Goal: Task Accomplishment & Management: Use online tool/utility

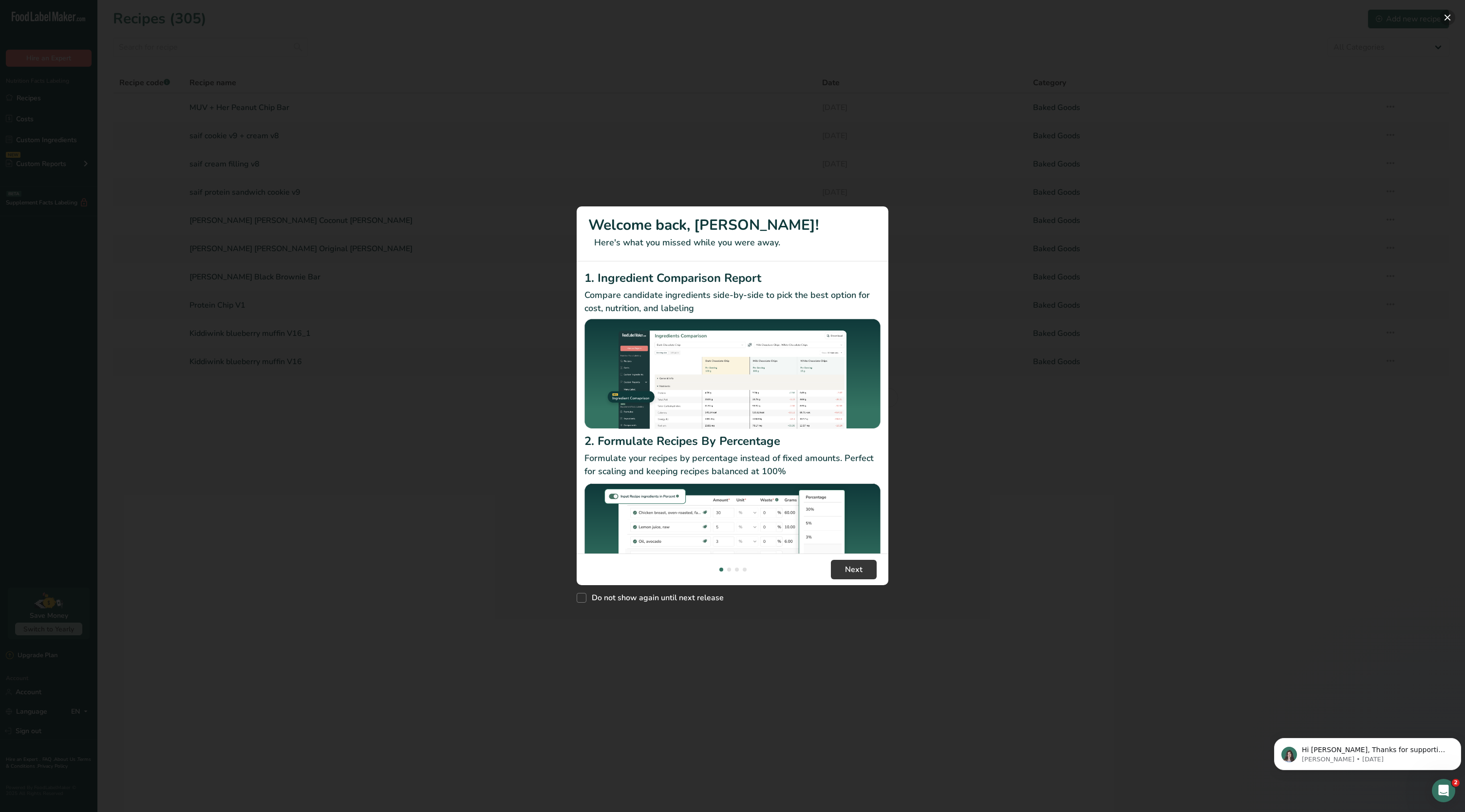
click at [1445, 19] on button "New Features" at bounding box center [1448, 17] width 16 height 16
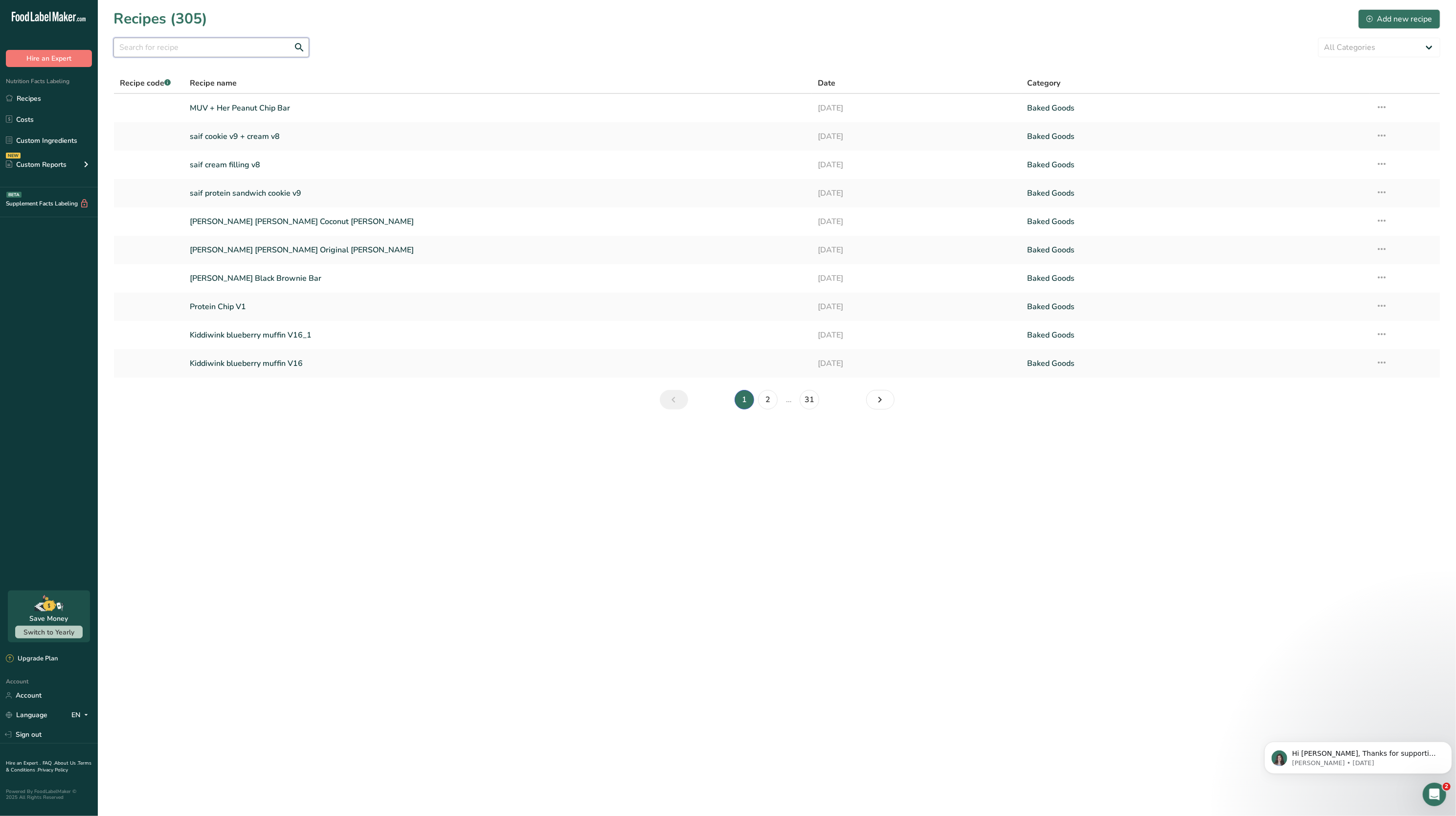
click at [218, 38] on input "text" at bounding box center [212, 48] width 196 height 20
type input "well within"
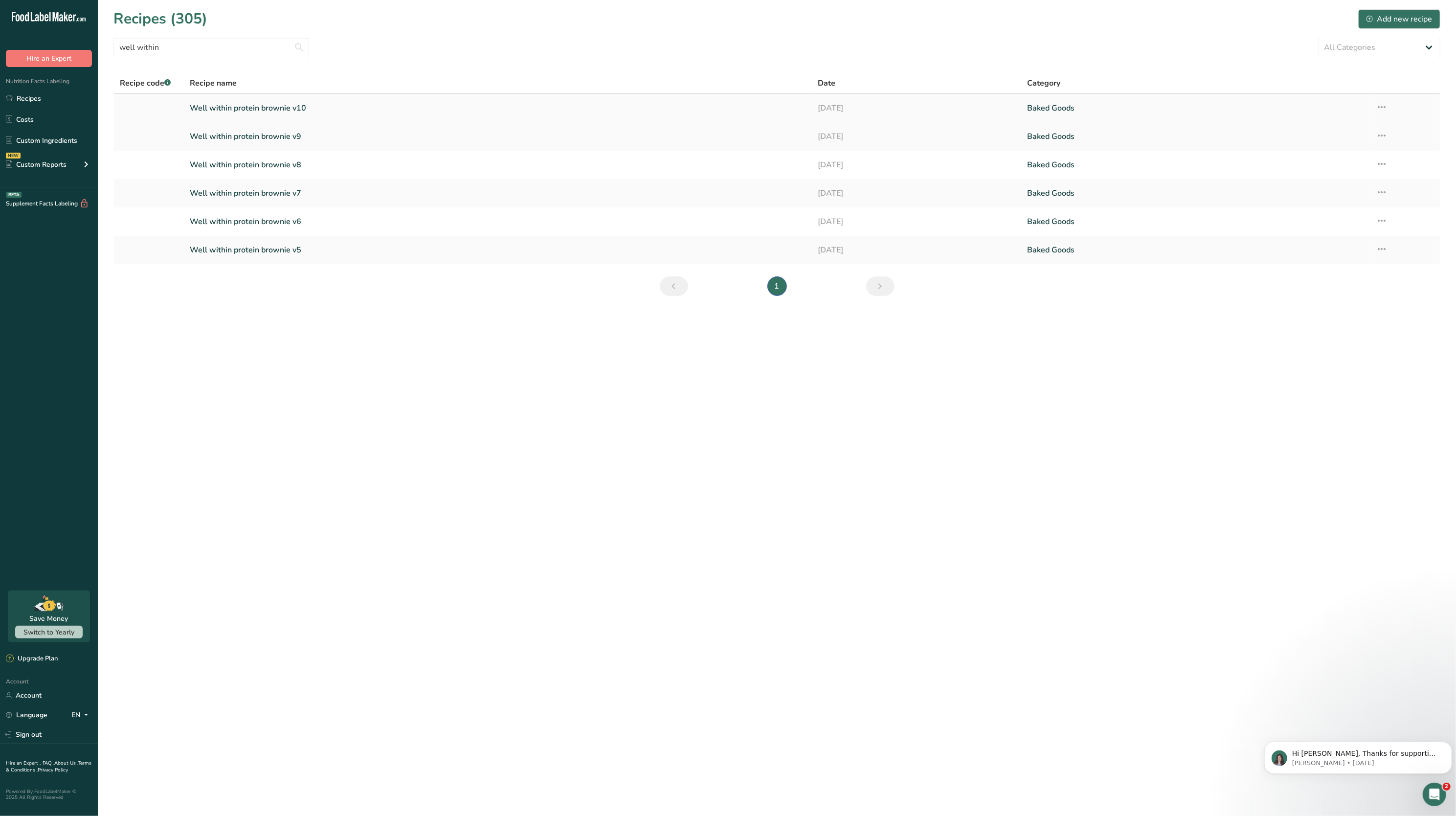
click at [1378, 111] on icon at bounding box center [1382, 107] width 12 height 17
click at [1307, 184] on button "Duplicate Recipe" at bounding box center [1313, 176] width 148 height 24
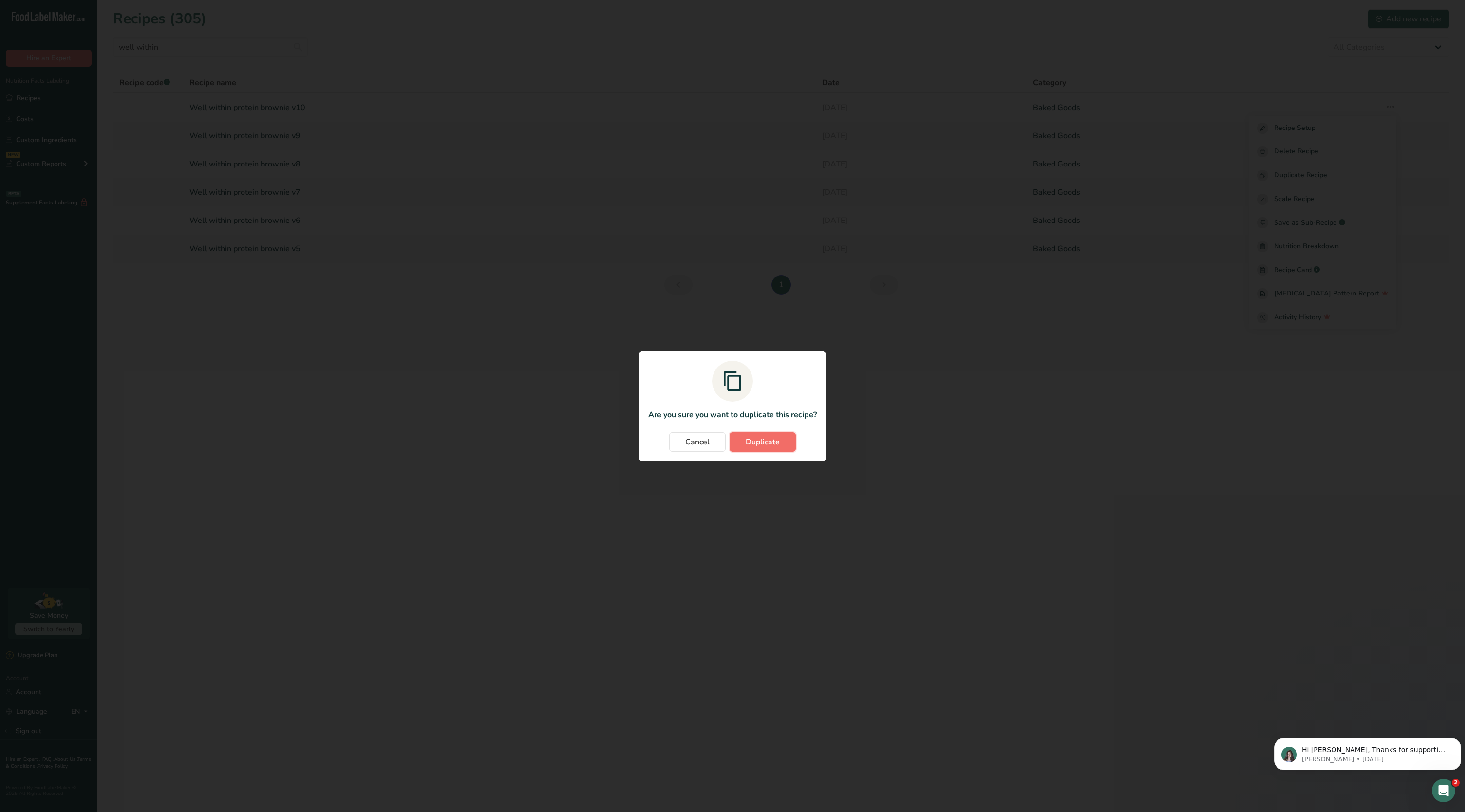
click at [778, 449] on button "Duplicate" at bounding box center [763, 442] width 66 height 20
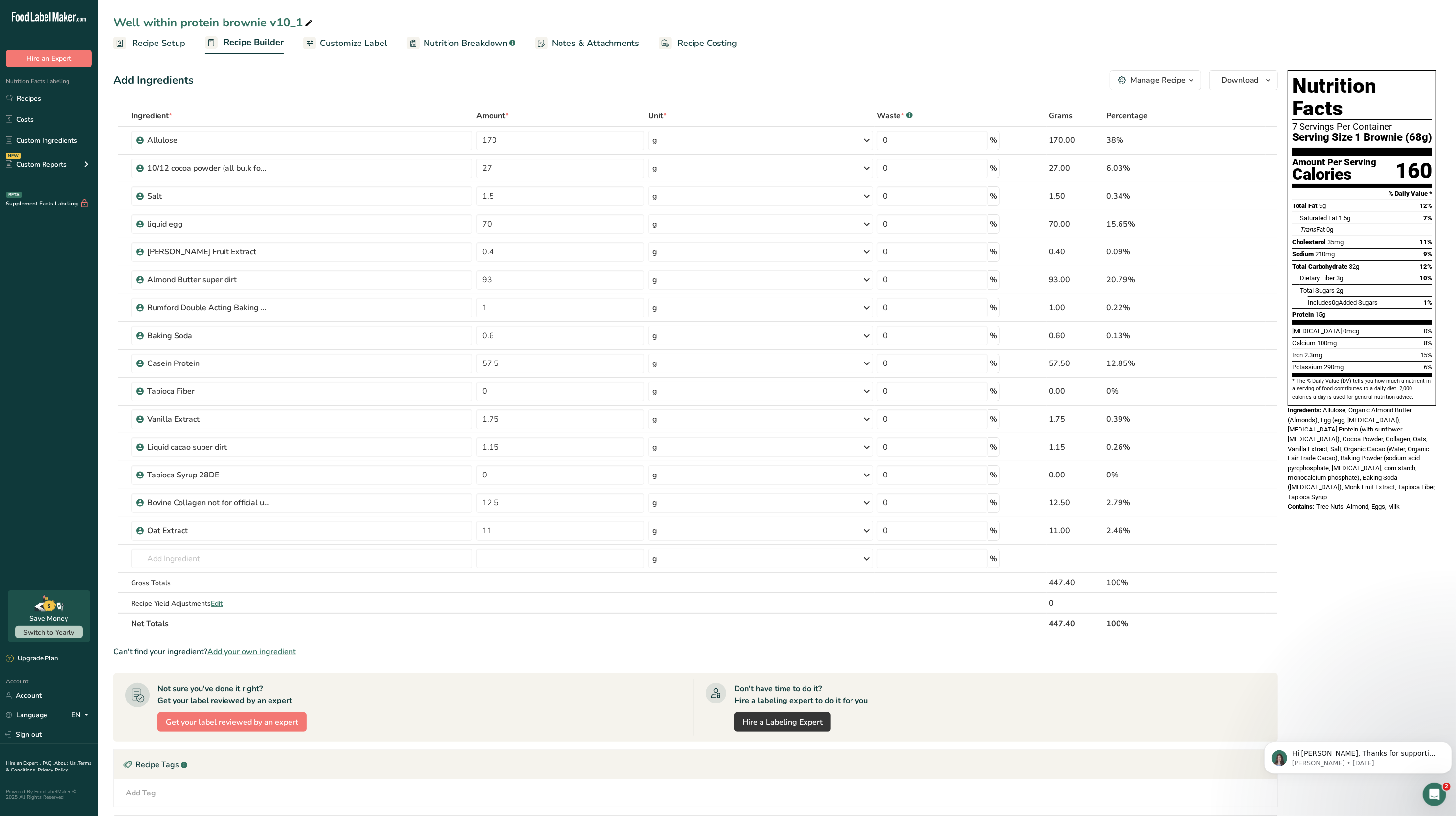
click at [314, 23] on span at bounding box center [308, 23] width 12 height 12
type input "Well within protein brownie v11"
click at [341, 71] on div "Add Ingredients Manage Recipe Delete Recipe Duplicate Recipe Scale Recipe Save …" at bounding box center [696, 80] width 1164 height 20
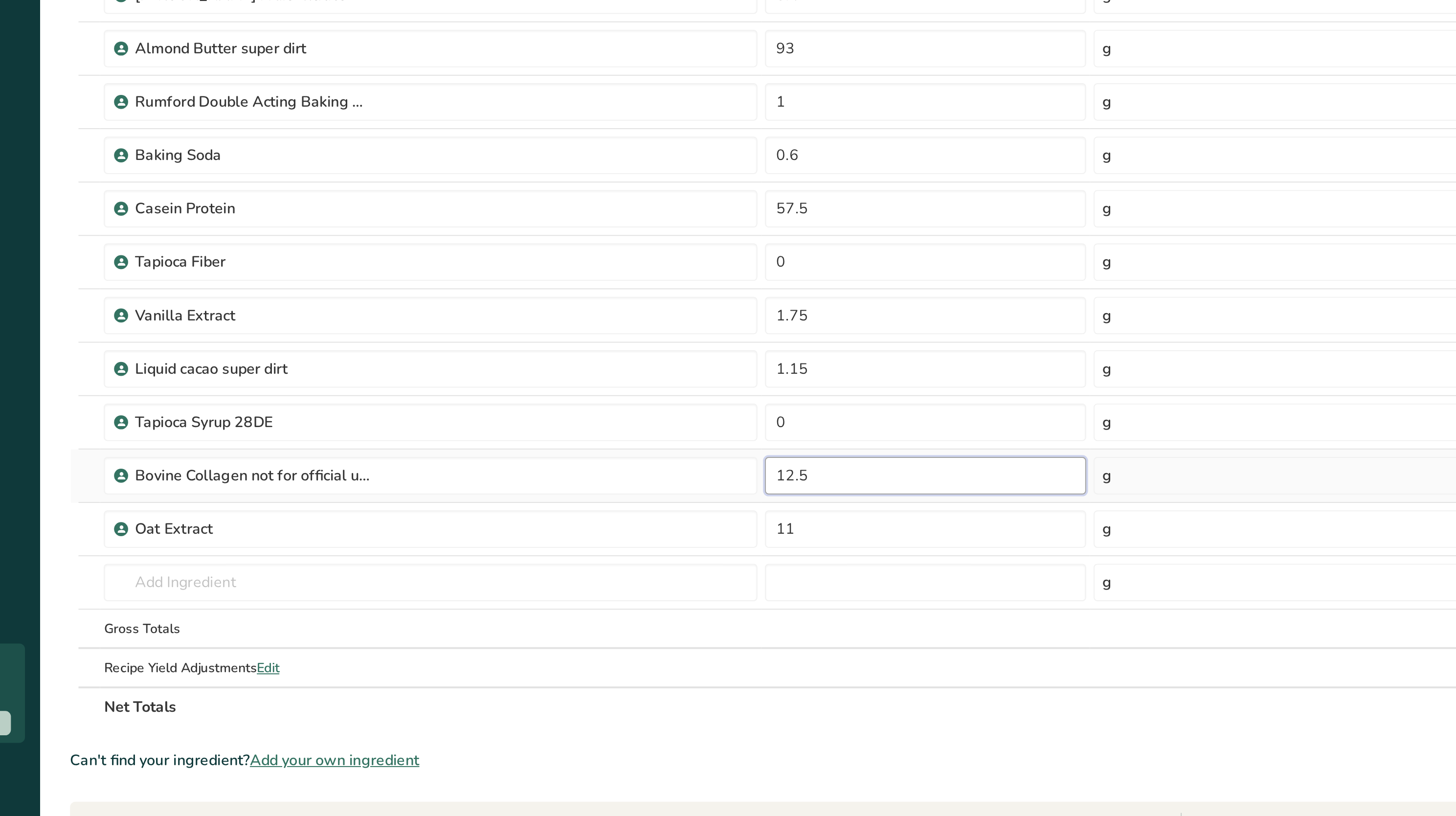
click at [524, 511] on input "12.5" at bounding box center [560, 503] width 168 height 20
type input "1"
type input "4"
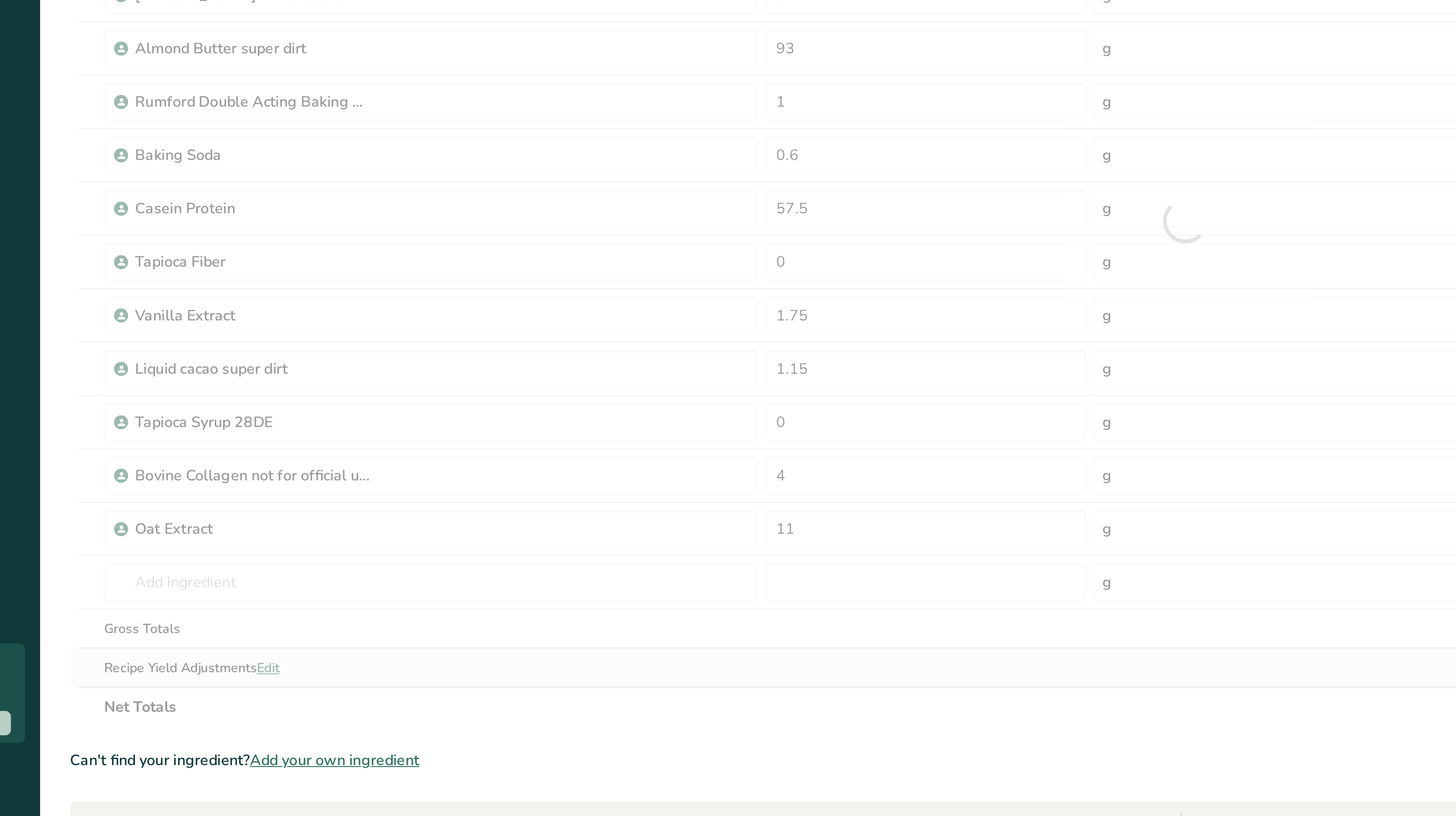
click at [511, 609] on div "Ingredient * Amount * Unit * Waste * .a-a{fill:#347362;}.b-a{fill:#fff;} Grams …" at bounding box center [696, 370] width 1164 height 528
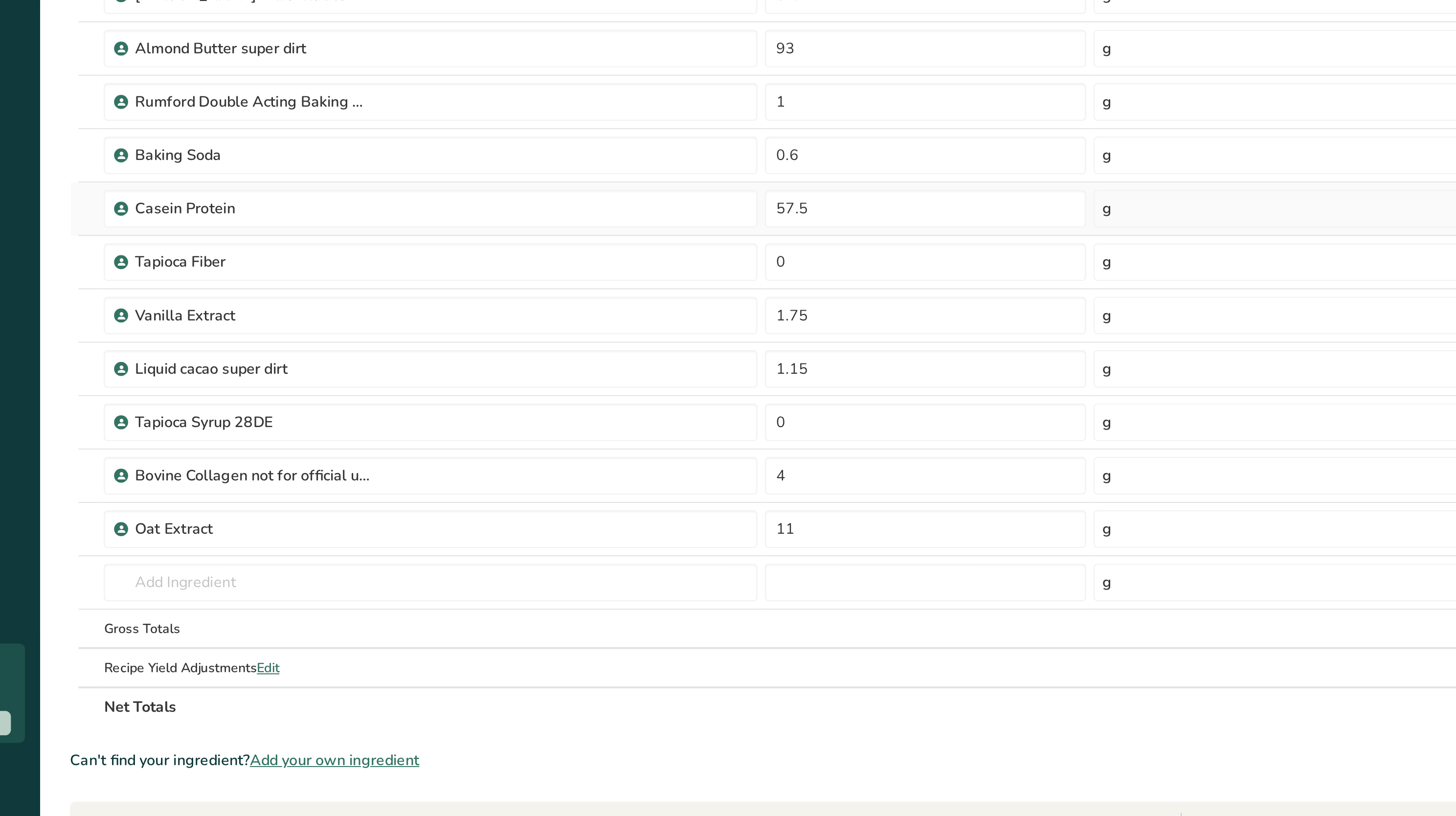
drag, startPoint x: 521, startPoint y: 353, endPoint x: 521, endPoint y: 376, distance: 23.0
click at [521, 376] on td "57.5" at bounding box center [560, 364] width 171 height 28
click at [514, 368] on input "57.5" at bounding box center [560, 363] width 168 height 20
type input "5"
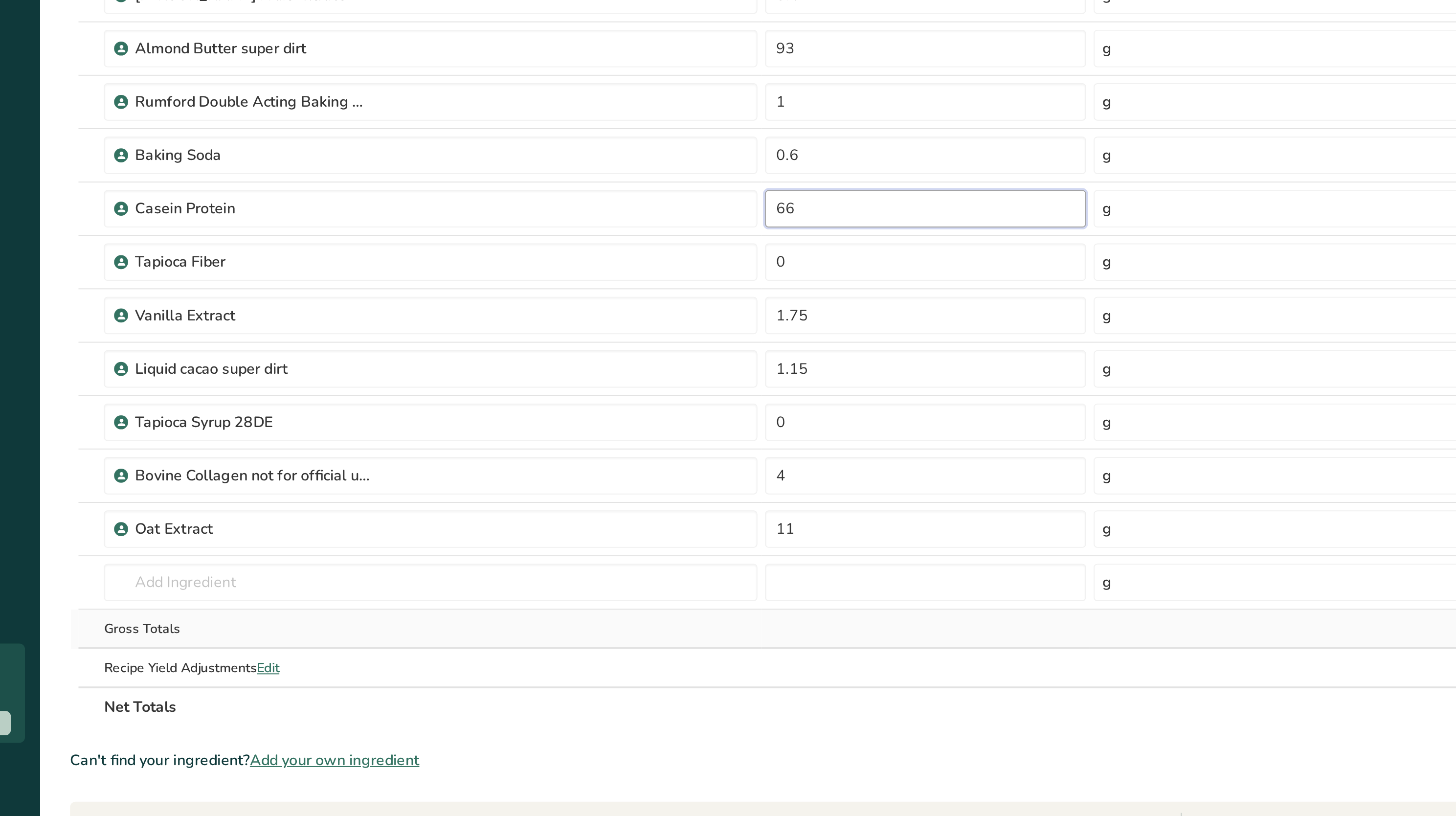
type input "66"
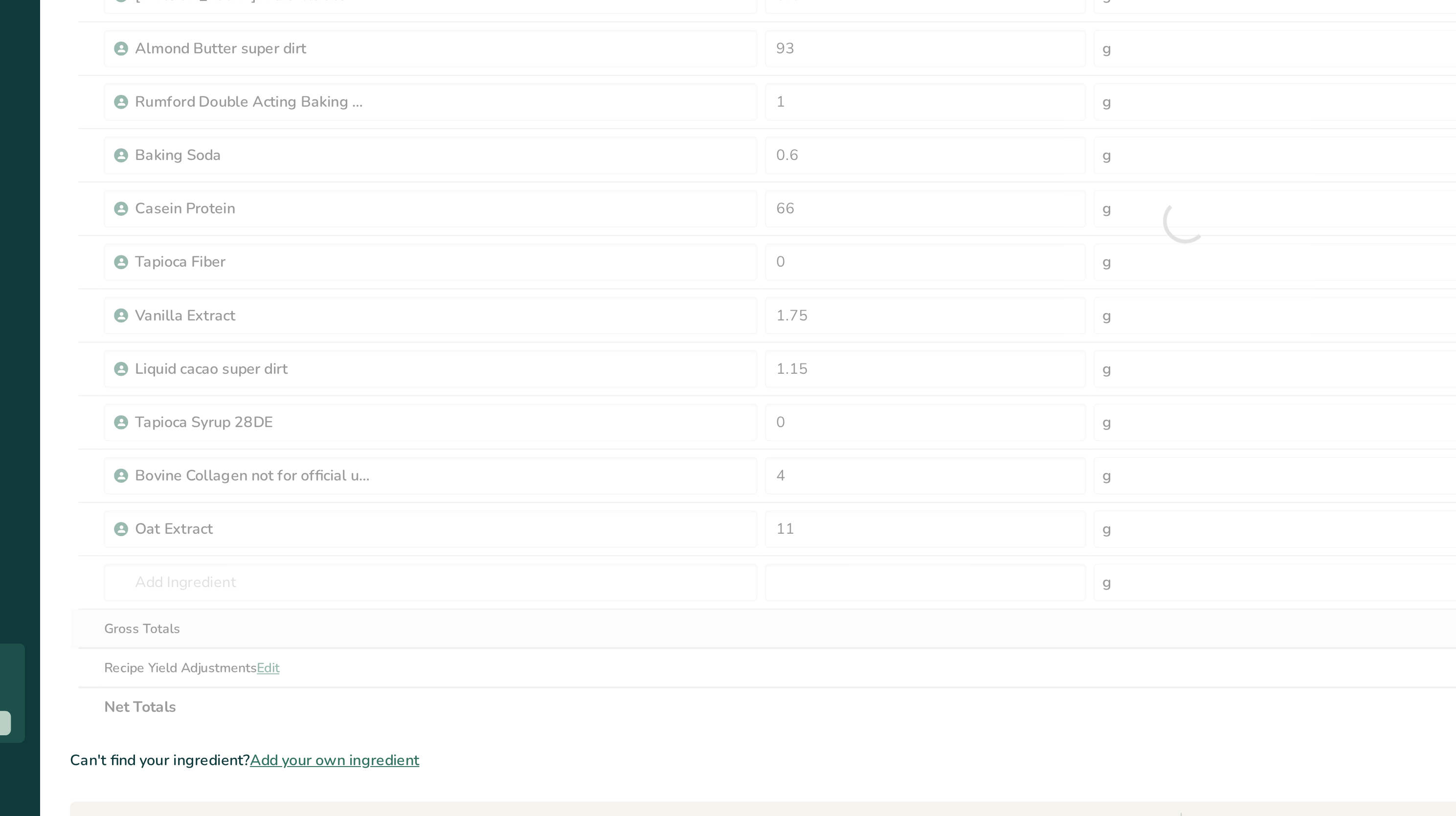
click at [476, 589] on div "Ingredient * Amount * Unit * Waste * .a-a{fill:#347362;}.b-a{fill:#fff;} Grams …" at bounding box center [696, 370] width 1164 height 528
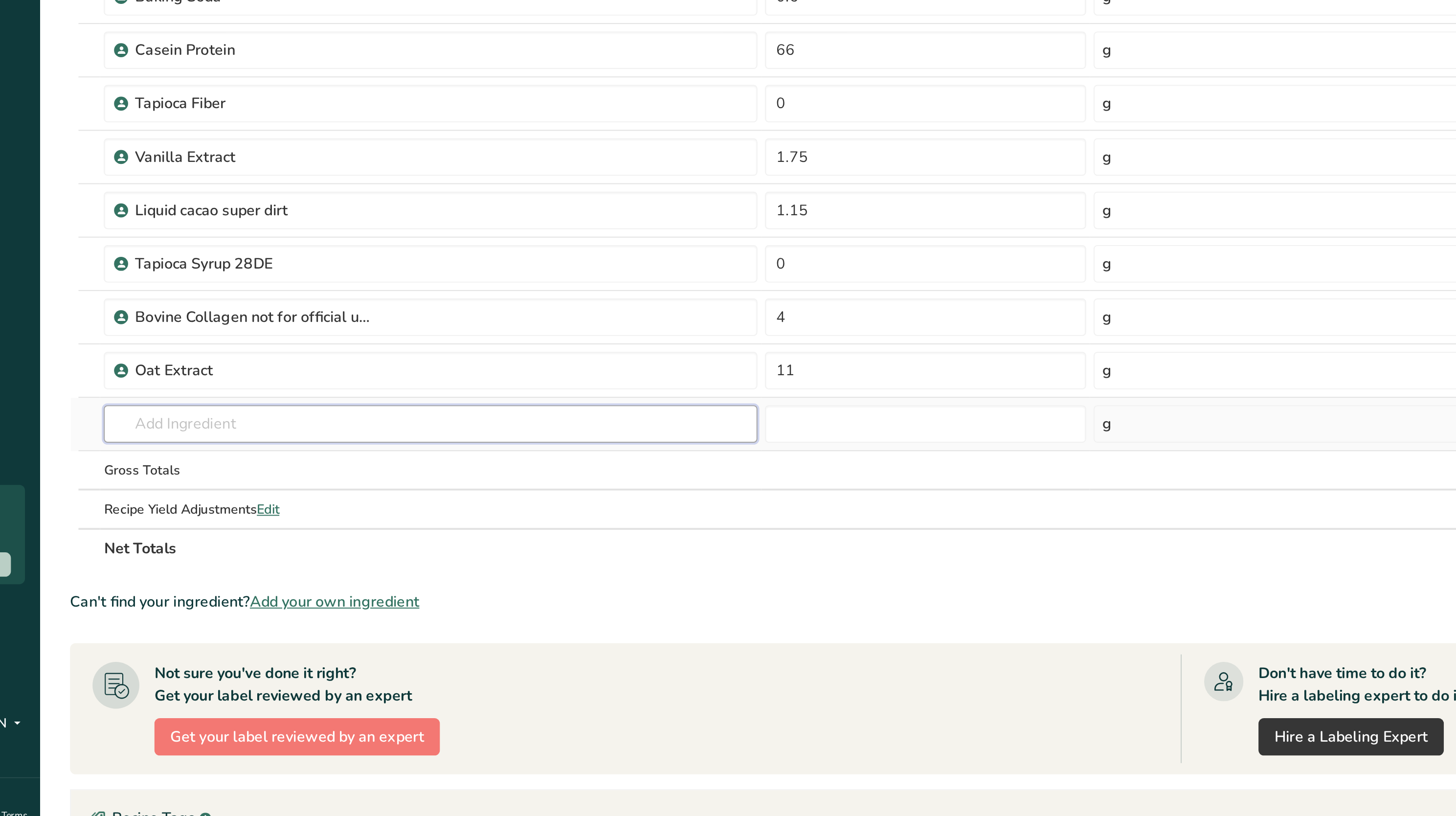
click at [252, 558] on input "text" at bounding box center [302, 559] width 342 height 20
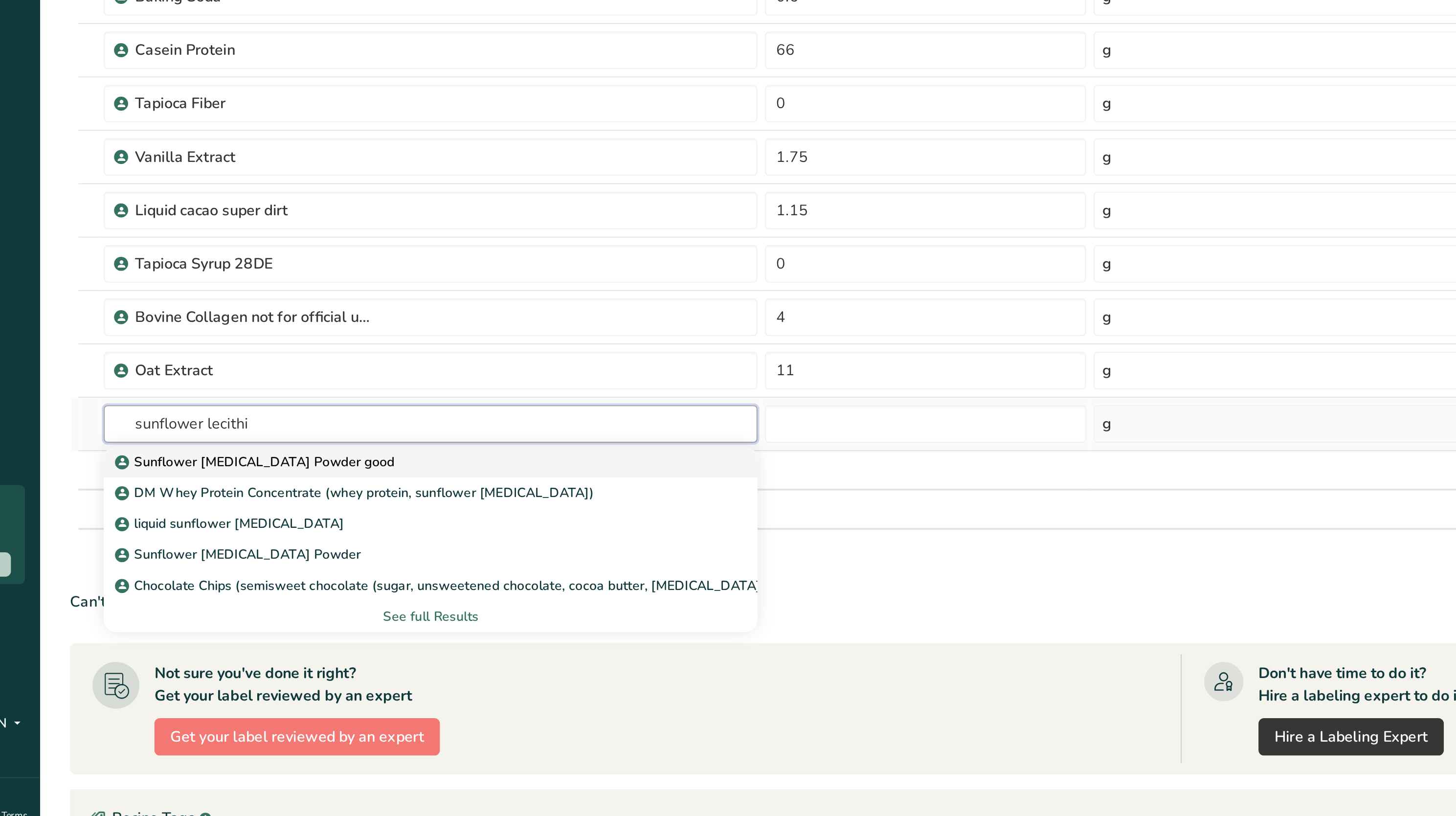
type input "sunflower lecithi"
click at [233, 586] on link "Sunflower [MEDICAL_DATA] Powder good" at bounding box center [302, 579] width 342 height 16
type input "Sunflower [MEDICAL_DATA] Powder good"
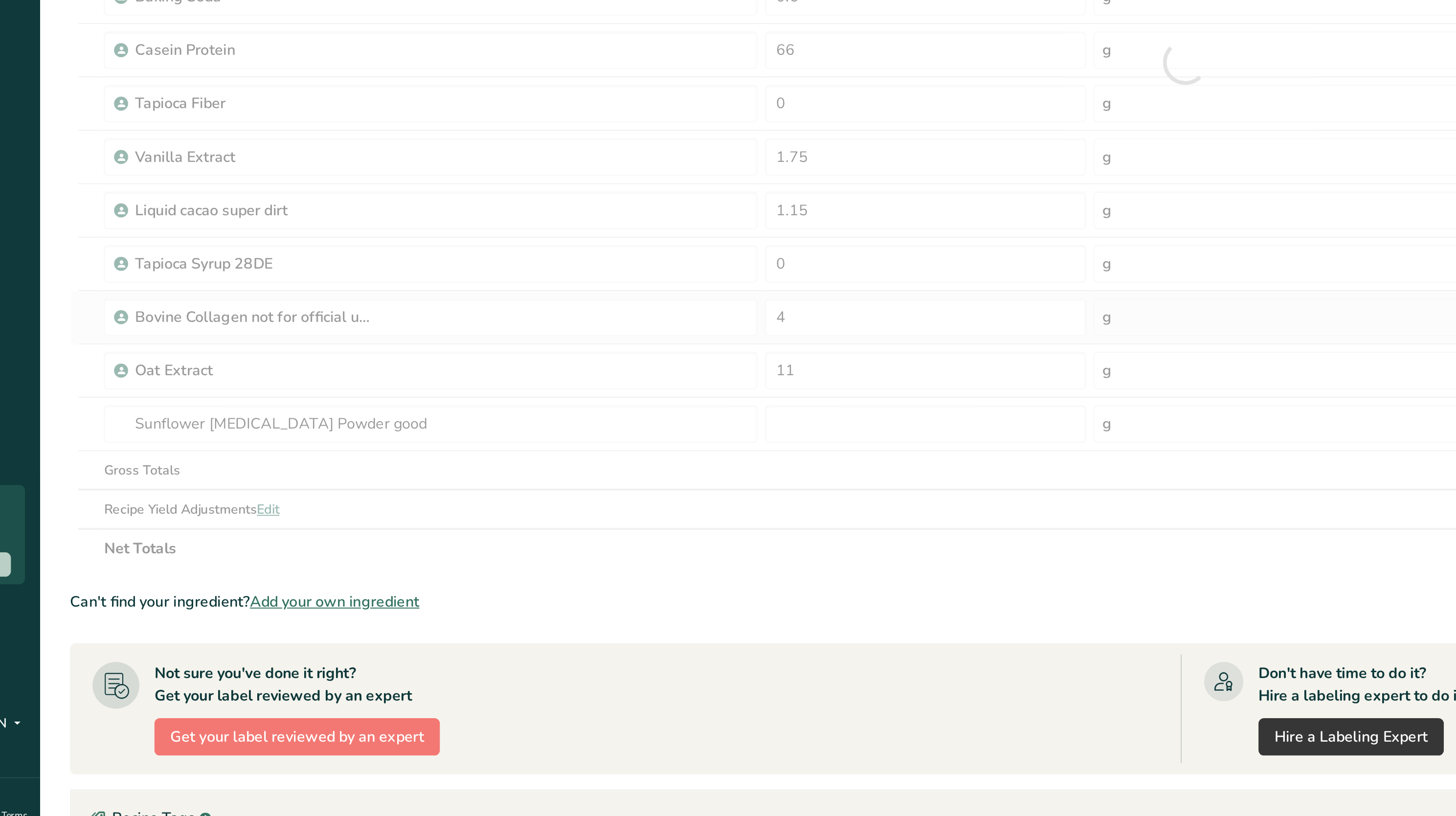
type input "0"
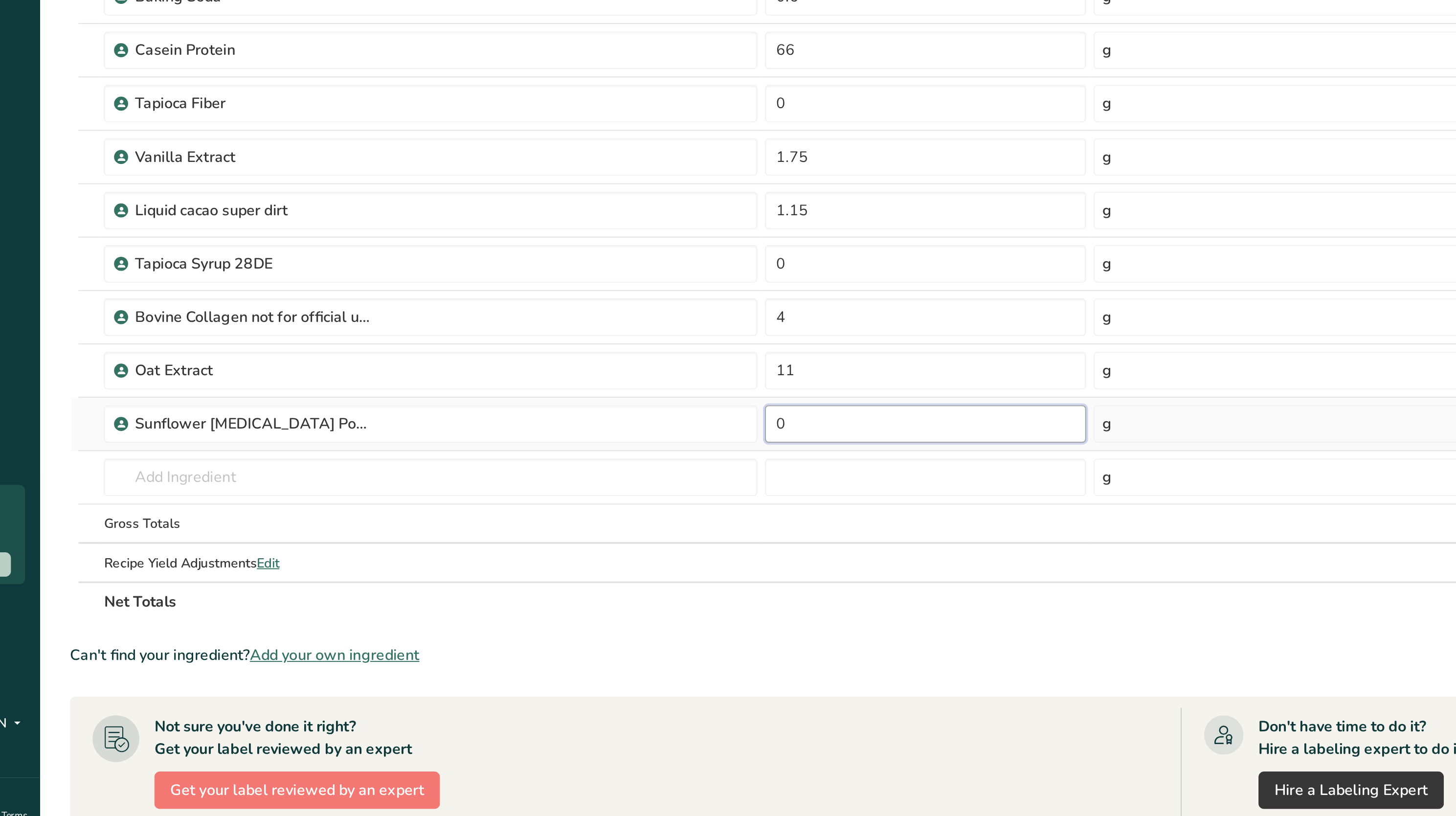
click at [513, 568] on input "0" at bounding box center [560, 559] width 168 height 20
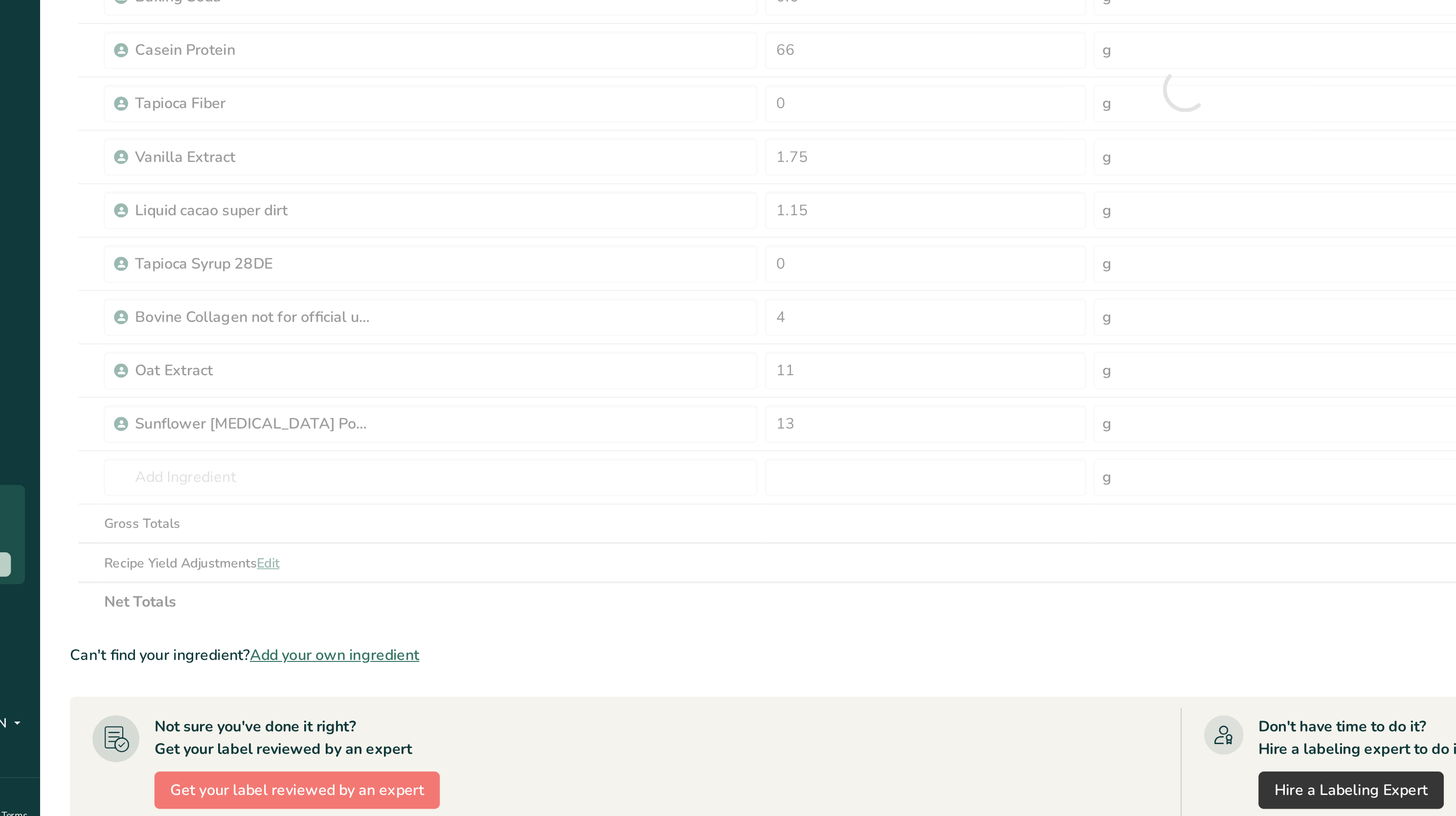
click at [524, 648] on div "Ingredient * Amount * Unit * Waste * .a-a{fill:#347362;}.b-a{fill:#fff;} Grams …" at bounding box center [696, 384] width 1164 height 556
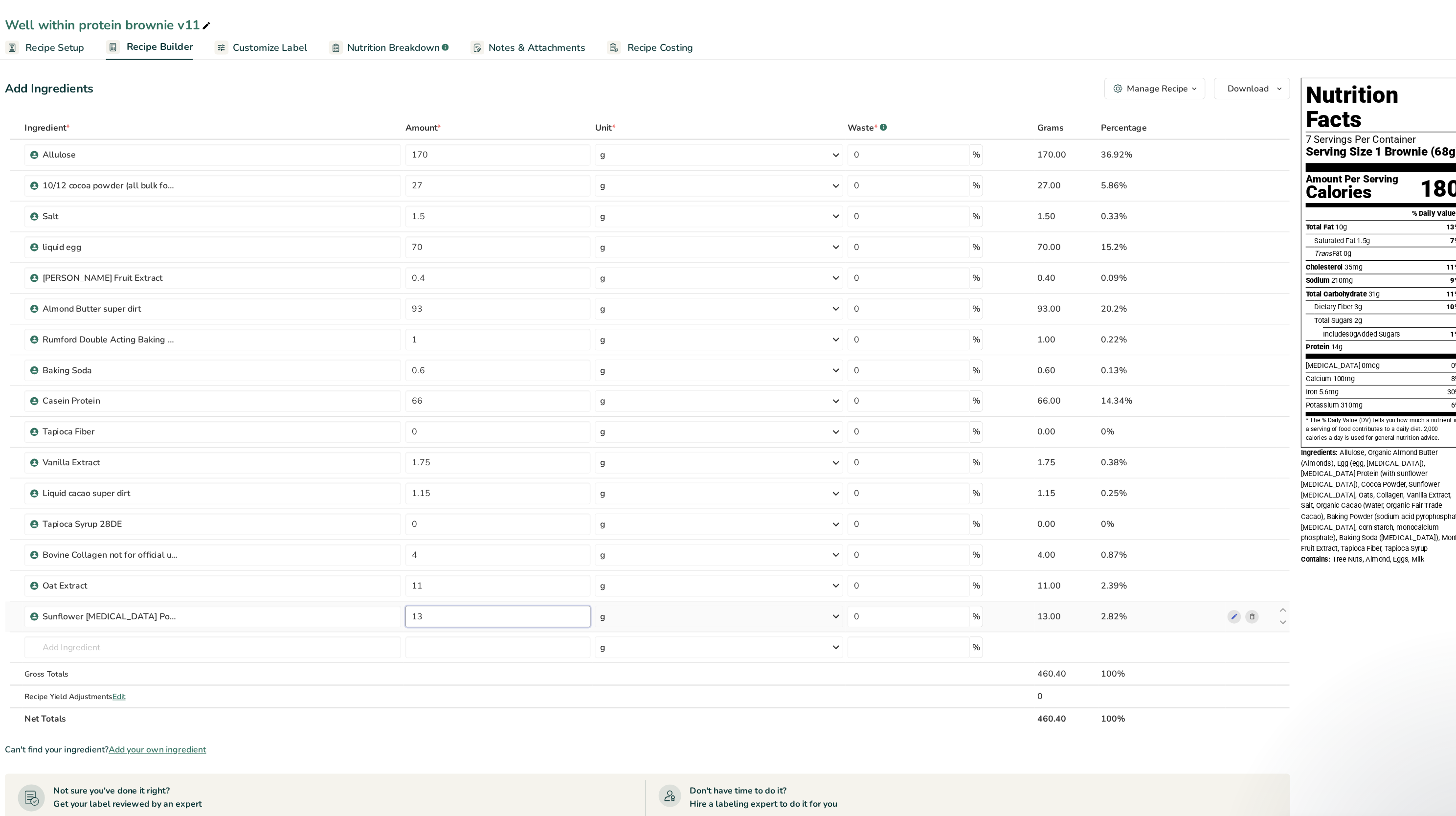
click at [607, 557] on input "13" at bounding box center [560, 559] width 168 height 20
type input "1"
type input "0"
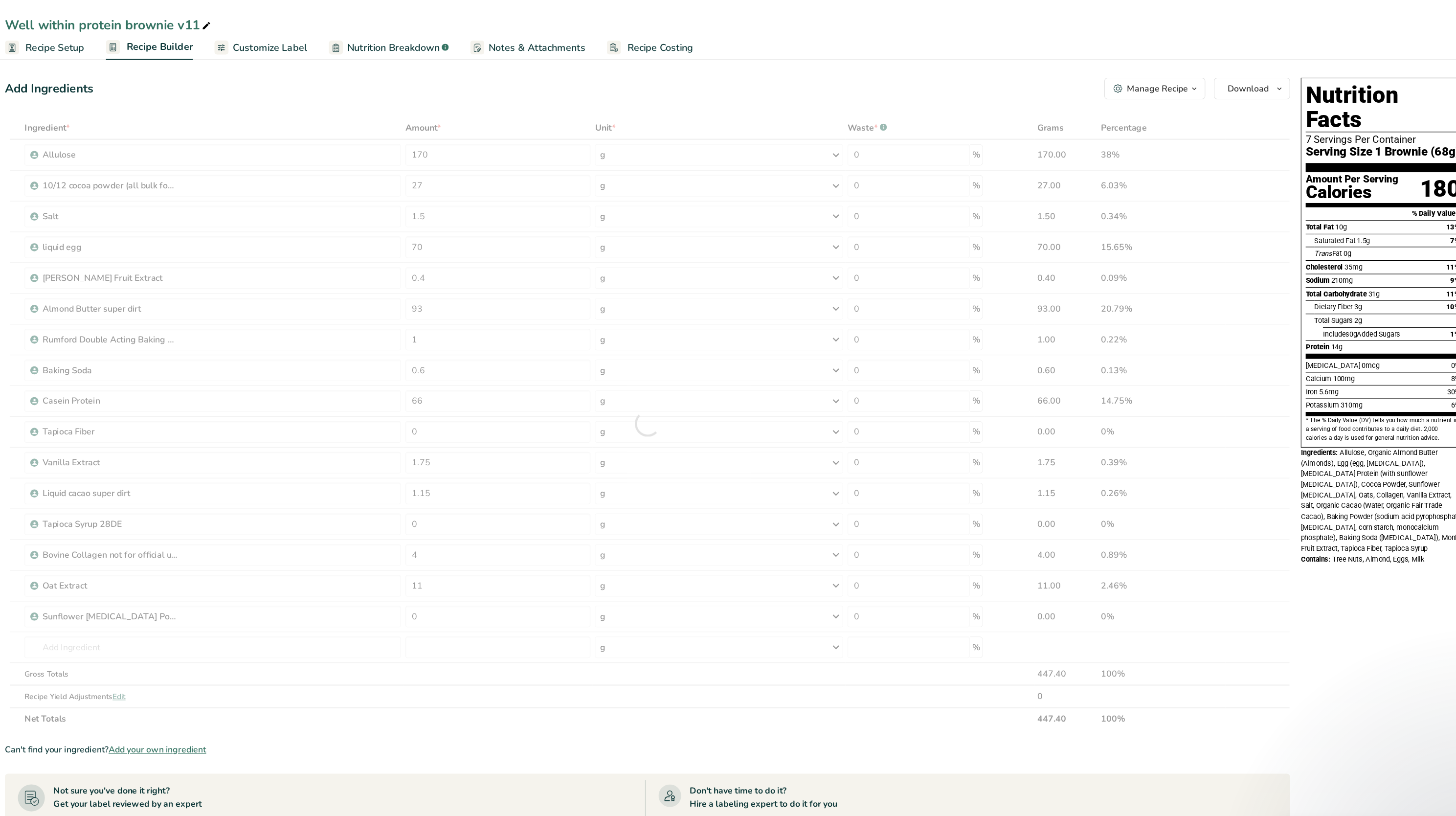
click at [1379, 537] on div "Nutrition Facts 7 Servings Per Container Serving Size 1 Brownie (68g) Amount Pe…" at bounding box center [1362, 524] width 156 height 915
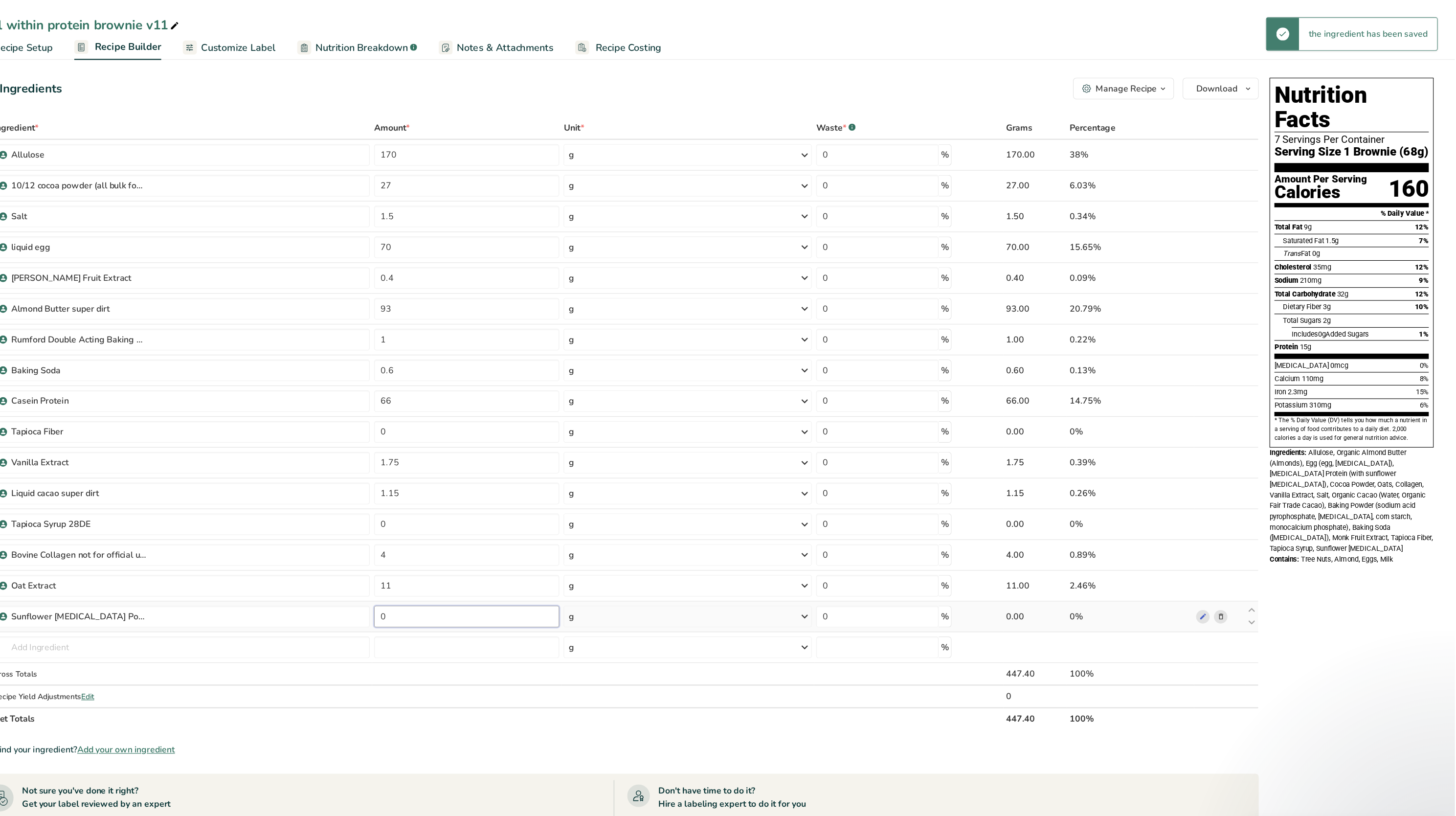
click at [512, 555] on input "0" at bounding box center [560, 559] width 168 height 20
type input "5"
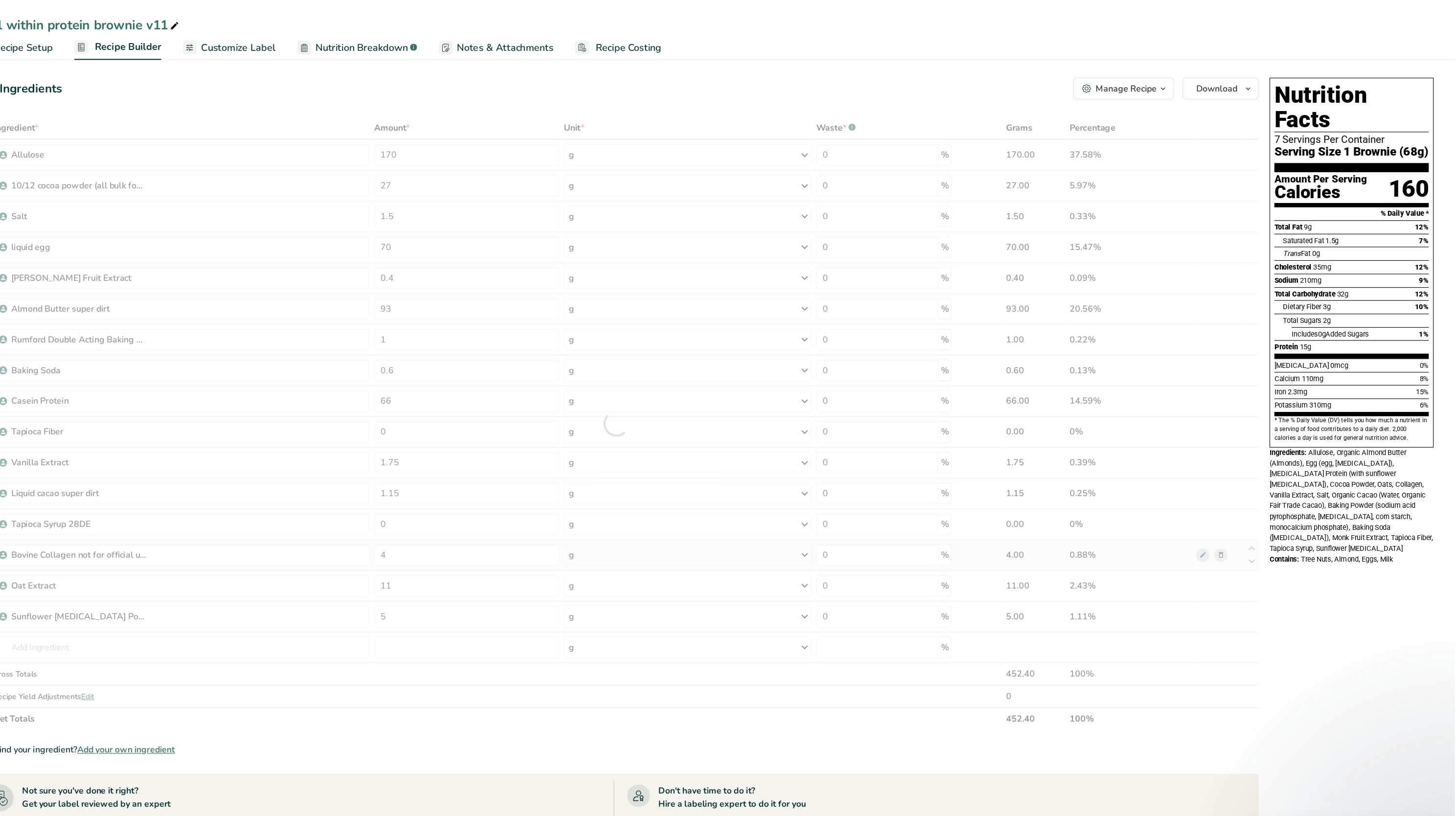
click at [1261, 494] on div "Ingredient * Amount * Unit * Waste * .a-a{fill:#347362;}.b-a{fill:#fff;} Grams …" at bounding box center [696, 384] width 1164 height 556
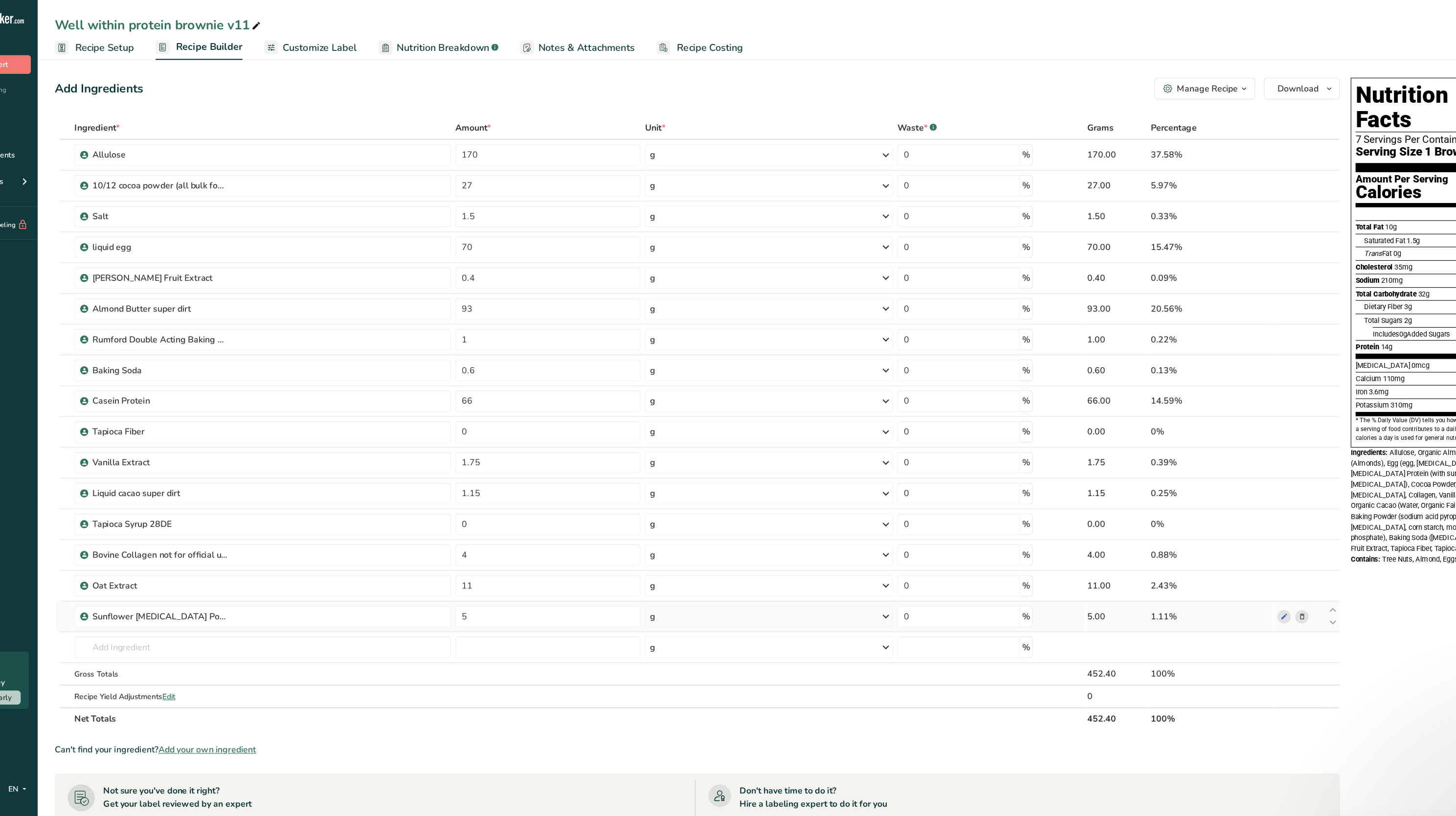
click at [1244, 562] on icon at bounding box center [1244, 559] width 7 height 10
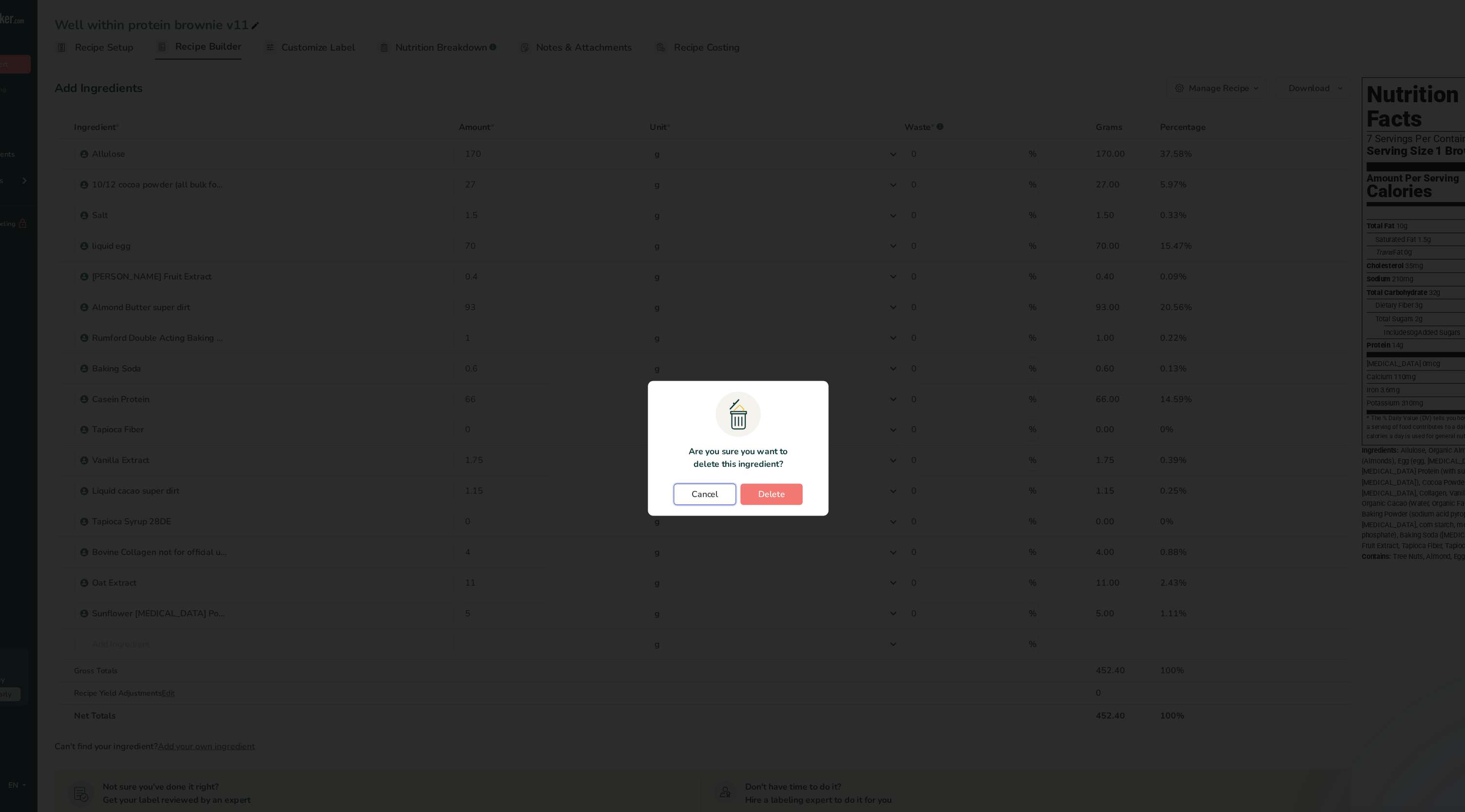
click at [697, 441] on button "Cancel" at bounding box center [702, 448] width 56 height 20
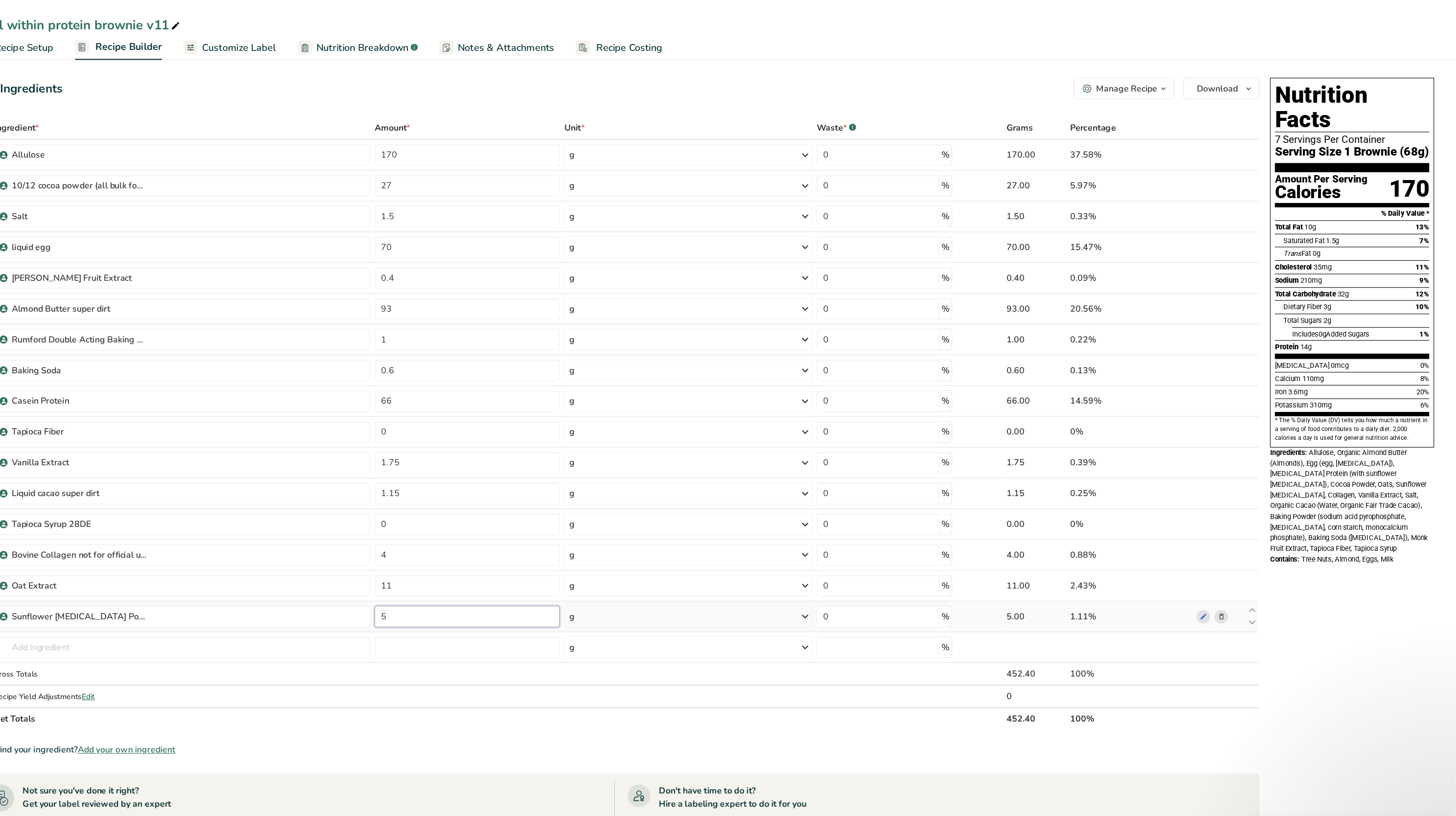
click at [577, 566] on input "5" at bounding box center [560, 559] width 168 height 20
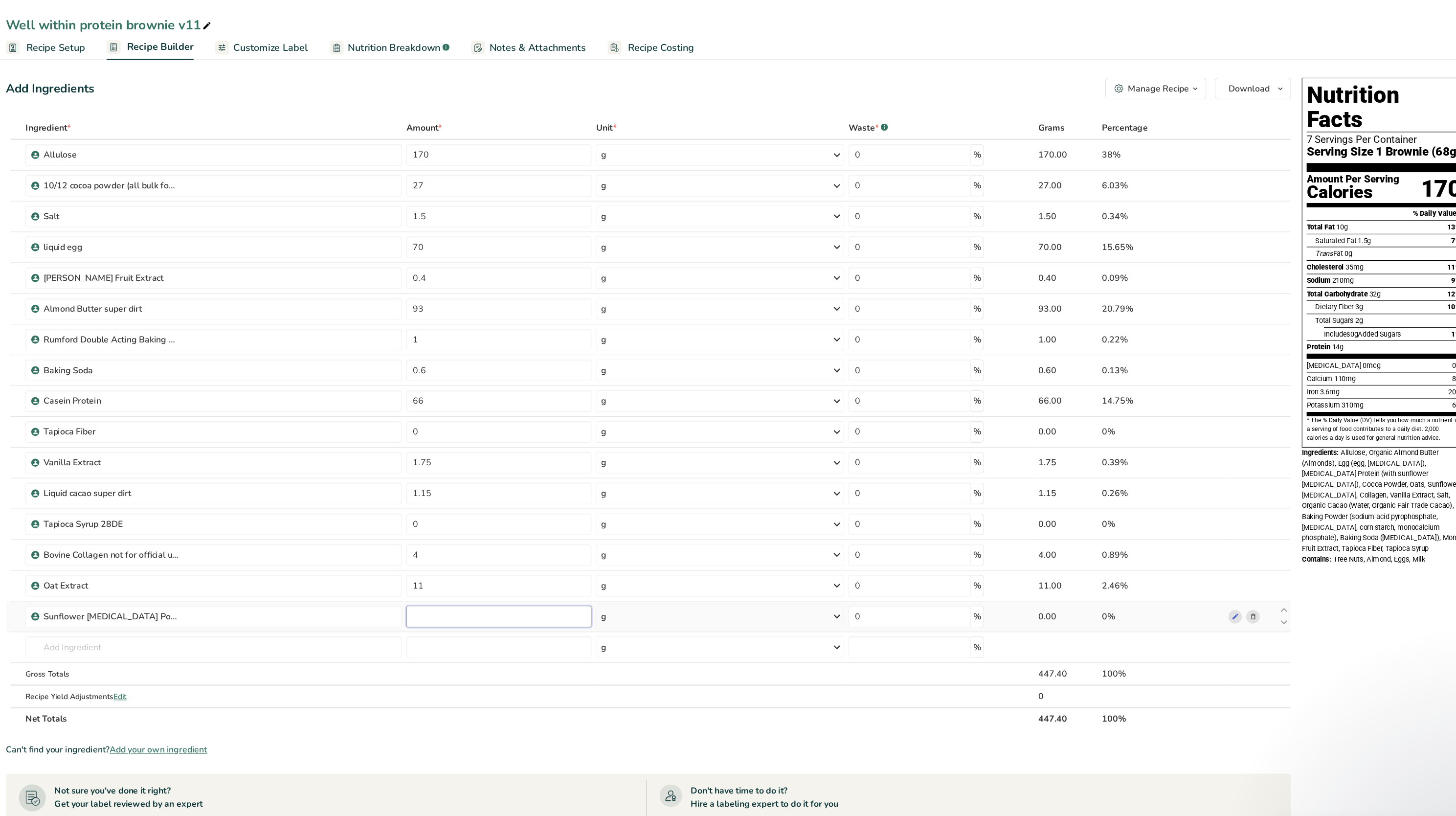
type input "2"
type input "3"
click at [1337, 426] on span "Allulose, Organic Almond Butter (Almonds), Egg (egg, [MEDICAL_DATA]), [MEDICAL_…" at bounding box center [1360, 453] width 143 height 94
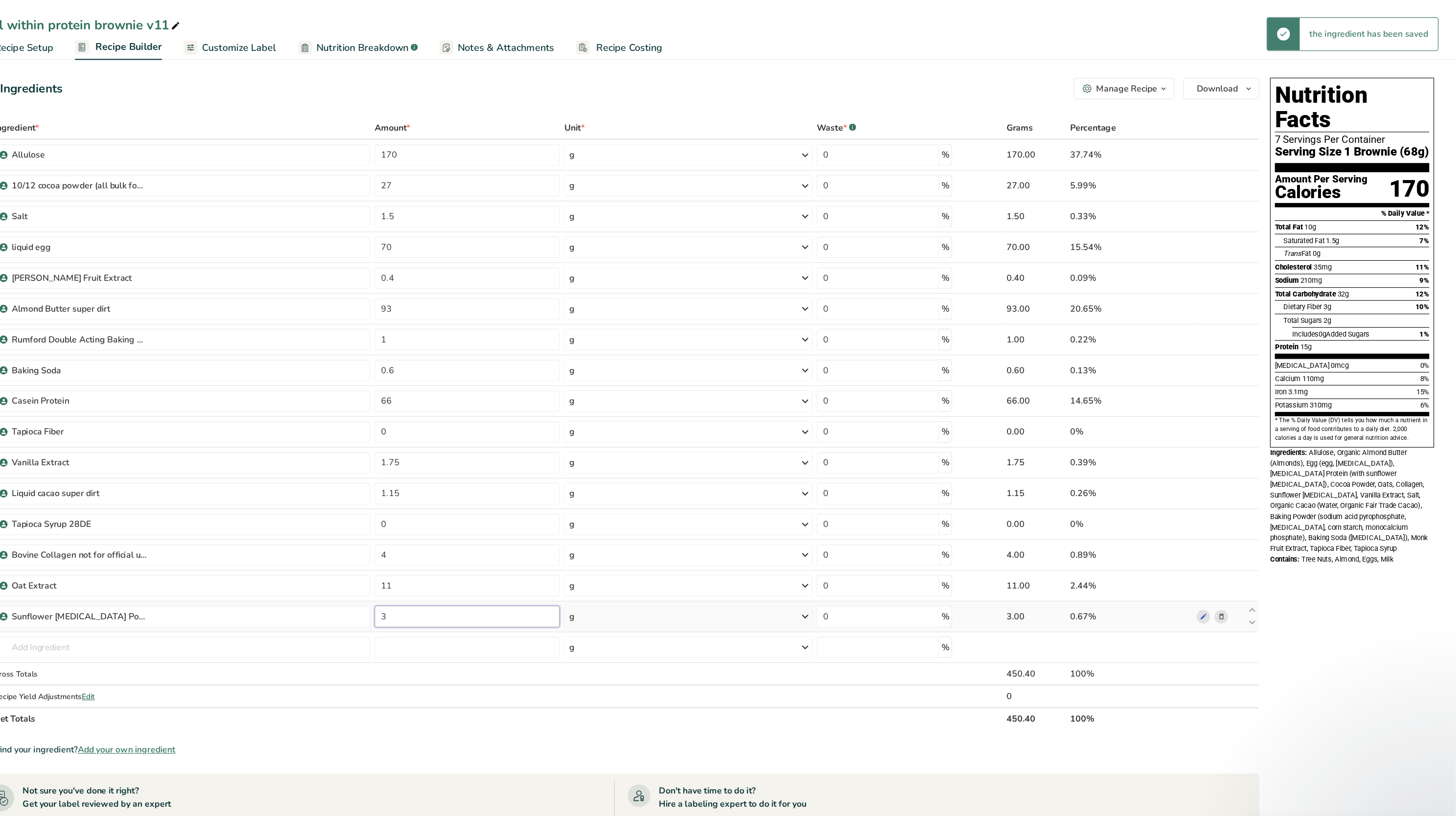
click at [531, 568] on input "3" at bounding box center [560, 559] width 168 height 20
type input "1"
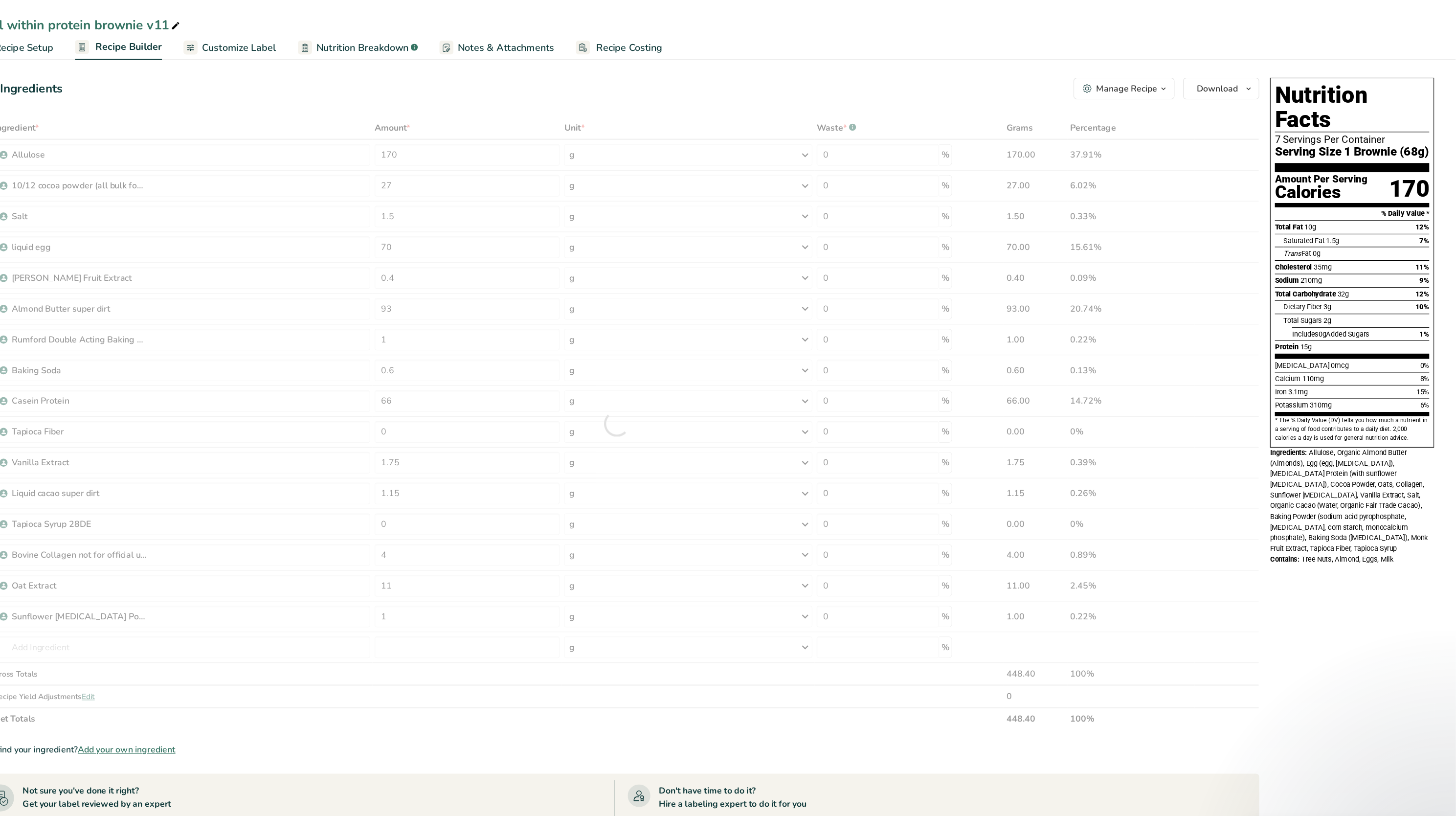
click at [1388, 503] on span "Tree Nuts, Almond, Eggs, Milk" at bounding box center [1357, 506] width 83 height 8
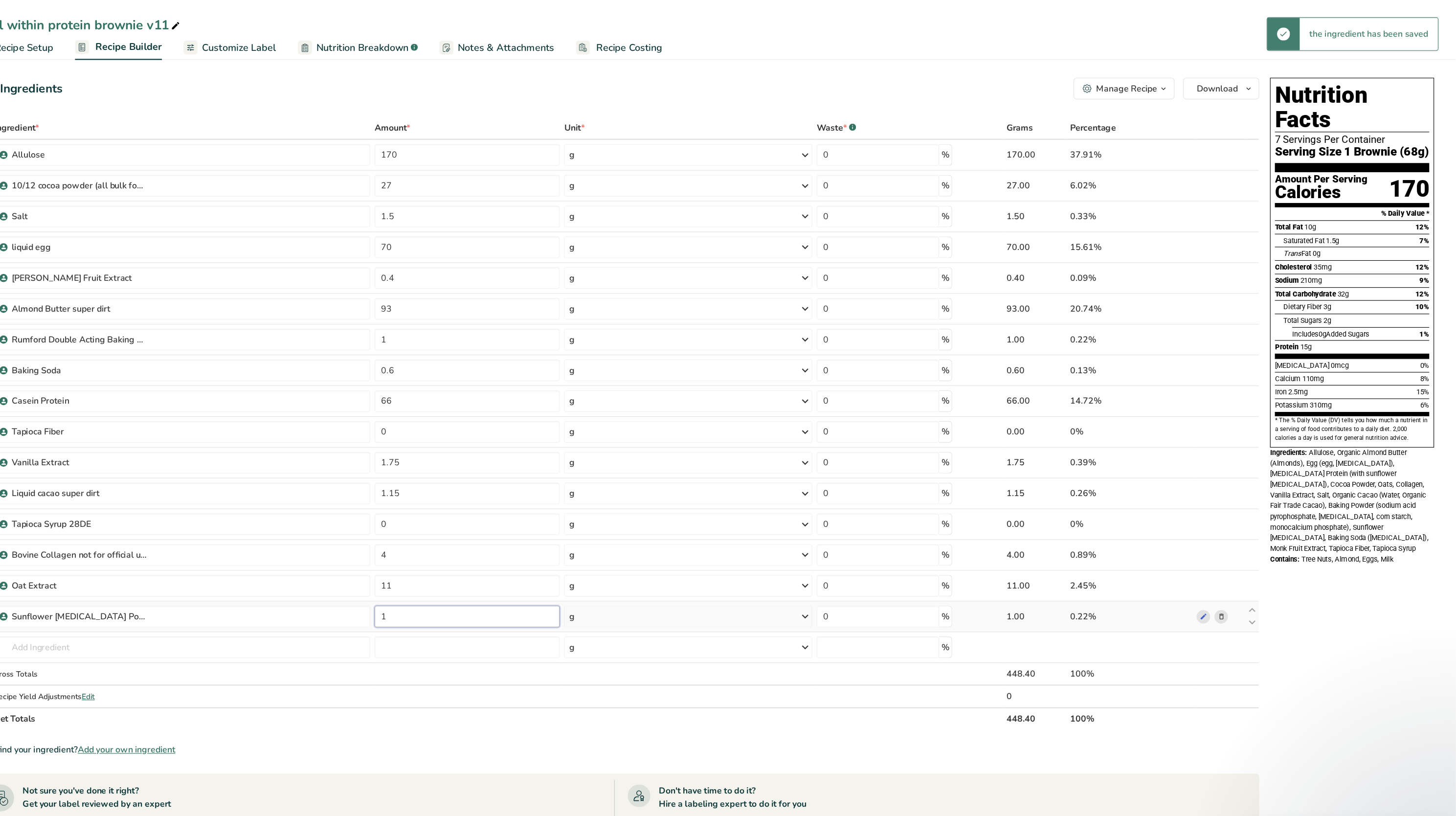
click at [536, 565] on input "1" at bounding box center [560, 559] width 168 height 20
type input "0"
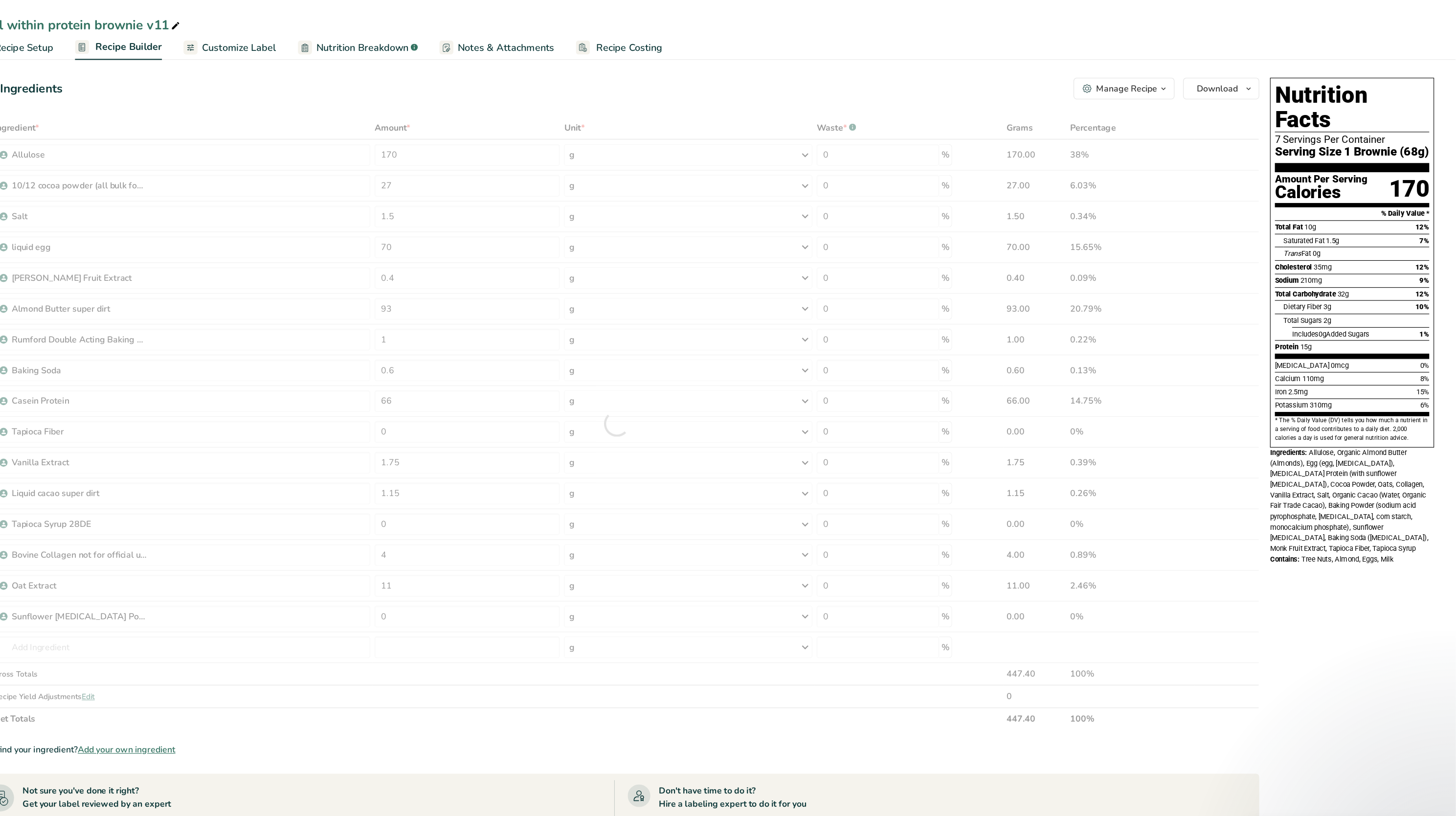
click at [1350, 361] on div "Potassium 310mg 6%" at bounding box center [1362, 367] width 140 height 12
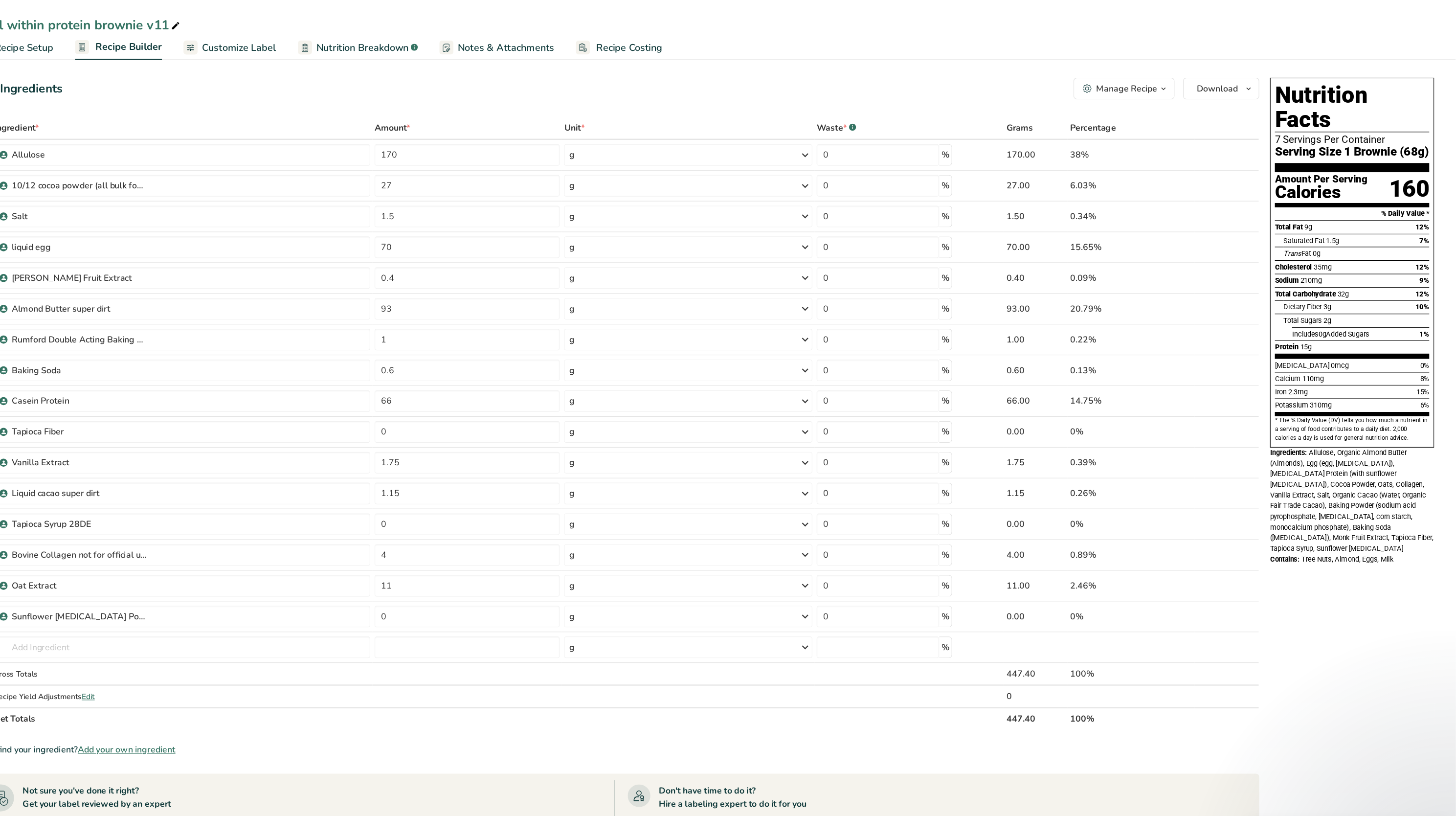
click at [376, 42] on span "Customize Label" at bounding box center [354, 43] width 68 height 13
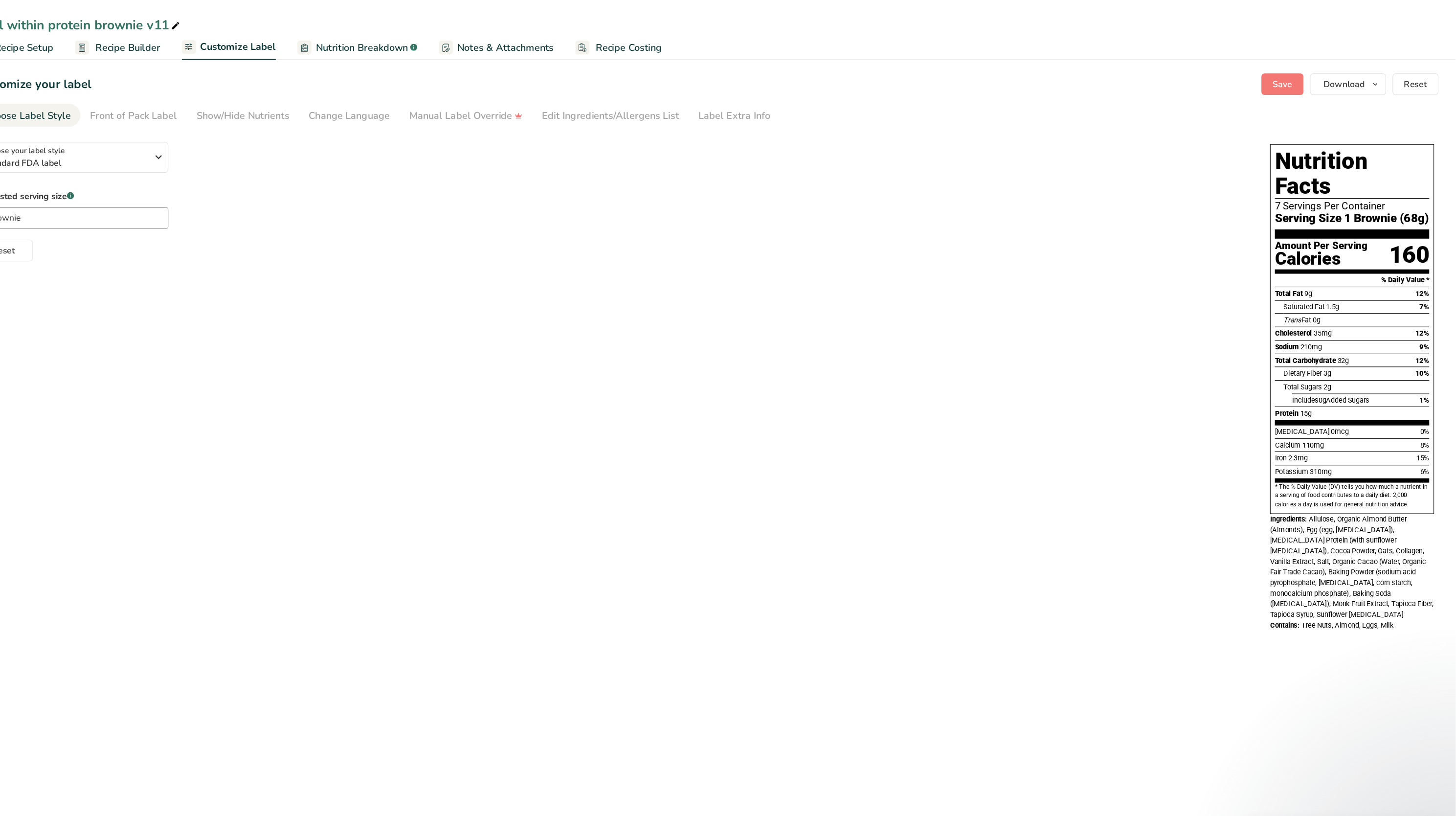
click at [441, 41] on span "Nutrition Breakdown" at bounding box center [465, 43] width 83 height 13
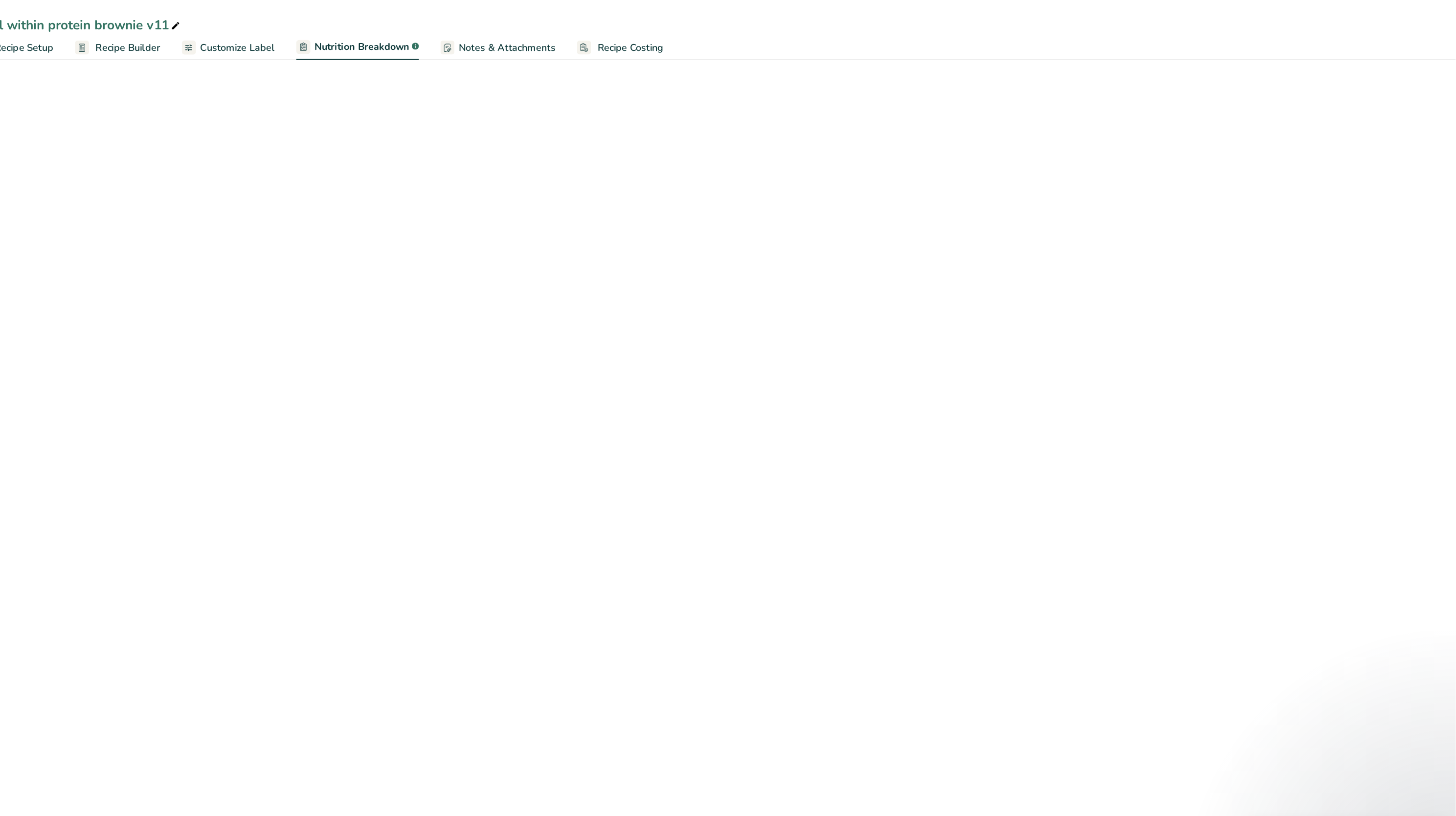
select select "Calories"
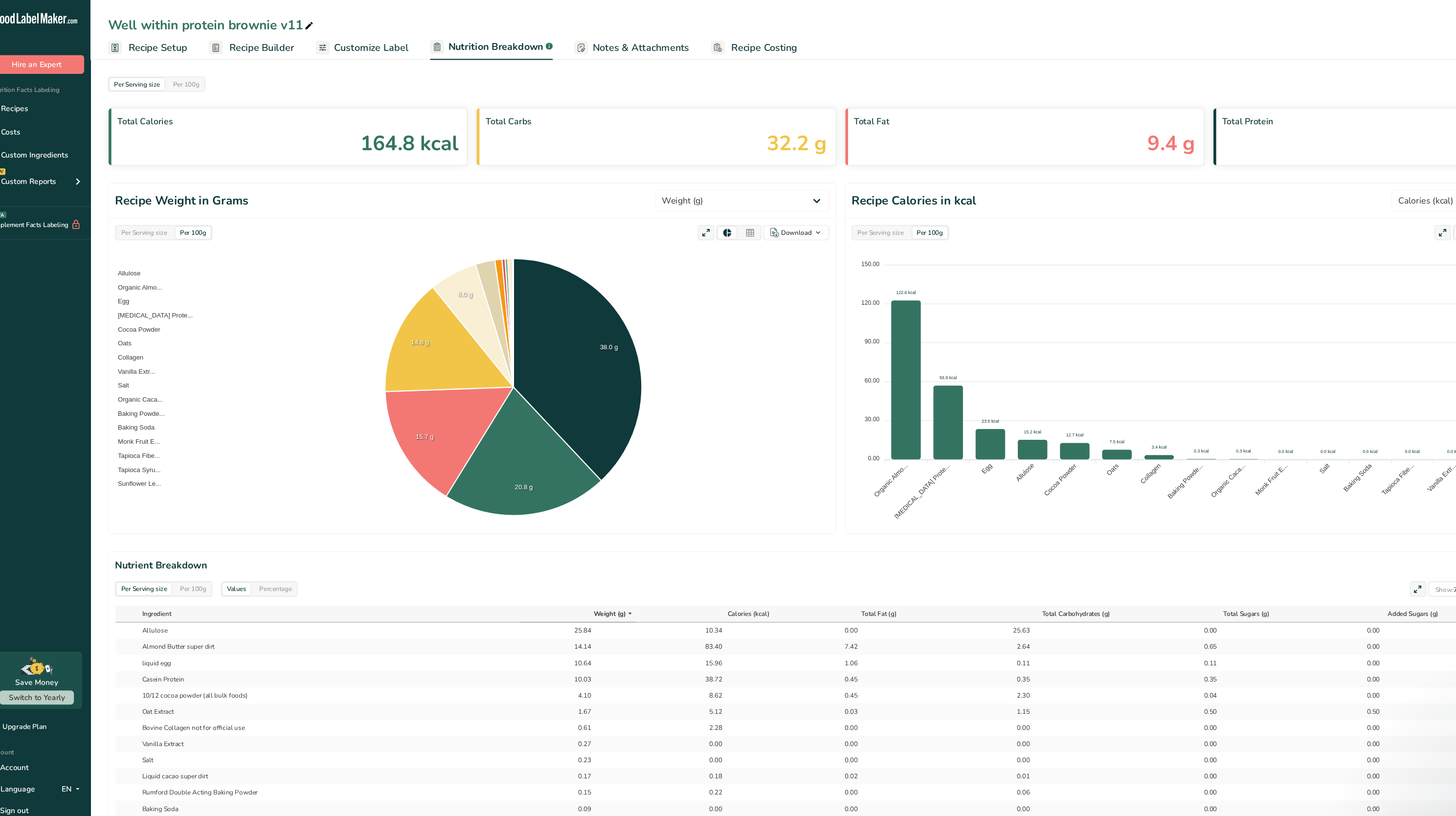
click at [159, 215] on div "Per Serving size" at bounding box center [146, 211] width 50 height 10
click at [657, 188] on select "Weight (g) Calories (kcal) Energy KJ (kj) Total Fat (g) Saturated Fat (g) Trans…" at bounding box center [688, 182] width 157 height 20
select select "Calories"
click at [645, 173] on select "Weight (g) Calories (kcal) Energy KJ (kj) Total Fat (g) Saturated Fat (g) Trans…" at bounding box center [688, 182] width 157 height 20
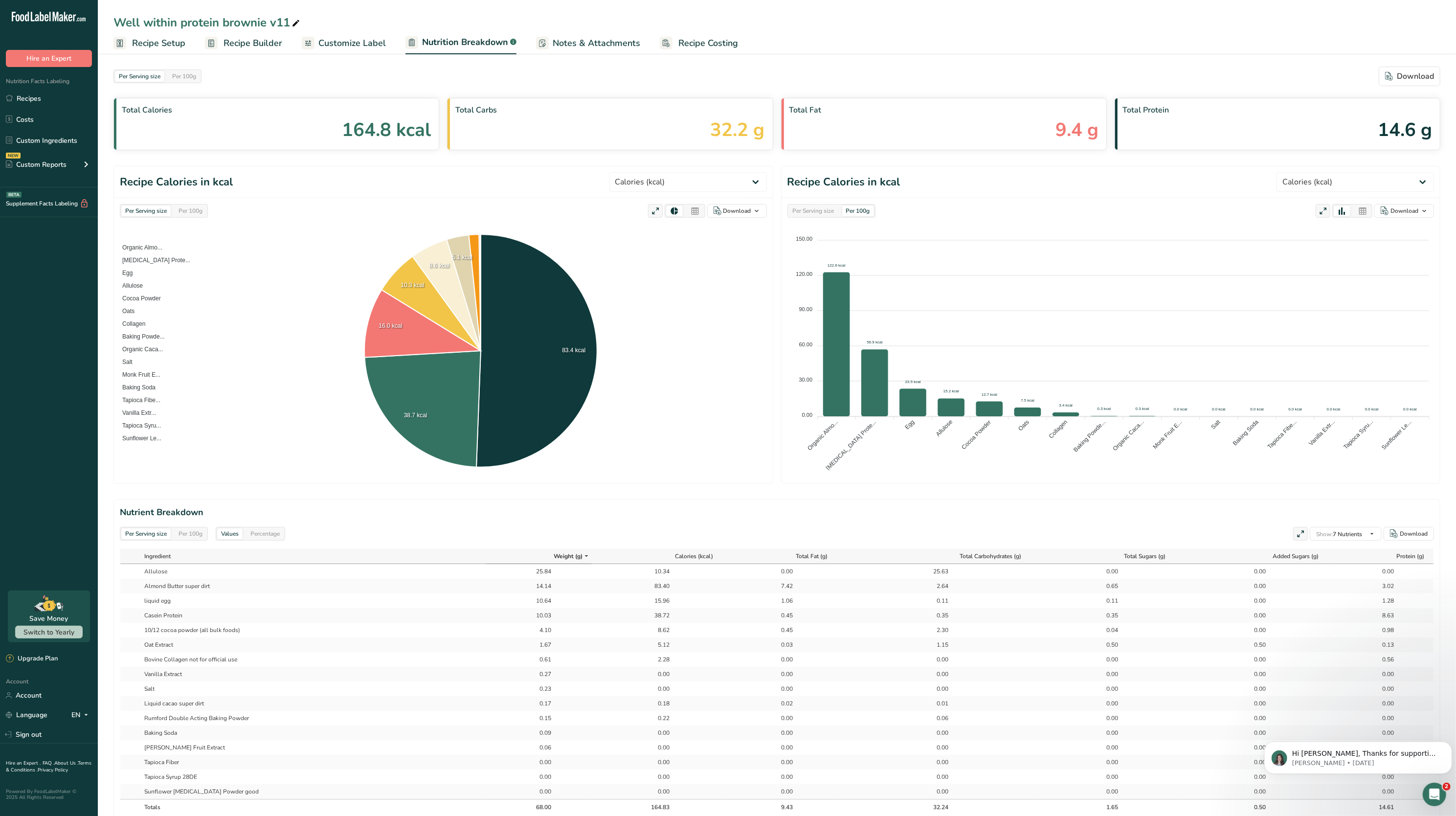
click at [179, 37] on span "Recipe Setup" at bounding box center [158, 43] width 53 height 13
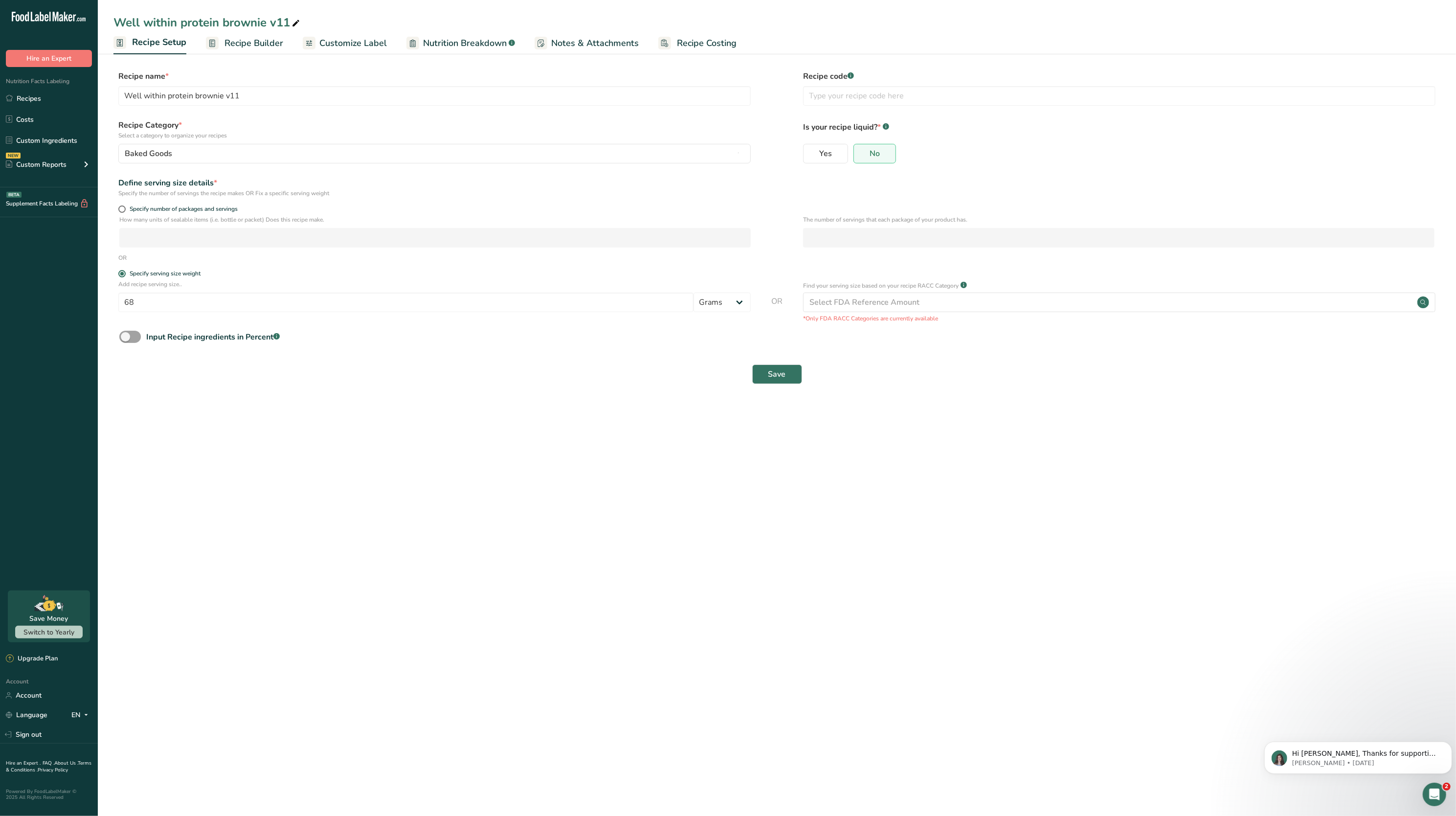
click at [262, 41] on span "Recipe Builder" at bounding box center [254, 43] width 59 height 13
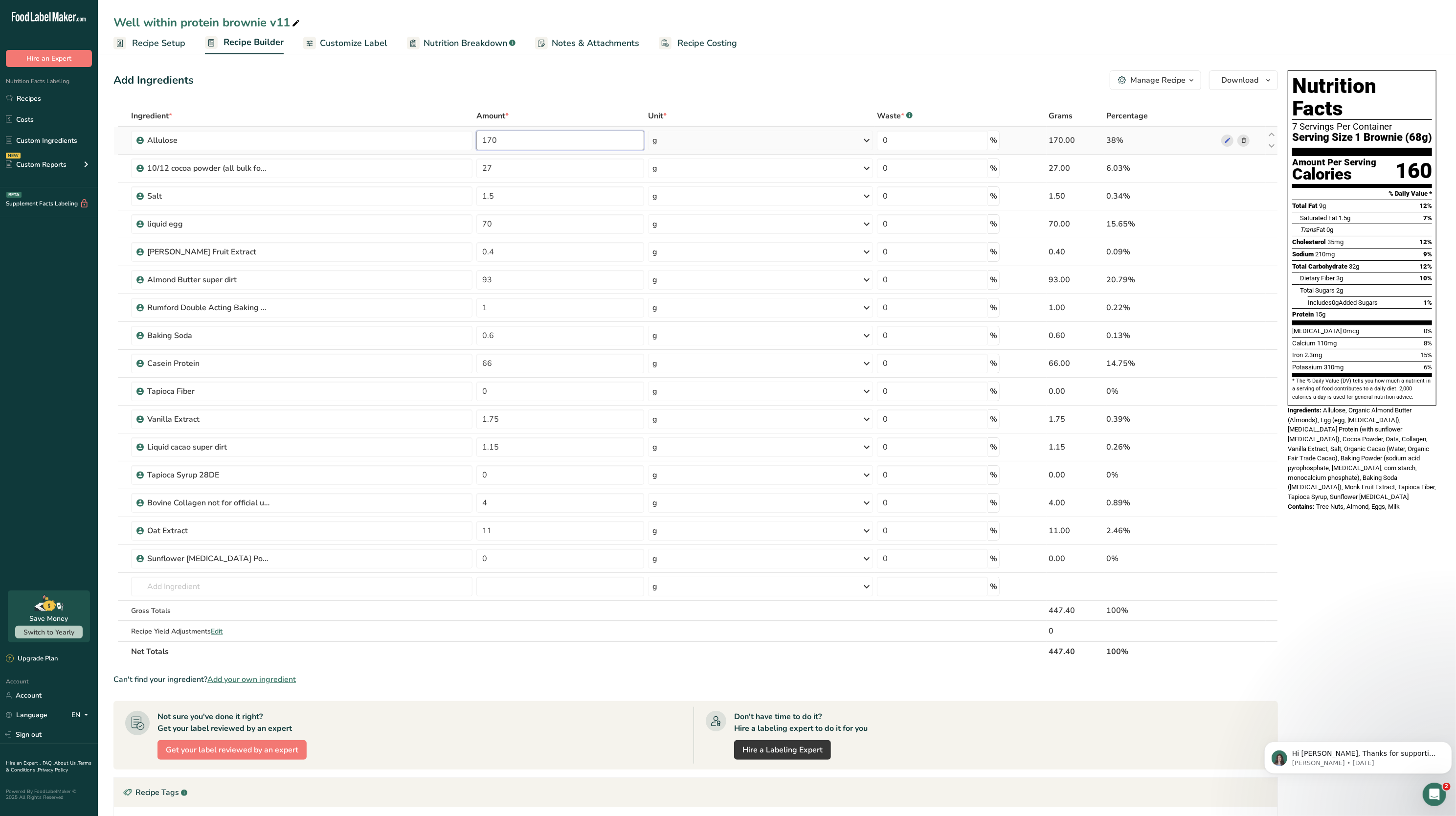
click at [511, 138] on input "170" at bounding box center [560, 141] width 168 height 20
click at [511, 275] on div "Ingredient * Amount * Unit * Waste * .a-a{fill:#347362;}.b-a{fill:#fff;} Grams …" at bounding box center [696, 384] width 1164 height 556
type input "90"
click at [559, 586] on div "Ingredient * Amount * Unit * Waste * .a-a{fill:#347362;}.b-a{fill:#fff;} Grams …" at bounding box center [696, 384] width 1164 height 556
type input "5"
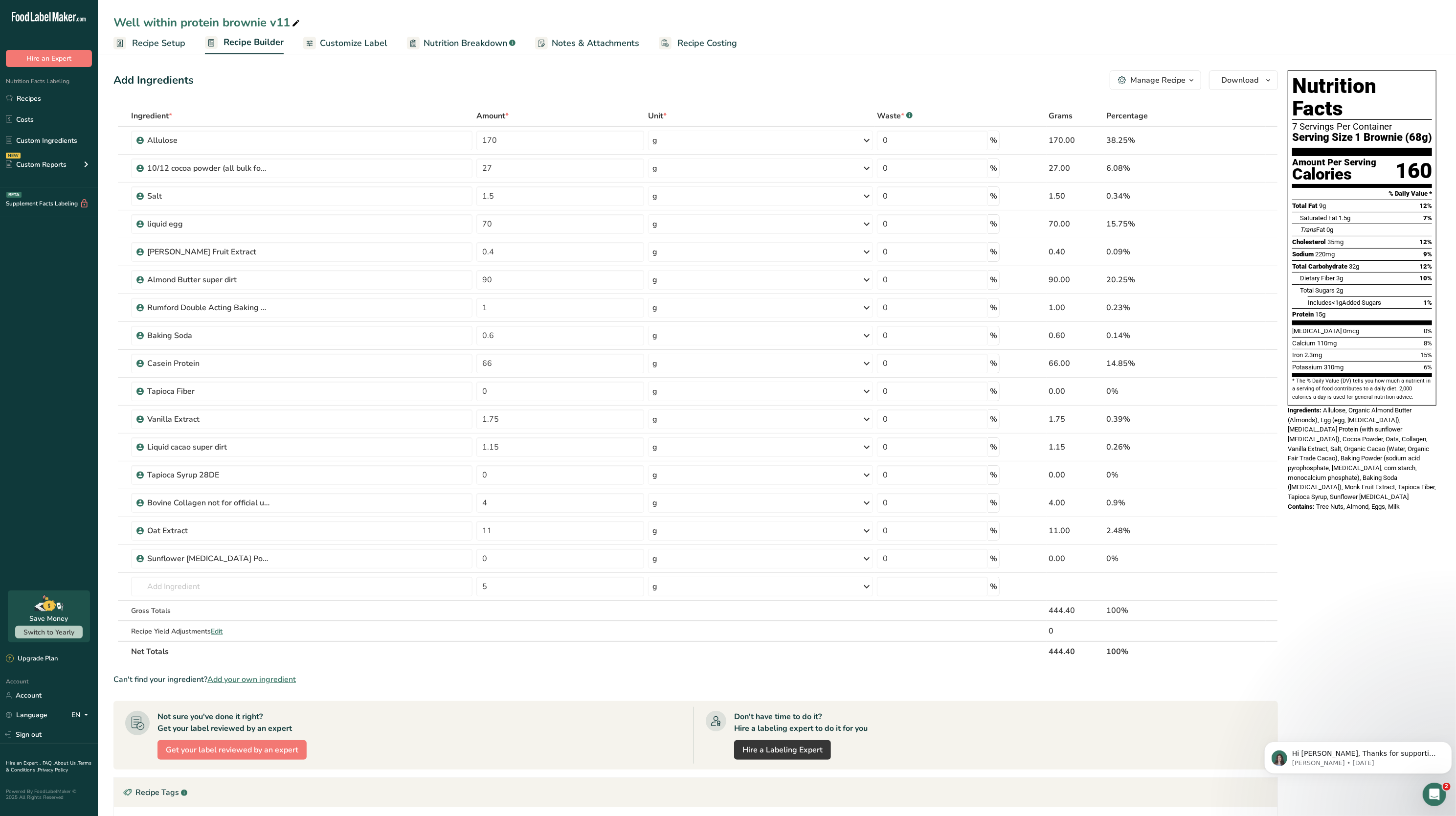
click at [569, 674] on section "Ingredient * Amount * Unit * Waste * .a-a{fill:#347362;}.b-a{fill:#fff;} Grams …" at bounding box center [696, 536] width 1164 height 861
click at [527, 597] on input "5" at bounding box center [560, 587] width 168 height 20
click at [513, 563] on input "0" at bounding box center [560, 559] width 168 height 20
type input "5"
click at [520, 630] on div "Ingredient * Amount * Unit * Waste * .a-a{fill:#347362;}.b-a{fill:#fff;} Grams …" at bounding box center [696, 384] width 1164 height 556
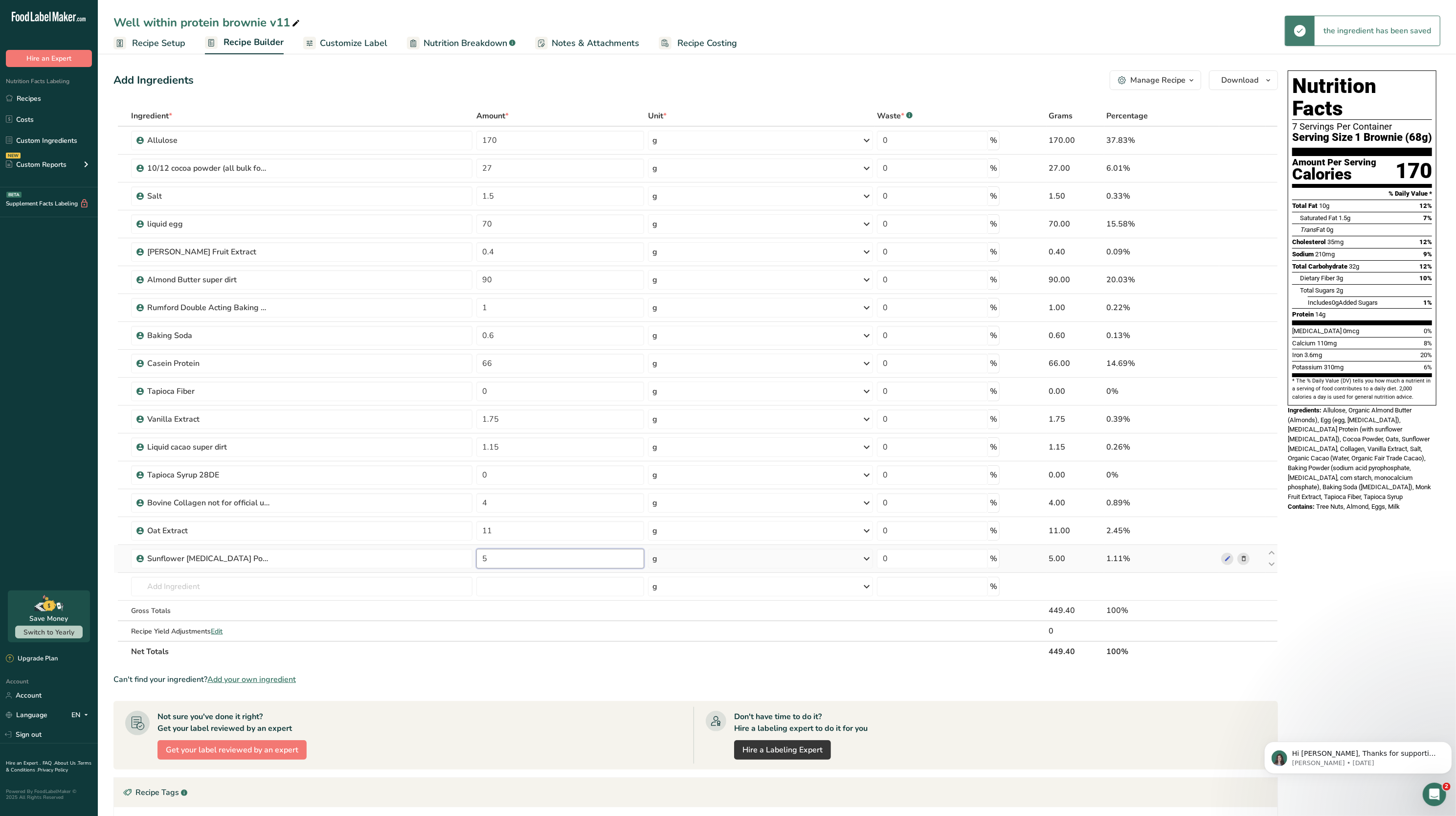
click at [514, 562] on input "5" at bounding box center [560, 559] width 168 height 20
type input "4"
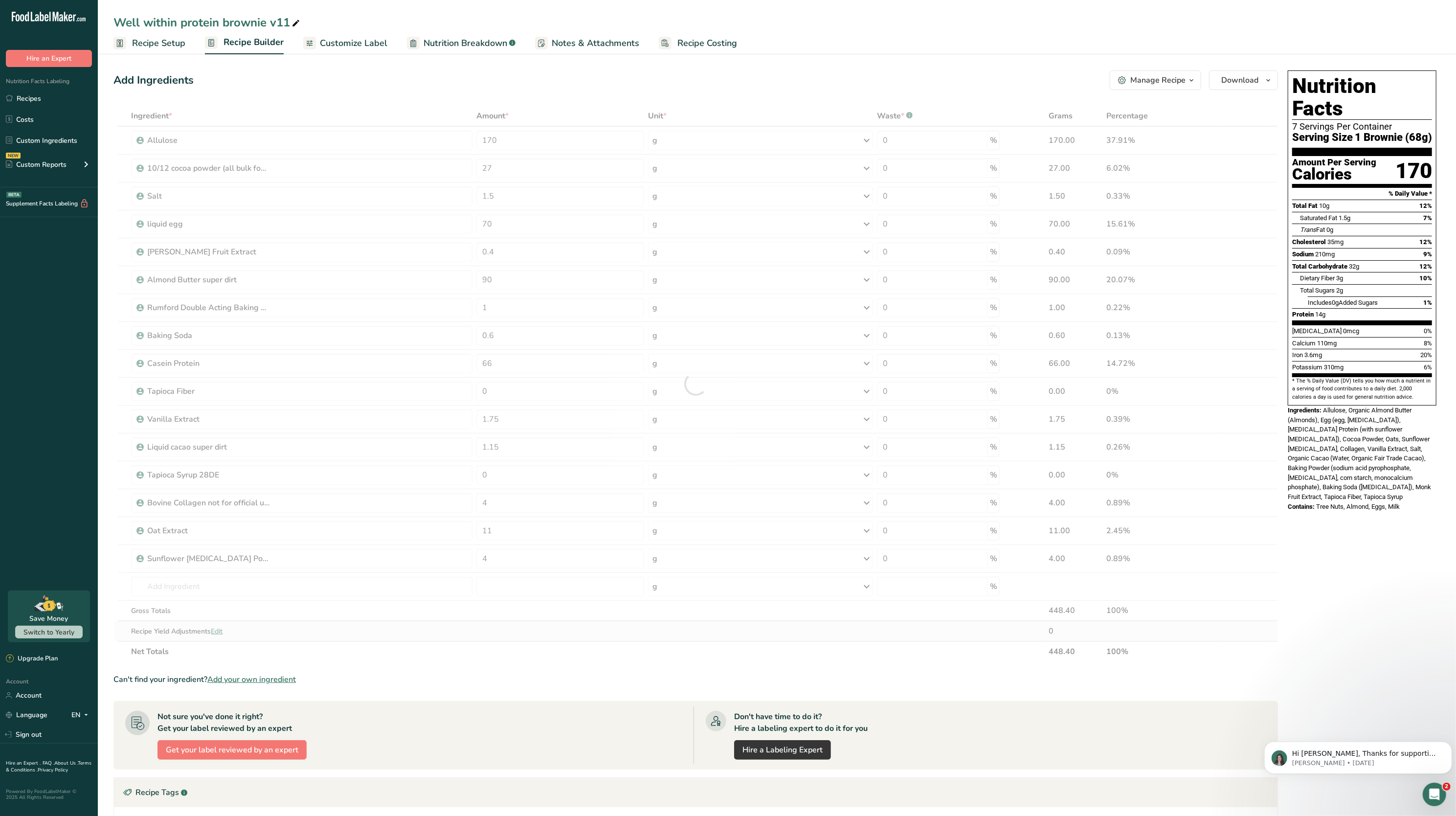
click at [521, 639] on div "Ingredient * Amount * Unit * Waste * .a-a{fill:#347362;}.b-a{fill:#fff;} Grams …" at bounding box center [696, 384] width 1164 height 556
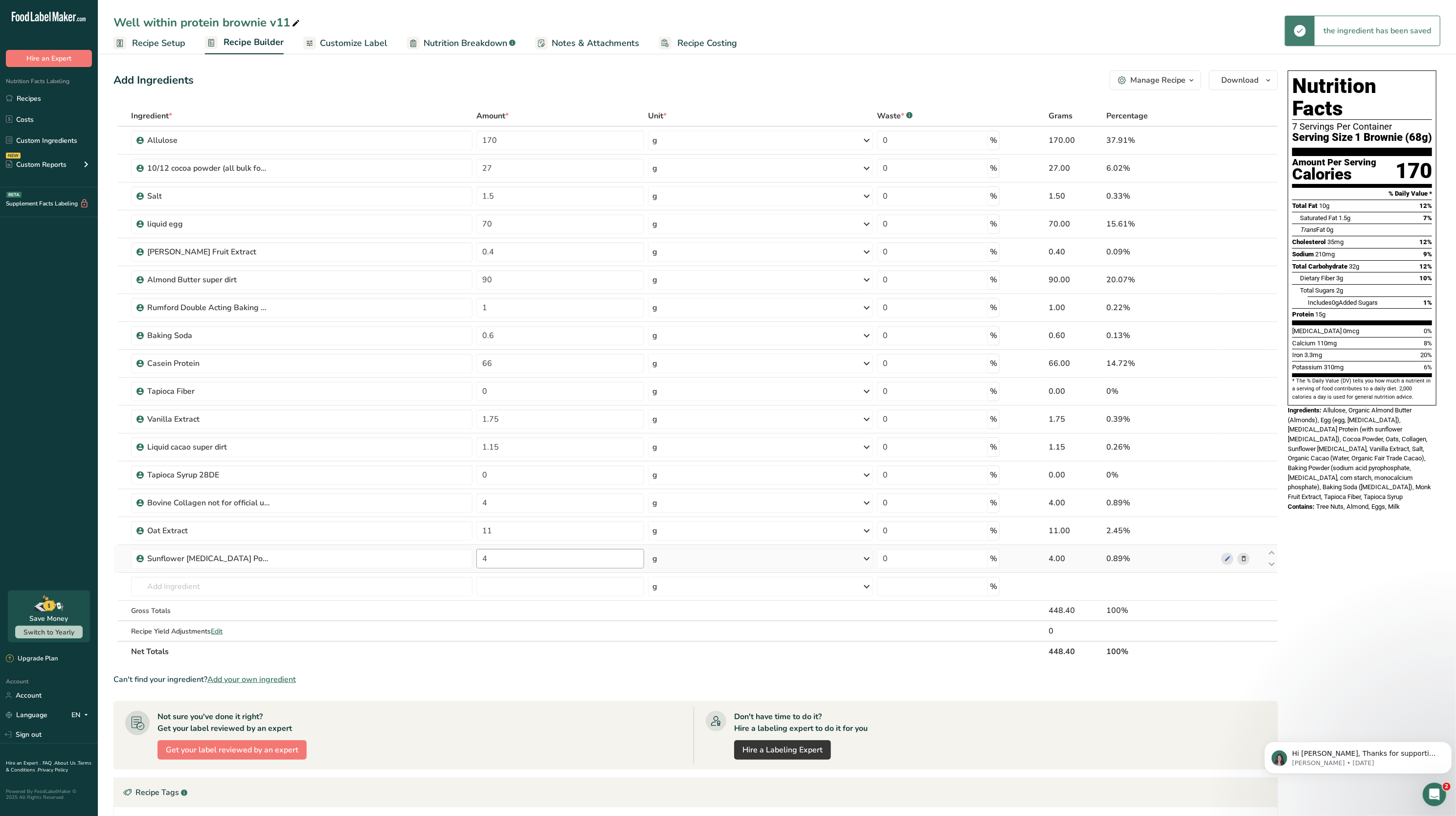
drag, startPoint x: 527, startPoint y: 575, endPoint x: 520, endPoint y: 563, distance: 13.9
click at [520, 563] on td "4" at bounding box center [560, 559] width 171 height 28
click at [520, 563] on input "4" at bounding box center [560, 559] width 168 height 20
type input "3"
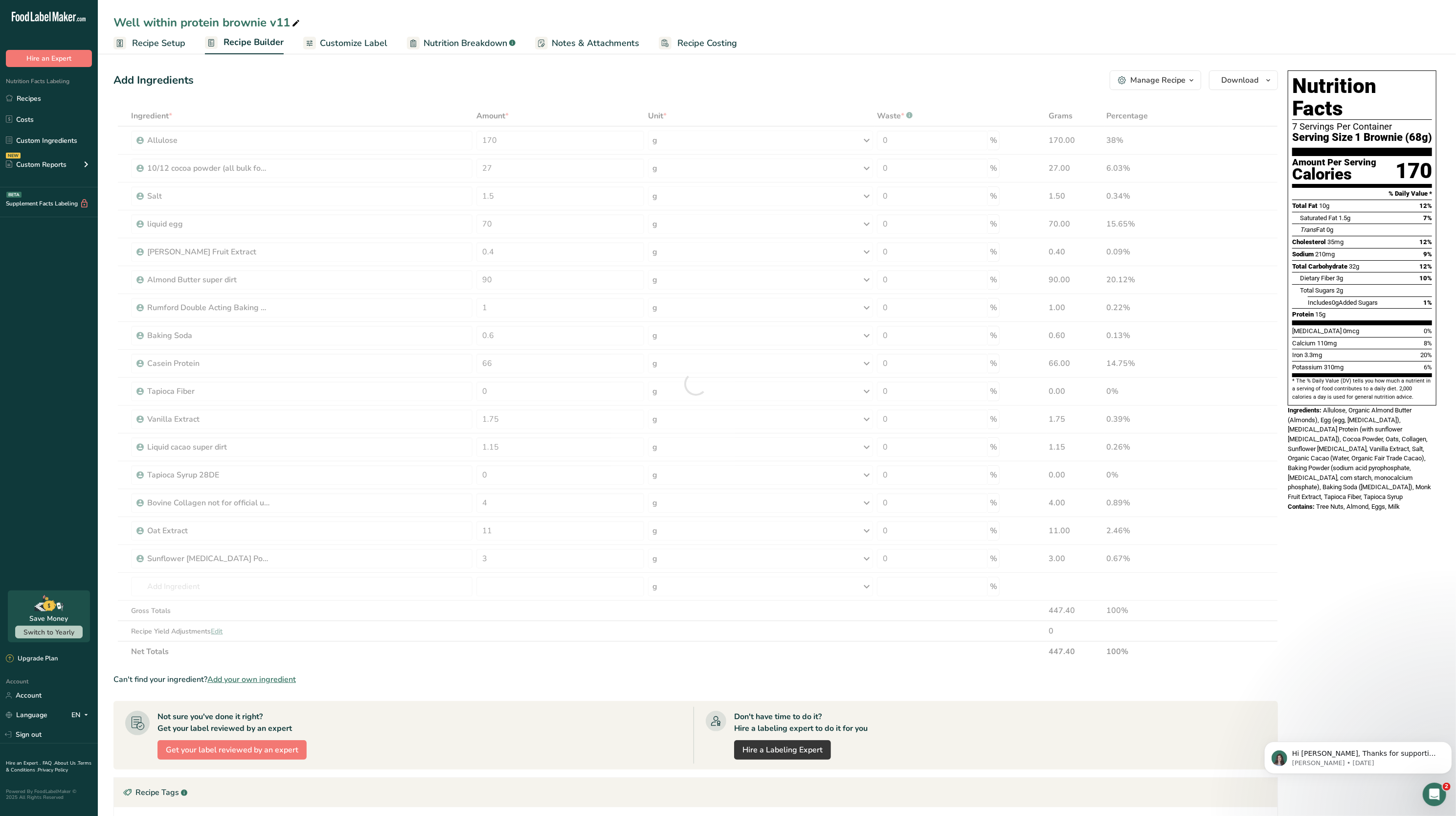
click at [527, 652] on div "Ingredient * Amount * Unit * Waste * .a-a{fill:#347362;}.b-a{fill:#fff;} Grams …" at bounding box center [696, 384] width 1164 height 556
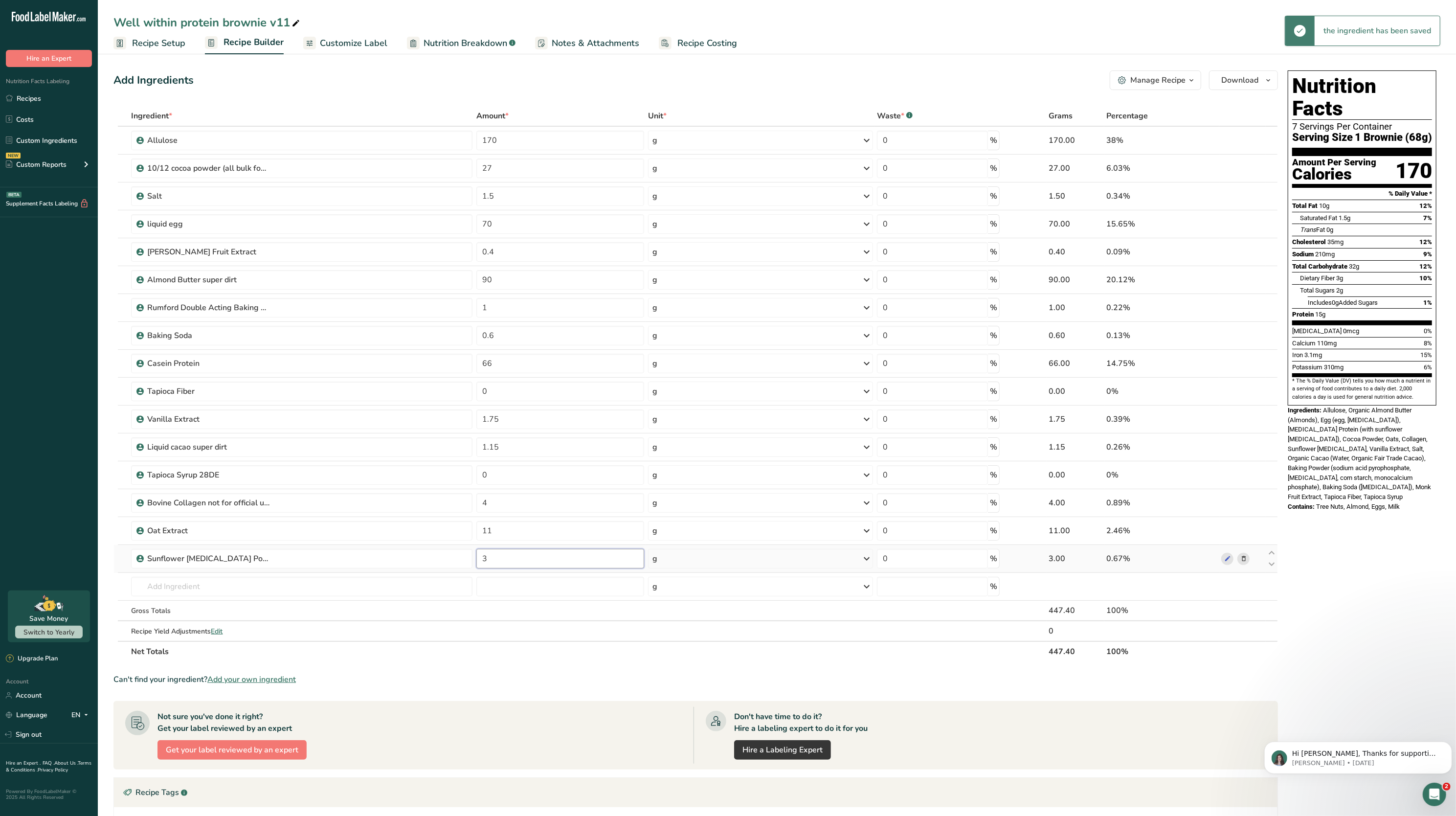
click at [527, 568] on input "3" at bounding box center [560, 559] width 168 height 20
type input "2"
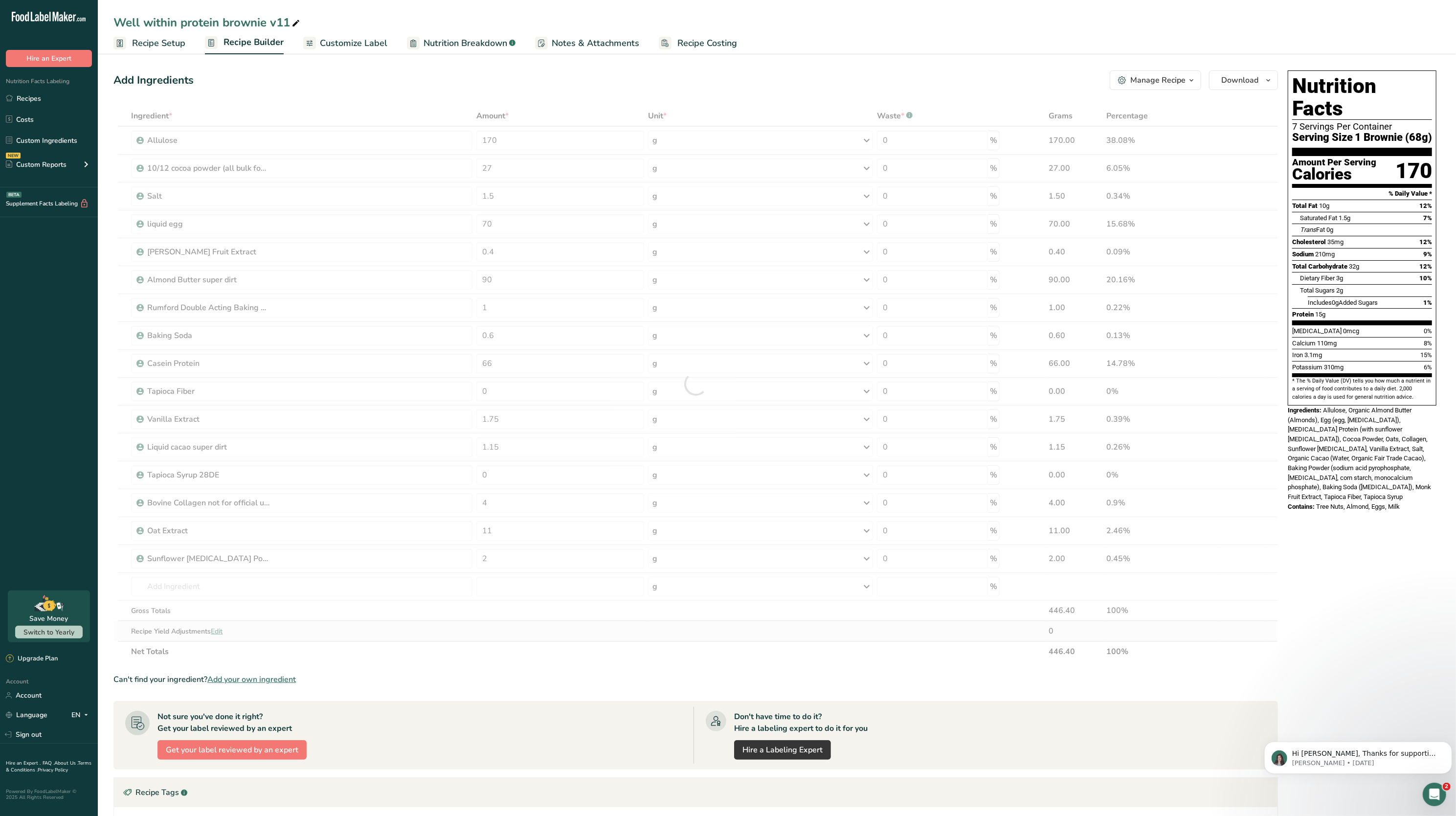
click at [532, 633] on div "Ingredient * Amount * Unit * Waste * .a-a{fill:#347362;}.b-a{fill:#fff;} Grams …" at bounding box center [696, 384] width 1164 height 556
click at [611, 285] on input "90" at bounding box center [560, 280] width 168 height 20
click at [1364, 377] on section "* The % Daily Value (DV) tells you how much a nutrient in a serving of food con…" at bounding box center [1362, 389] width 140 height 24
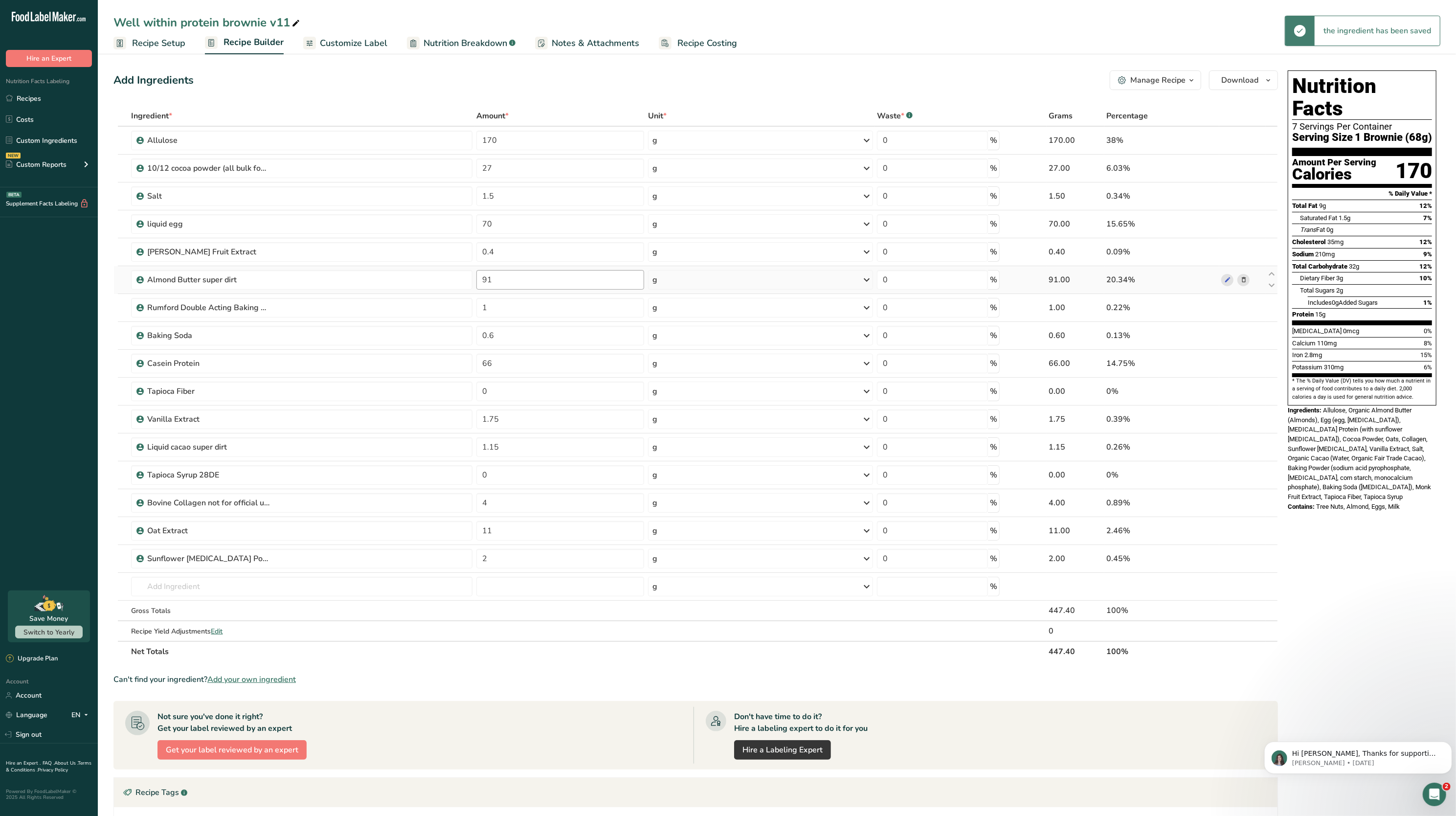
drag, startPoint x: 609, startPoint y: 293, endPoint x: 597, endPoint y: 283, distance: 15.6
click at [597, 283] on td "91" at bounding box center [560, 280] width 171 height 28
click at [597, 283] on input "91" at bounding box center [560, 280] width 168 height 20
type input "90"
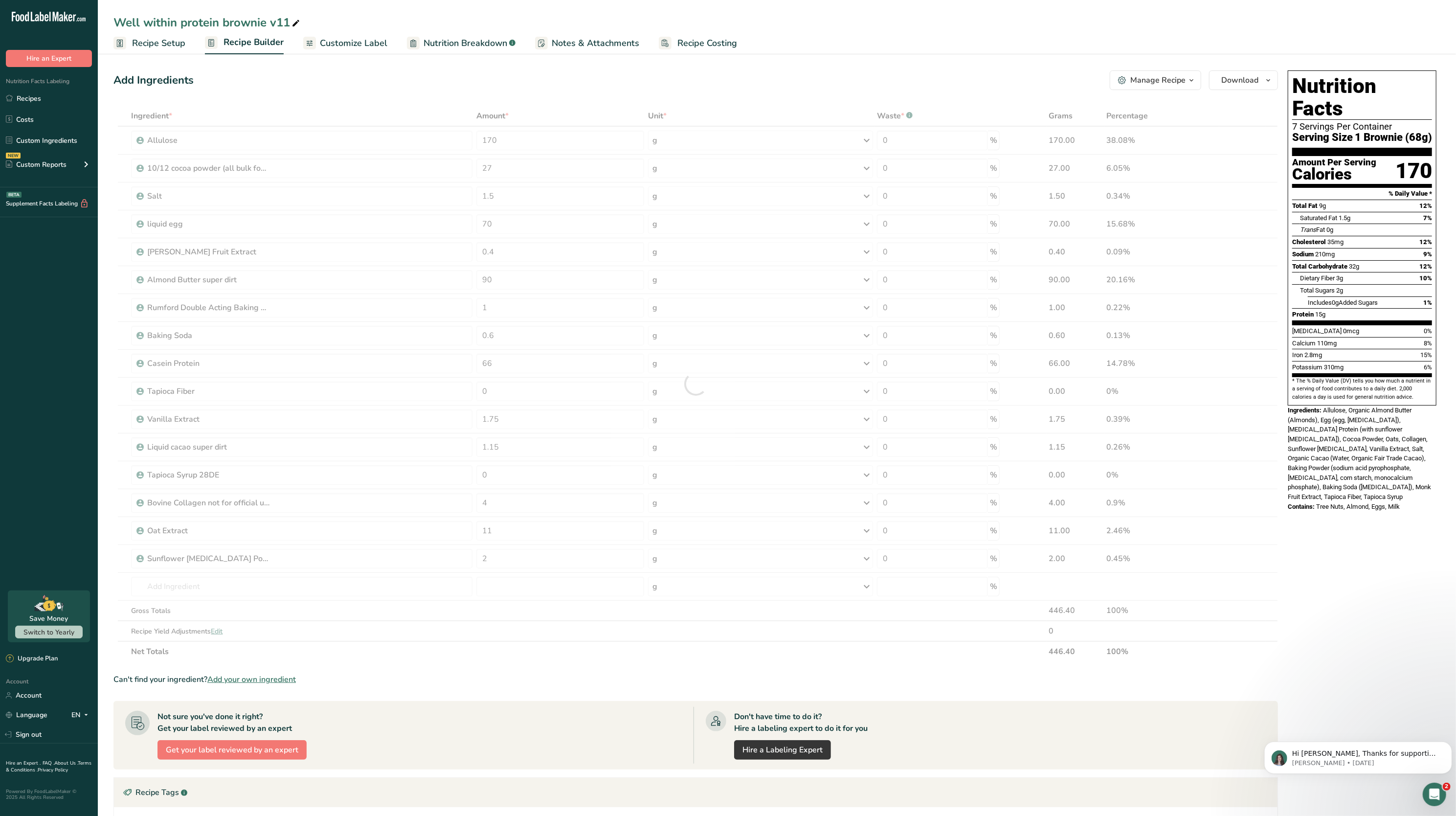
click at [1292, 202] on span "Total Fat" at bounding box center [1305, 205] width 26 height 8
click at [535, 557] on input "2" at bounding box center [560, 559] width 168 height 20
type input "0"
click at [665, 654] on div "Ingredient * Amount * Unit * Waste * .a-a{fill:#347362;}.b-a{fill:#fff;} Grams …" at bounding box center [696, 384] width 1164 height 556
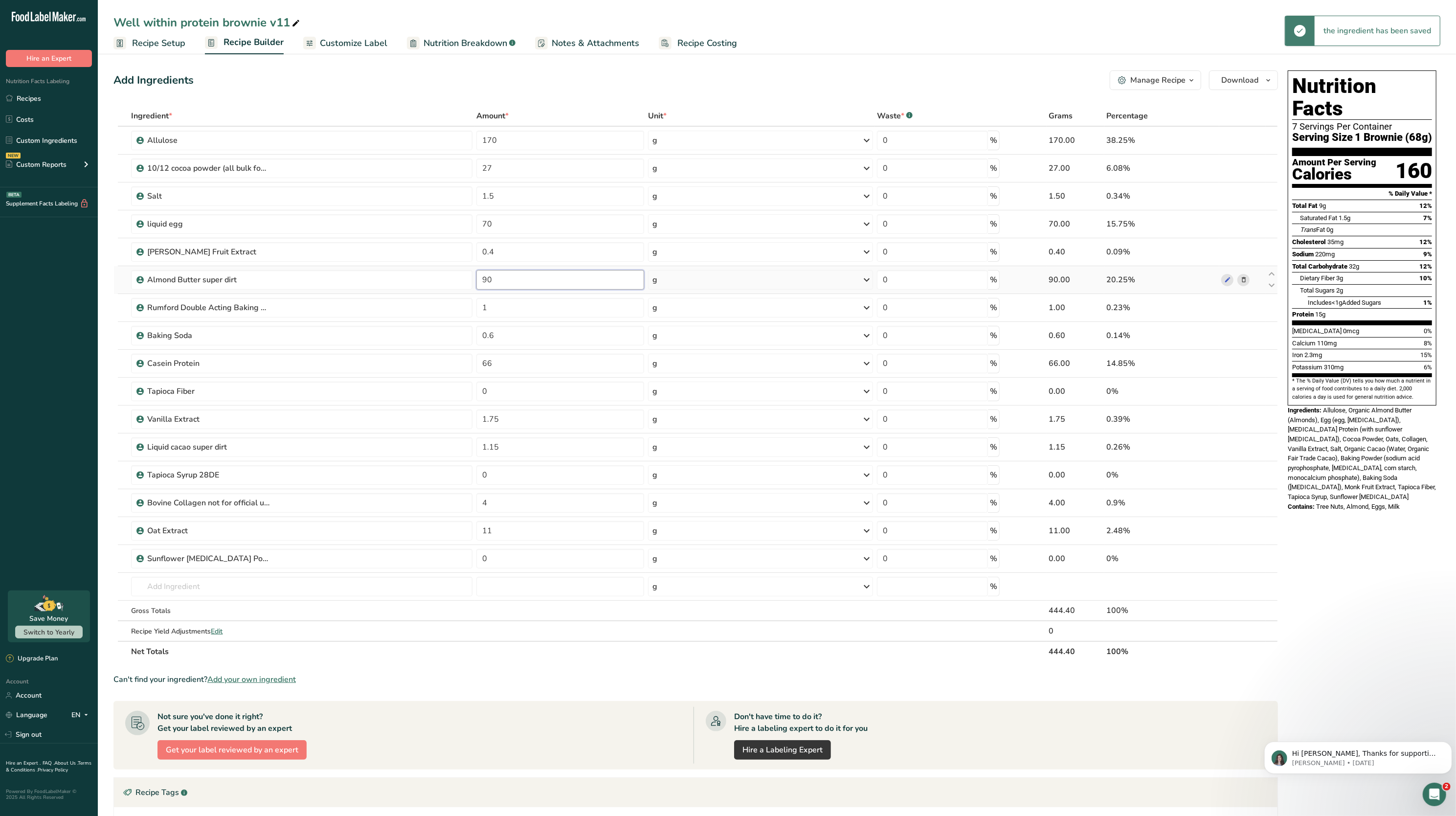
click at [511, 281] on input "90" at bounding box center [560, 280] width 168 height 20
type input "93"
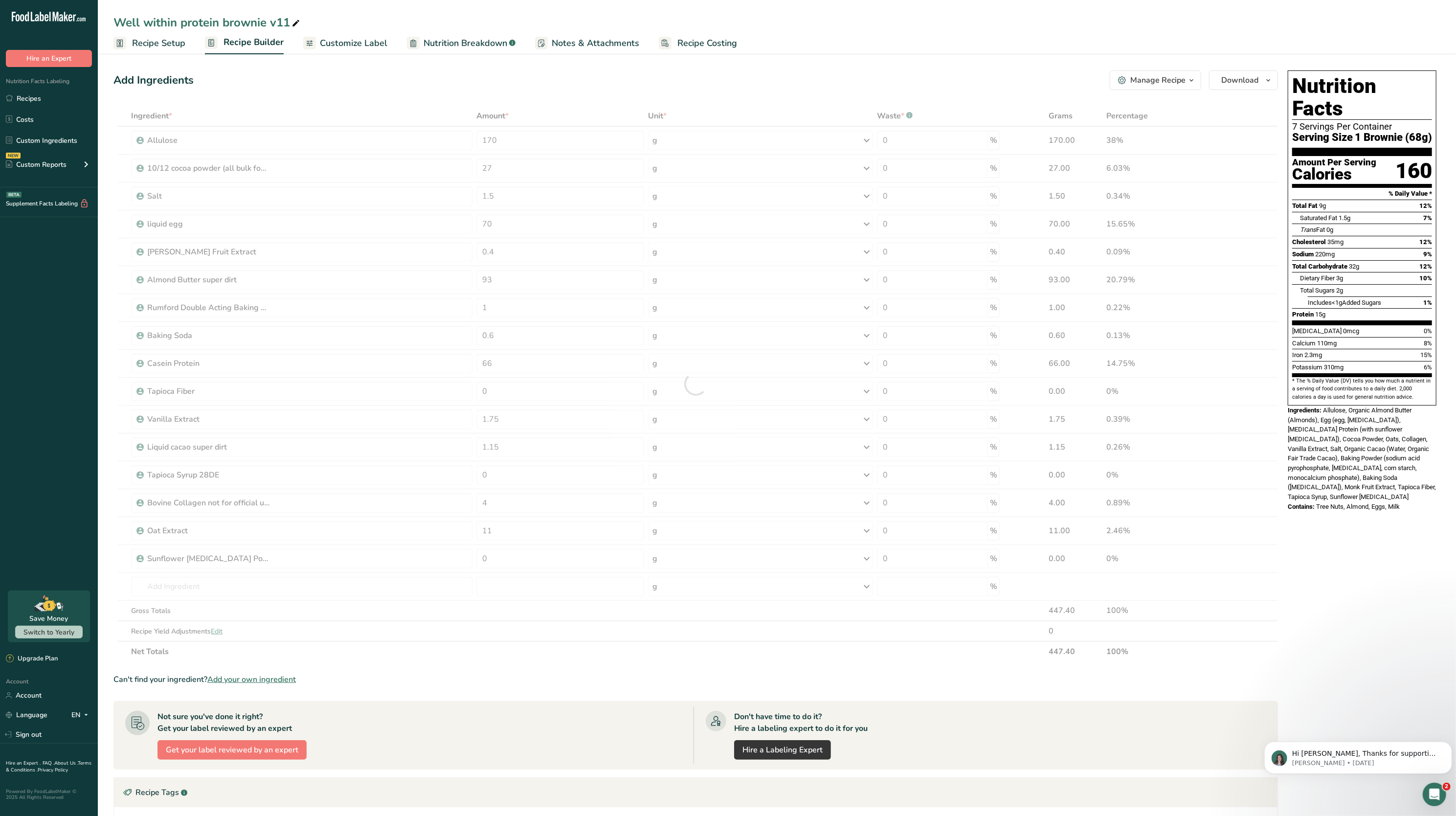
click at [1433, 319] on div "Nutrition Facts 7 Servings Per Container Serving Size 1 Brownie (68g) Amount Pe…" at bounding box center [1362, 238] width 149 height 335
click at [553, 540] on input "11" at bounding box center [560, 531] width 168 height 20
type input "1"
type input "9"
click at [1306, 377] on section "* The % Daily Value (DV) tells you how much a nutrient in a serving of food con…" at bounding box center [1362, 389] width 140 height 24
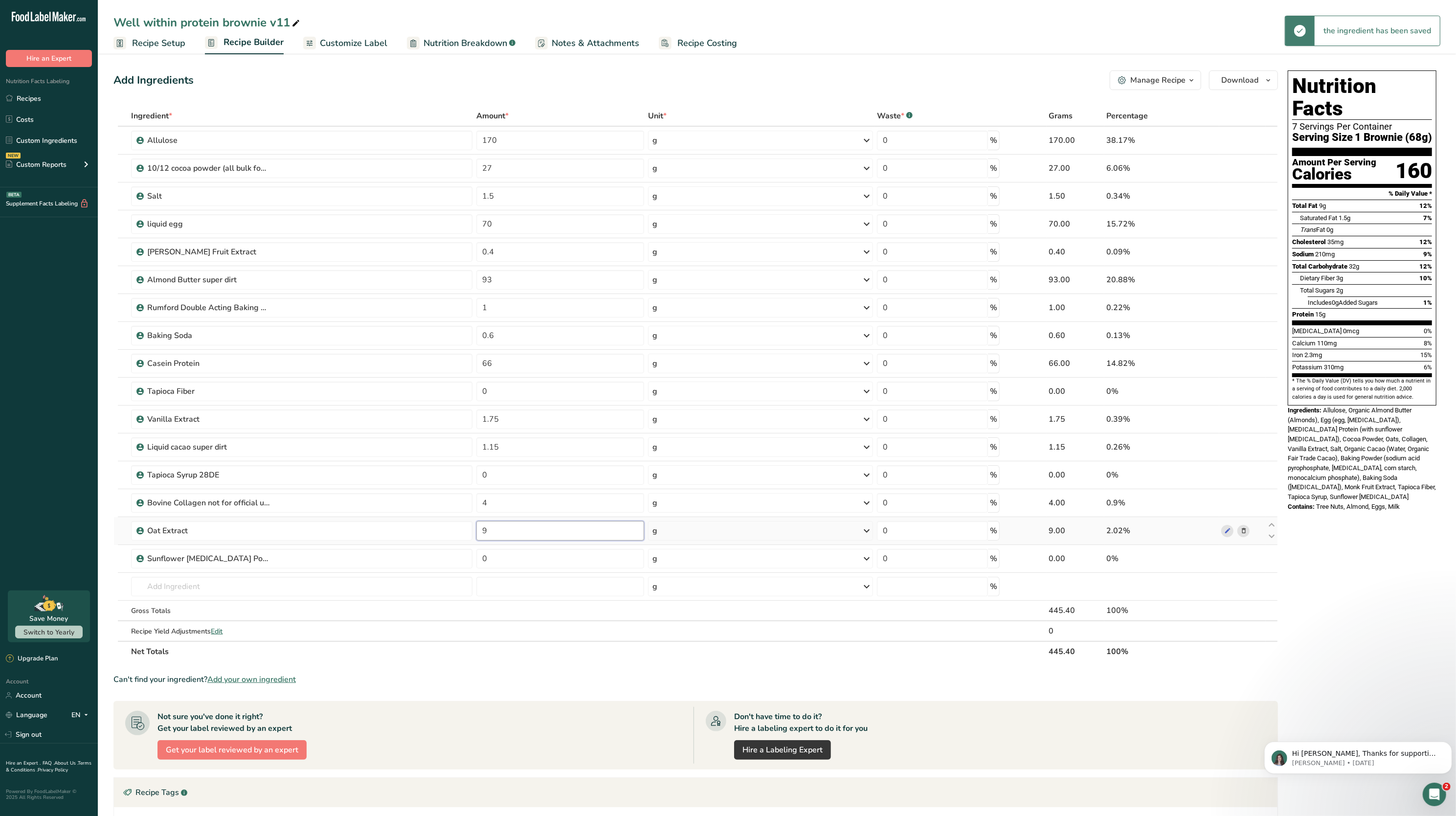
click at [562, 538] on input "9" at bounding box center [560, 531] width 168 height 20
type input "11"
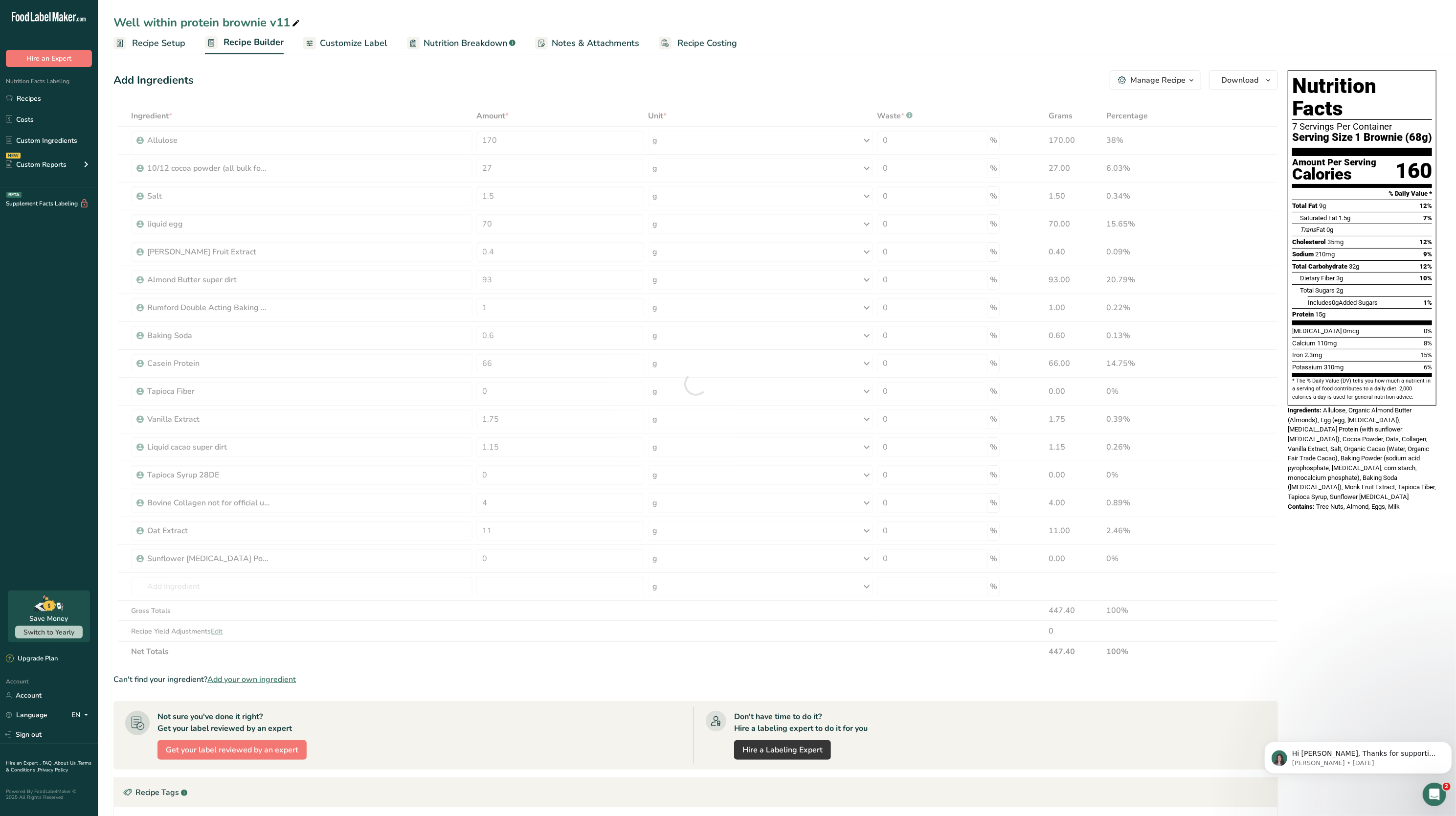
click at [1334, 349] on div "Iron 2.3mg 15%" at bounding box center [1362, 355] width 140 height 12
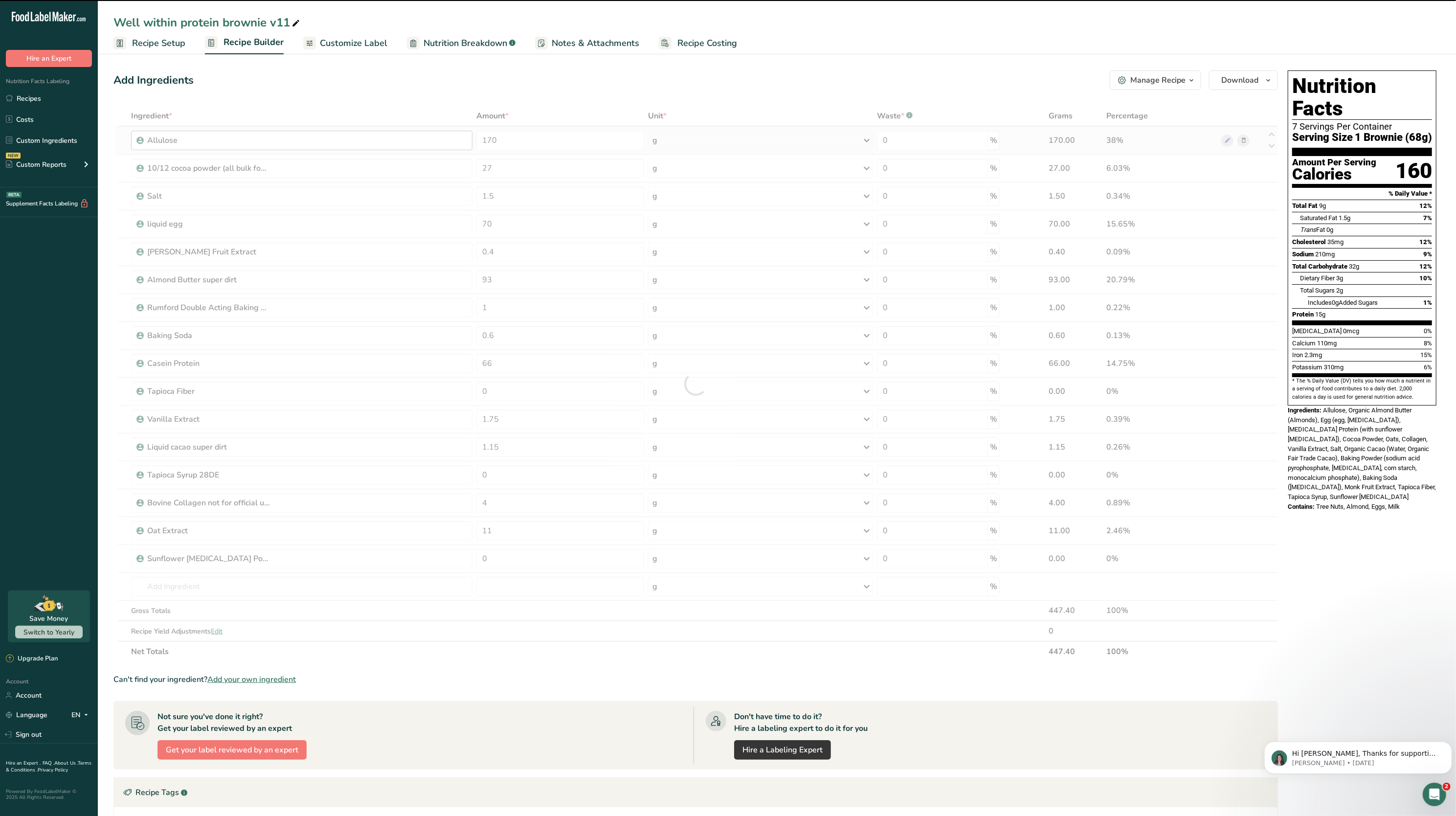
drag, startPoint x: 437, startPoint y: 45, endPoint x: 431, endPoint y: 142, distance: 97.2
click at [437, 45] on span "Nutrition Breakdown" at bounding box center [465, 43] width 83 height 13
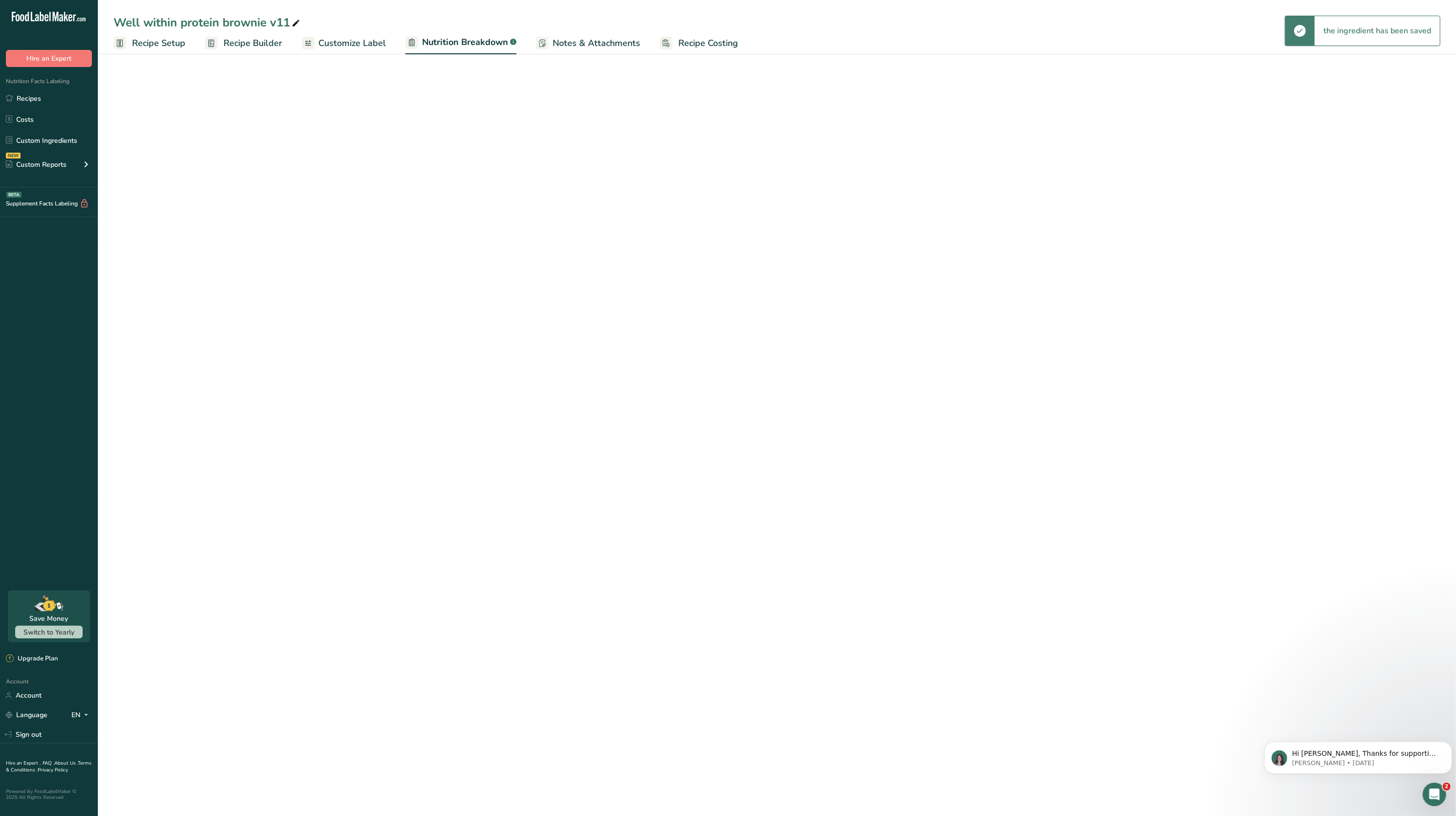
select select "Calories"
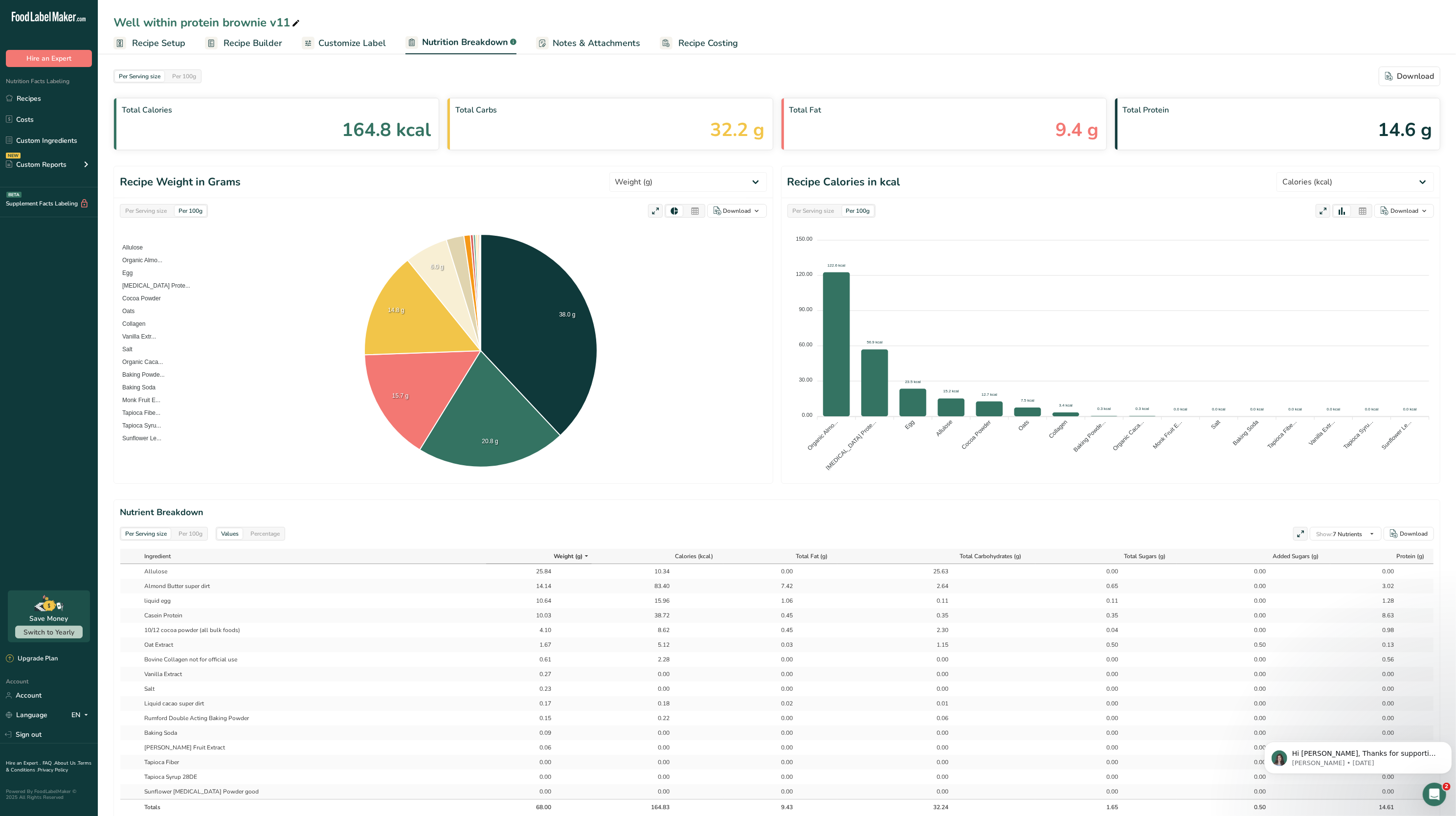
click at [149, 211] on div "Per Serving size" at bounding box center [146, 211] width 50 height 10
click at [721, 181] on select "Weight (g) Calories (kcal) Energy KJ (kj) Total Fat (g) Saturated Fat (g) Trans…" at bounding box center [688, 182] width 157 height 20
select select "Total Sugars"
click at [645, 173] on select "Weight (g) Calories (kcal) Energy KJ (kj) Total Fat (g) Saturated Fat (g) Trans…" at bounding box center [688, 182] width 157 height 20
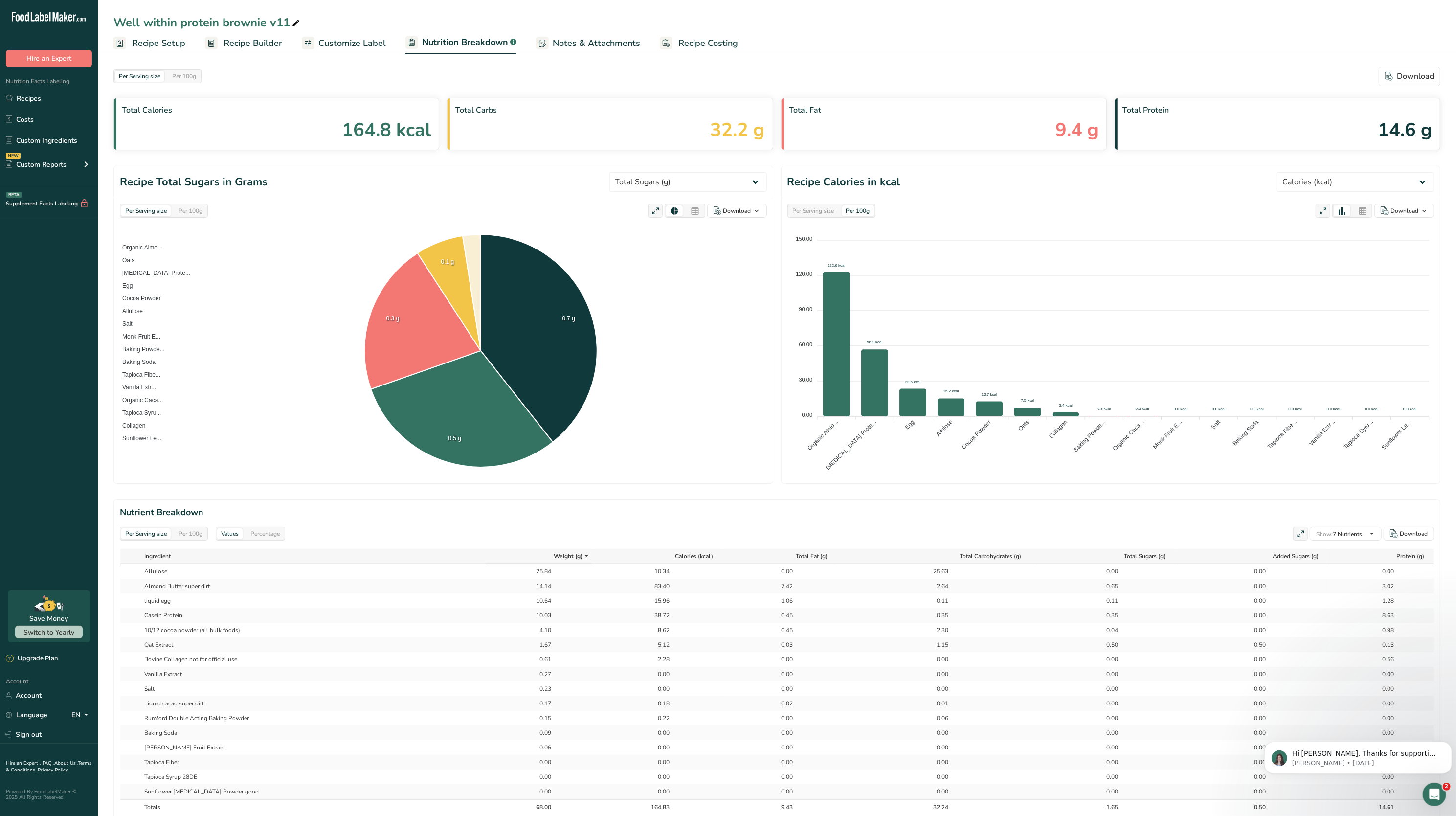
click at [173, 41] on span "Recipe Setup" at bounding box center [158, 43] width 53 height 13
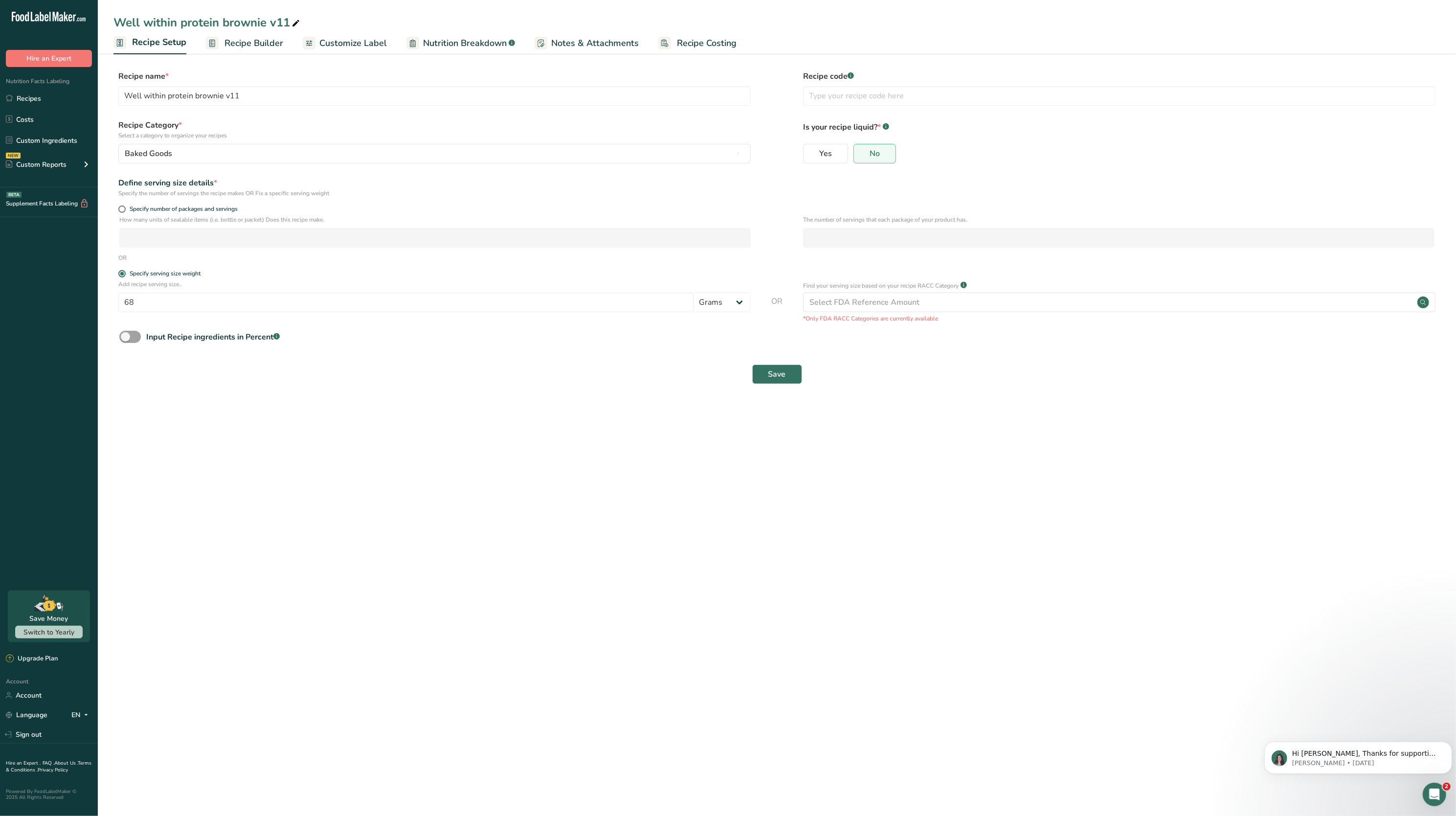
click at [252, 48] on span "Recipe Builder" at bounding box center [254, 43] width 59 height 13
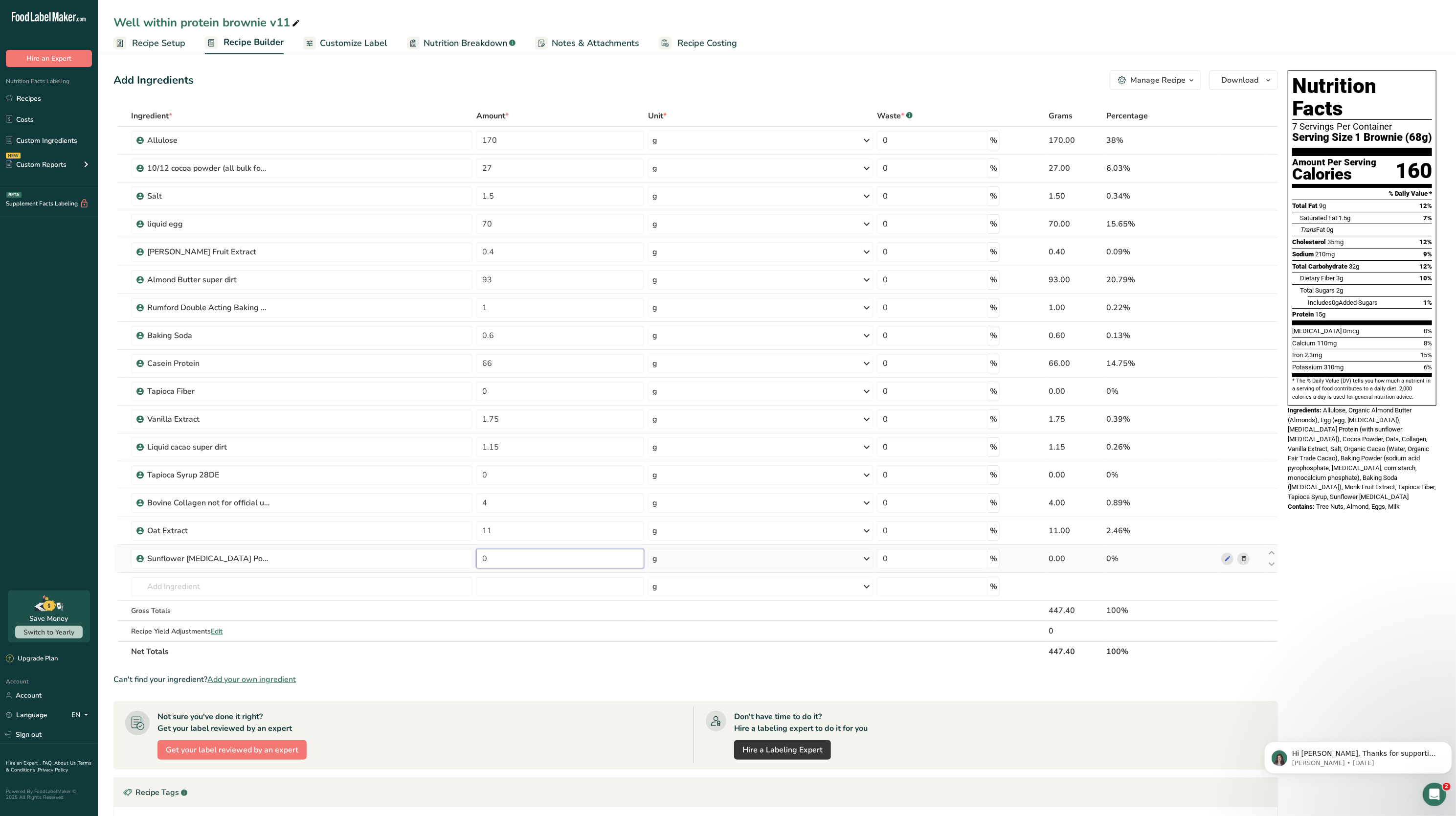
click at [573, 557] on input "0" at bounding box center [560, 559] width 168 height 20
click at [1383, 436] on span "Allulose, Organic Almond Butter (Almonds), Egg (egg, [MEDICAL_DATA]), [MEDICAL_…" at bounding box center [1362, 453] width 148 height 94
click at [560, 562] on input "11" at bounding box center [560, 559] width 168 height 20
click at [1226, 421] on div "Ingredient * Amount * Unit * Waste * .a-a{fill:#347362;}.b-a{fill:#fff;} Grams …" at bounding box center [696, 384] width 1164 height 556
click at [553, 563] on input "13" at bounding box center [560, 559] width 168 height 20
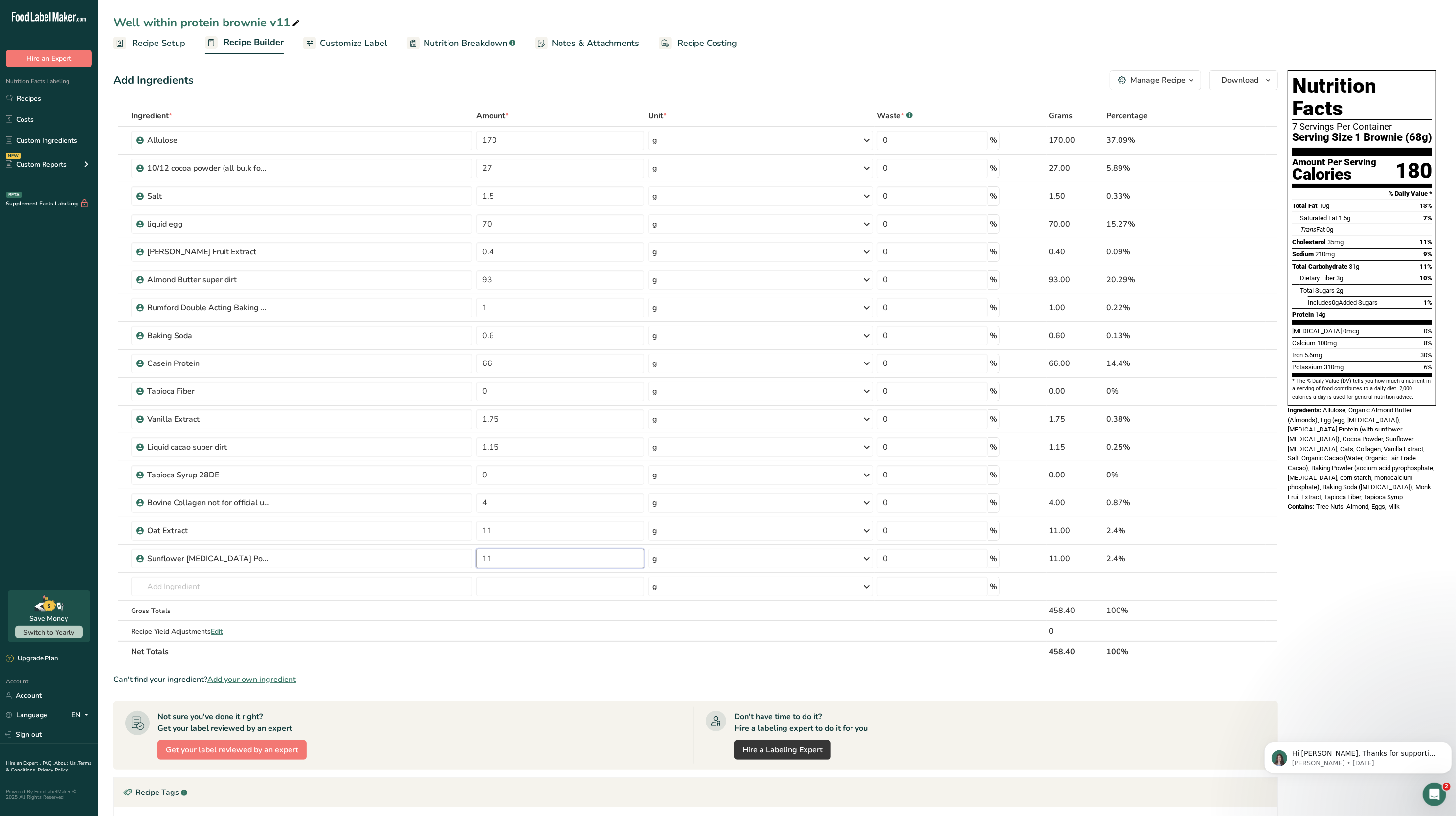
type input "11"
click at [1378, 298] on div "Includes 0g Added Sugars" at bounding box center [1343, 303] width 70 height 10
click at [165, 43] on span "Recipe Setup" at bounding box center [158, 43] width 53 height 13
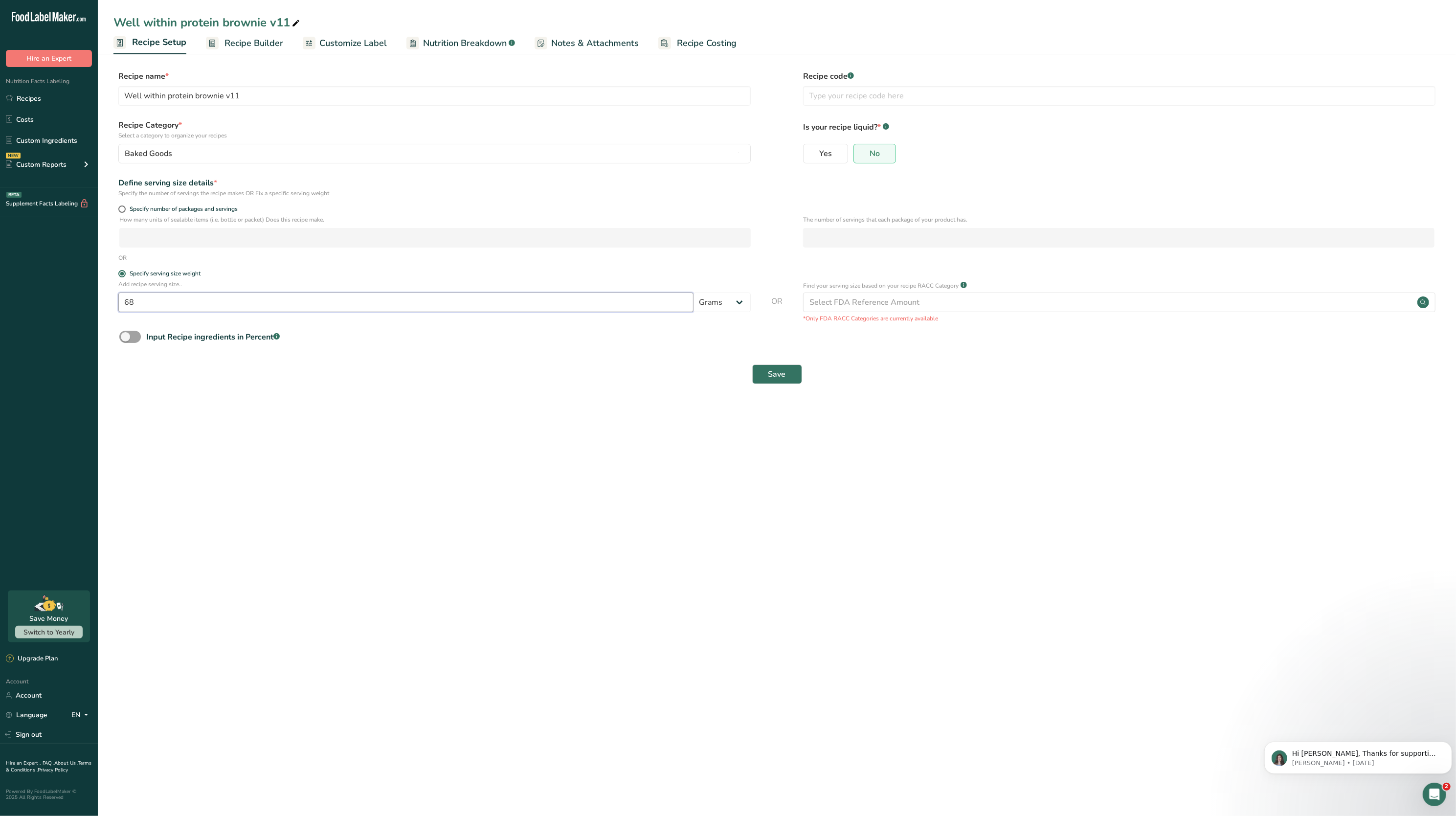
click at [192, 303] on input "68" at bounding box center [406, 303] width 575 height 20
type input "69"
click at [775, 376] on span "Save" at bounding box center [777, 374] width 17 height 12
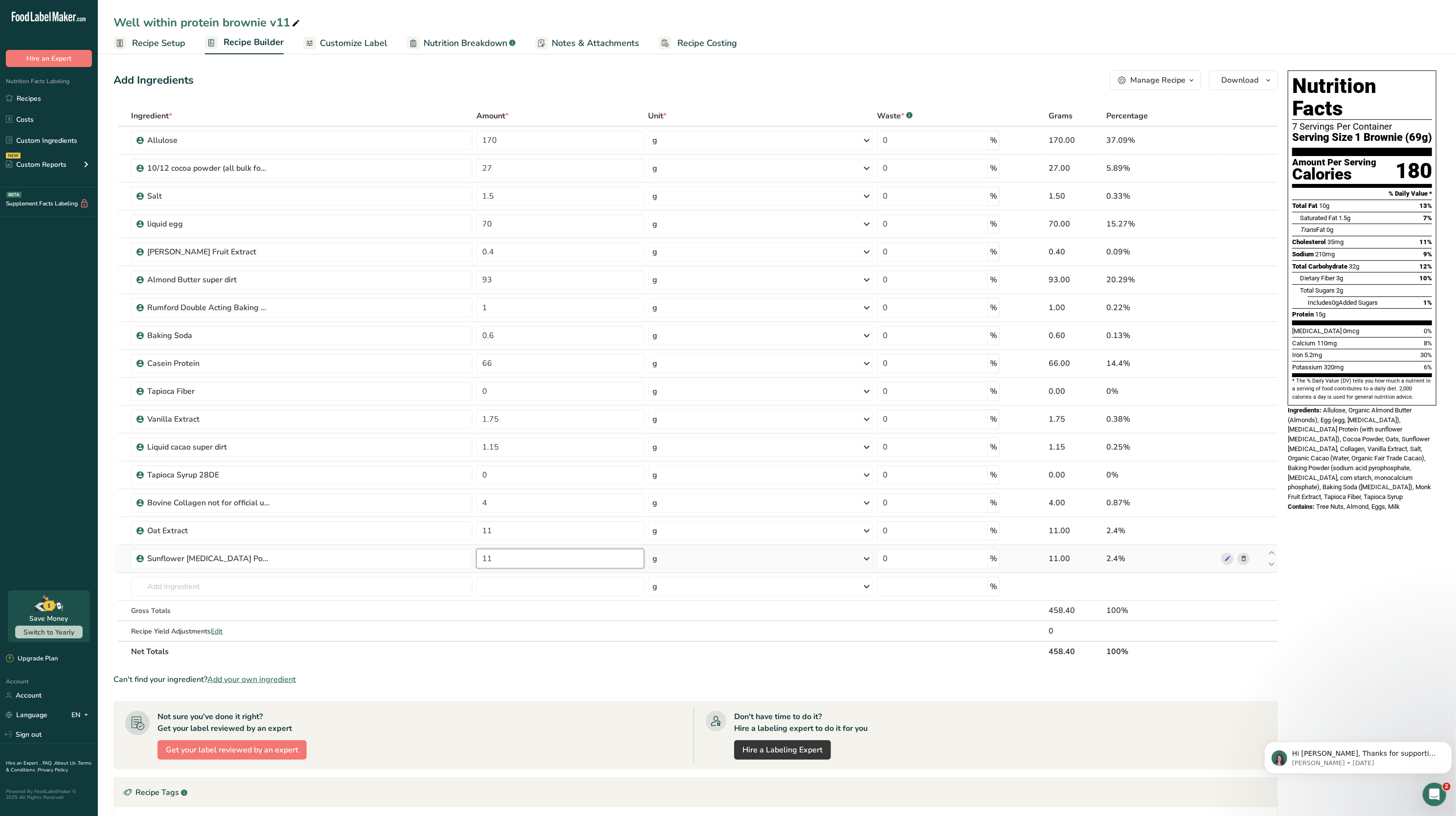
click at [611, 565] on input "11" at bounding box center [560, 559] width 168 height 20
click at [1329, 418] on span "Allulose, Organic Almond Butter (Almonds), Egg (egg, [MEDICAL_DATA]), [MEDICAL_…" at bounding box center [1360, 453] width 143 height 94
click at [581, 563] on input "10" at bounding box center [560, 559] width 168 height 20
type input "1"
type input "8"
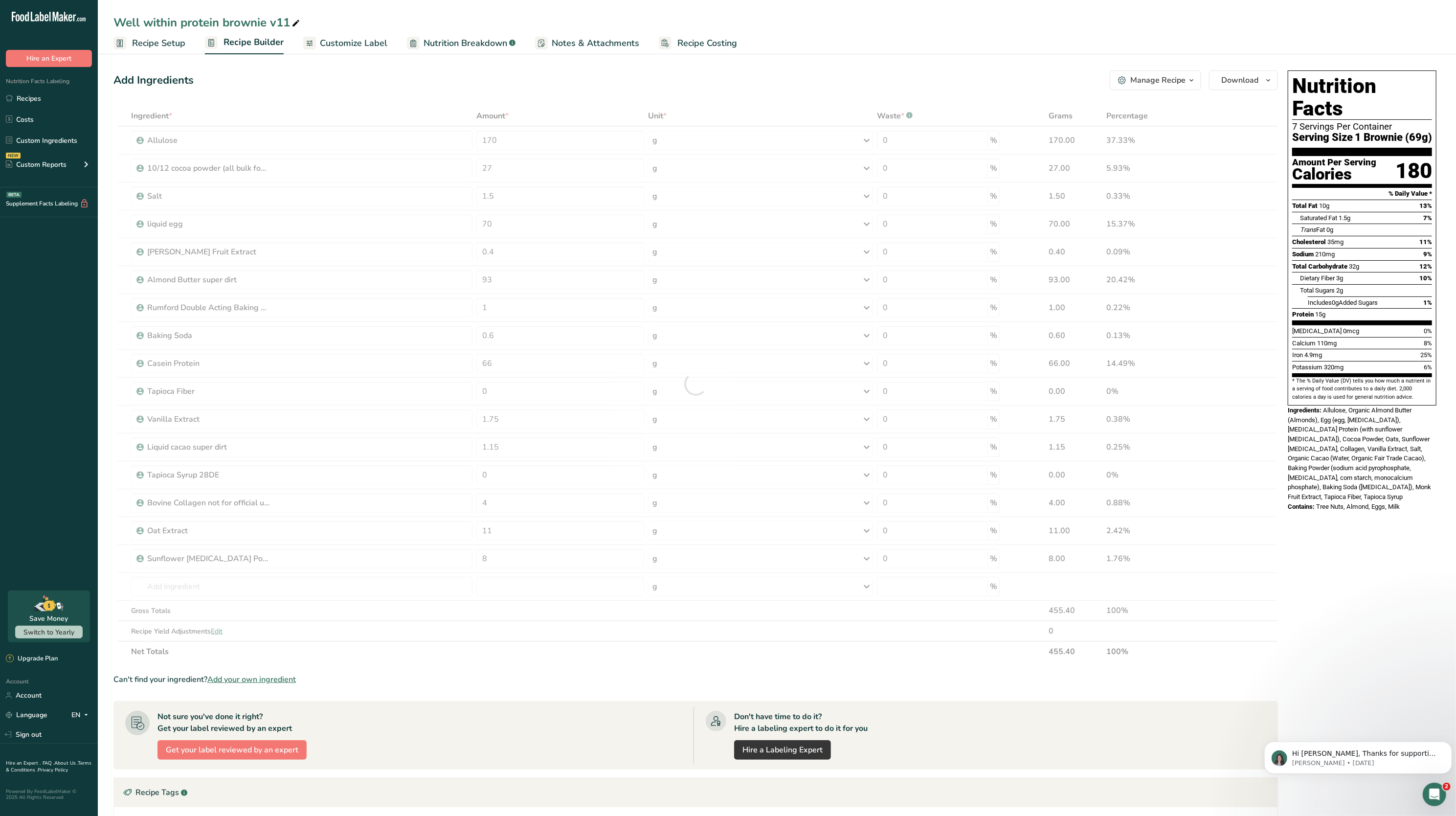
click at [1321, 533] on div "Nutrition Facts 7 Servings Per Container Serving Size 1 Brownie (69g) Amount Pe…" at bounding box center [1362, 524] width 156 height 915
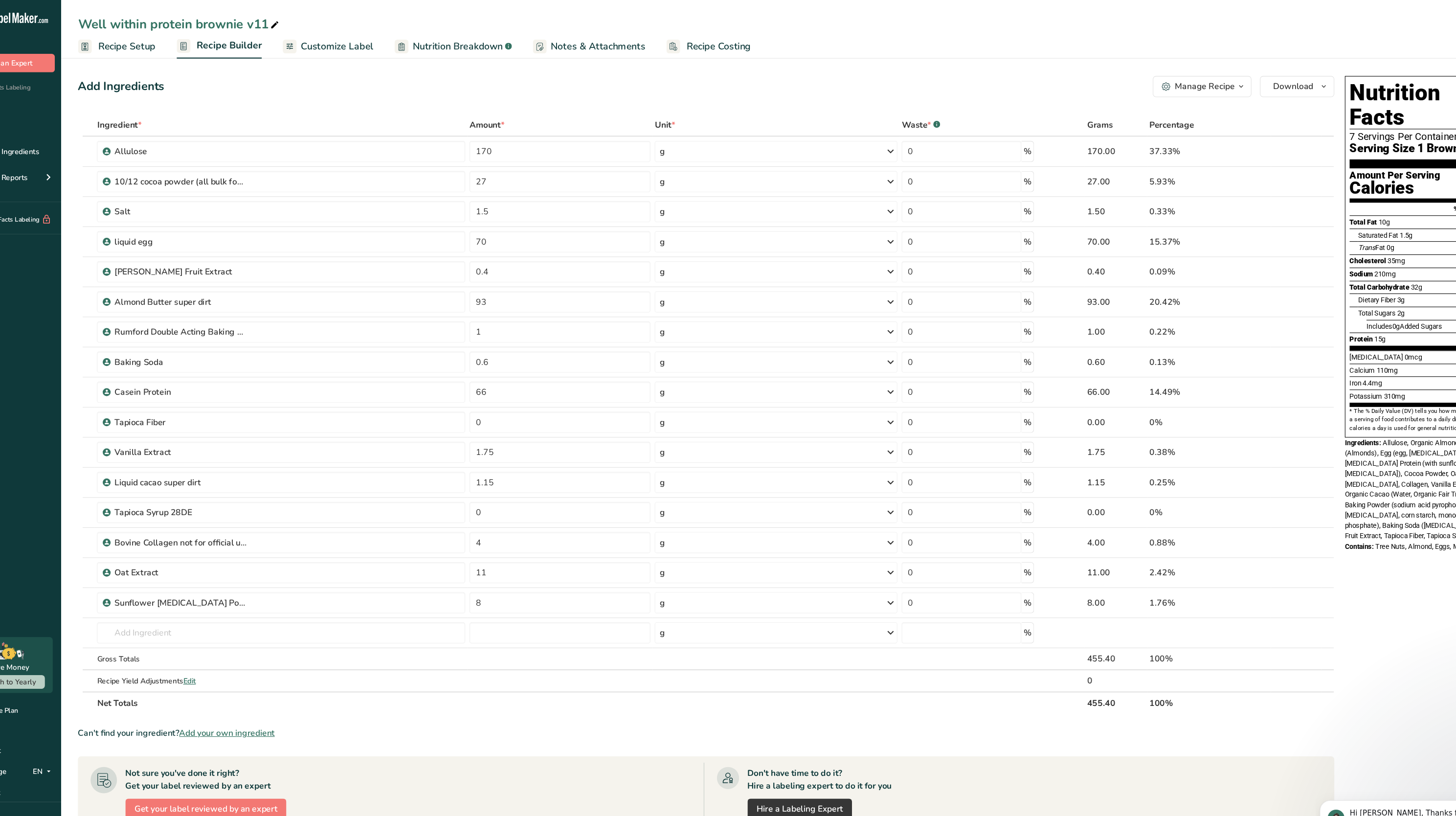
click at [423, 33] on link "Nutrition Breakdown .a-a{fill:#347362;}.b-a{fill:#fff;}" at bounding box center [461, 43] width 108 height 22
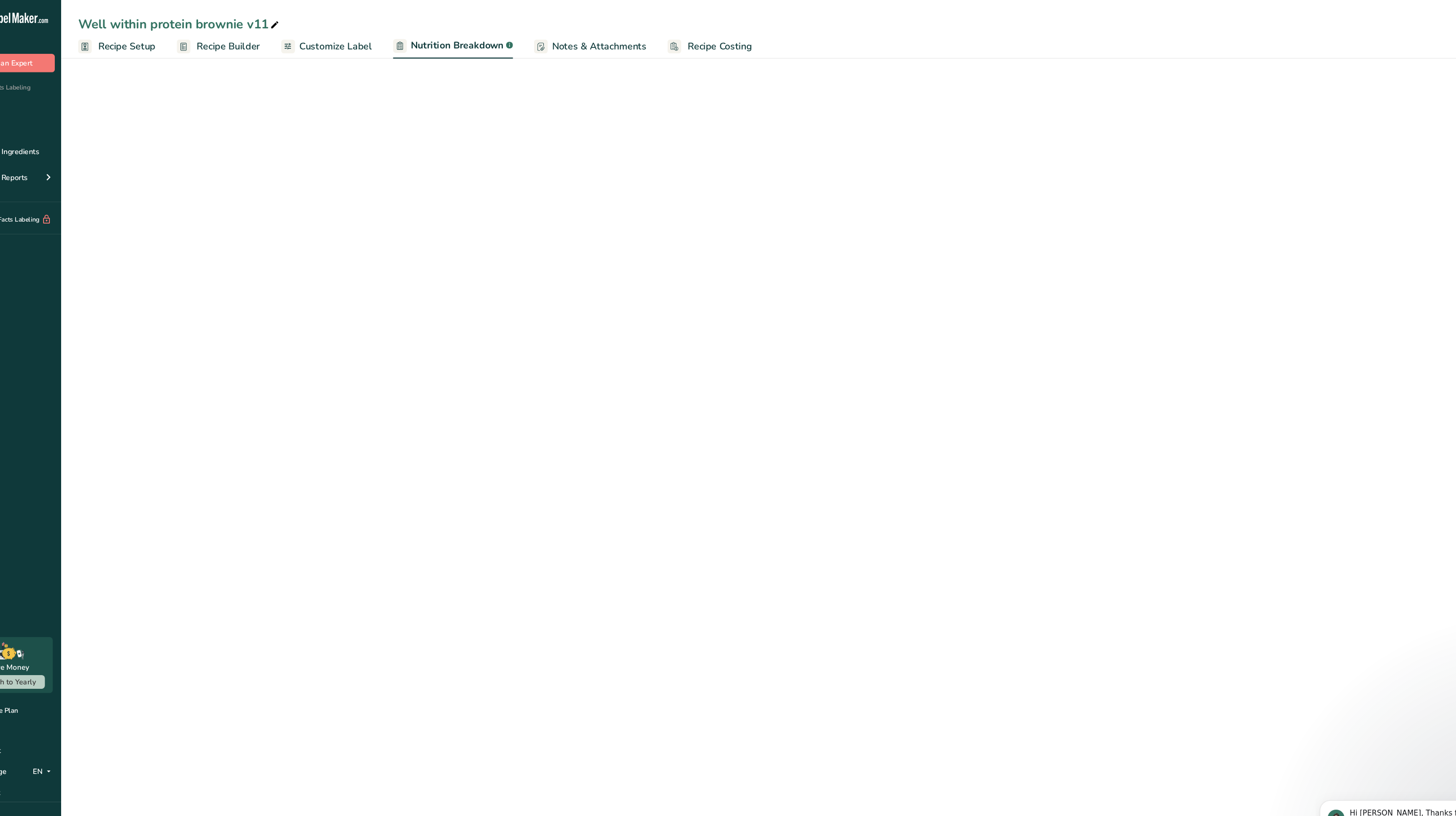
select select "Calories"
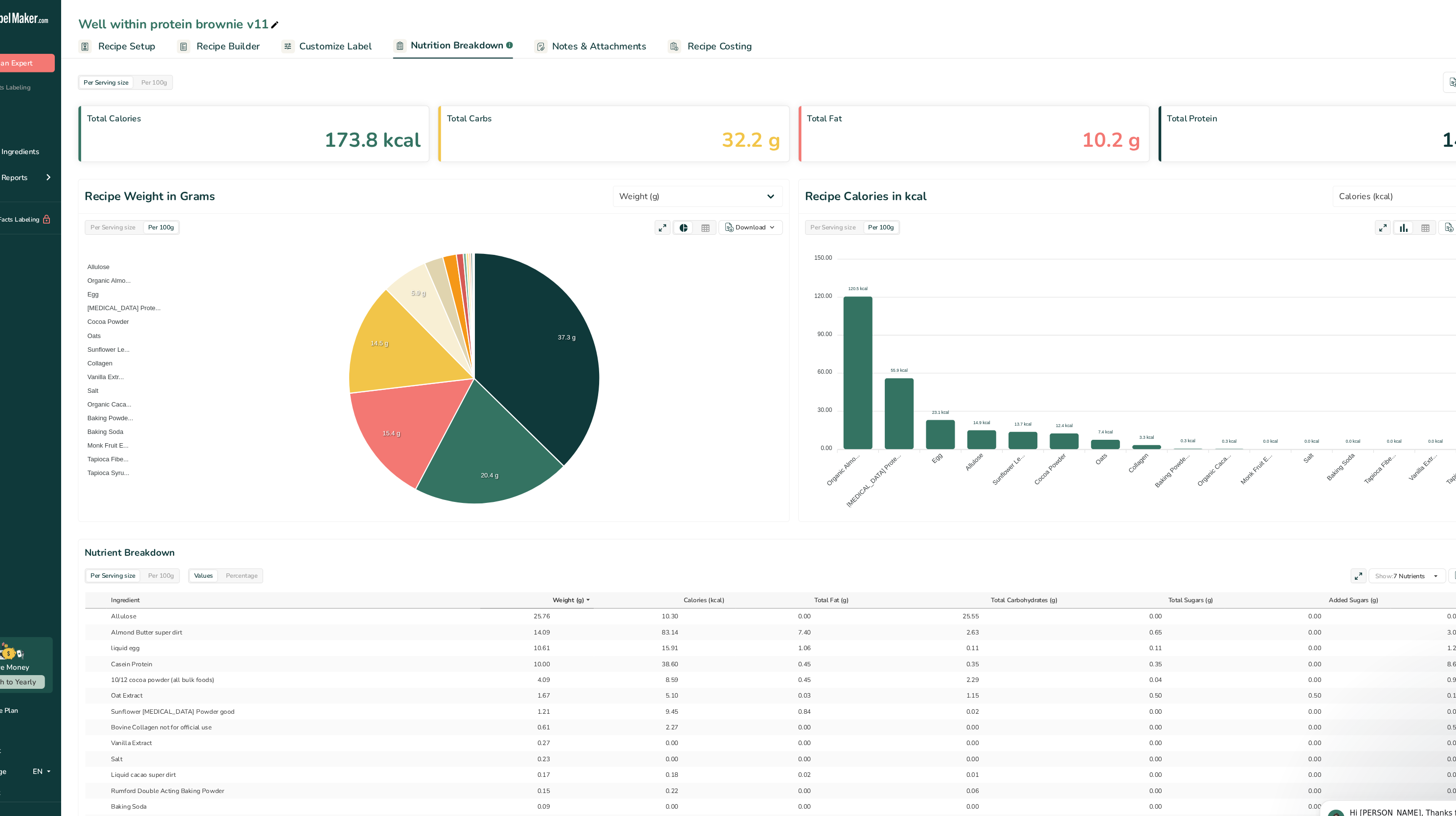
click at [139, 212] on div "Per Serving size" at bounding box center [146, 211] width 50 height 10
click at [763, 184] on select "Weight (g) Calories (kcal) Energy KJ (kj) Total Fat (g) Saturated Fat (g) Trans…" at bounding box center [688, 182] width 157 height 20
select select "Calories"
click at [645, 173] on select "Weight (g) Calories (kcal) Energy KJ (kj) Total Fat (g) Saturated Fat (g) Trans…" at bounding box center [688, 182] width 157 height 20
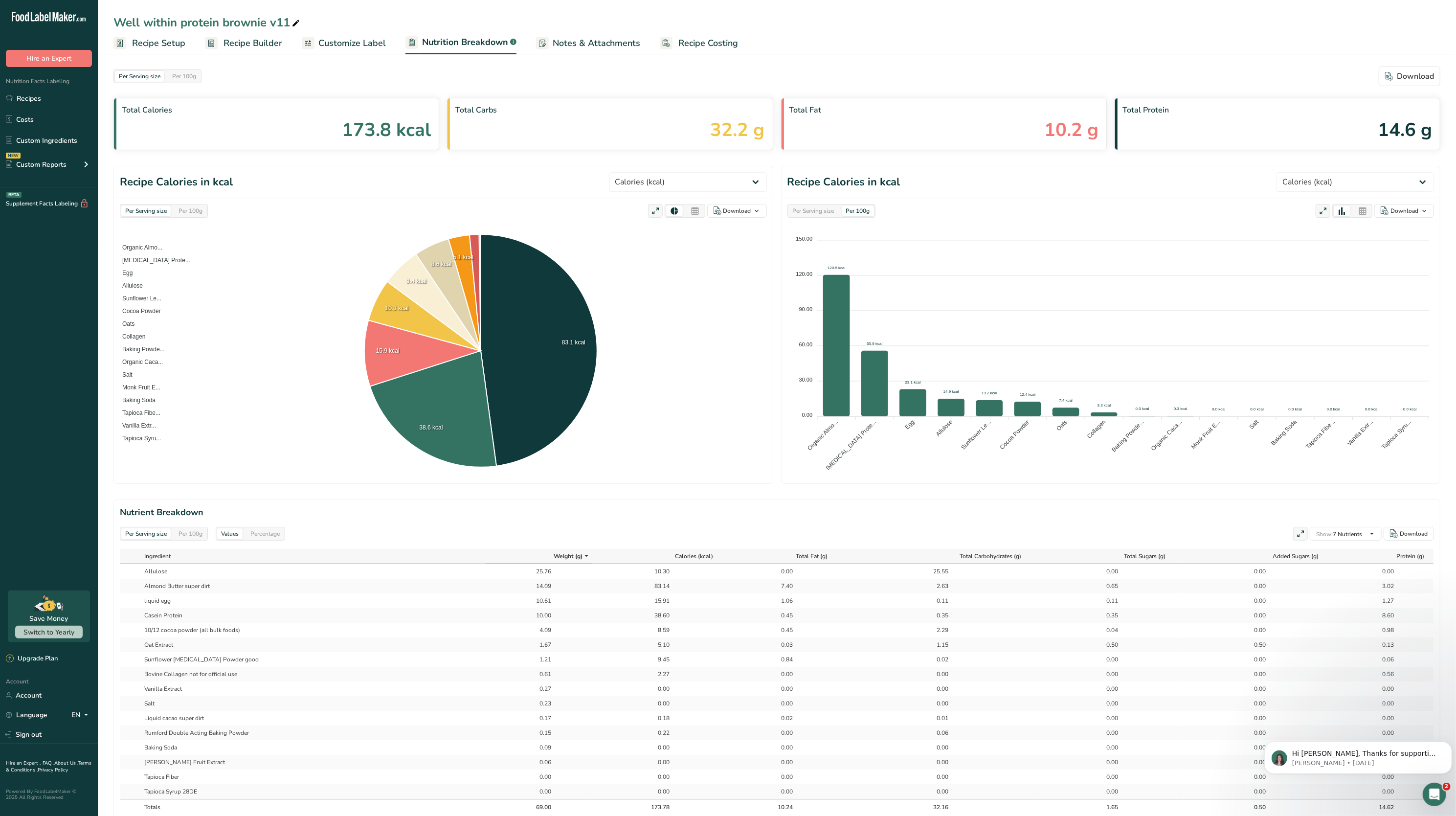
click at [174, 48] on span "Recipe Setup" at bounding box center [158, 43] width 53 height 13
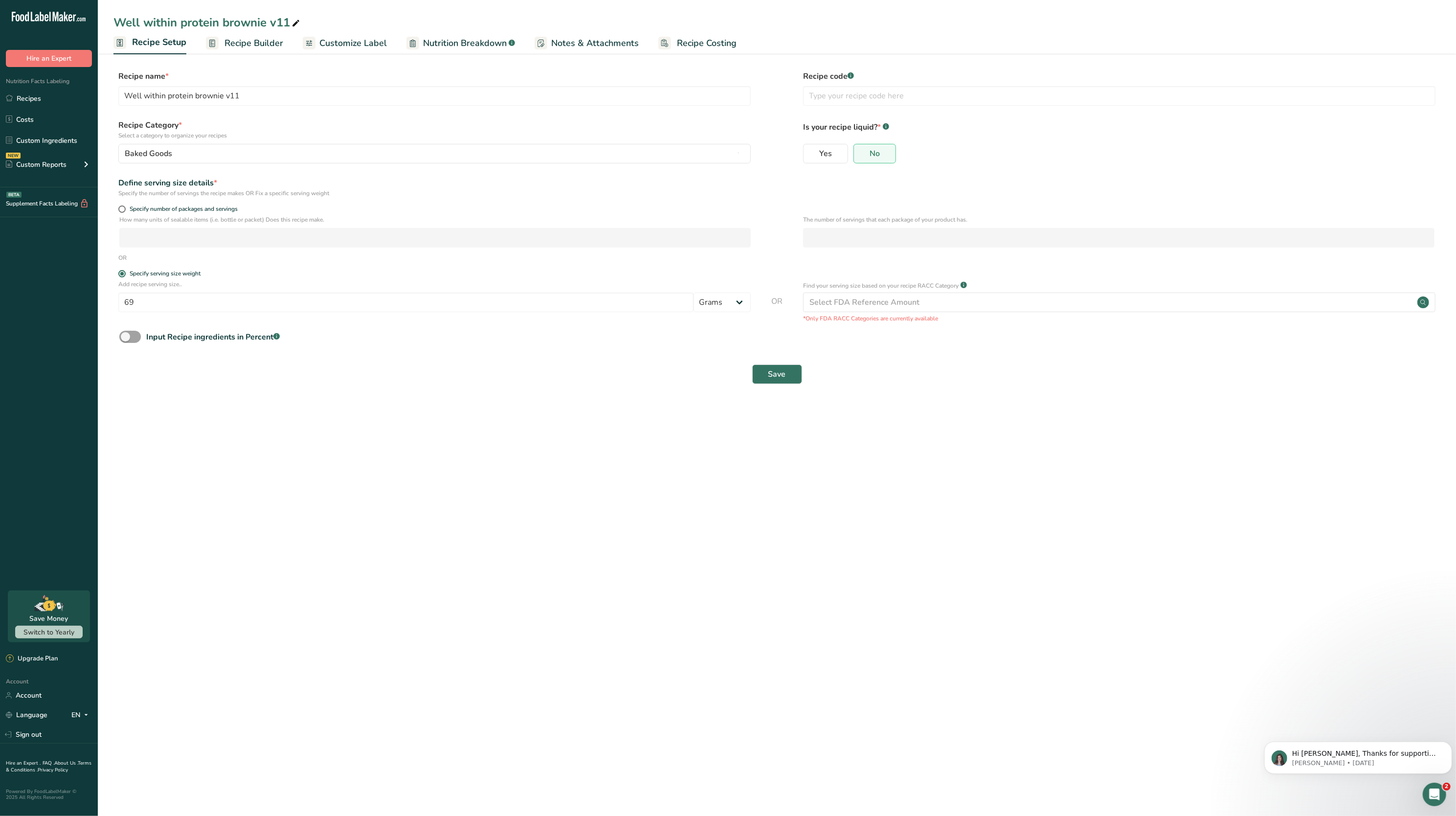
click at [229, 40] on span "Recipe Builder" at bounding box center [254, 43] width 59 height 13
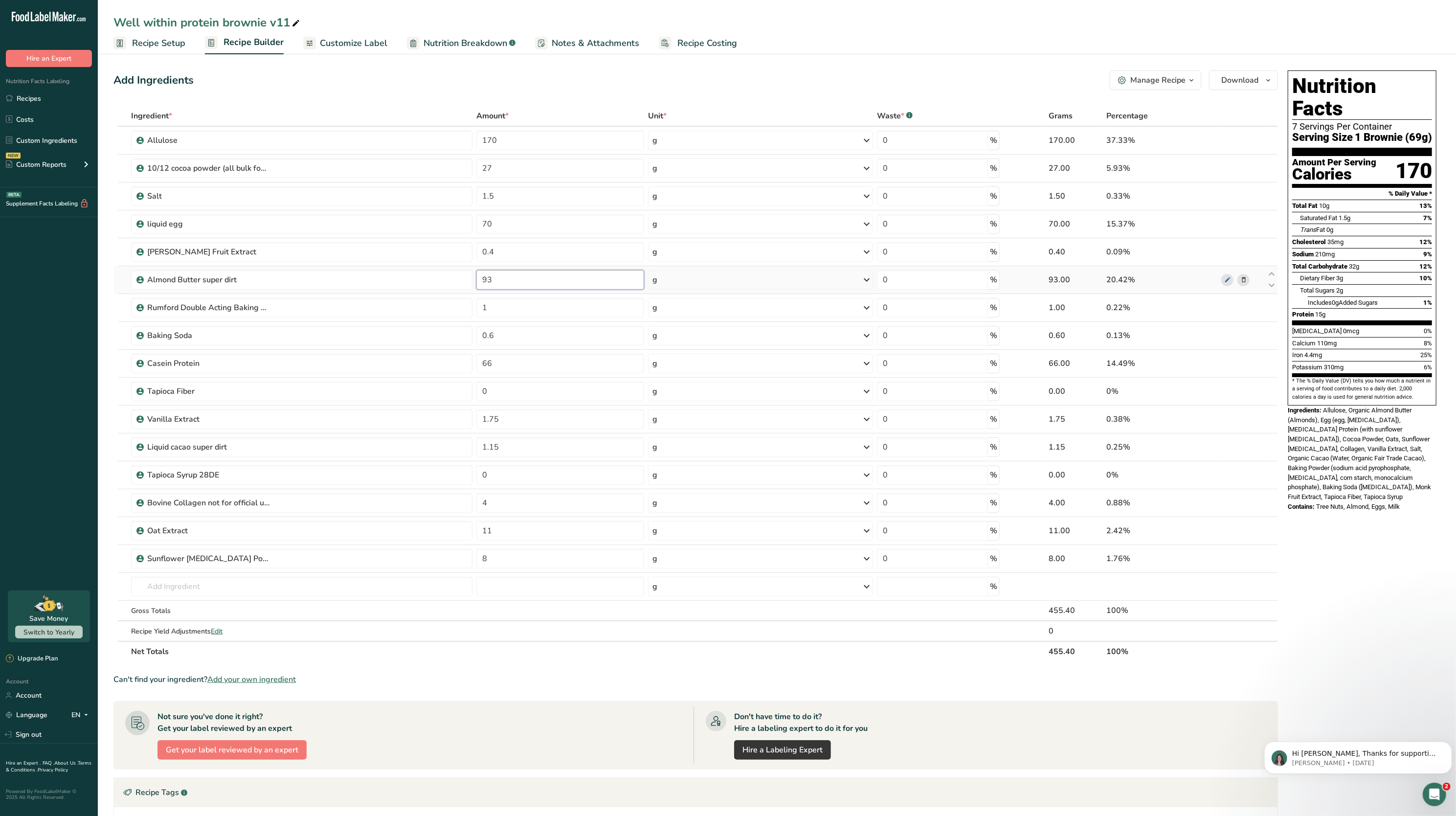
click at [527, 275] on input "93" at bounding box center [560, 280] width 168 height 20
type input "9"
type input "88"
click at [1374, 337] on div "Calcium 110mg 8%" at bounding box center [1362, 343] width 140 height 12
click at [613, 279] on input "88" at bounding box center [560, 280] width 168 height 20
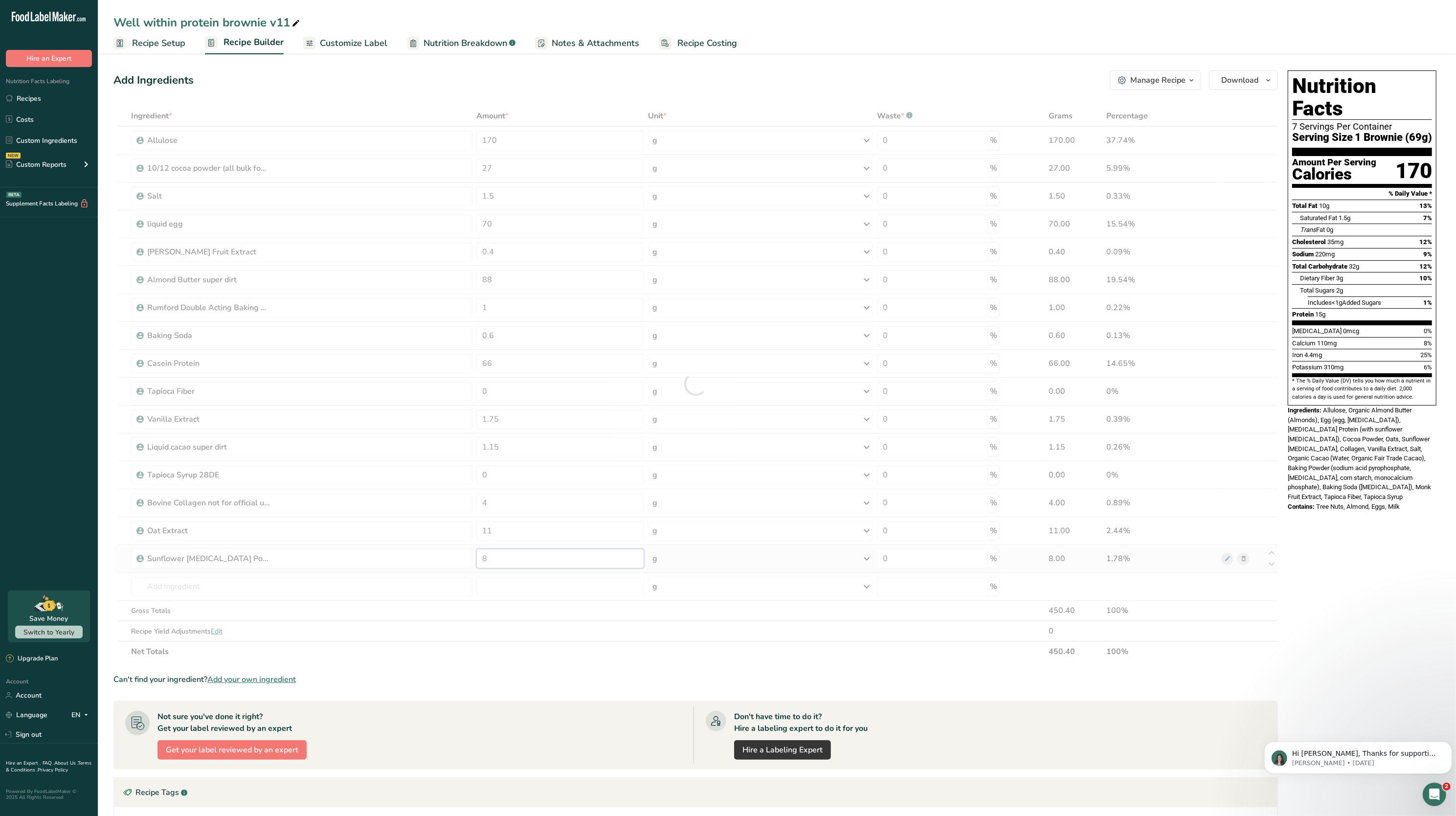
click at [536, 563] on div "Ingredient * Amount * Unit * Waste * .a-a{fill:#347362;}.b-a{fill:#fff;} Grams …" at bounding box center [696, 384] width 1164 height 556
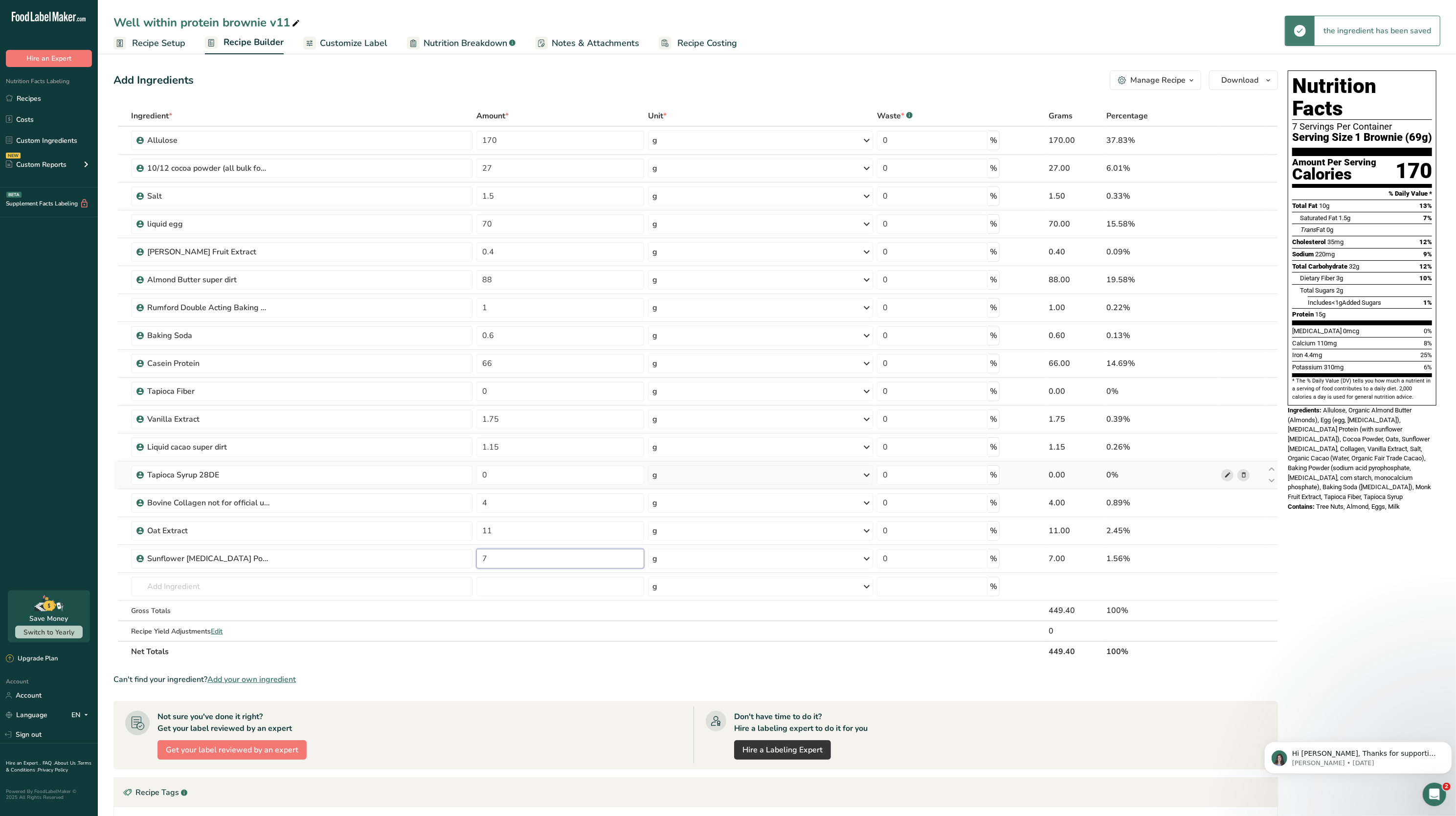
type input "7"
click at [1223, 479] on div "Ingredient * Amount * Unit * Waste * .a-a{fill:#347362;}.b-a{fill:#fff;} Grams …" at bounding box center [696, 384] width 1164 height 556
click at [450, 35] on link "Nutrition Breakdown .a-a{fill:#347362;}.b-a{fill:#fff;}" at bounding box center [461, 43] width 108 height 22
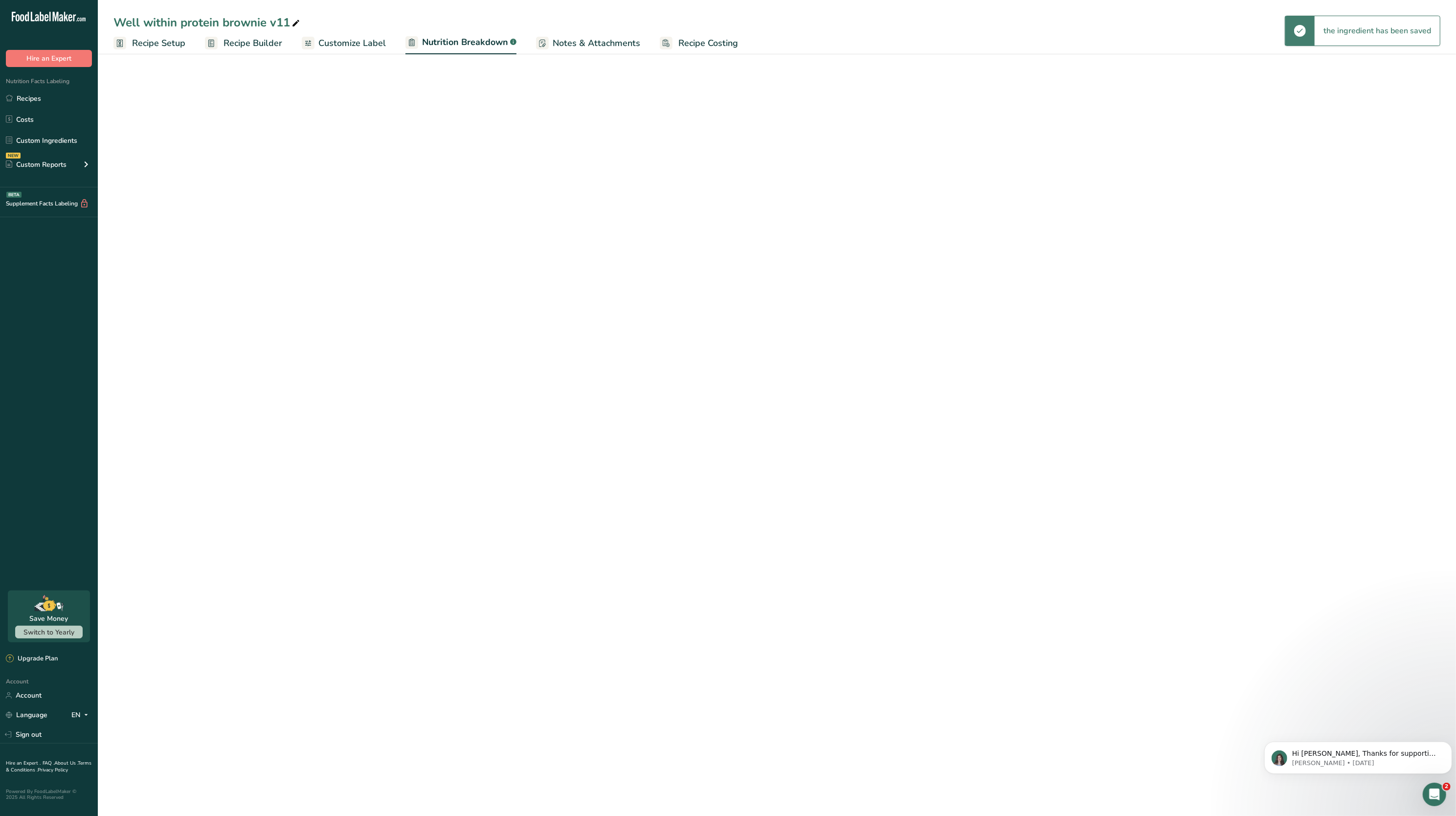
select select "Calories"
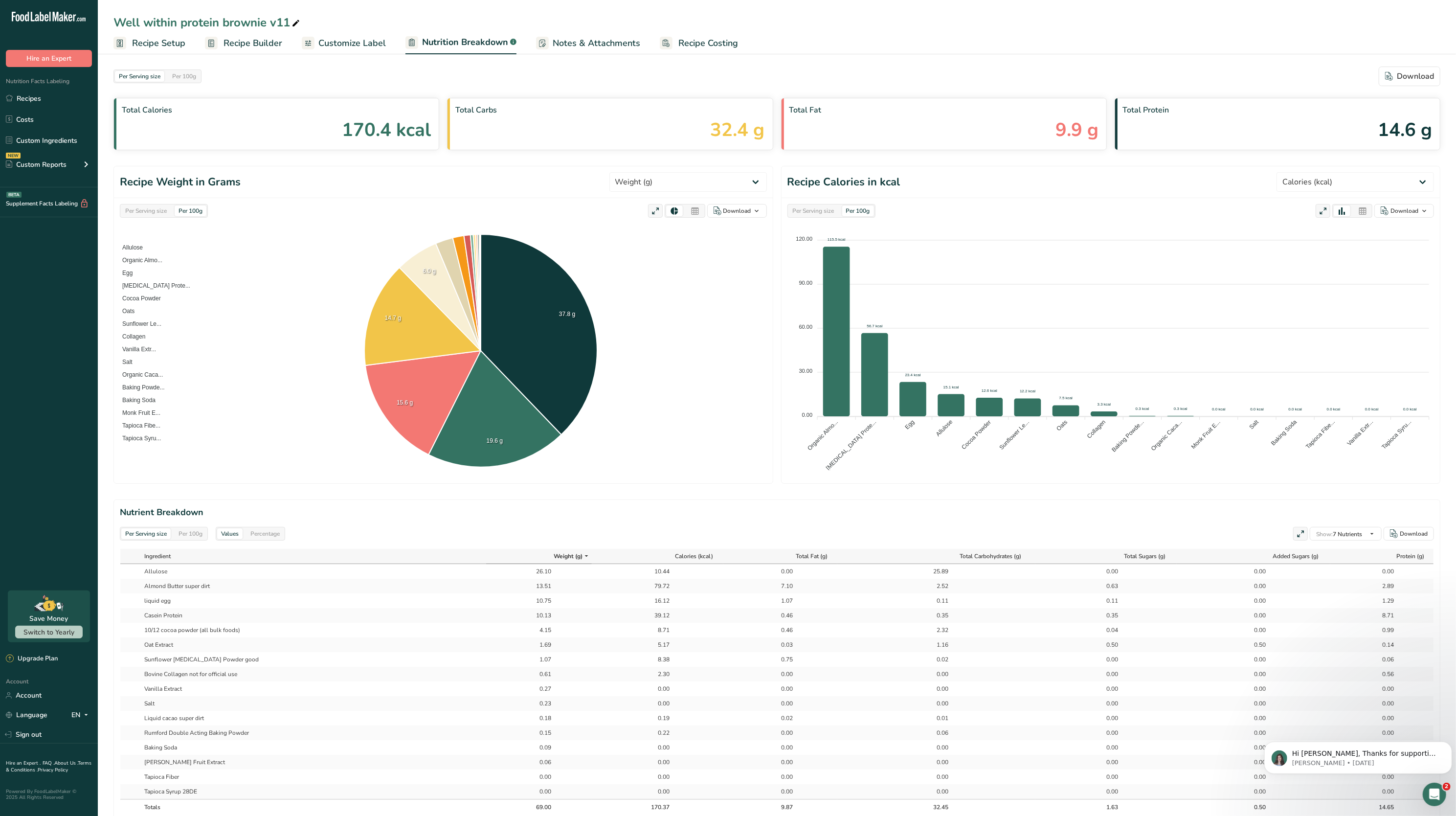
click at [171, 37] on span "Recipe Setup" at bounding box center [158, 43] width 53 height 13
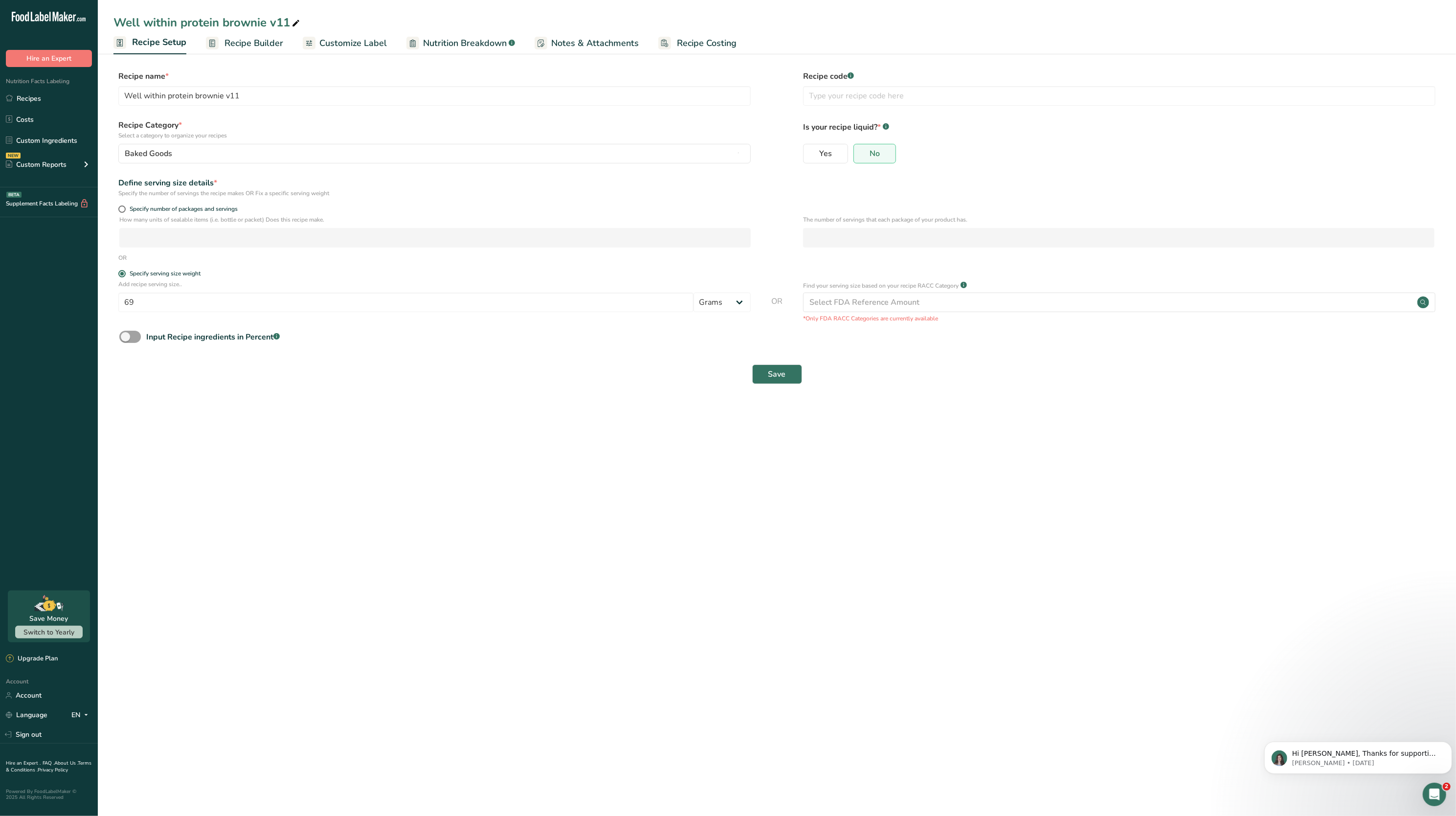
click at [241, 38] on span "Recipe Builder" at bounding box center [254, 43] width 59 height 13
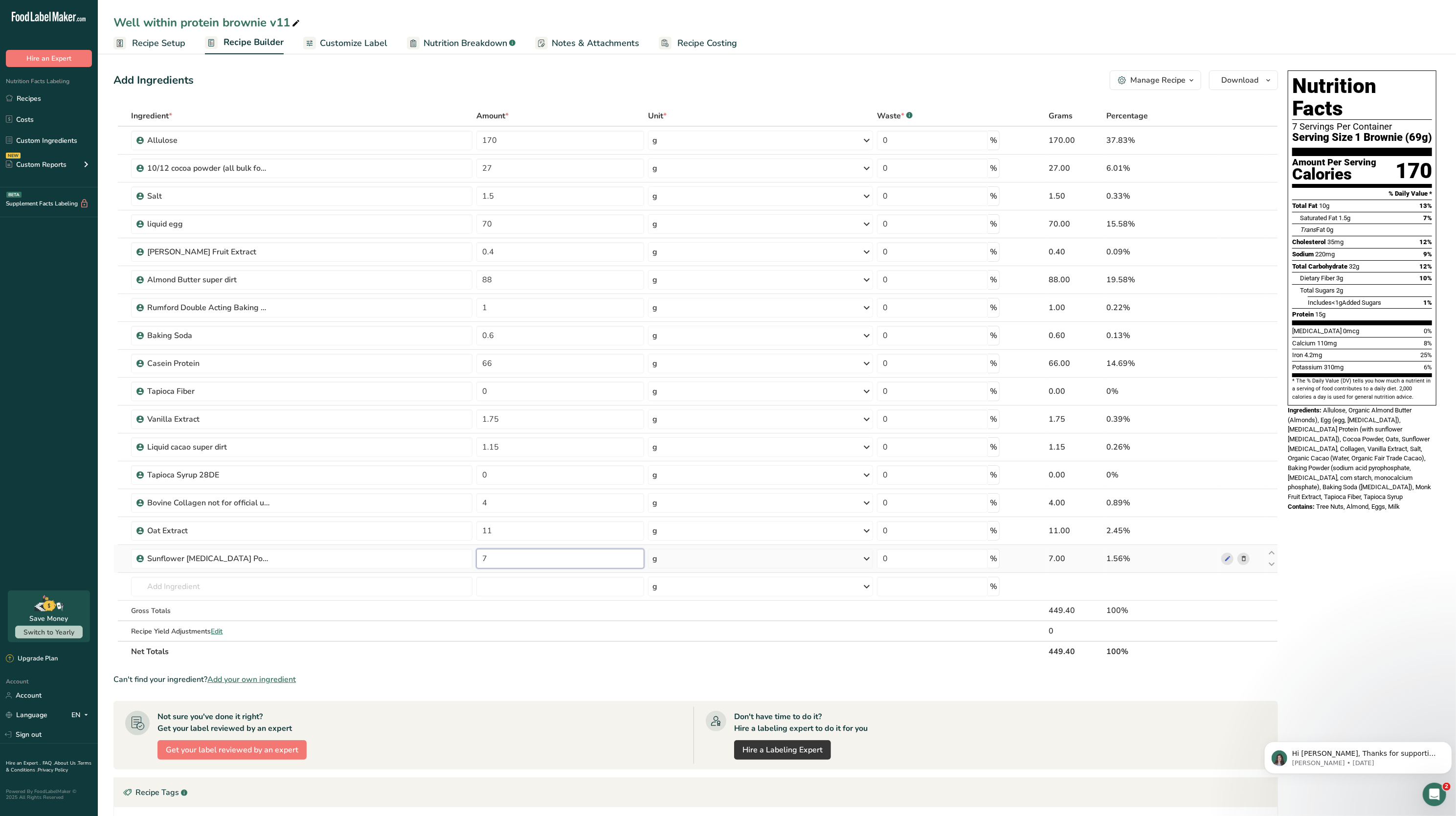
click at [515, 565] on input "7" at bounding box center [560, 559] width 168 height 20
type input "4"
click at [1295, 421] on span "Allulose, Organic Almond Butter (Almonds), Egg (egg, [MEDICAL_DATA]), [MEDICAL_…" at bounding box center [1360, 453] width 143 height 94
click at [478, 38] on span "Nutrition Breakdown" at bounding box center [465, 43] width 83 height 13
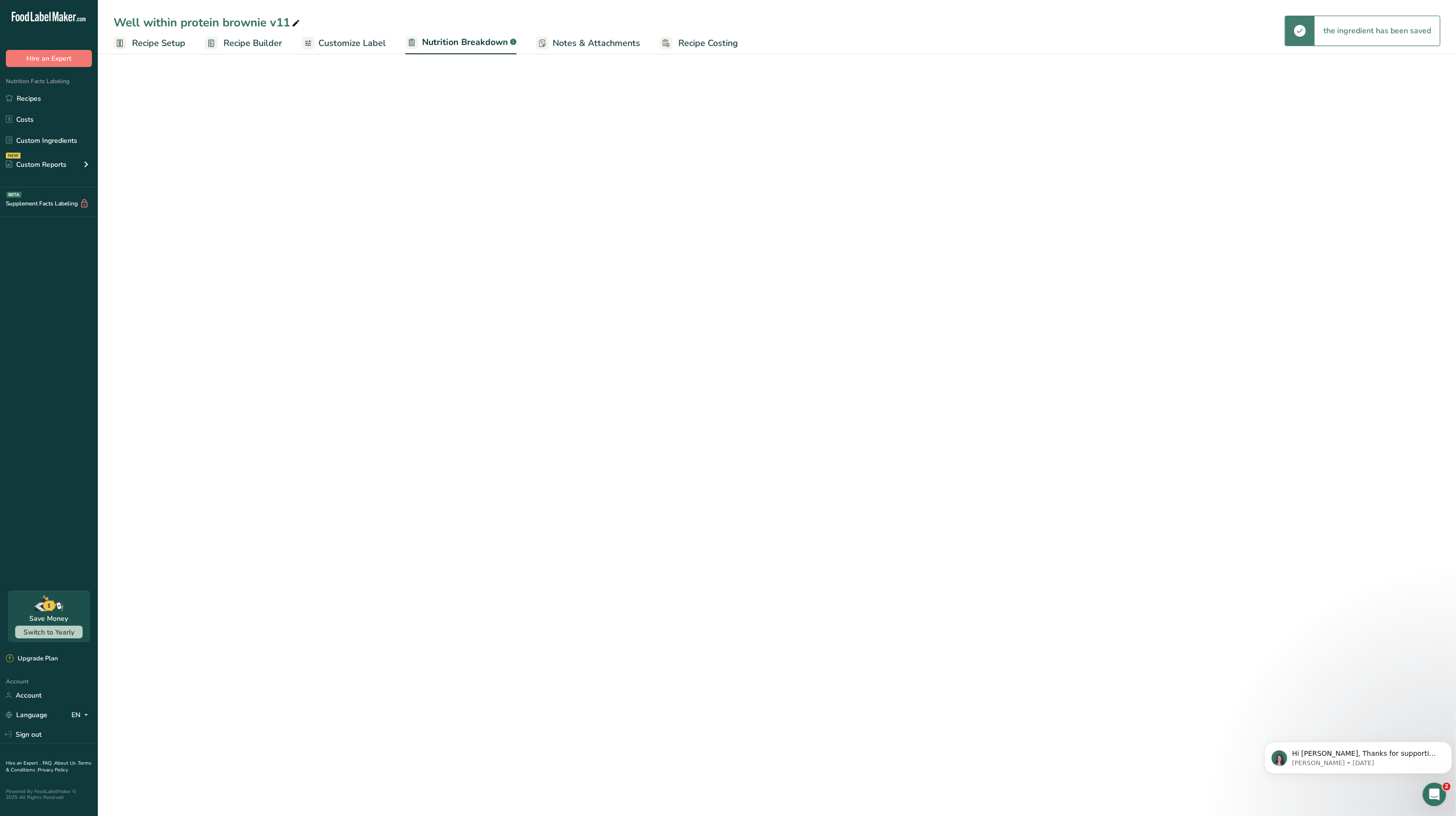
select select "Calories"
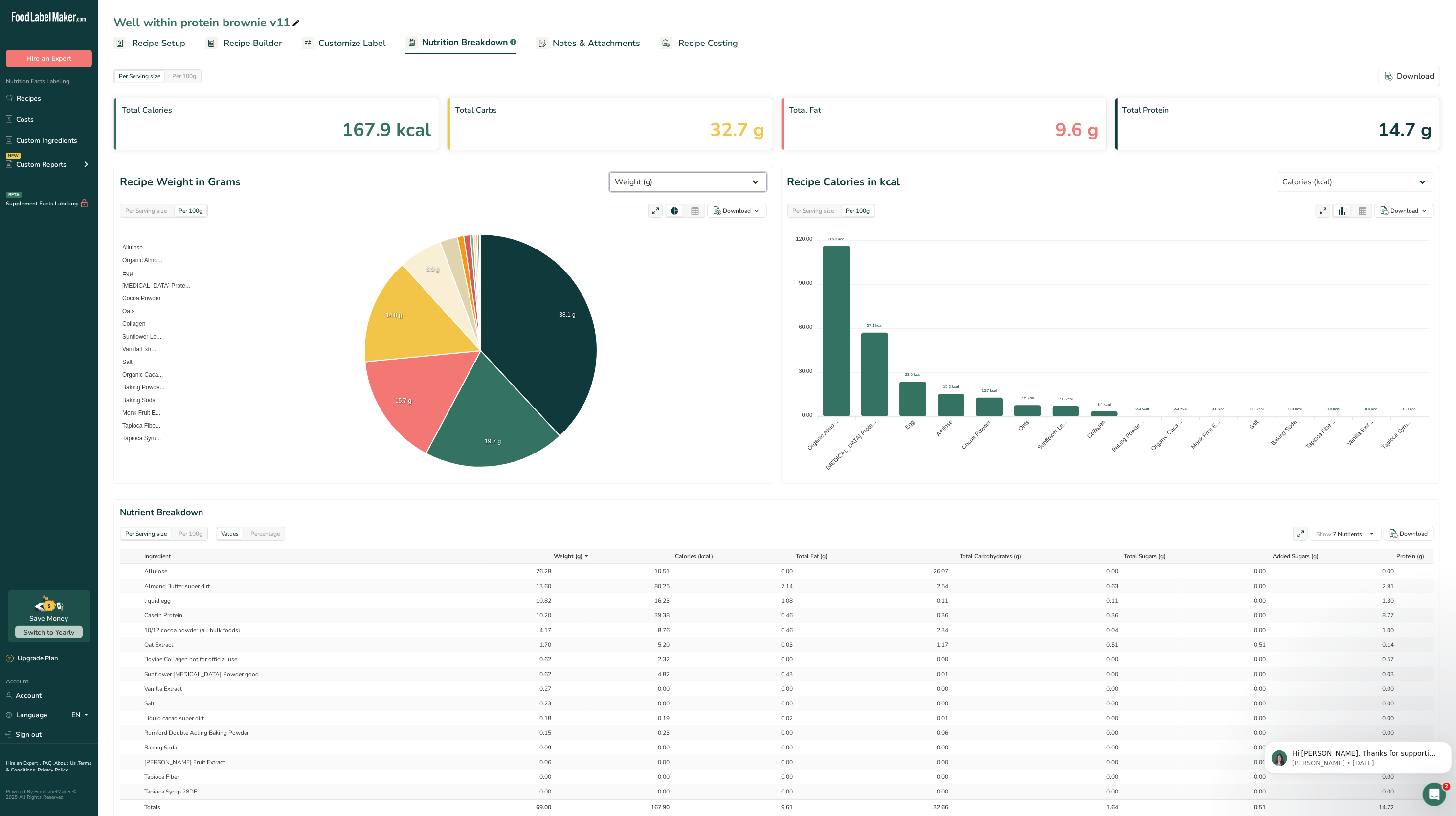
click at [720, 191] on select "Weight (g) Calories (kcal) Energy KJ (kj) Total Fat (g) Saturated Fat (g) Trans…" at bounding box center [688, 182] width 157 height 20
select select "Calories"
click at [645, 173] on select "Weight (g) Calories (kcal) Energy KJ (kj) Total Fat (g) Saturated Fat (g) Trans…" at bounding box center [688, 182] width 157 height 20
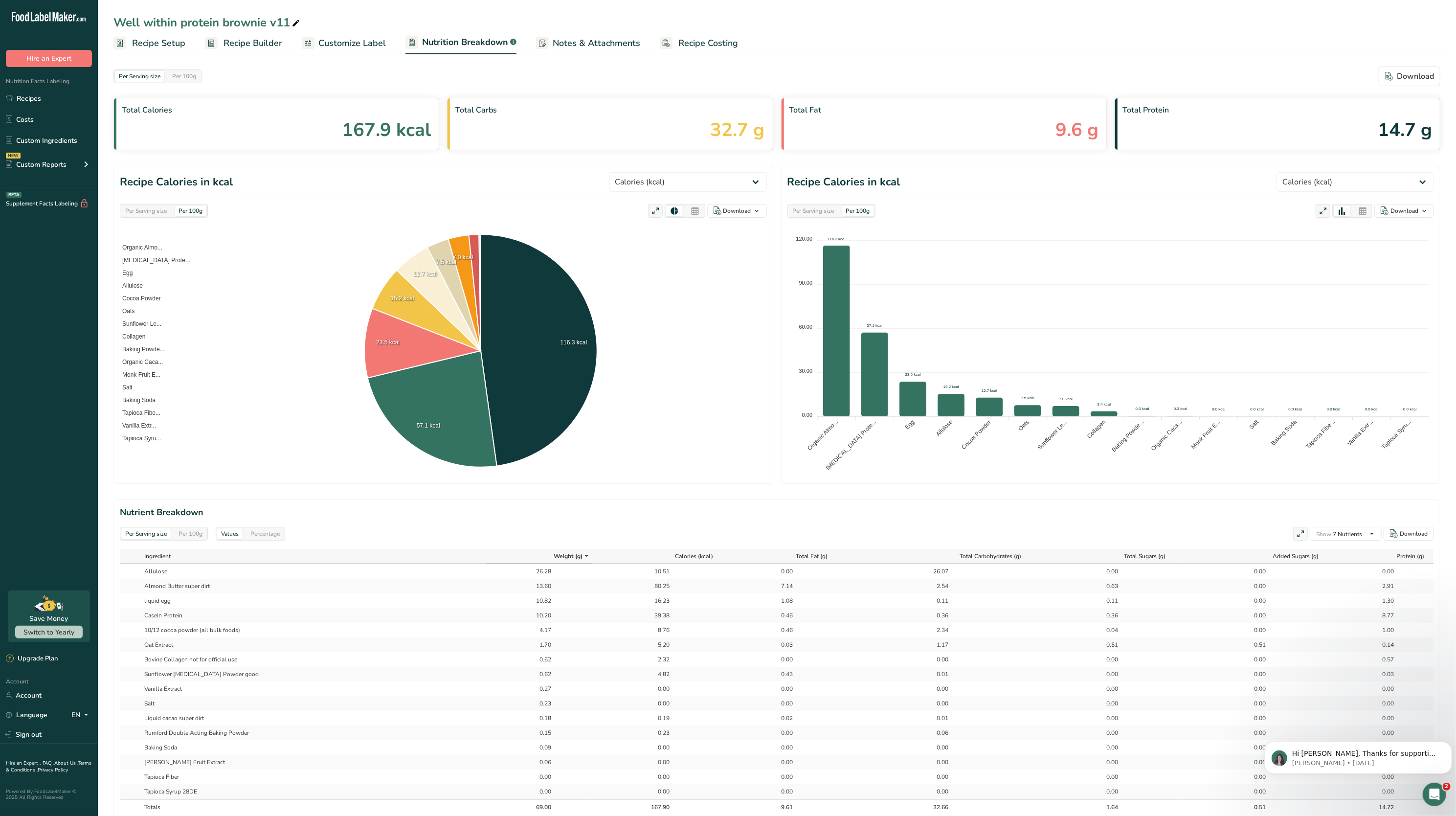
click at [149, 39] on span "Recipe Setup" at bounding box center [158, 43] width 53 height 13
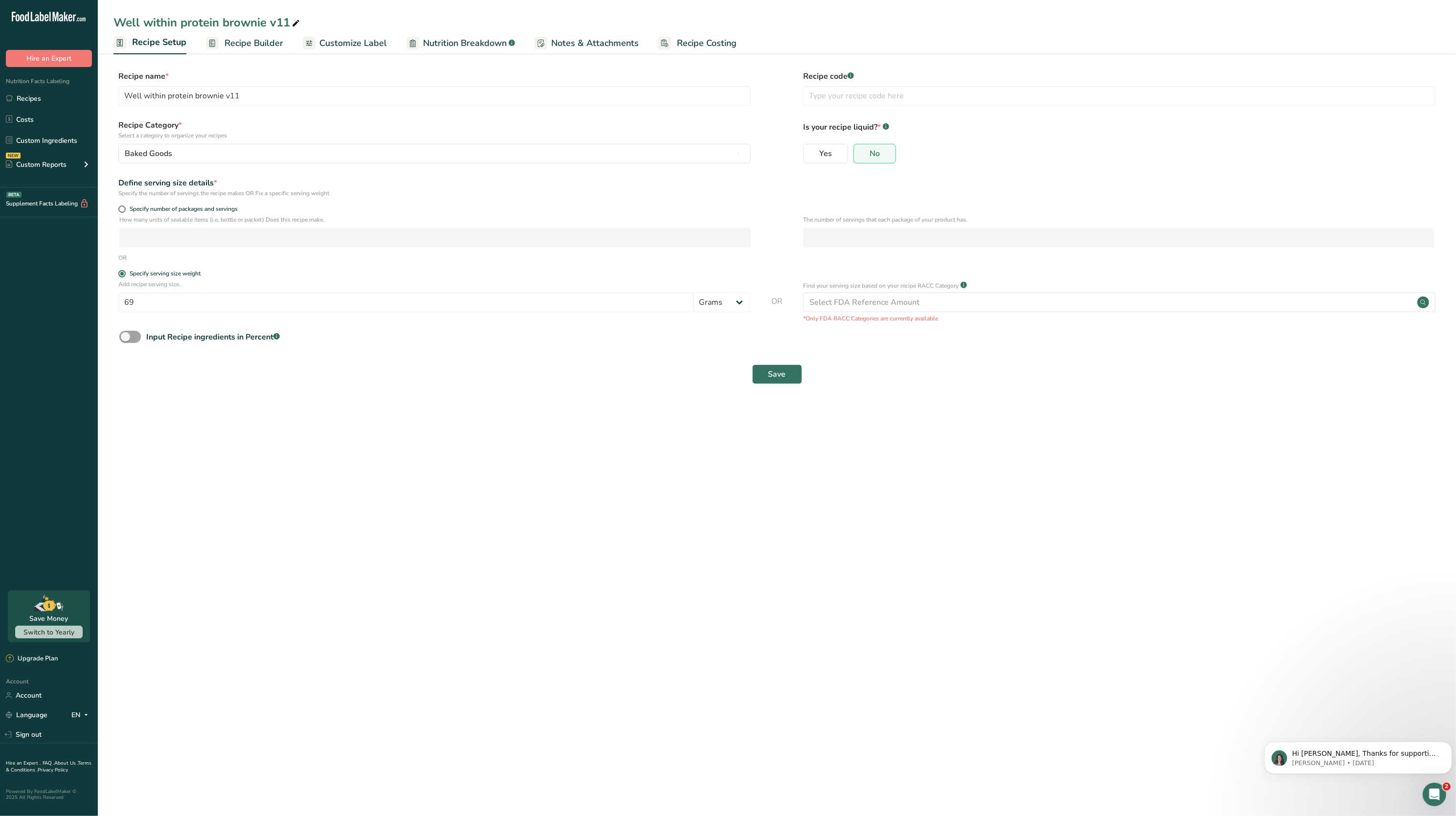
click at [244, 43] on span "Recipe Builder" at bounding box center [254, 43] width 59 height 13
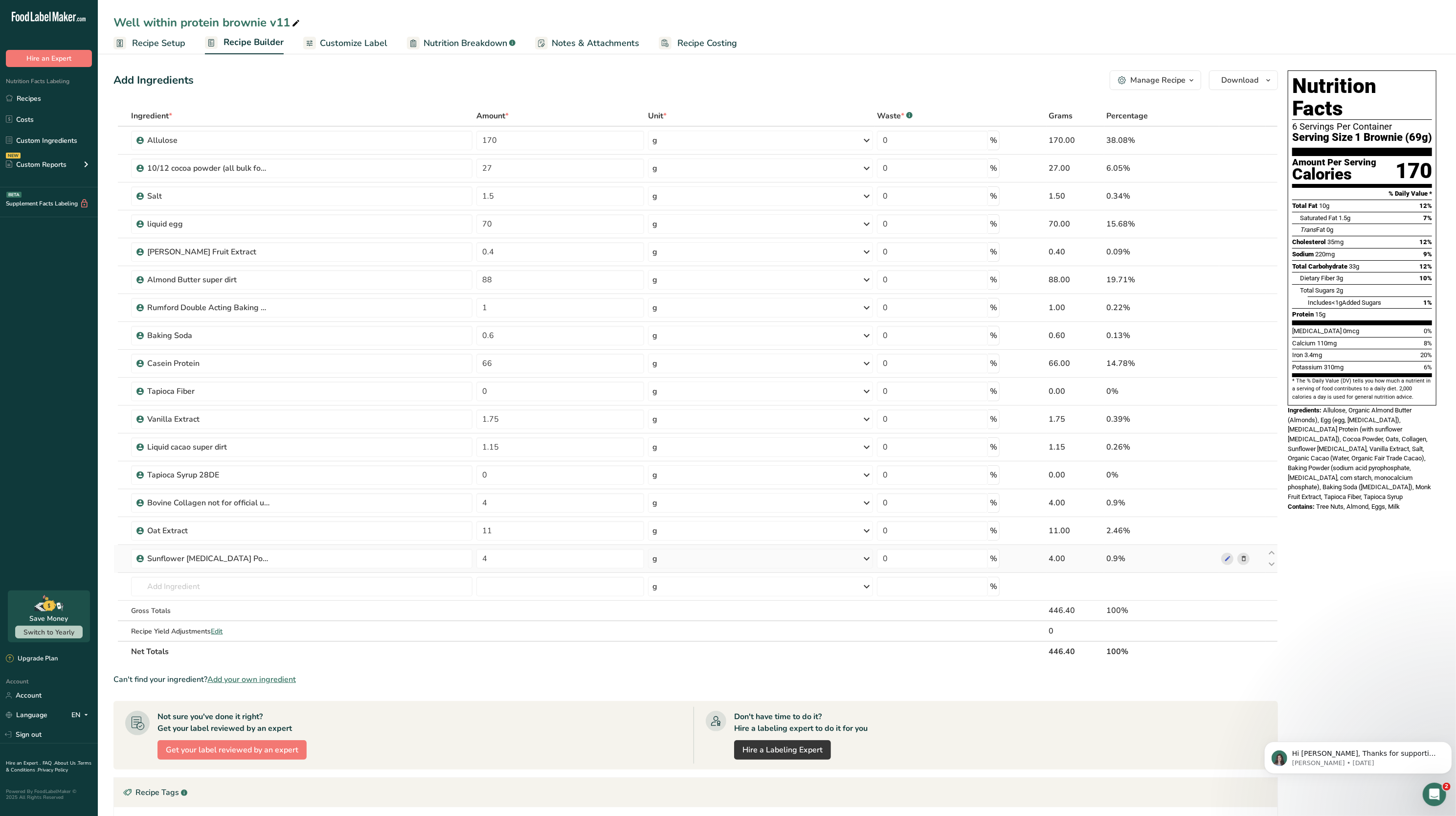
click at [536, 571] on td "4" at bounding box center [560, 559] width 171 height 28
click at [527, 561] on input "4" at bounding box center [560, 559] width 168 height 20
type input "0"
click at [1370, 377] on section "* The % Daily Value (DV) tells you how much a nutrient in a serving of food con…" at bounding box center [1362, 389] width 140 height 24
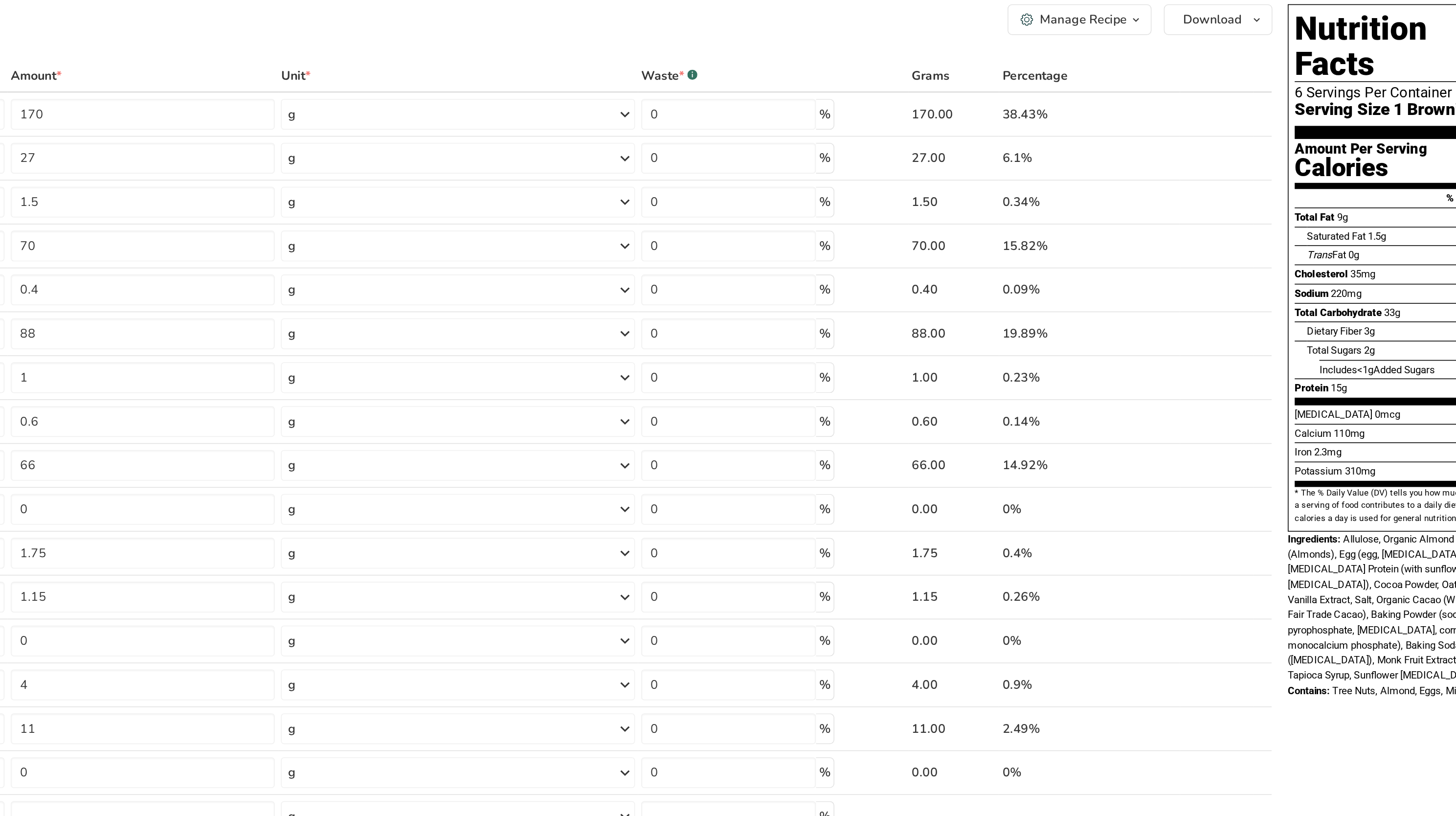
scroll to position [10, 0]
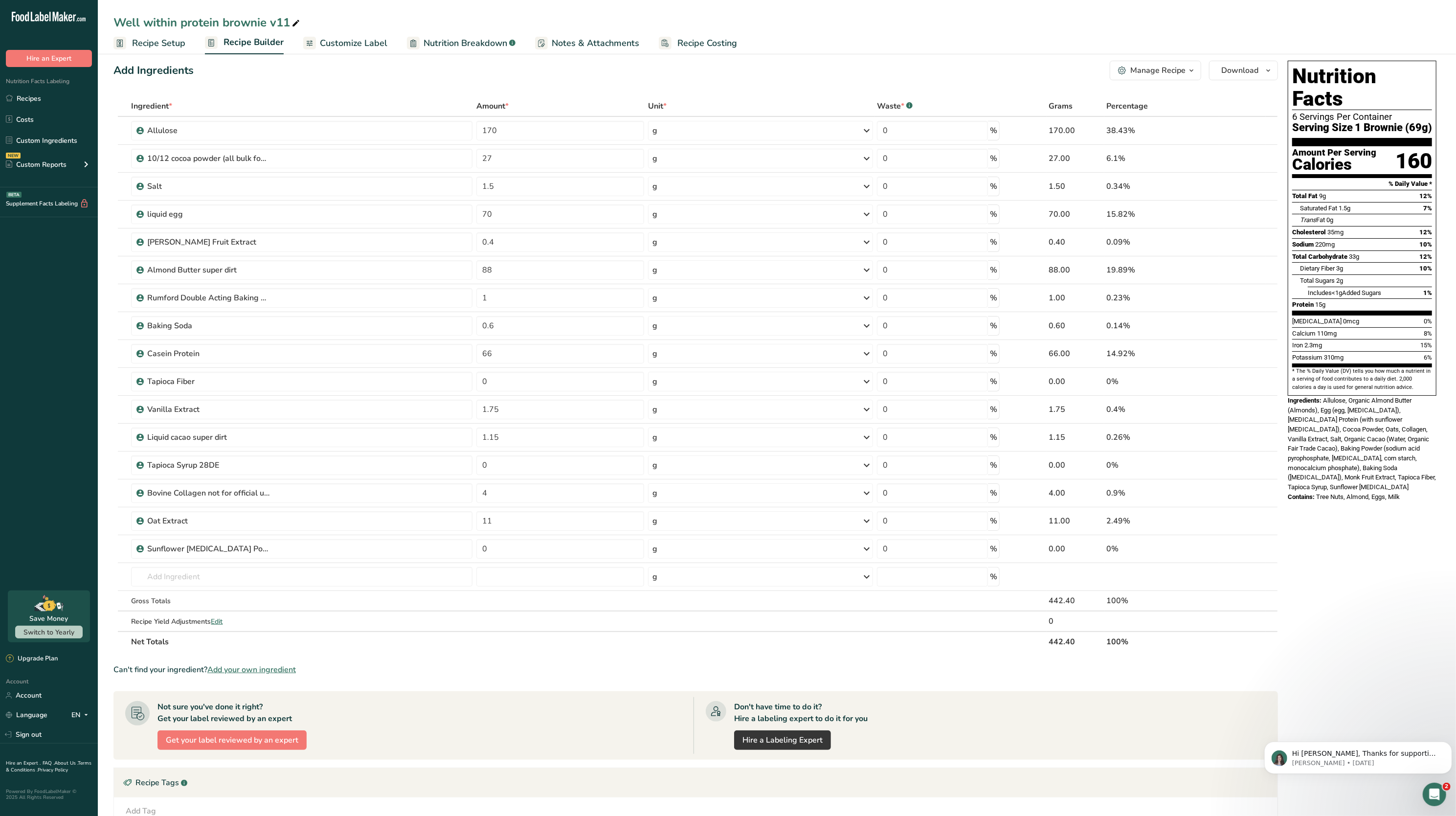
click at [166, 37] on span "Recipe Setup" at bounding box center [158, 43] width 53 height 13
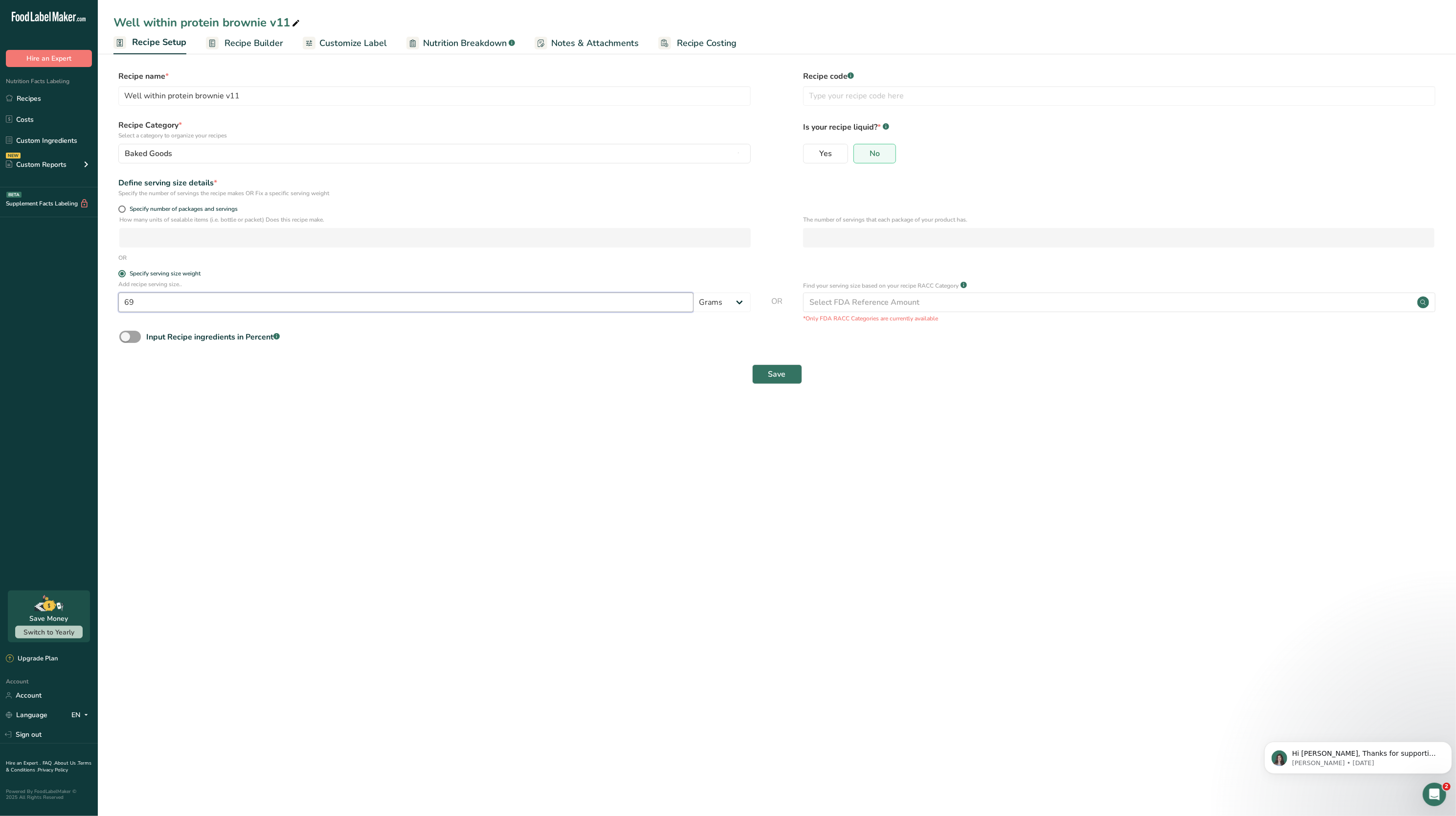
click at [327, 295] on input "69" at bounding box center [406, 303] width 575 height 20
type input "68"
click at [770, 381] on button "Save" at bounding box center [777, 374] width 50 height 20
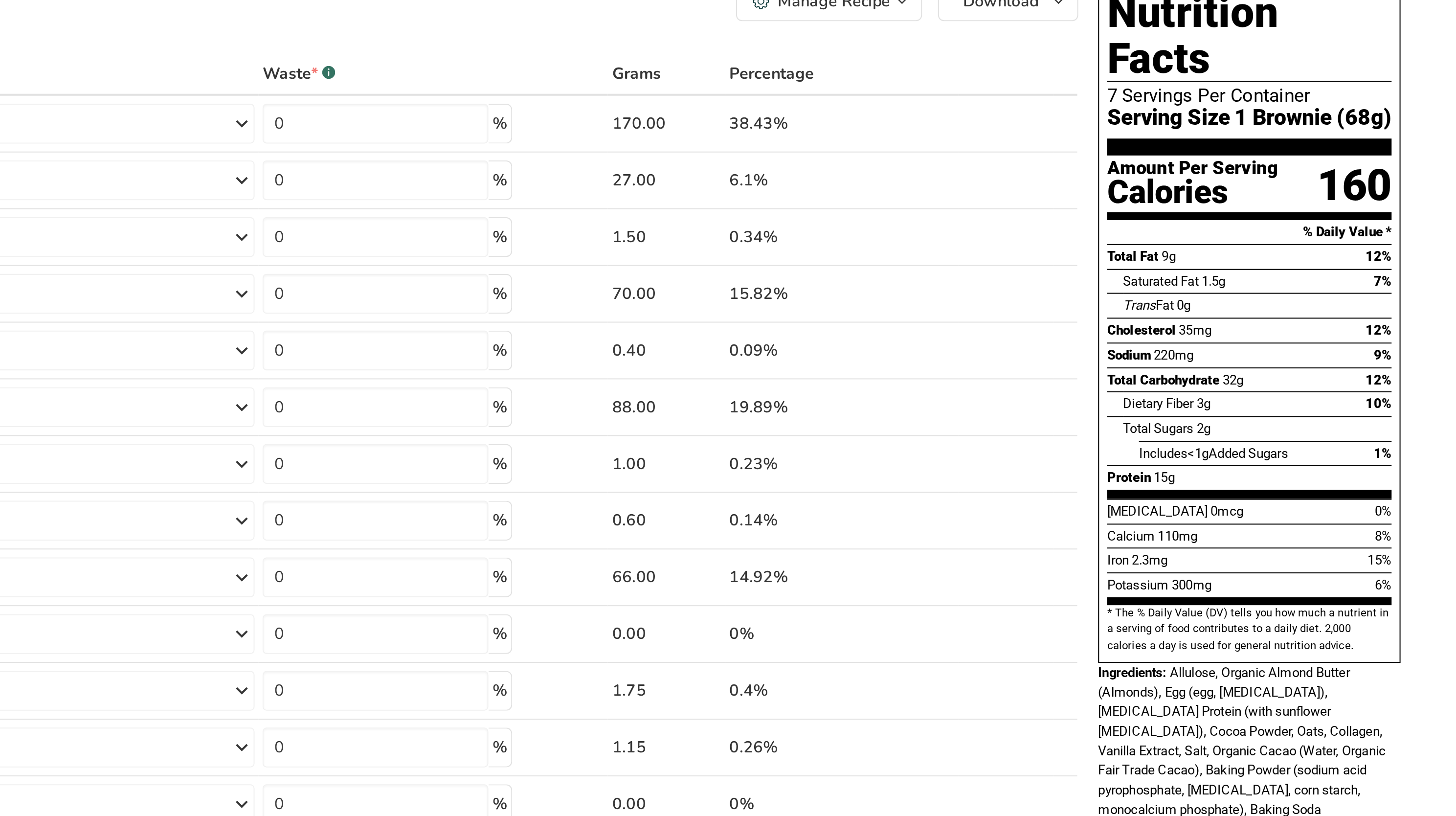
click at [1440, 191] on section "Add Ingredients Manage Recipe Delete Recipe Duplicate Recipe Scale Recipe Save …" at bounding box center [777, 524] width 1358 height 947
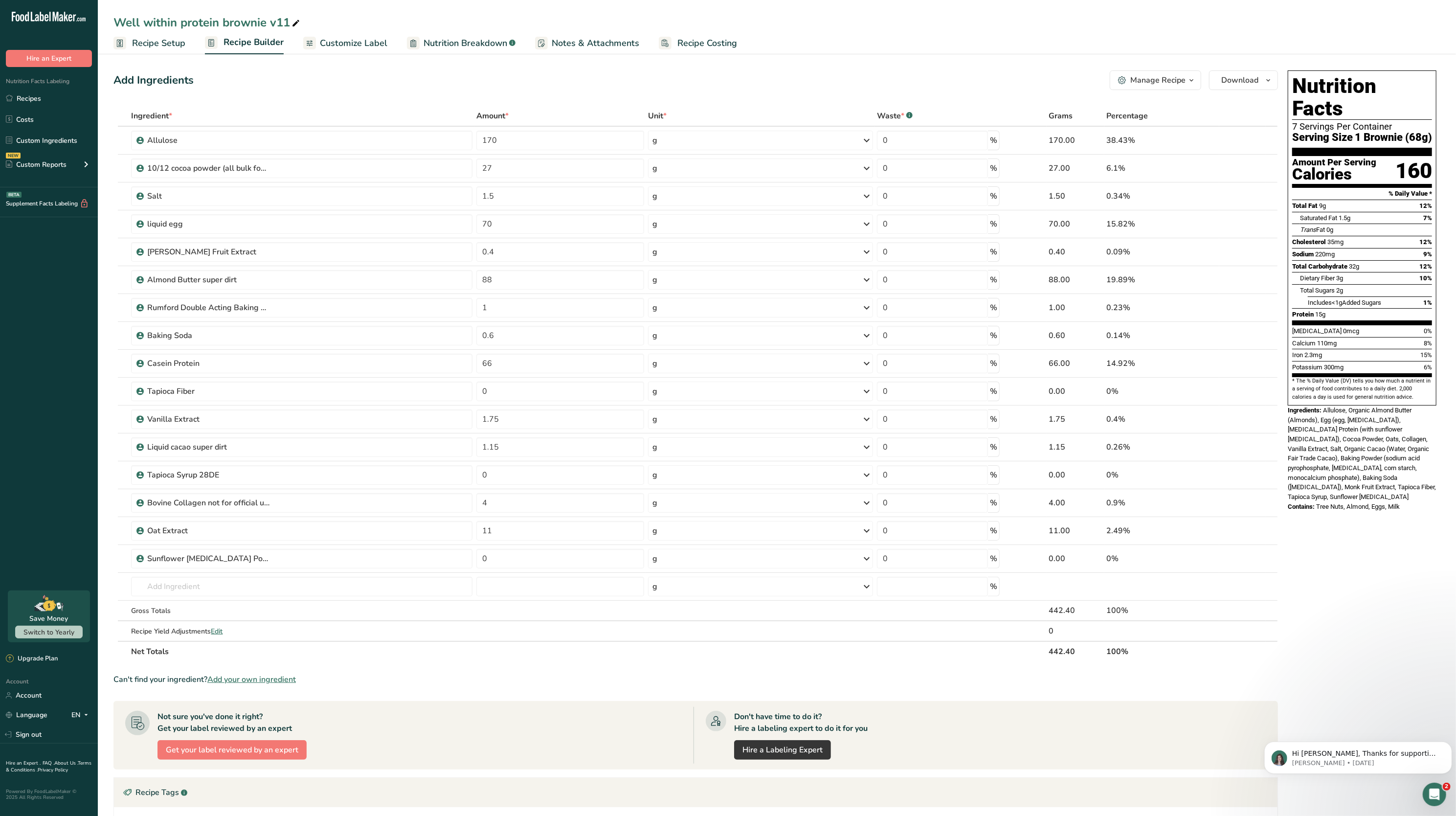
click at [177, 52] on link "Recipe Setup" at bounding box center [149, 43] width 72 height 22
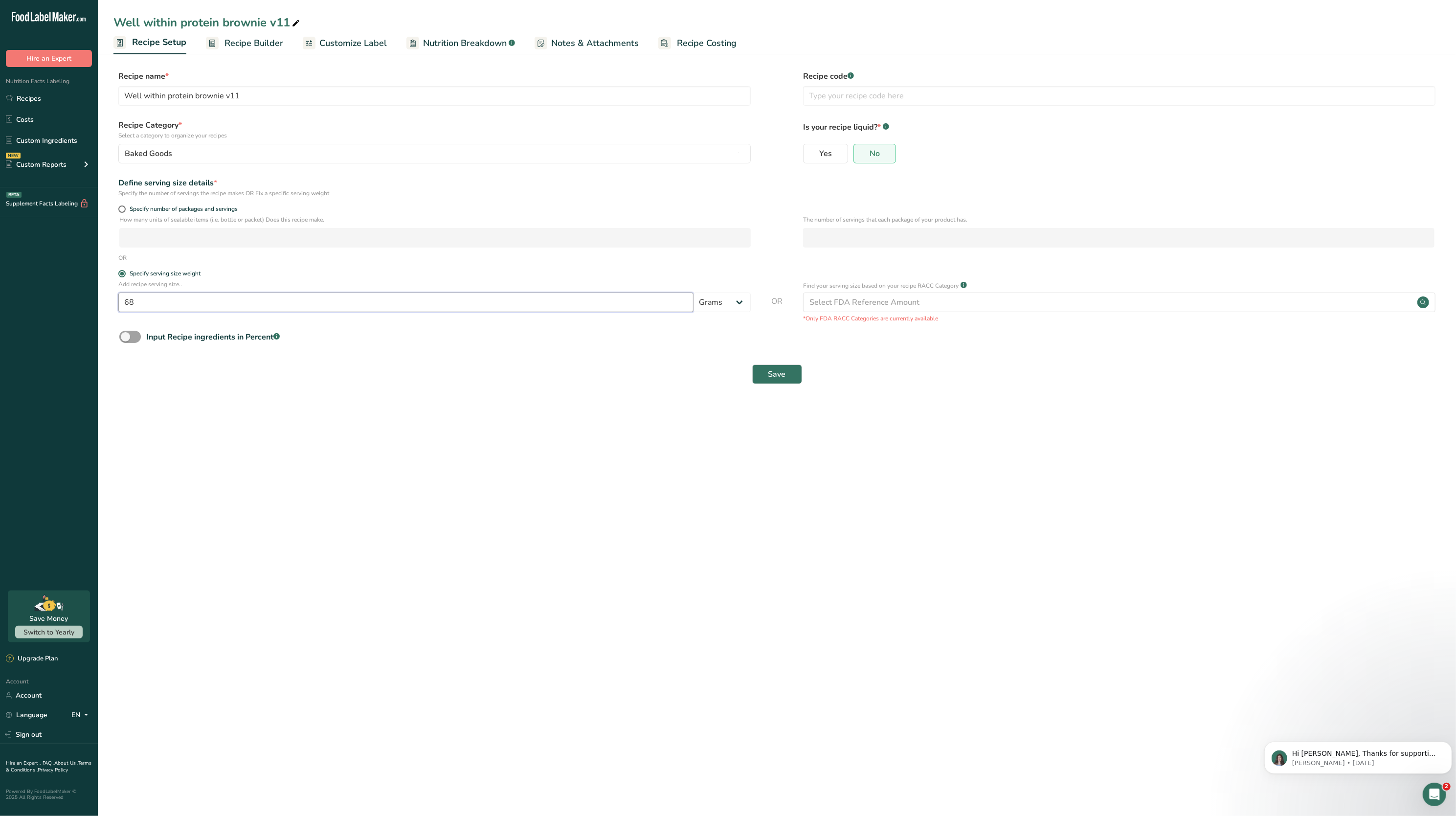
click at [197, 295] on input "68" at bounding box center [406, 303] width 575 height 20
type input "69"
click at [757, 379] on button "Save" at bounding box center [777, 374] width 50 height 20
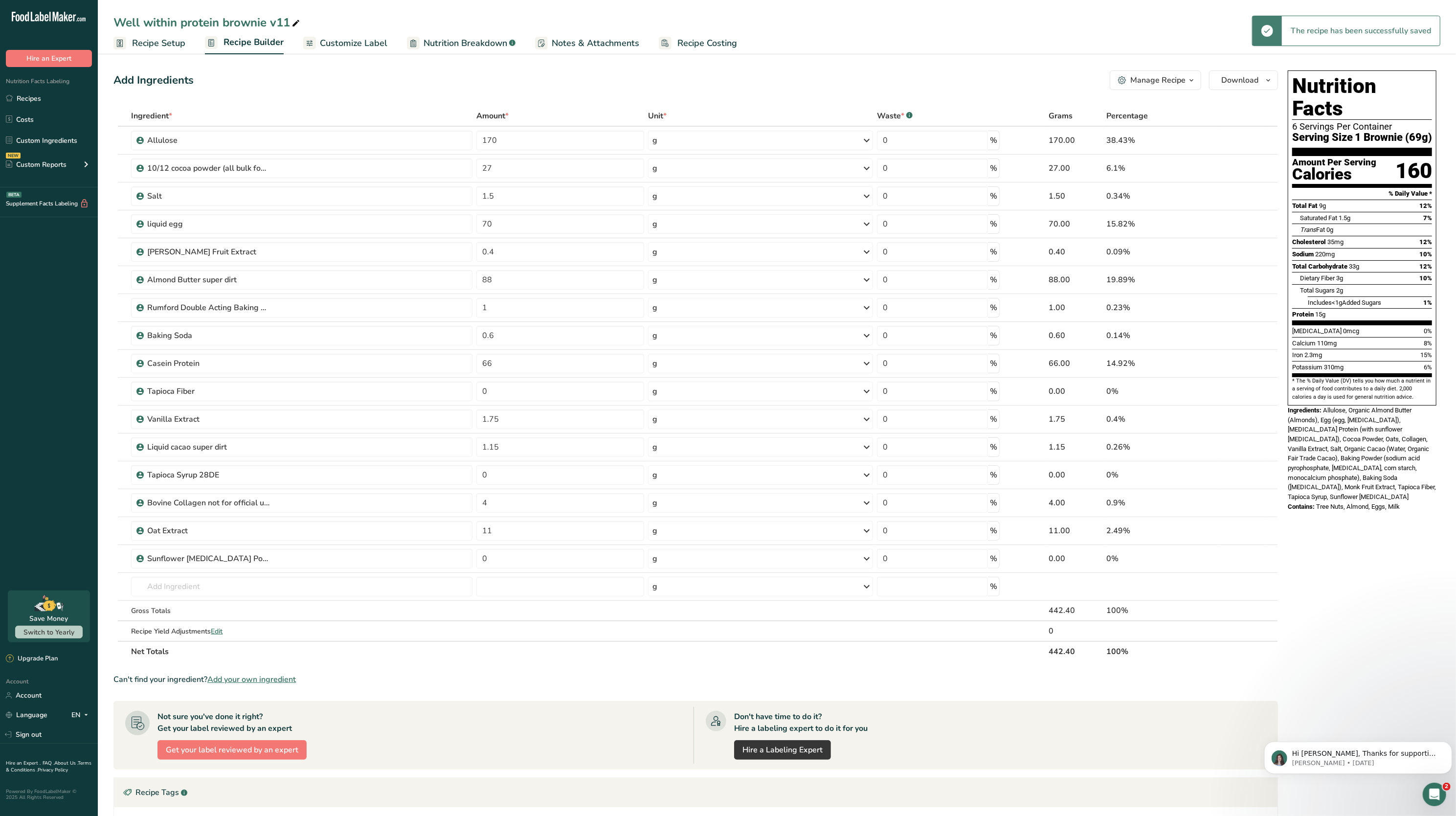
drag, startPoint x: 1394, startPoint y: 289, endPoint x: 1406, endPoint y: 291, distance: 12.2
click at [1406, 308] on div "Protein 15g" at bounding box center [1362, 314] width 140 height 12
click at [568, 278] on input "88" at bounding box center [560, 280] width 168 height 20
type input "8"
type input "93"
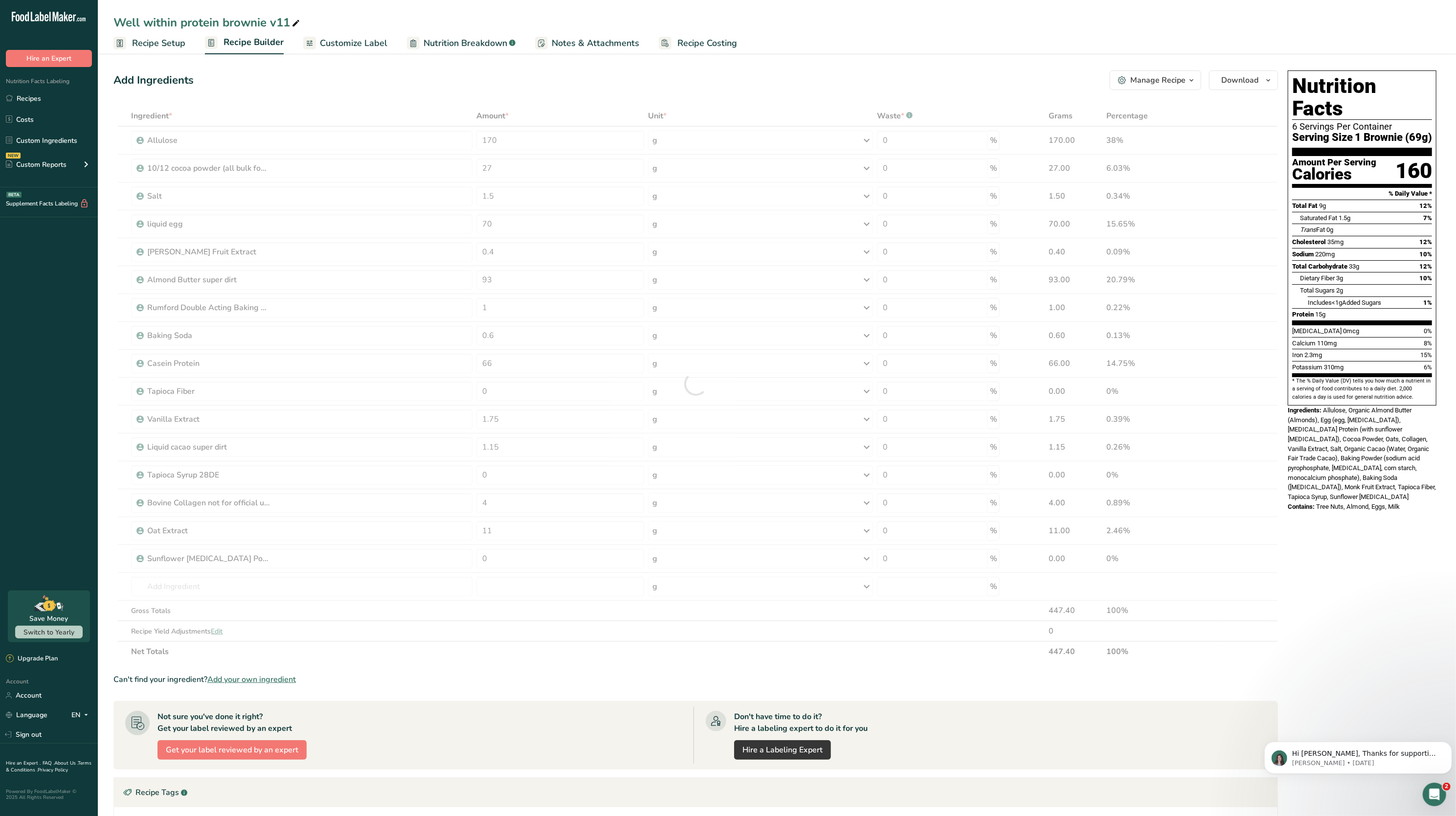
click at [1364, 418] on span "Allulose, Organic Almond Butter (Almonds), Egg (egg, [MEDICAL_DATA]), [MEDICAL_…" at bounding box center [1362, 453] width 148 height 94
click at [563, 282] on input "93" at bounding box center [560, 280] width 168 height 20
click at [62, 86] on div "Nutrition Facts Labeling Recipes Costs Custom Ingredients NEW Custom Reports Me…" at bounding box center [49, 127] width 98 height 120
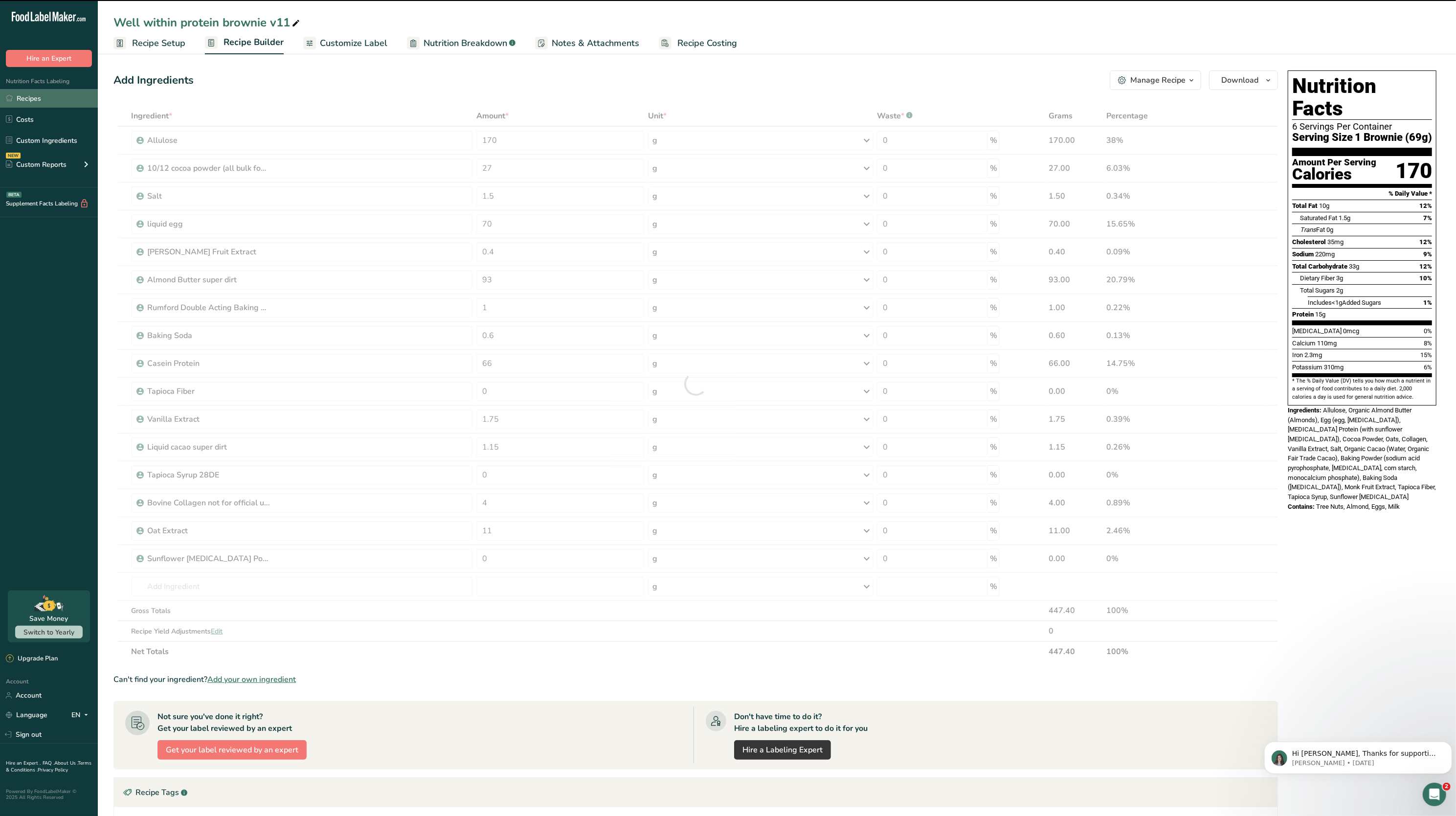
click at [55, 90] on link "Recipes" at bounding box center [49, 99] width 98 height 19
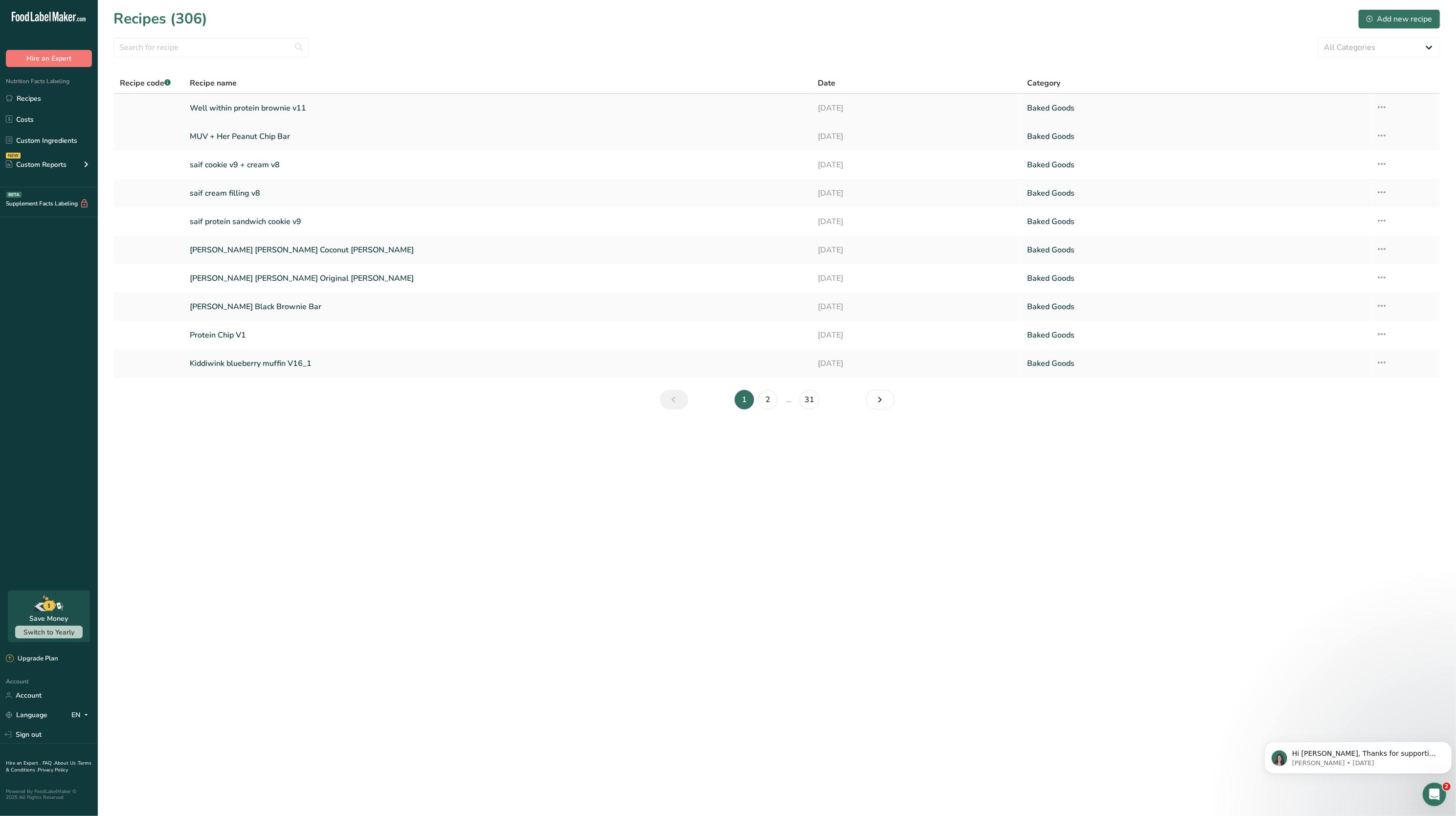
click at [1383, 109] on icon at bounding box center [1382, 107] width 12 height 17
click at [1310, 157] on span "Delete Recipe" at bounding box center [1287, 152] width 44 height 11
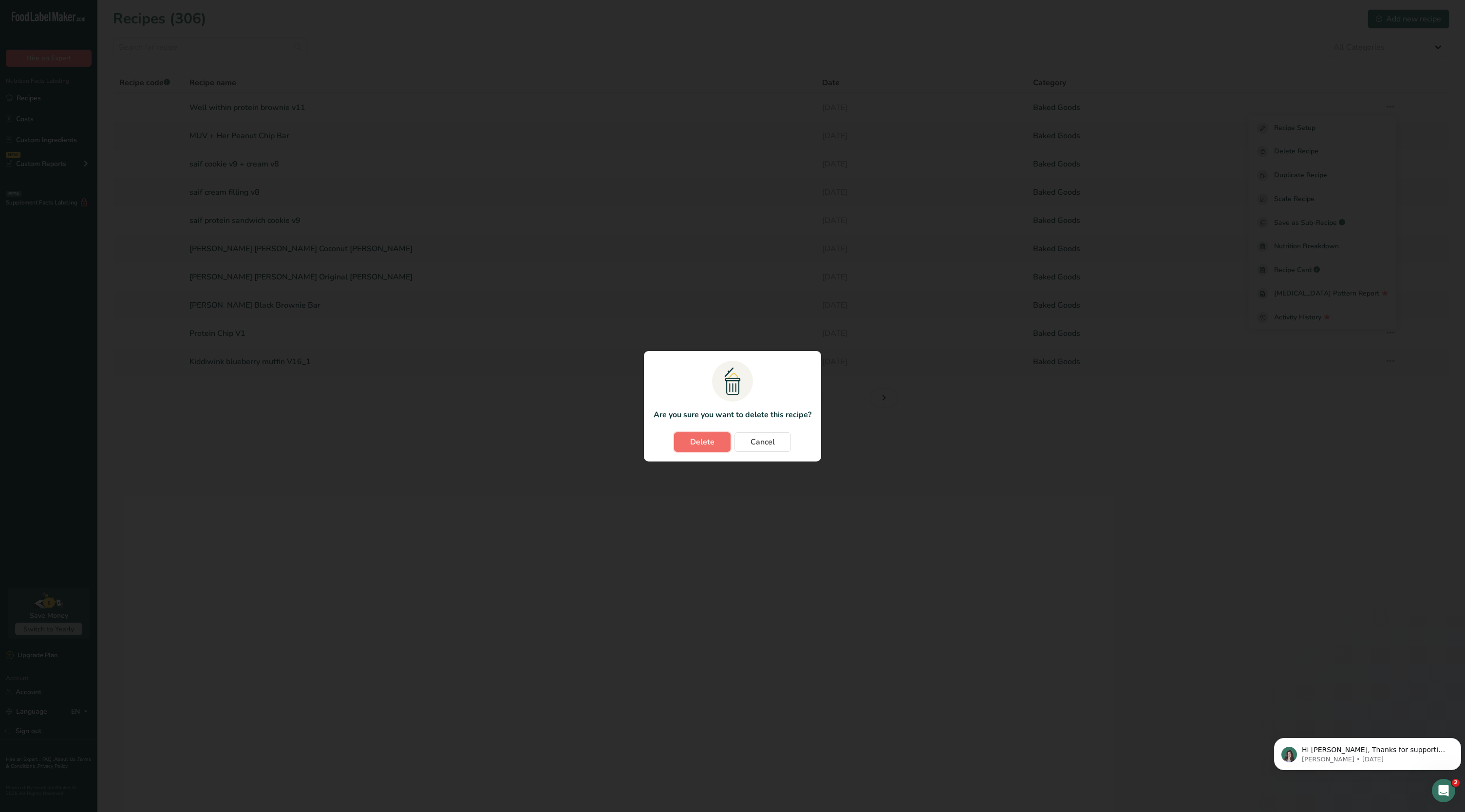
click at [692, 442] on span "Delete" at bounding box center [703, 442] width 24 height 12
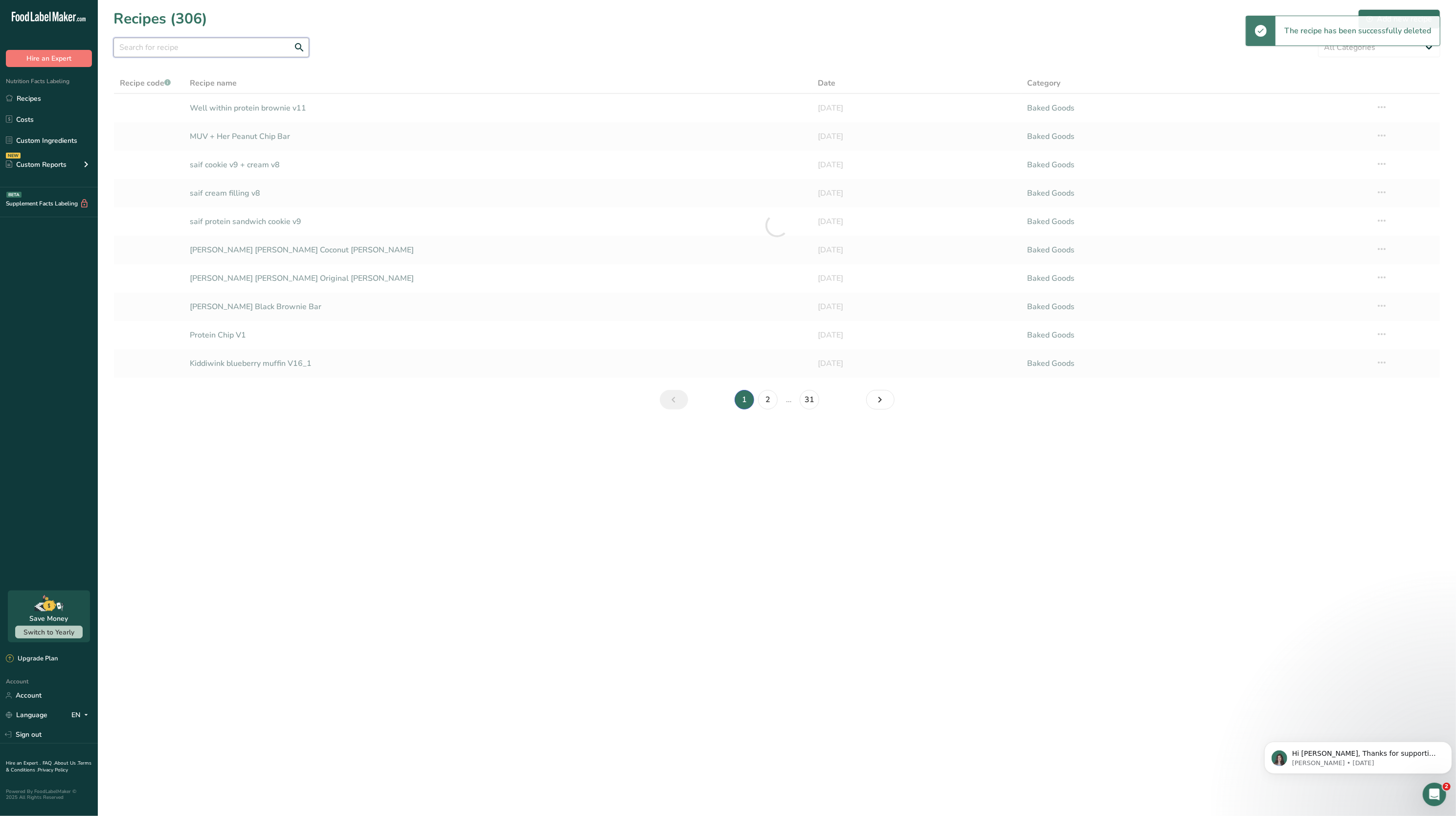
click at [237, 48] on input "text" at bounding box center [212, 48] width 196 height 20
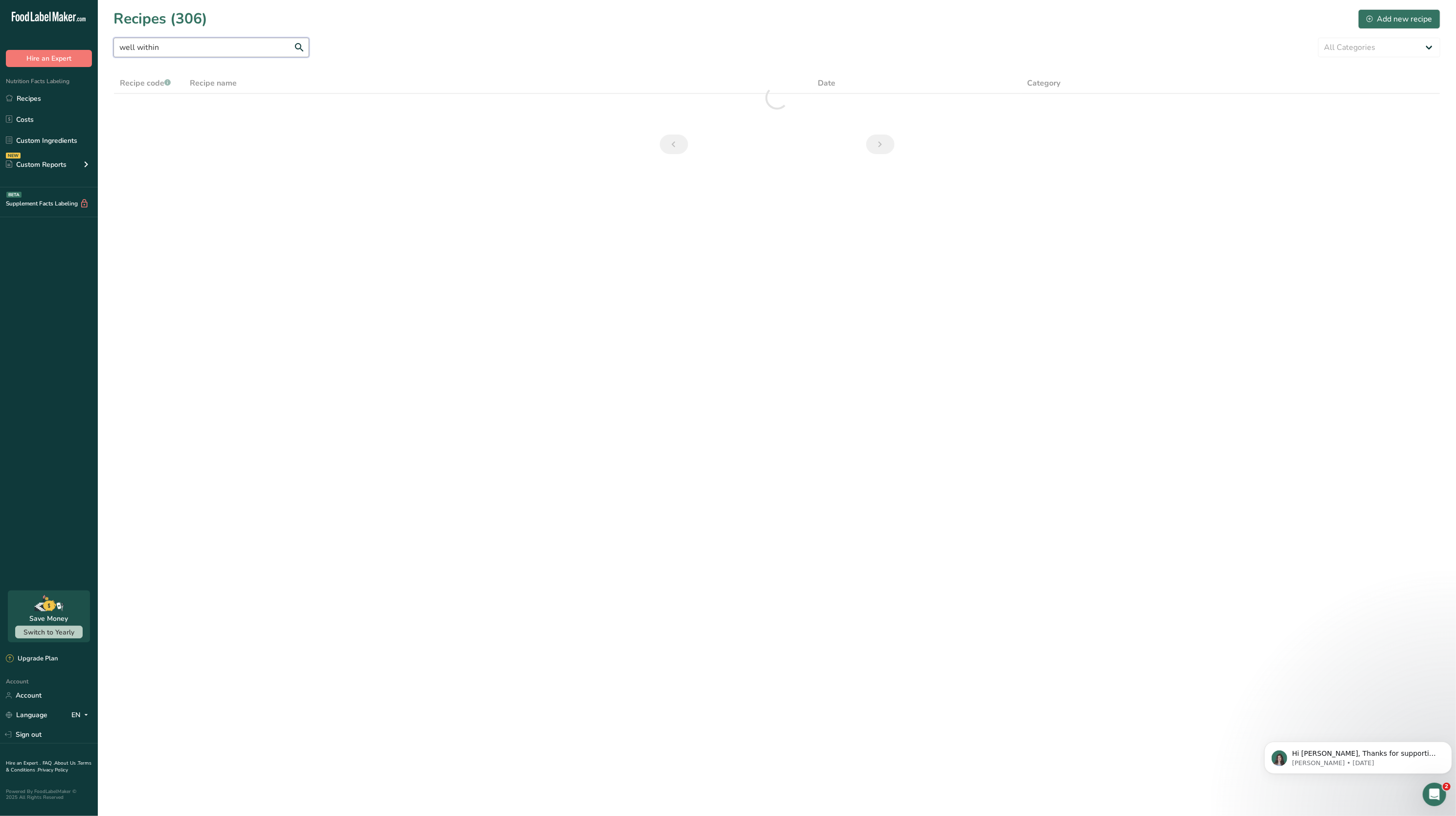
type input "well within"
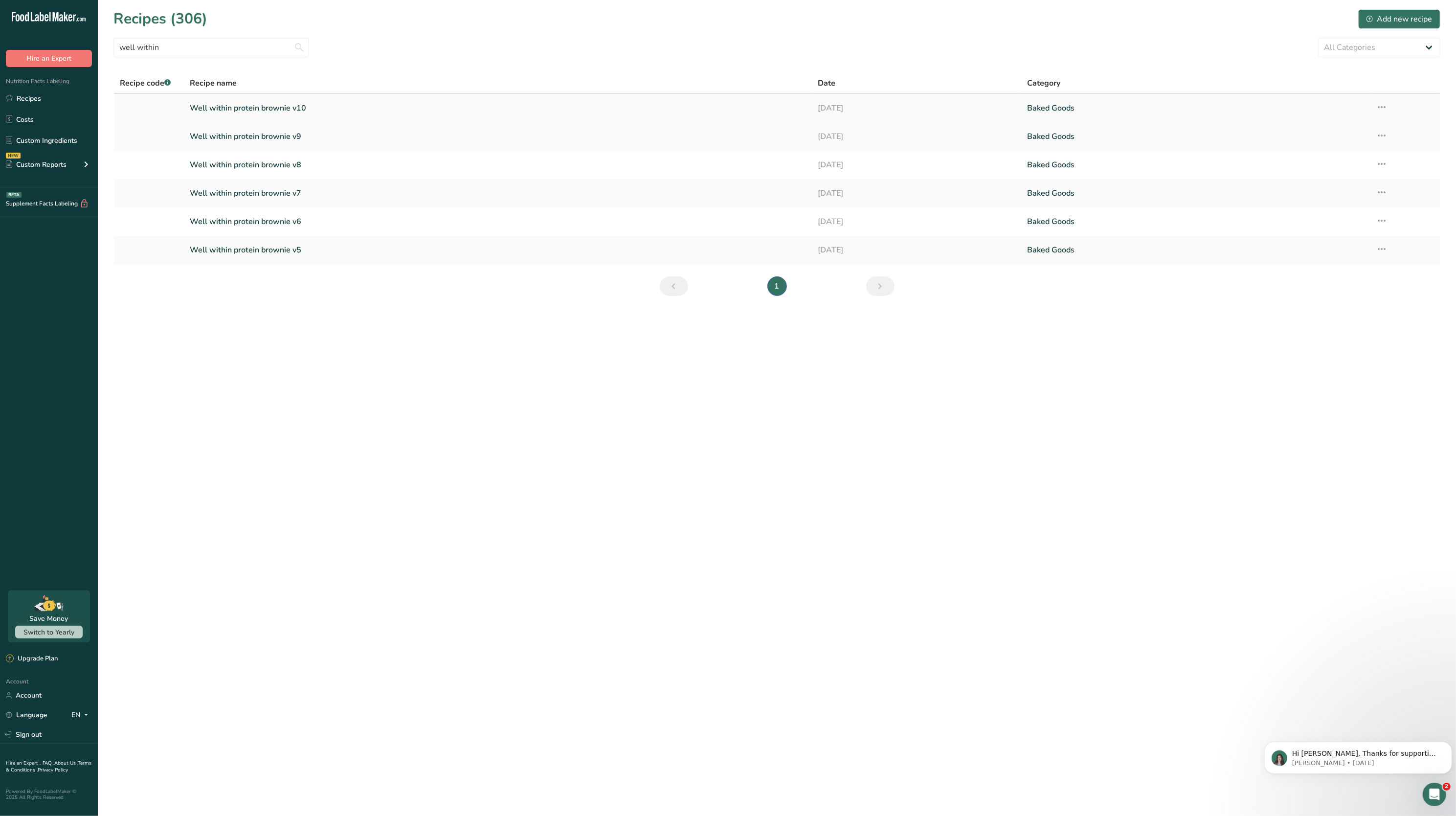
click at [1383, 101] on icon at bounding box center [1382, 107] width 12 height 17
click at [1318, 172] on span "Duplicate Recipe" at bounding box center [1291, 176] width 53 height 11
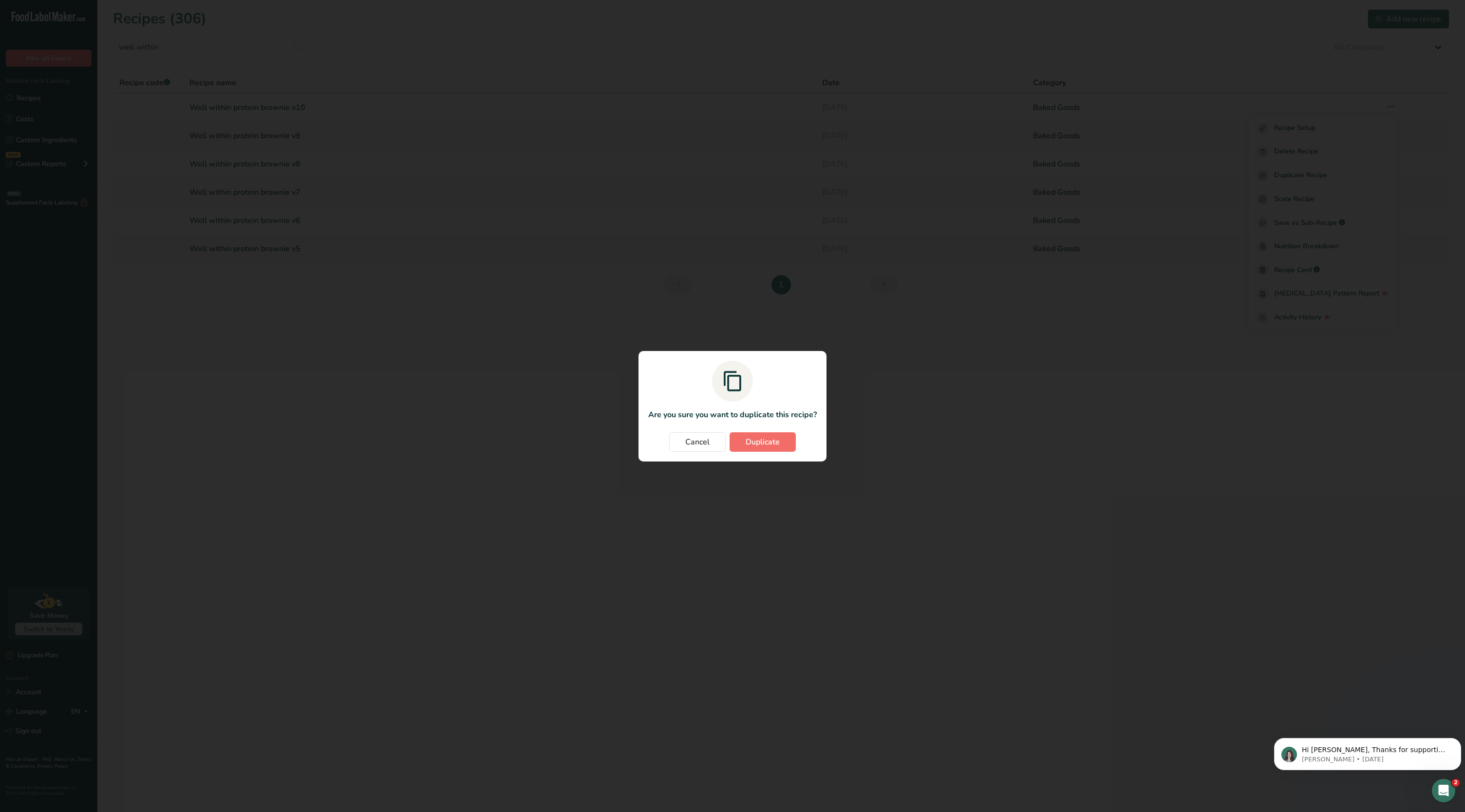
drag, startPoint x: 772, startPoint y: 453, endPoint x: 764, endPoint y: 446, distance: 10.6
click at [764, 446] on section "Are you sure you want to duplicate this recipe? Cancel Duplicate" at bounding box center [733, 406] width 188 height 110
click at [764, 446] on span "Duplicate" at bounding box center [762, 442] width 34 height 12
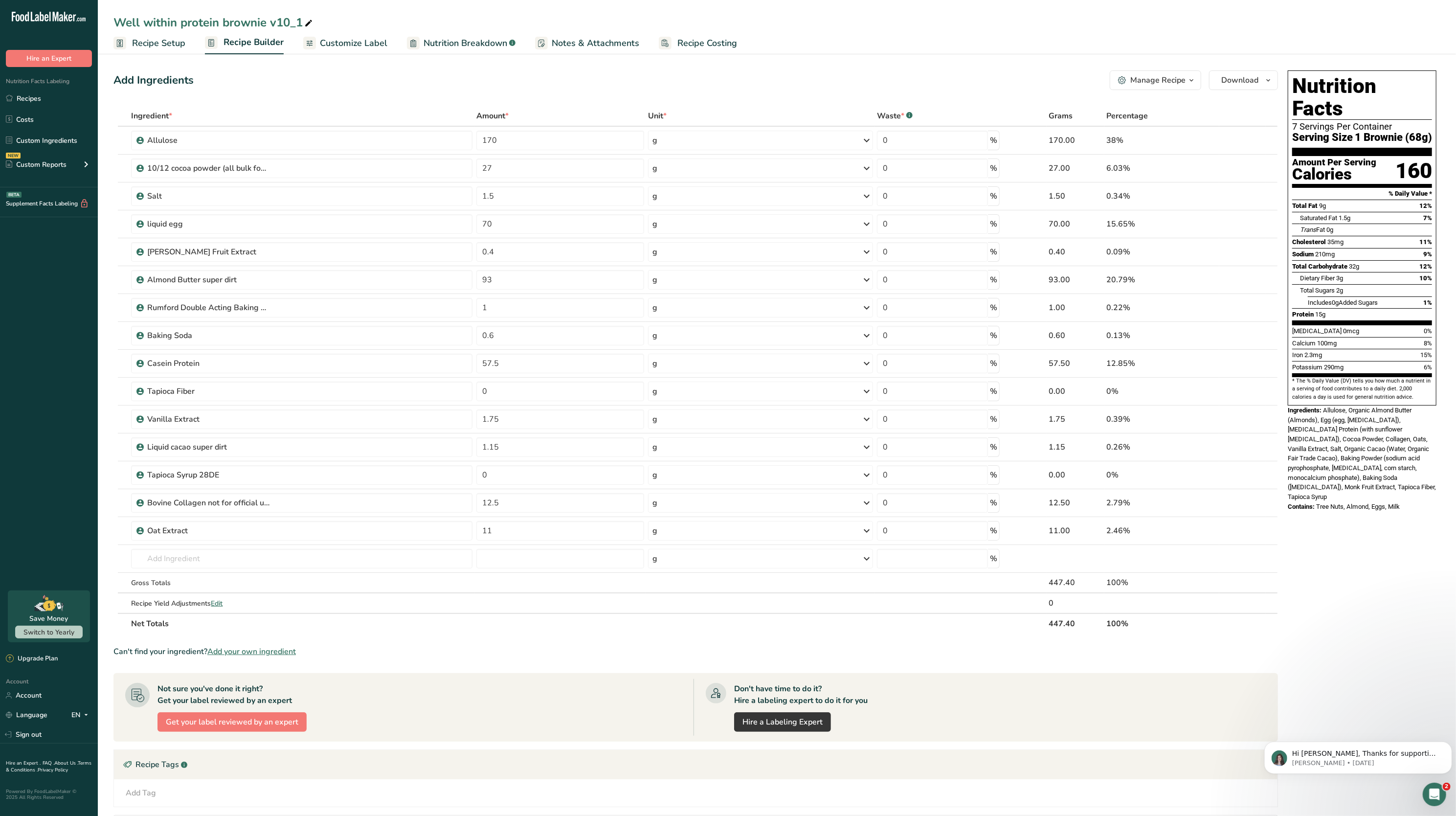
click at [309, 17] on icon at bounding box center [308, 23] width 9 height 13
type input "Well within protein brownie v11"
click at [280, 104] on div "Add Ingredients Manage Recipe Delete Recipe Duplicate Recipe Scale Recipe Save …" at bounding box center [699, 510] width 1170 height 888
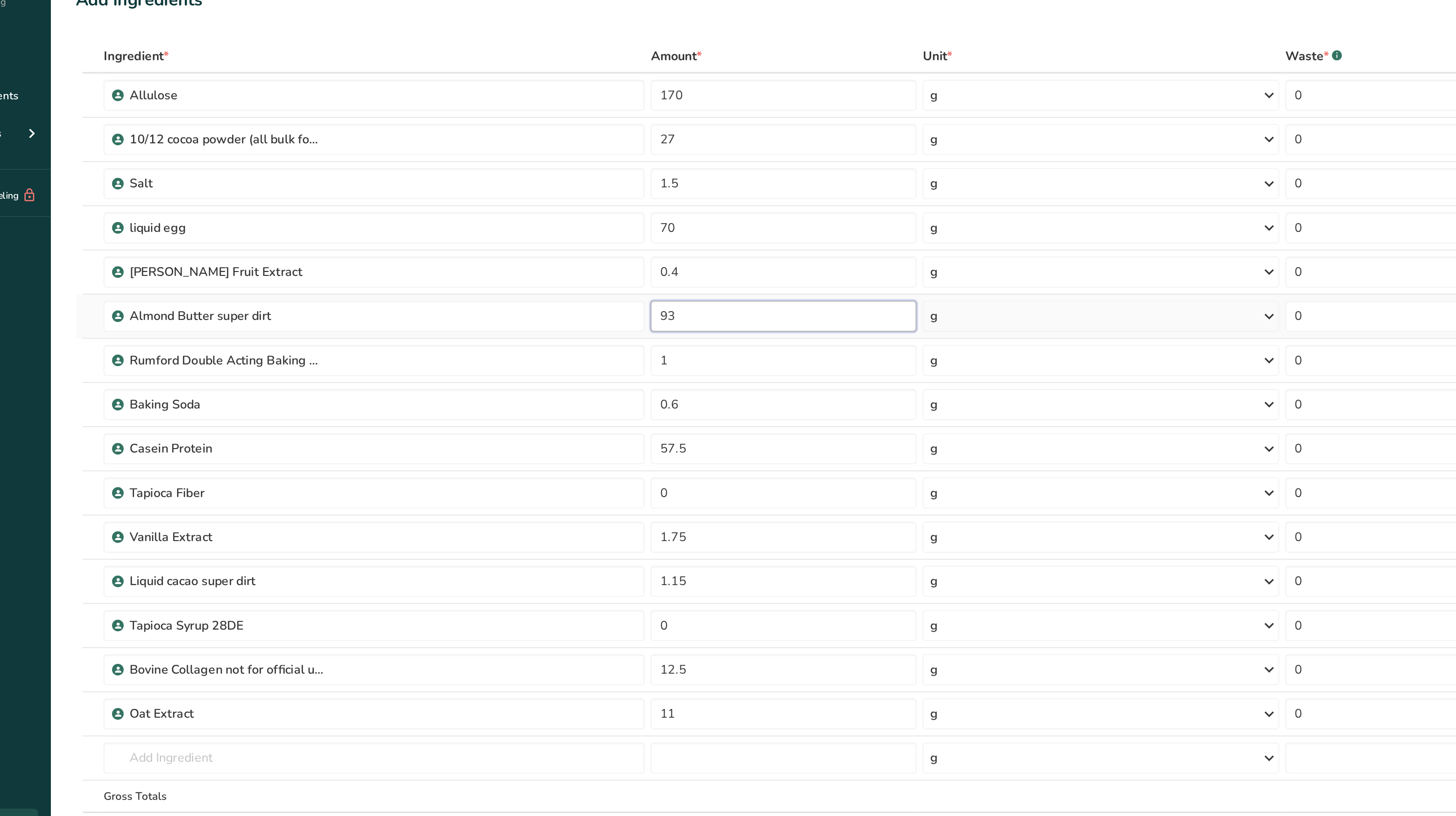
click at [503, 278] on input "93" at bounding box center [560, 280] width 168 height 20
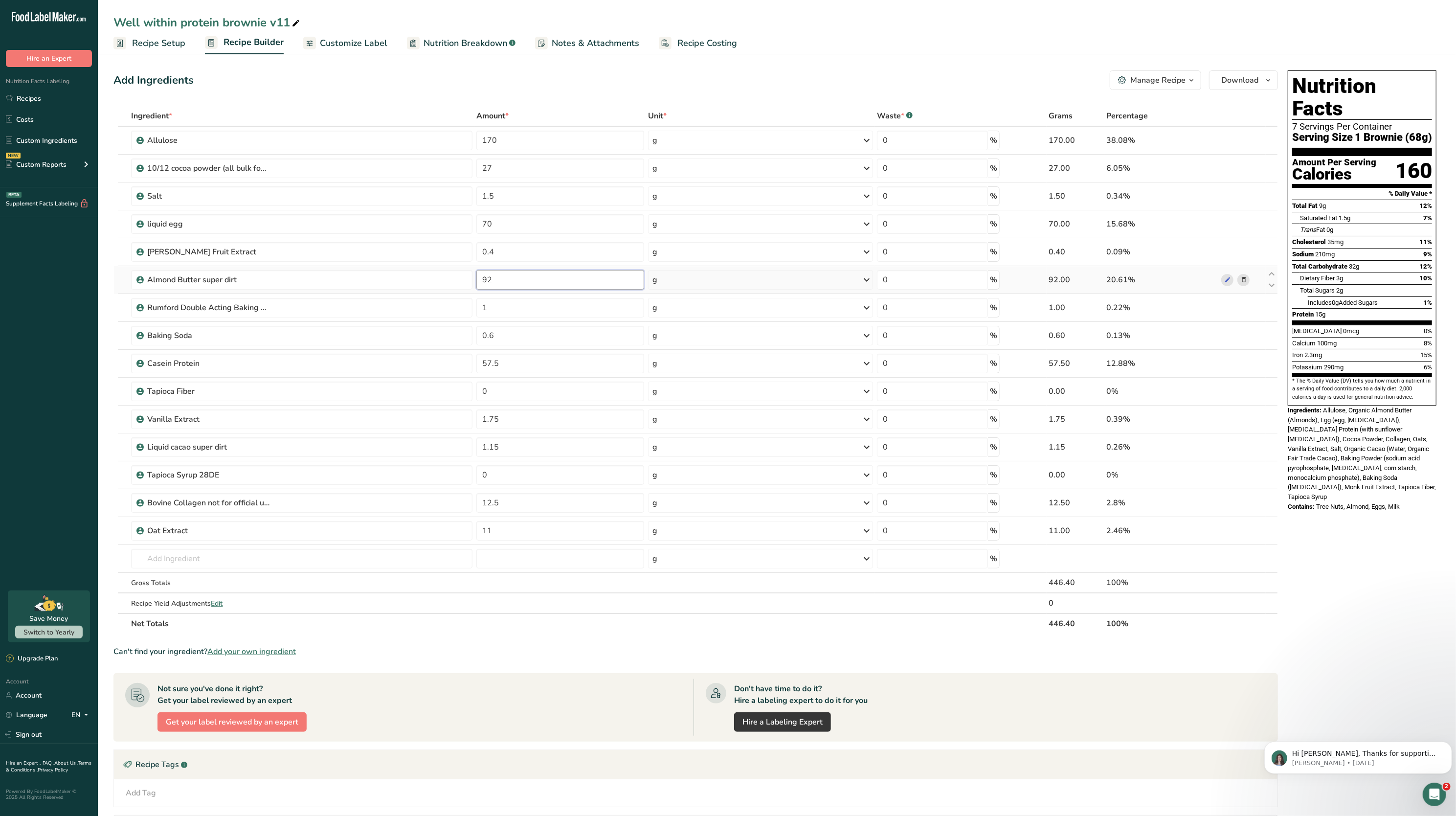
type input "9"
click at [1419, 408] on span "Allulose, Organic Almond Butter (Almonds), Egg (egg, [MEDICAL_DATA]), [MEDICAL_…" at bounding box center [1362, 453] width 148 height 94
click at [585, 272] on input "88" at bounding box center [560, 280] width 168 height 20
type input "8"
click at [1329, 349] on div "Iron 2.3mg 15%" at bounding box center [1362, 355] width 140 height 12
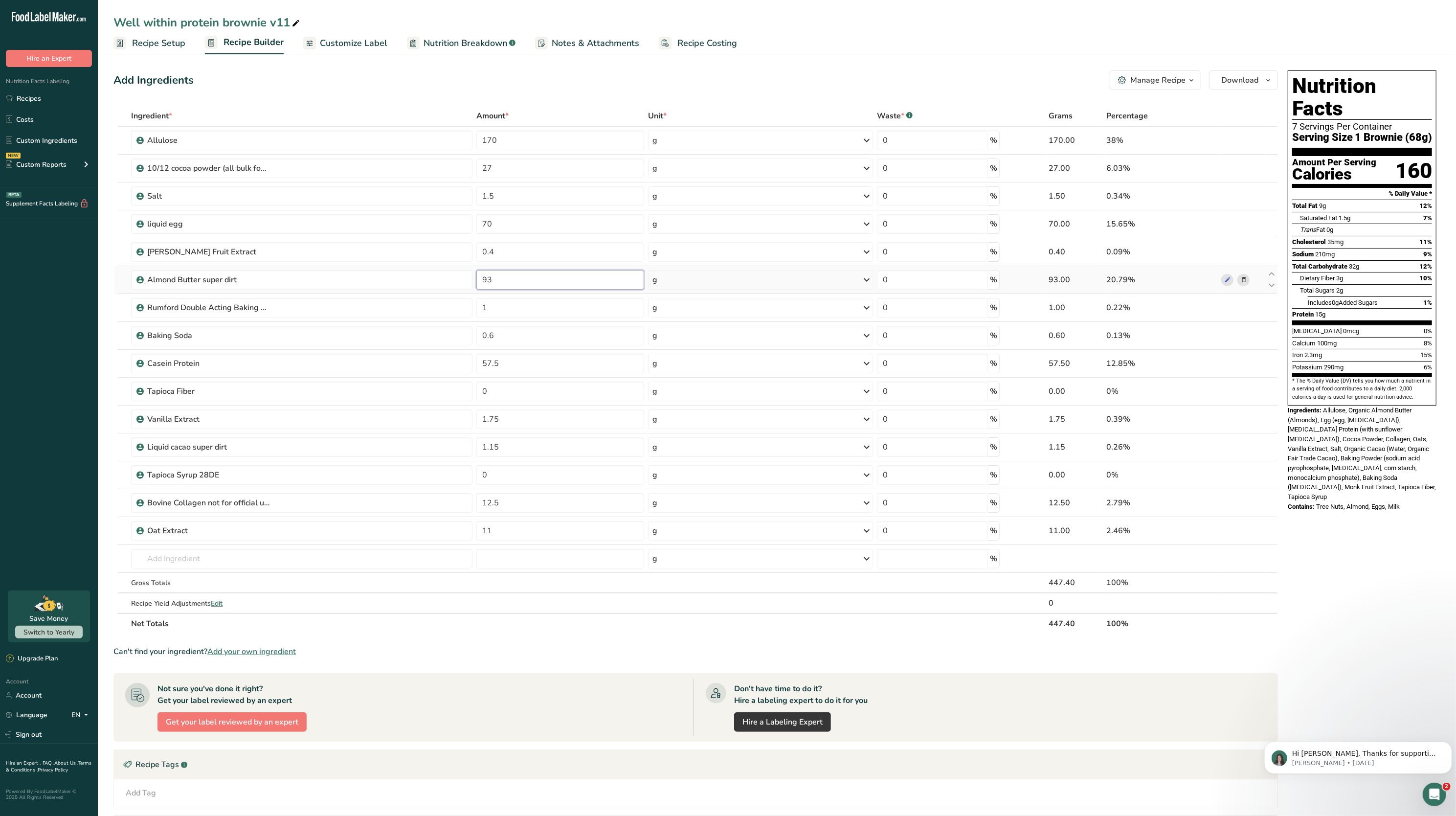
click at [605, 289] on input "93" at bounding box center [560, 280] width 168 height 20
click at [1253, 429] on div "Ingredient * Amount * Unit * Waste * .a-a{fill:#347362;}.b-a{fill:#fff;} Grams …" at bounding box center [696, 370] width 1164 height 528
click at [521, 289] on input "90" at bounding box center [560, 280] width 168 height 20
type input "93"
click at [1287, 314] on div "Nutrition Facts 7 Servings Per Container Serving Size 1 Brownie (68g) Amount Pe…" at bounding box center [1362, 290] width 156 height 449
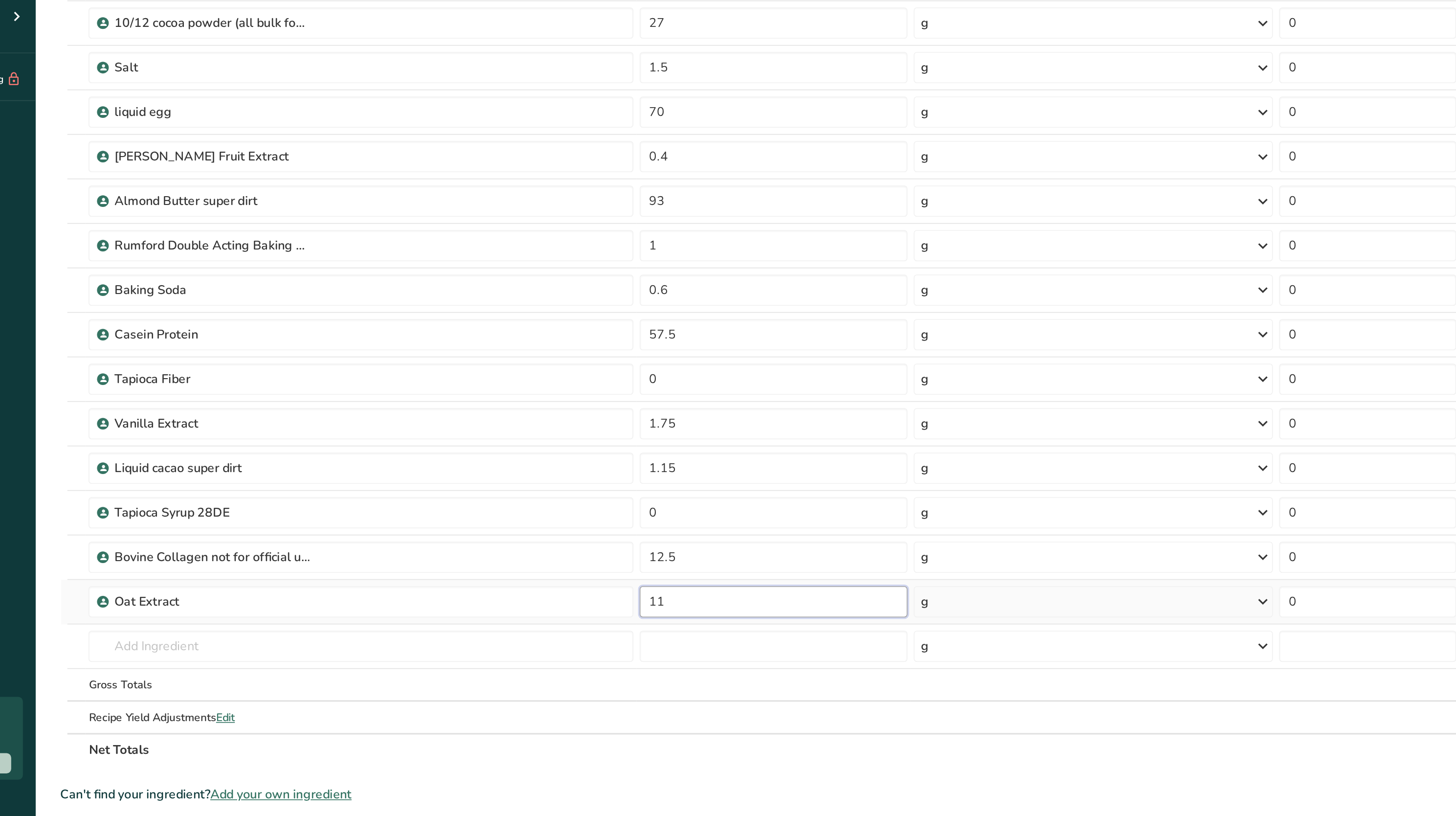
click at [514, 533] on input "11" at bounding box center [560, 531] width 168 height 20
type input "1"
type input "4"
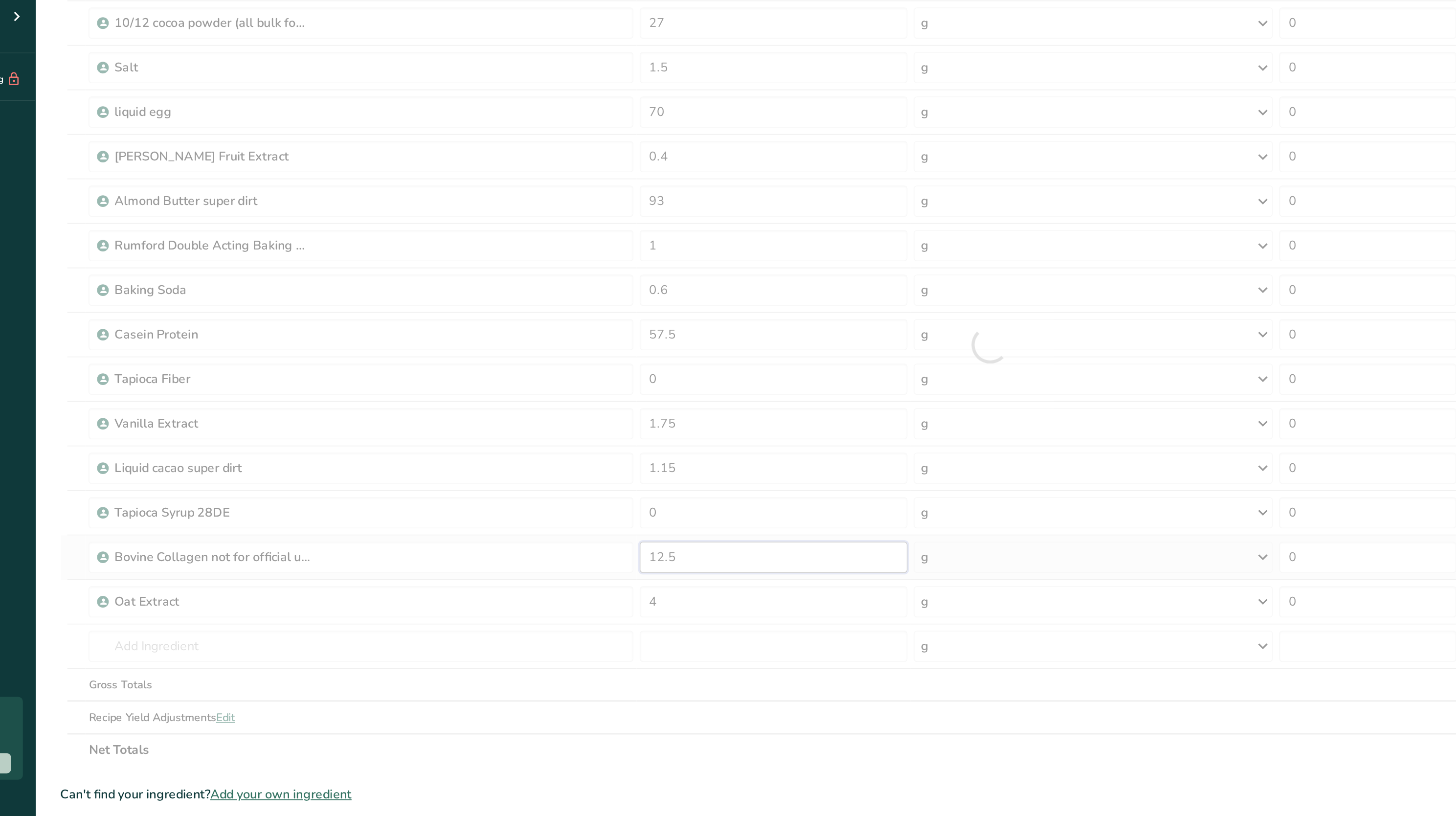
click at [517, 503] on div "Ingredient * Amount * Unit * Waste * .a-a{fill:#347362;}.b-a{fill:#fff;} Grams …" at bounding box center [696, 370] width 1164 height 528
click at [506, 536] on div "Ingredient * Amount * Unit * Waste * .a-a{fill:#347362;}.b-a{fill:#fff;} Grams …" at bounding box center [696, 370] width 1164 height 528
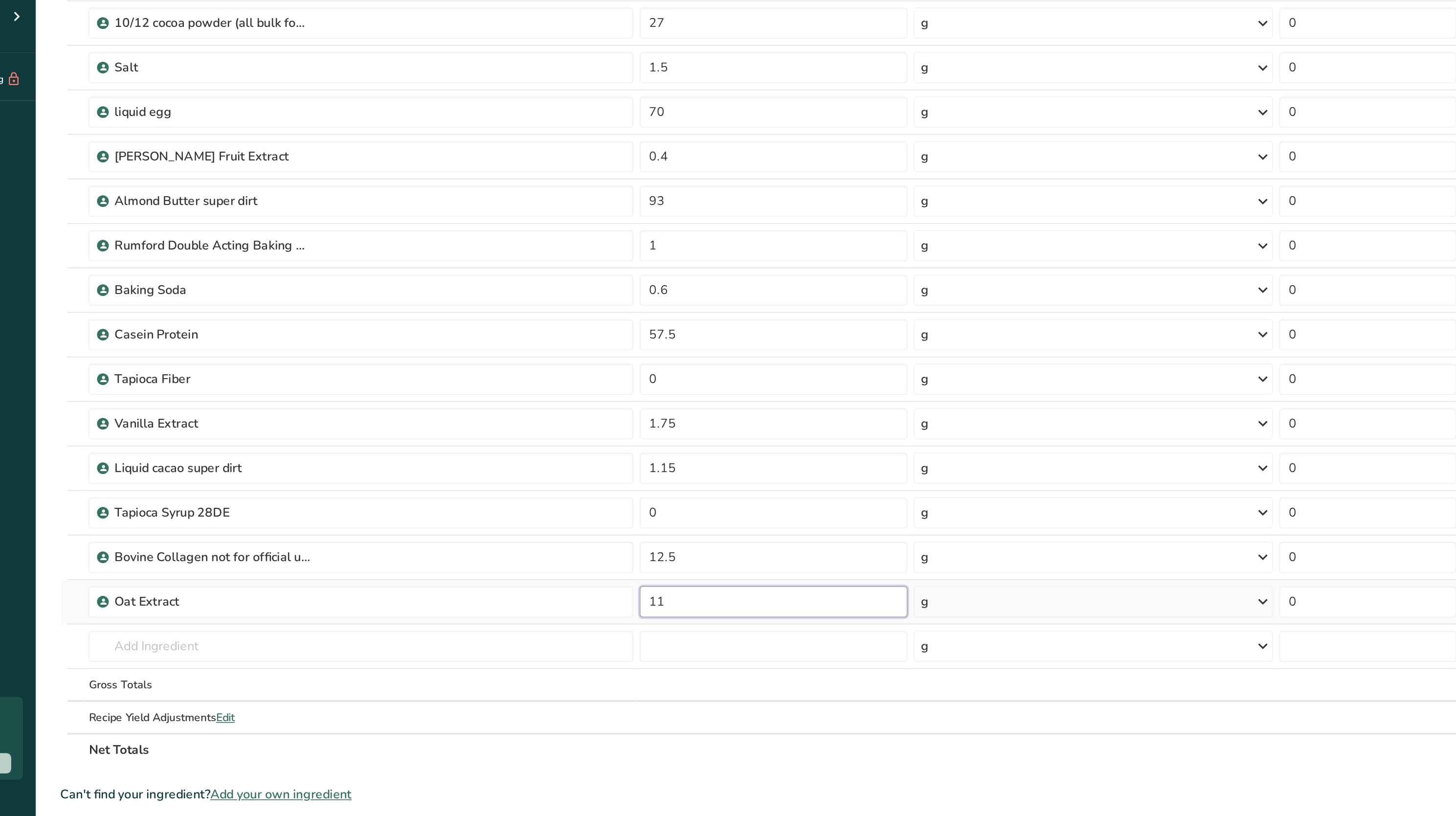
type input "4"
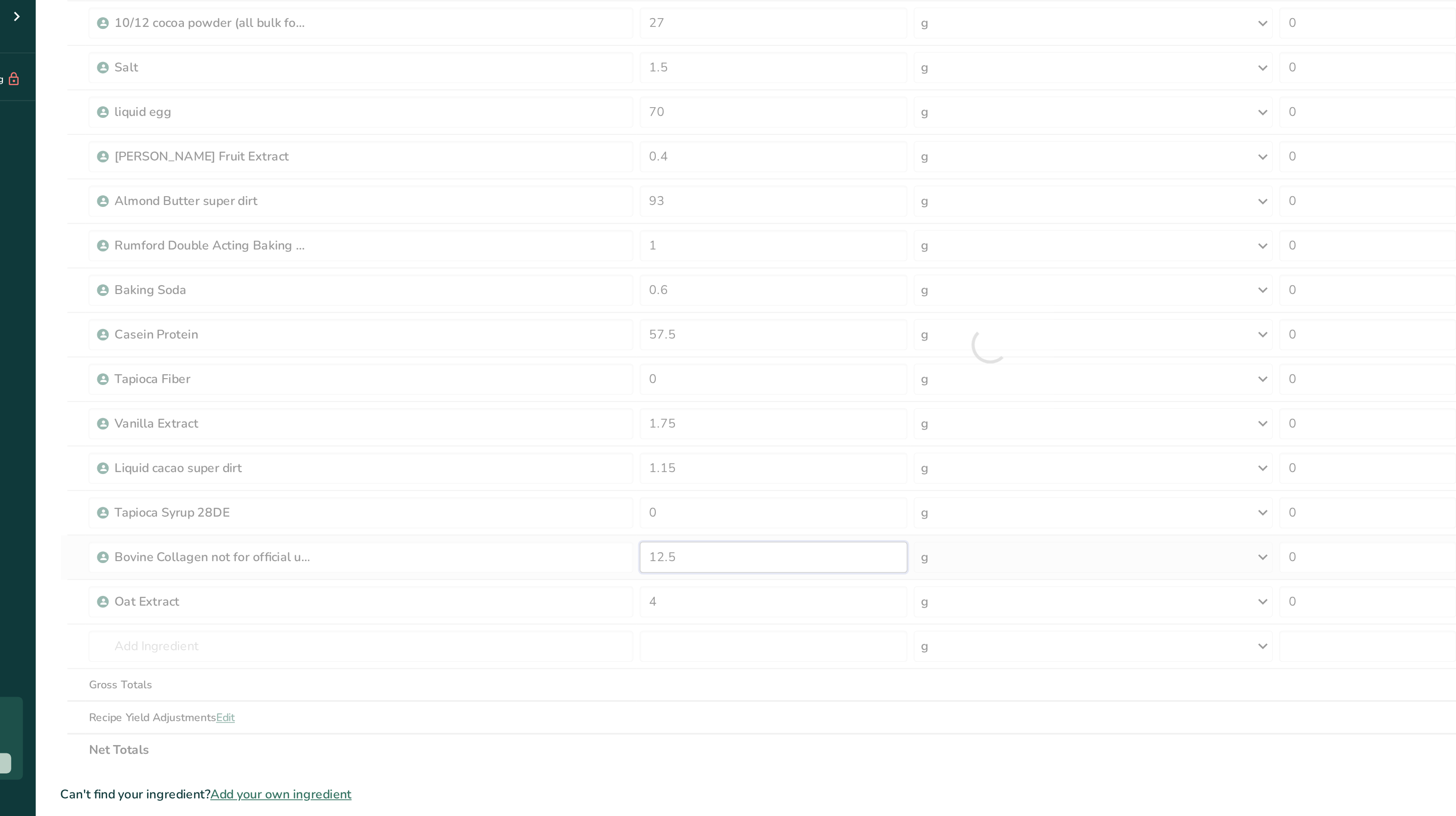
click at [535, 512] on div "Ingredient * Amount * Unit * Waste * .a-a{fill:#347362;}.b-a{fill:#fff;} Grams …" at bounding box center [696, 370] width 1164 height 528
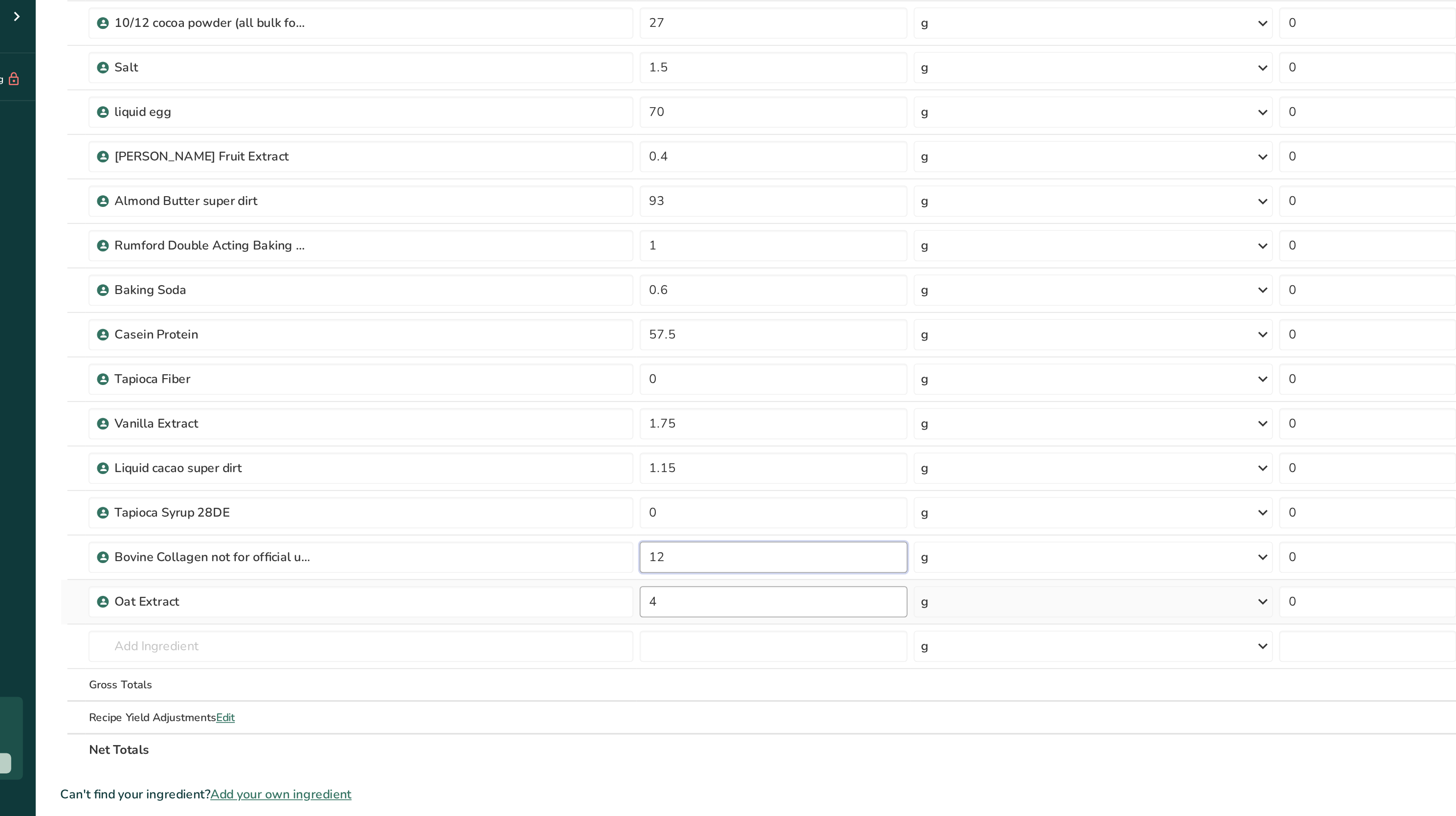
type input "1"
type input "4"
click at [508, 534] on div "Ingredient * Amount * Unit * Waste * .a-a{fill:#347362;}.b-a{fill:#fff;} Grams …" at bounding box center [696, 370] width 1164 height 528
type input "11"
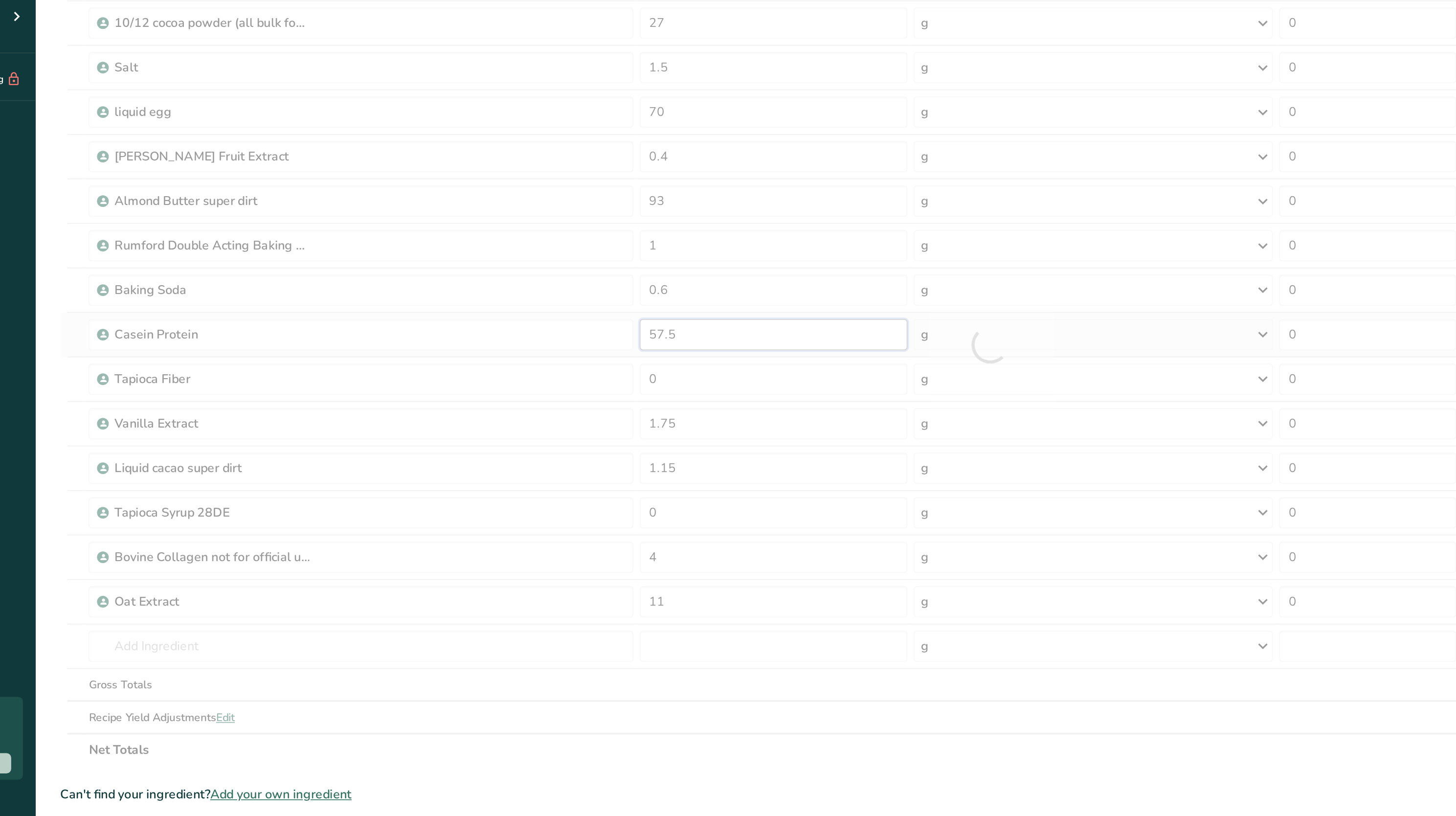
click at [514, 372] on div "Ingredient * Amount * Unit * Waste * .a-a{fill:#347362;}.b-a{fill:#fff;} Grams …" at bounding box center [696, 370] width 1164 height 528
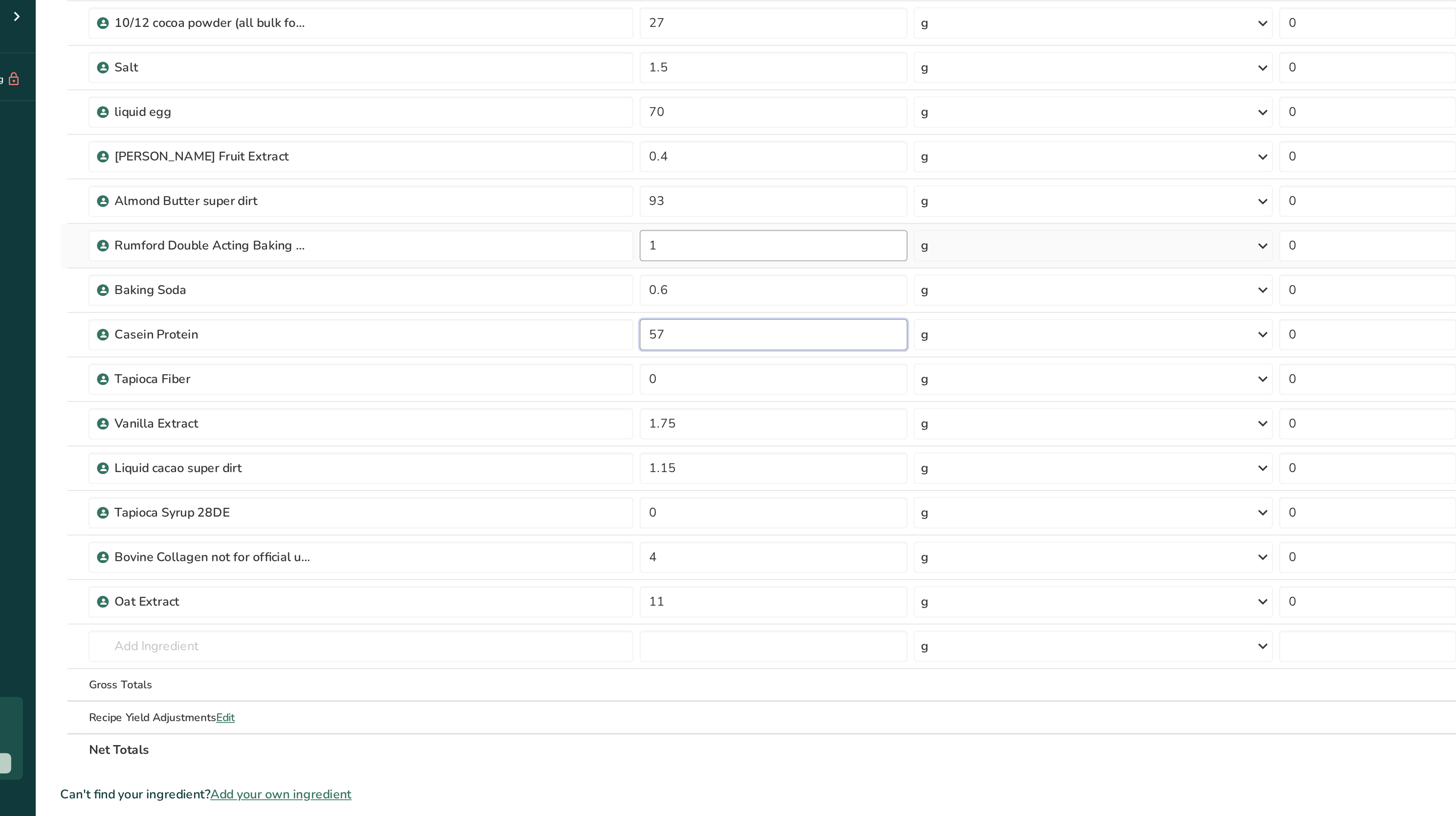
type input "5"
type input "66"
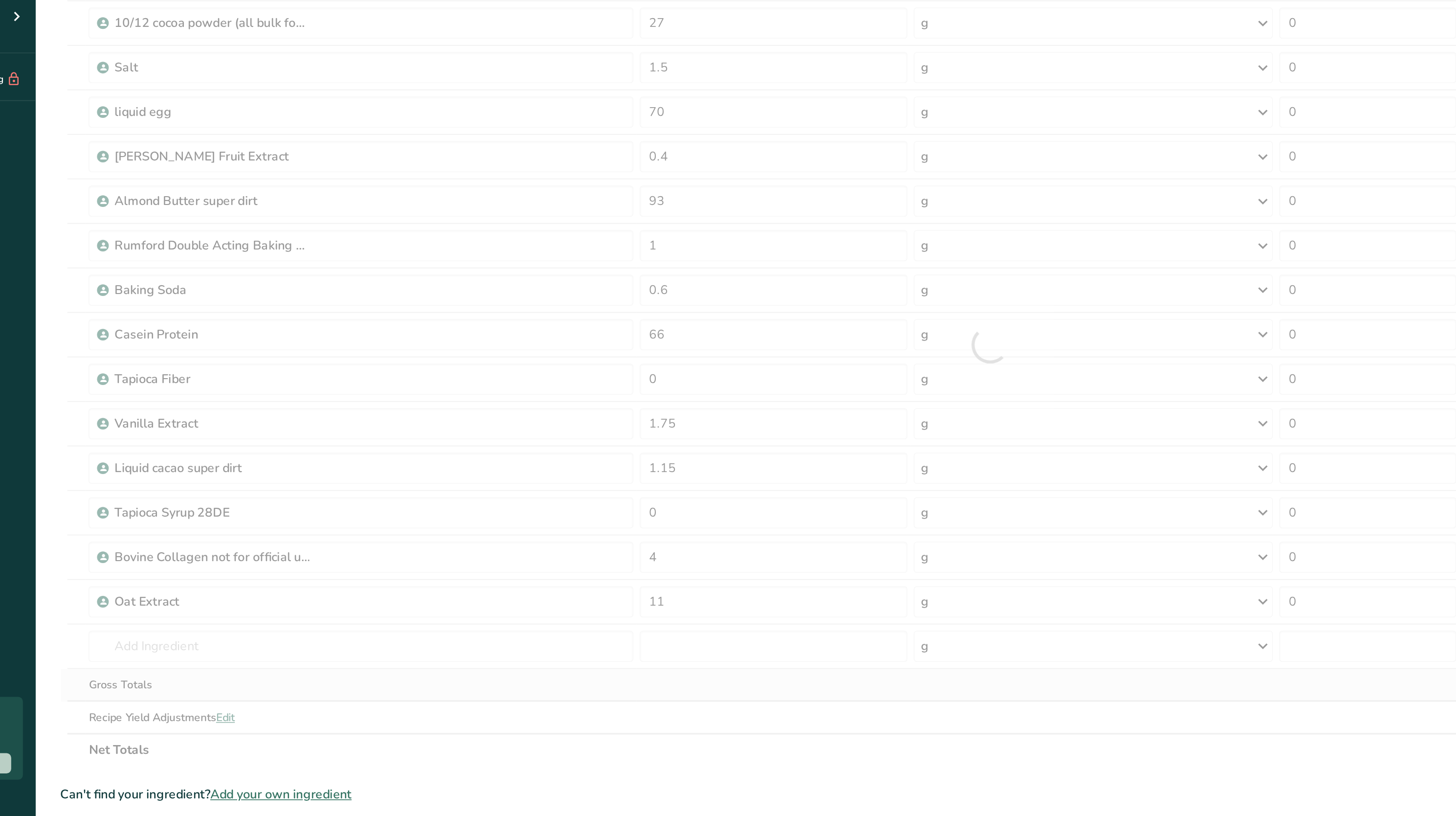
click at [633, 587] on div "Ingredient * Amount * Unit * Waste * .a-a{fill:#347362;}.b-a{fill:#fff;} Grams …" at bounding box center [696, 370] width 1164 height 528
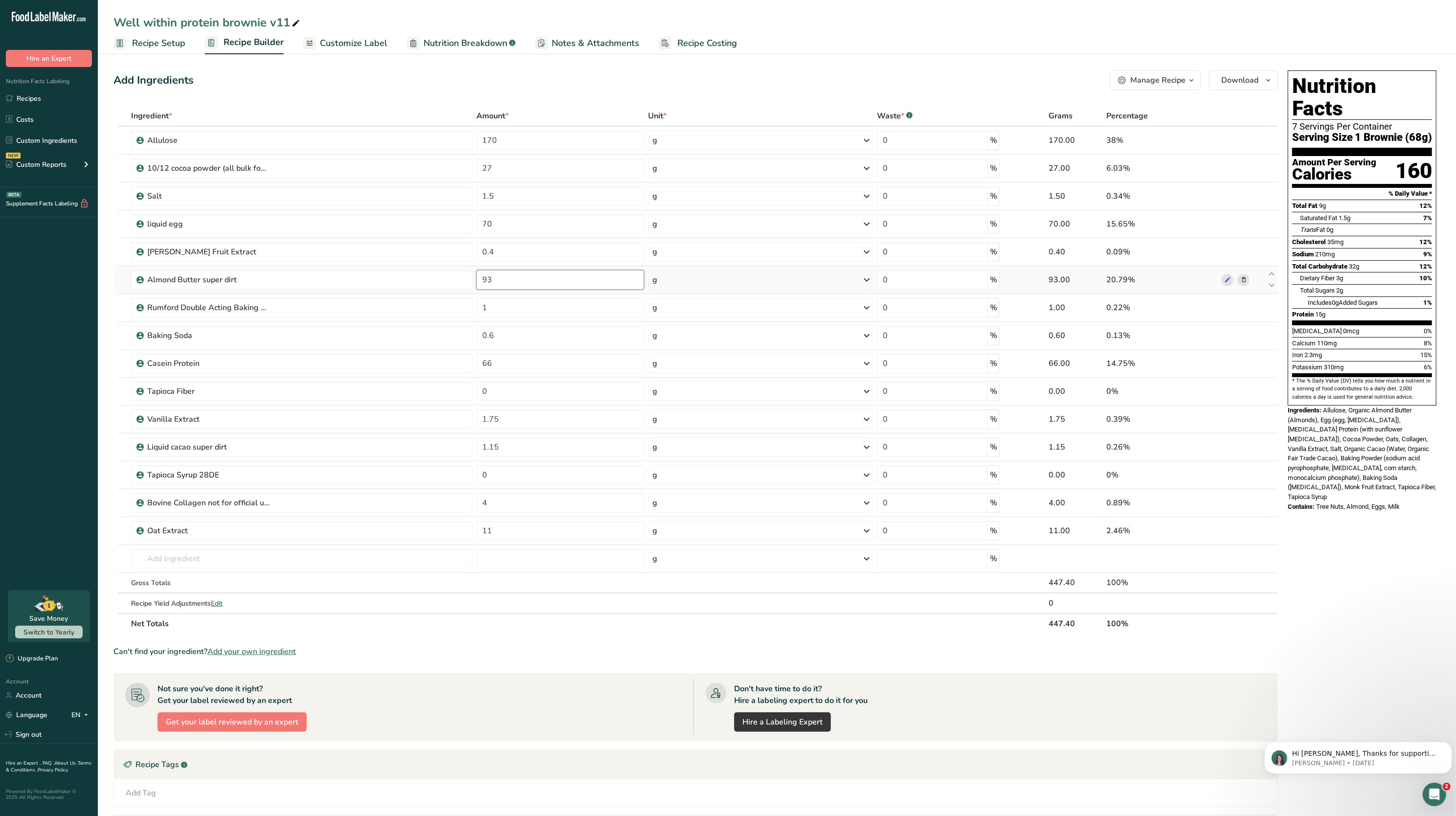
click at [525, 271] on input "93" at bounding box center [560, 280] width 168 height 20
type input "9"
type input "88"
click at [541, 91] on div "Add Ingredients Manage Recipe Delete Recipe Duplicate Recipe Scale Recipe Save …" at bounding box center [699, 510] width 1170 height 888
click at [425, 35] on link "Nutrition Breakdown .a-a{fill:#347362;}.b-a{fill:#fff;}" at bounding box center [461, 43] width 108 height 22
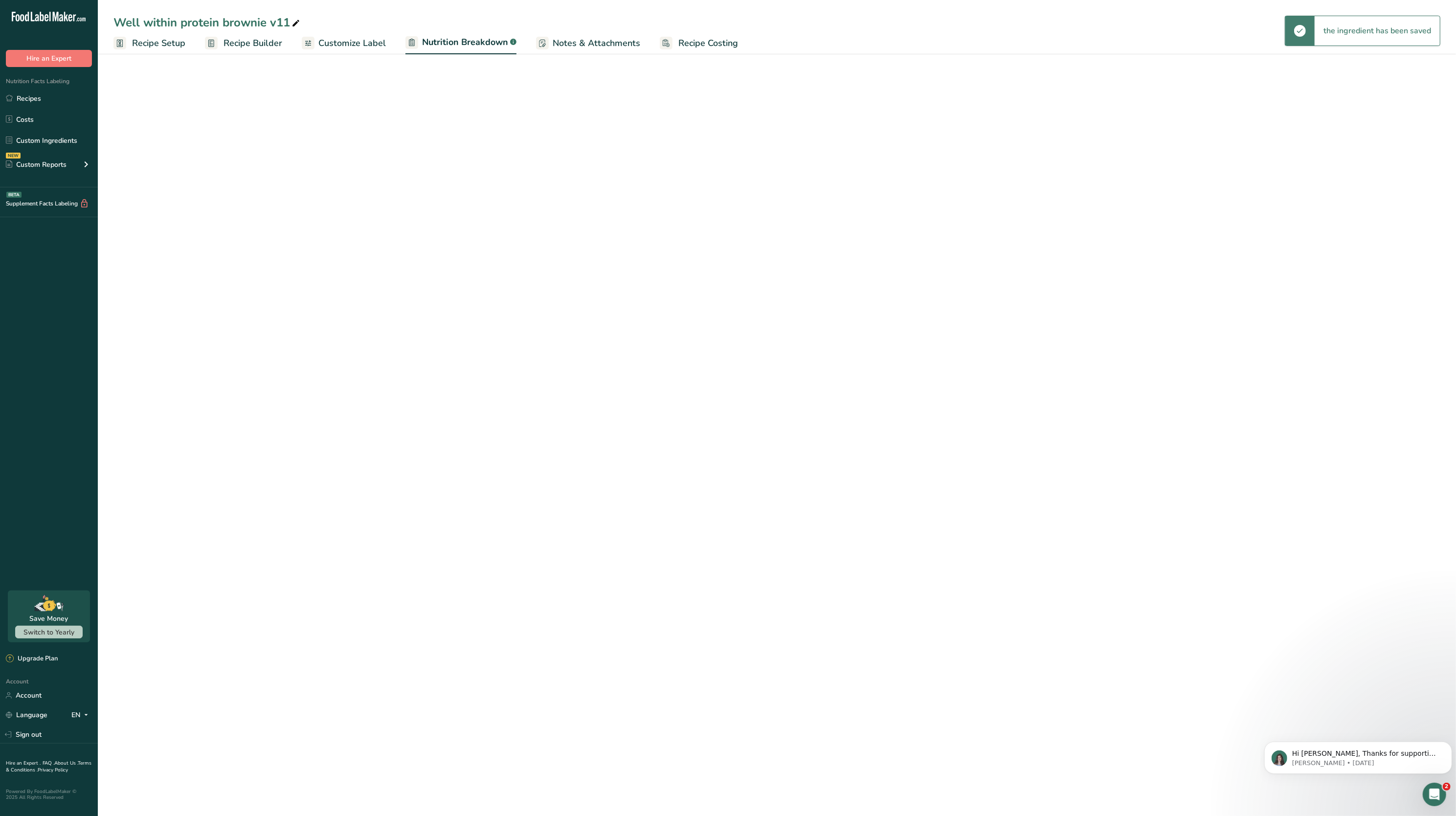
select select "Calories"
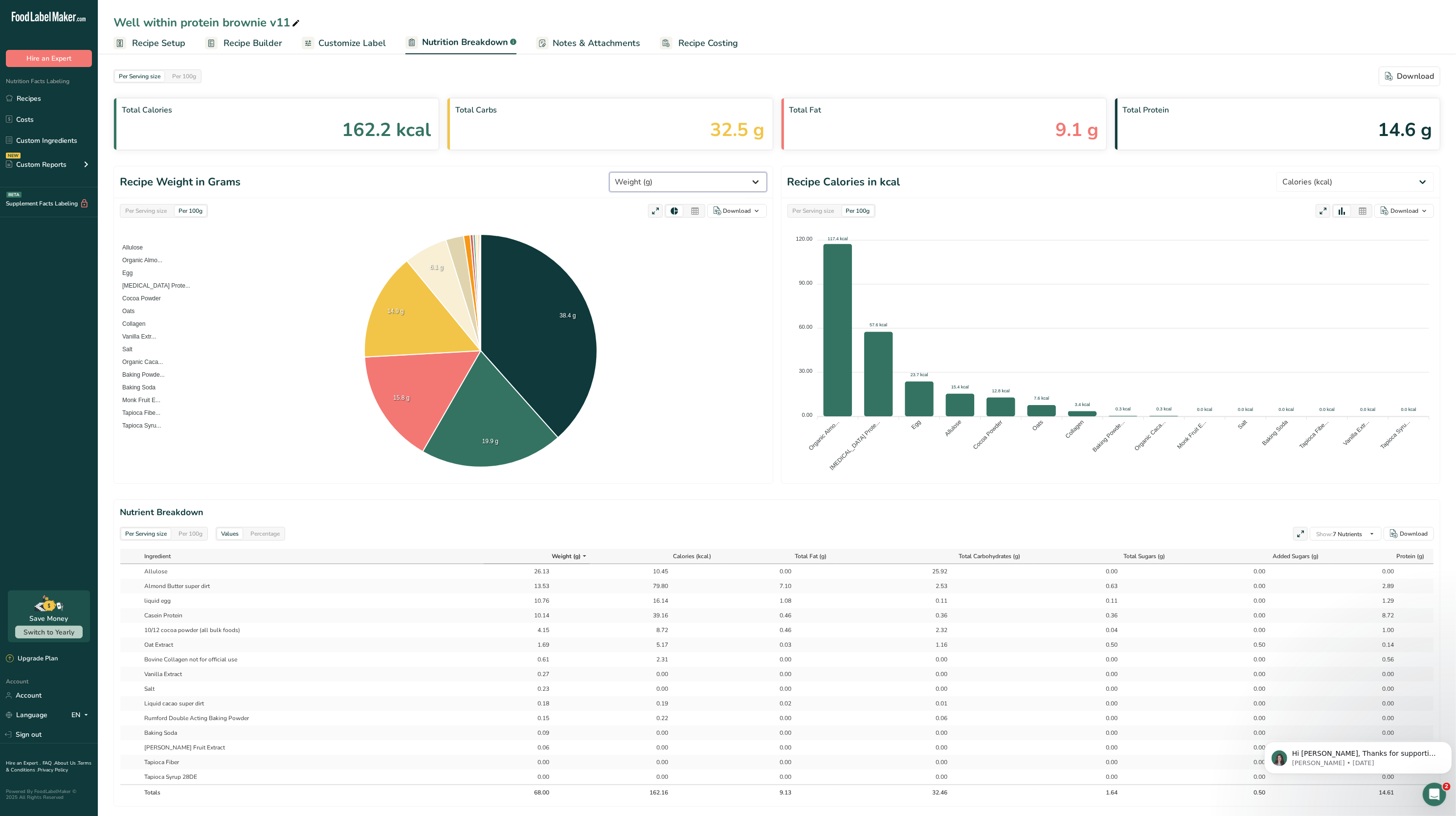
click at [704, 179] on select "Weight (g) Calories (kcal) Energy KJ (kj) Total Fat (g) Saturated Fat (g) Trans…" at bounding box center [688, 182] width 157 height 20
select select "Added Sugars"
click at [645, 173] on select "Weight (g) Calories (kcal) Energy KJ (kj) Total Fat (g) Saturated Fat (g) Trans…" at bounding box center [688, 182] width 157 height 20
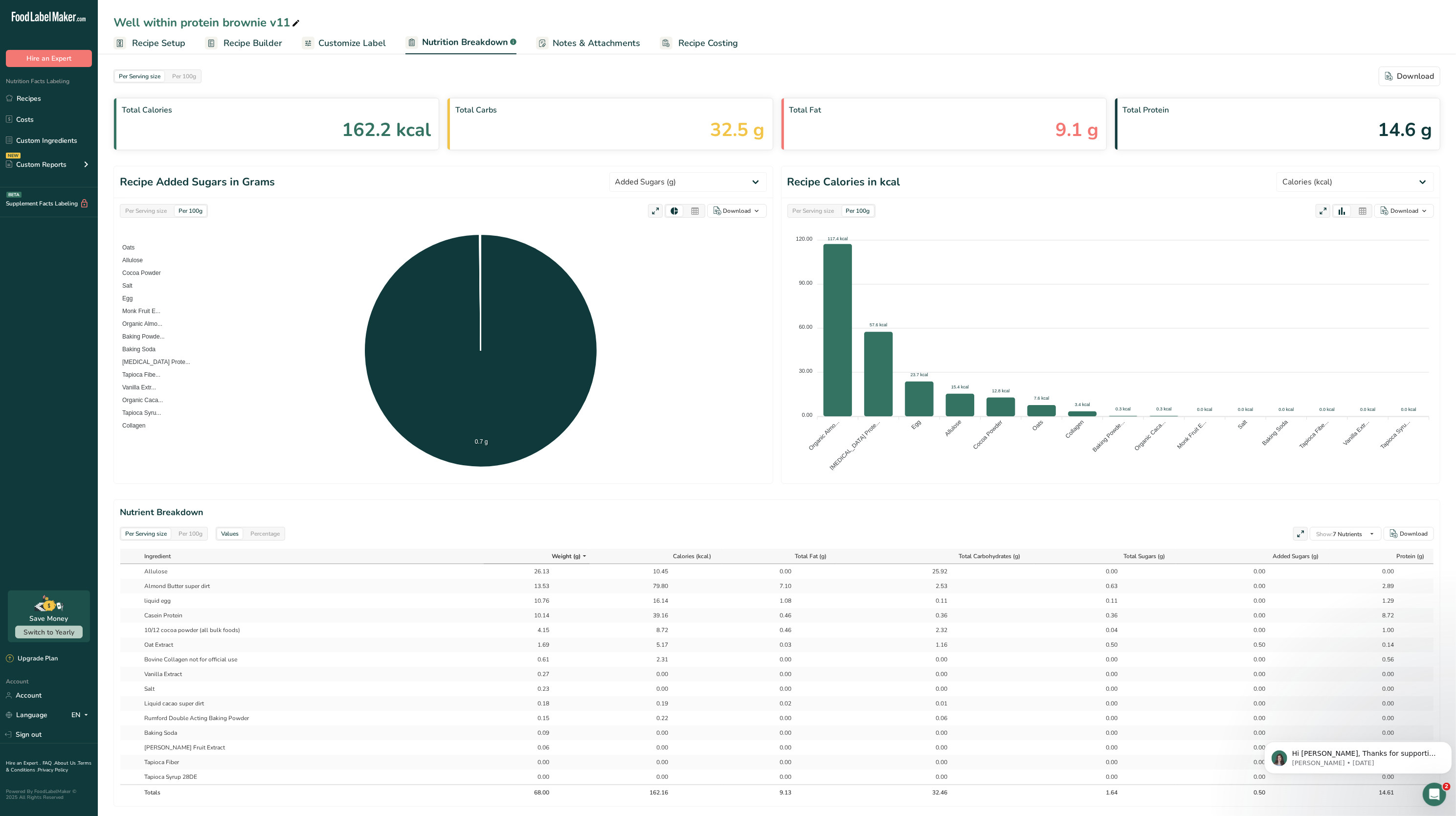
click at [132, 206] on div "Per Serving size" at bounding box center [146, 211] width 50 height 10
click at [171, 46] on span "Recipe Setup" at bounding box center [158, 43] width 53 height 13
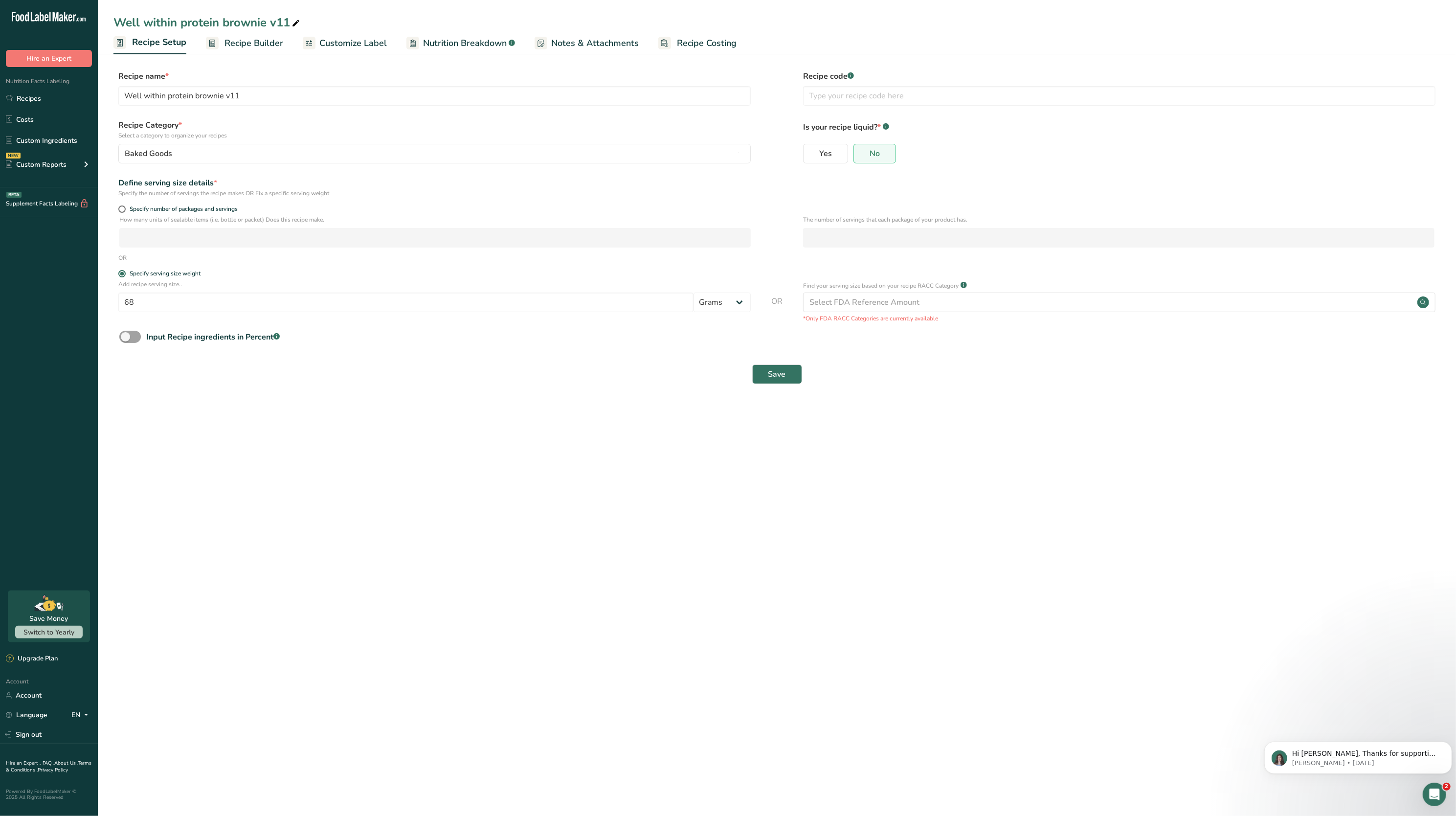
click at [236, 37] on span "Recipe Builder" at bounding box center [254, 43] width 59 height 13
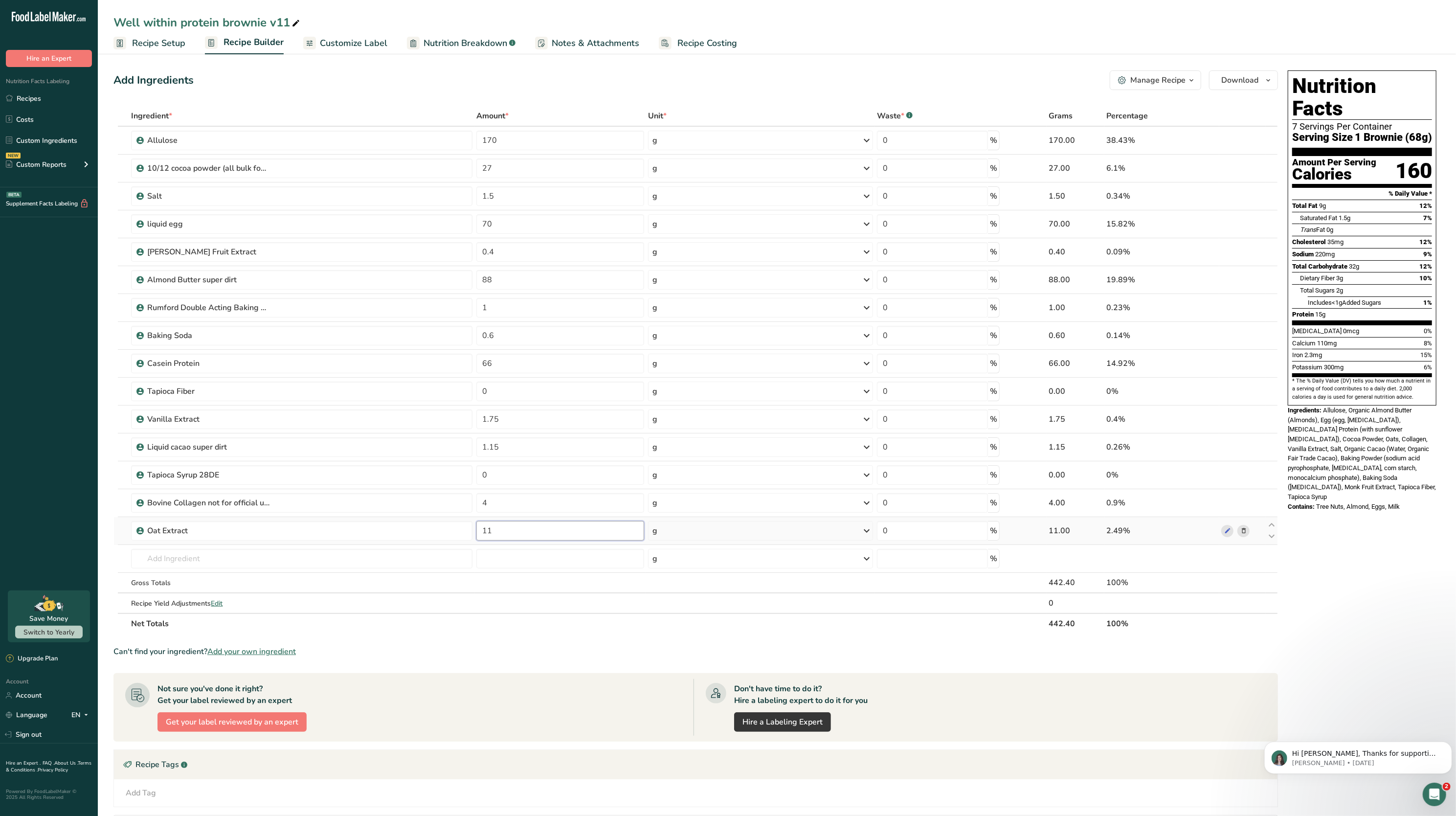
click at [585, 538] on input "11" at bounding box center [560, 531] width 168 height 20
type input "10"
click at [1302, 542] on div "Nutrition Facts 7 Servings Per Container Serving Size 1 Brownie (68g) Amount Pe…" at bounding box center [1362, 510] width 156 height 888
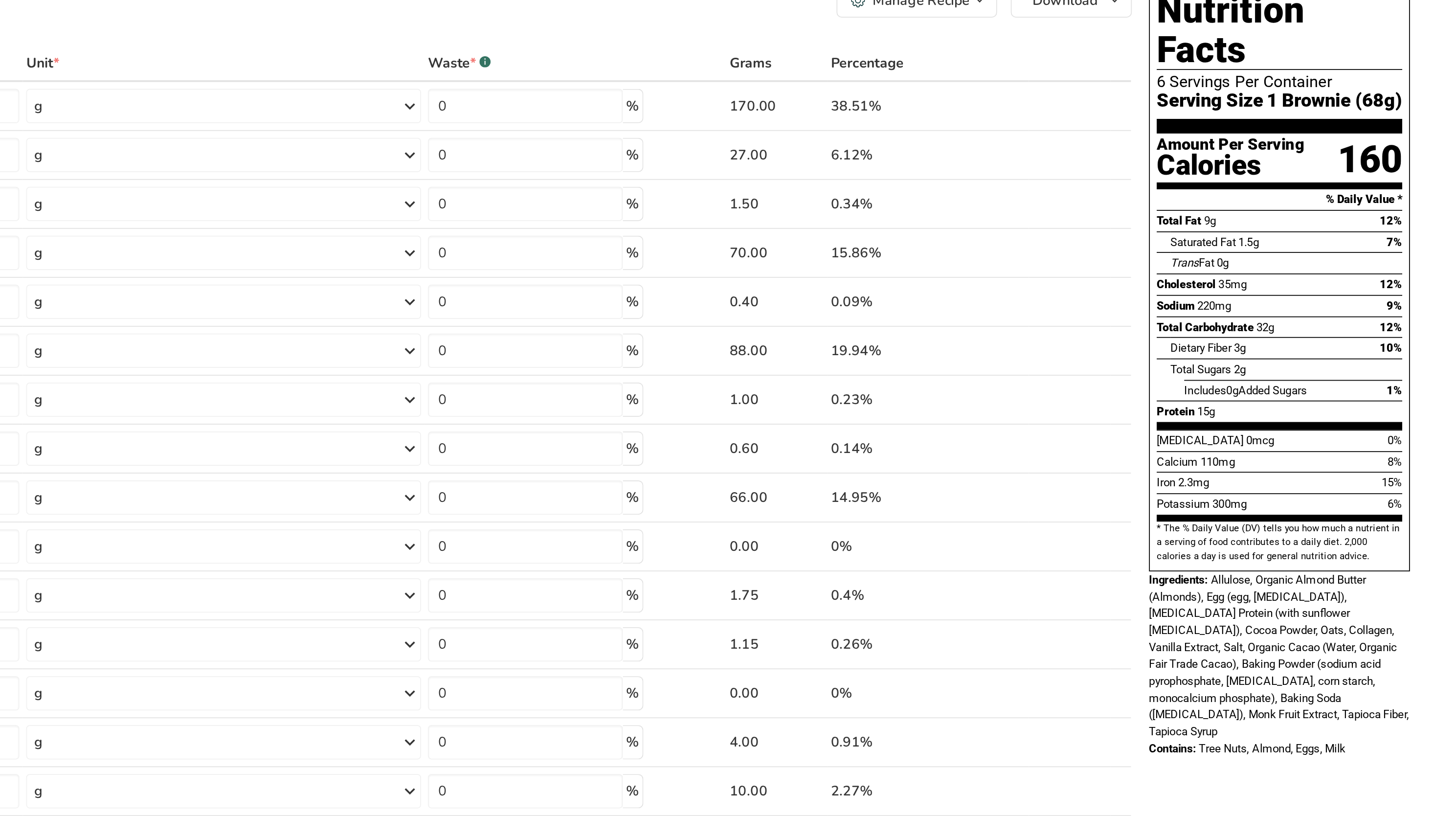
scroll to position [1, 0]
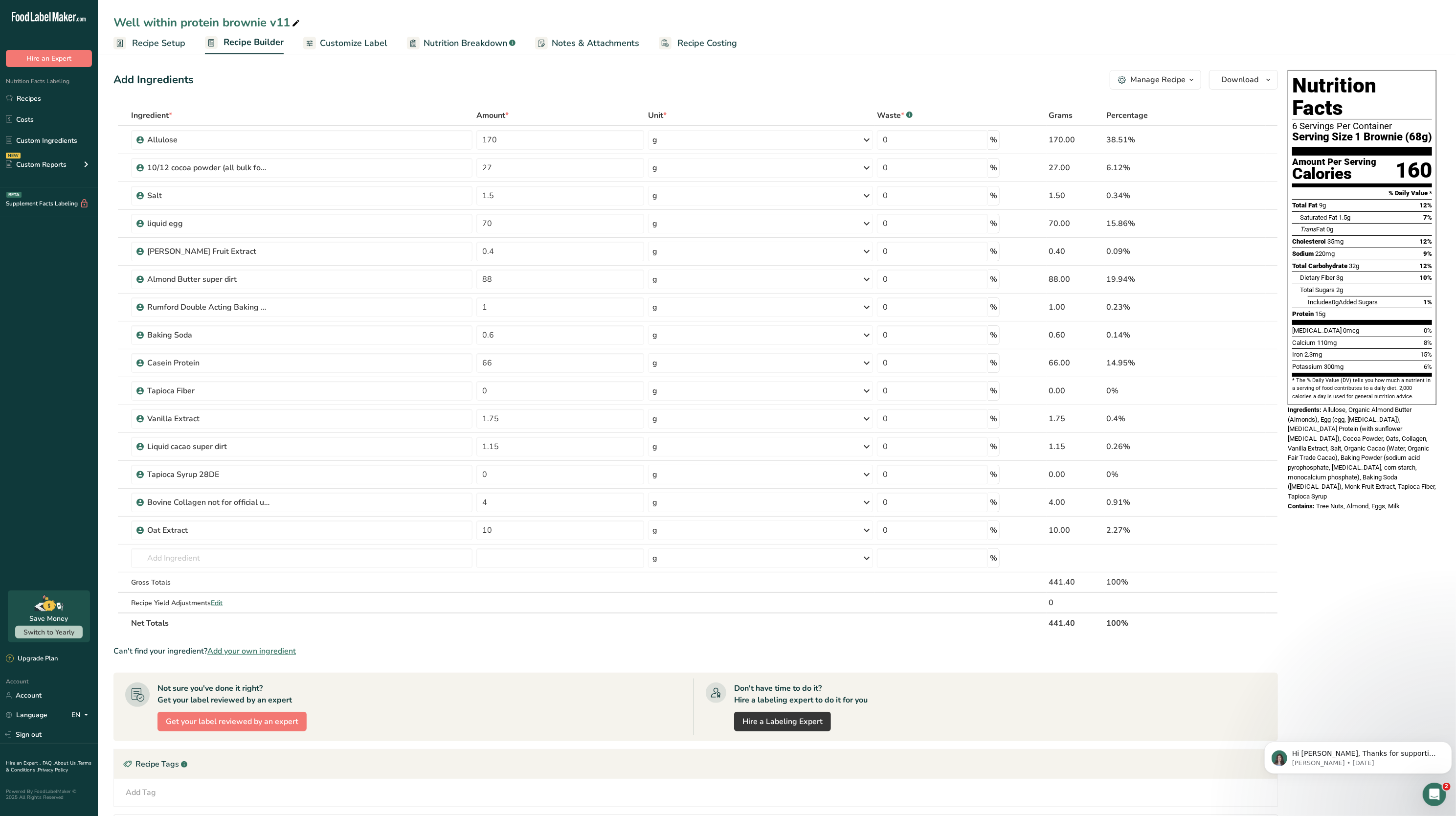
click at [483, 41] on span "Nutrition Breakdown" at bounding box center [465, 43] width 83 height 13
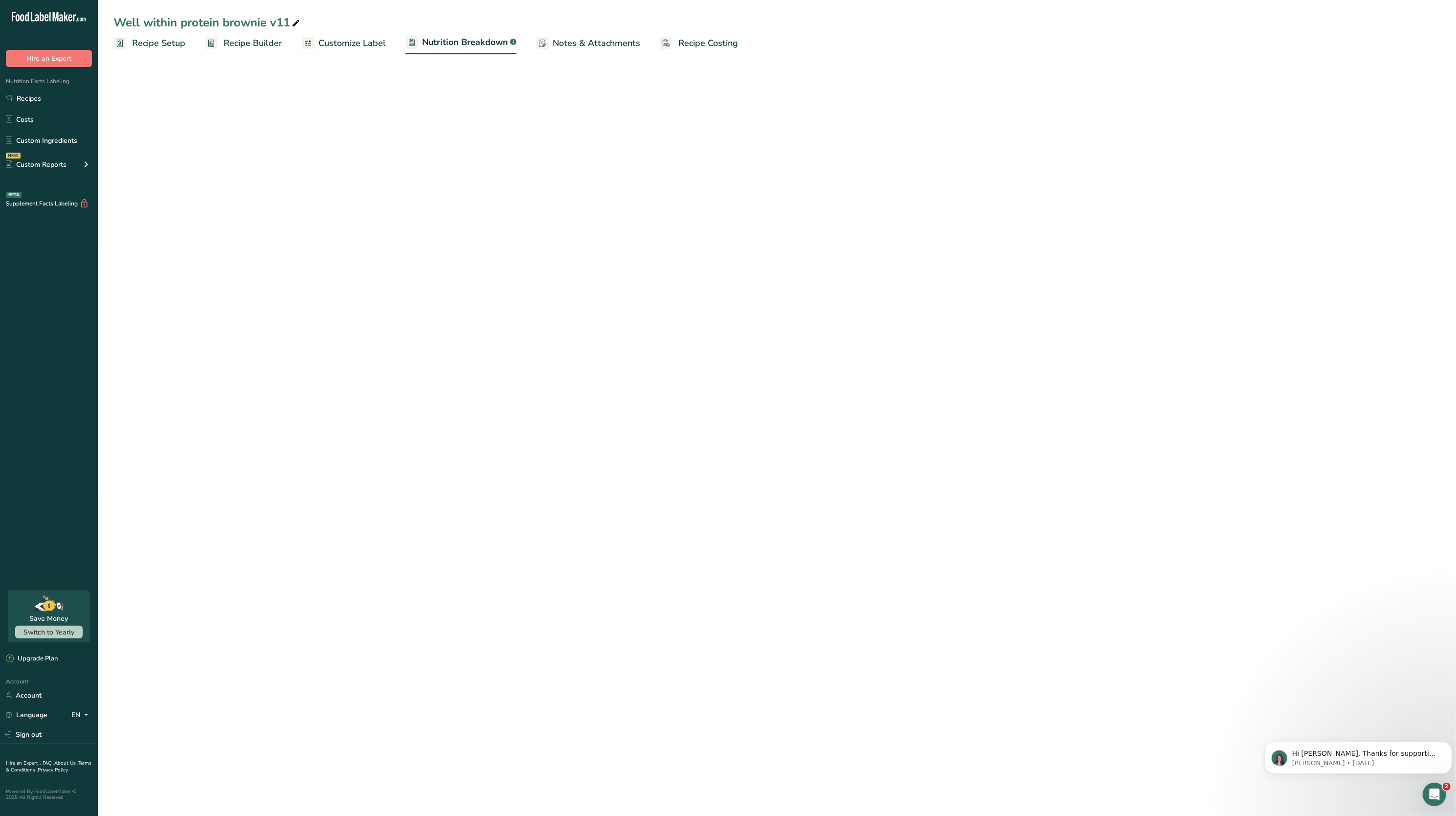
select select "Calories"
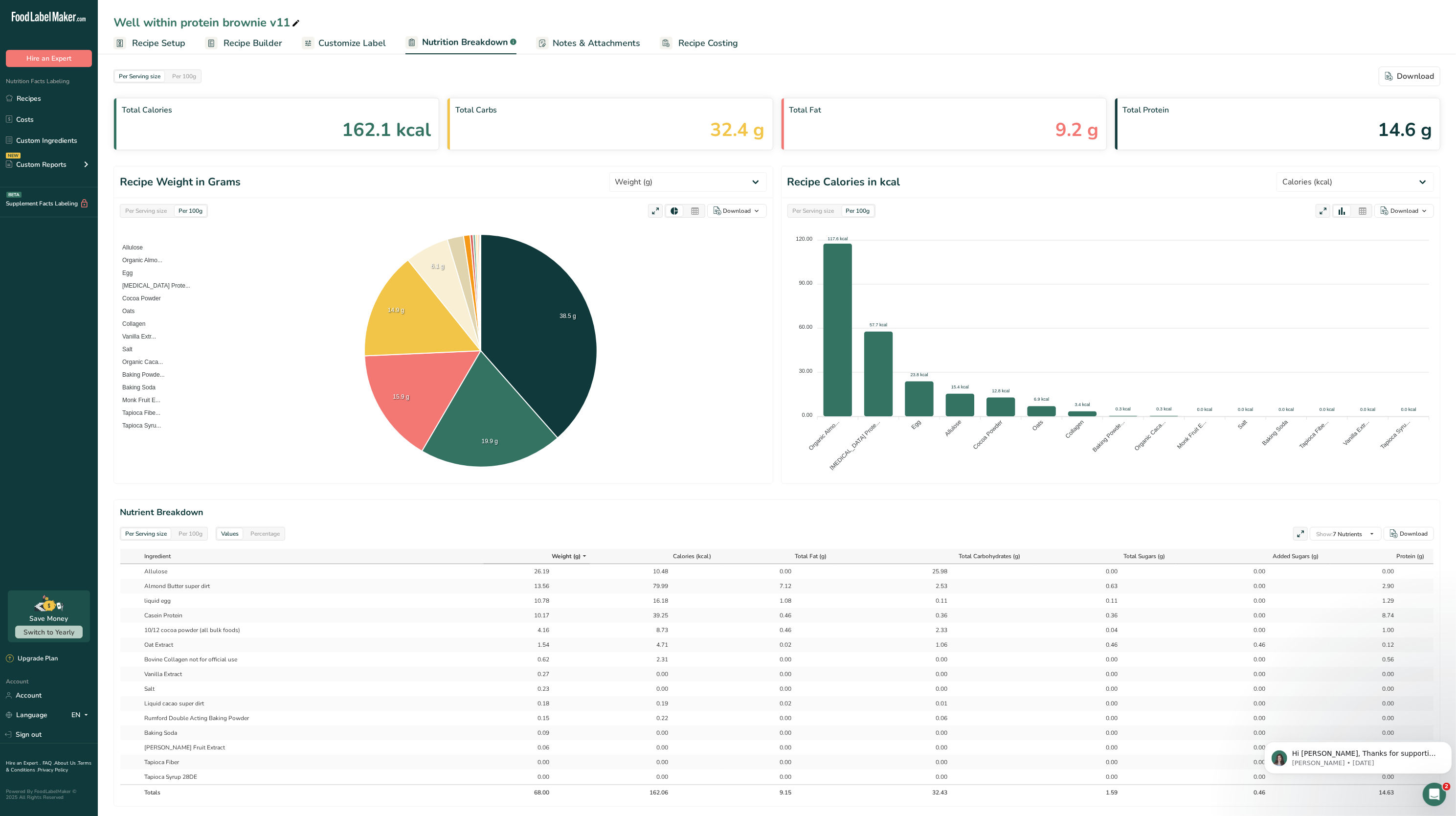
click at [238, 37] on span "Recipe Builder" at bounding box center [252, 43] width 59 height 13
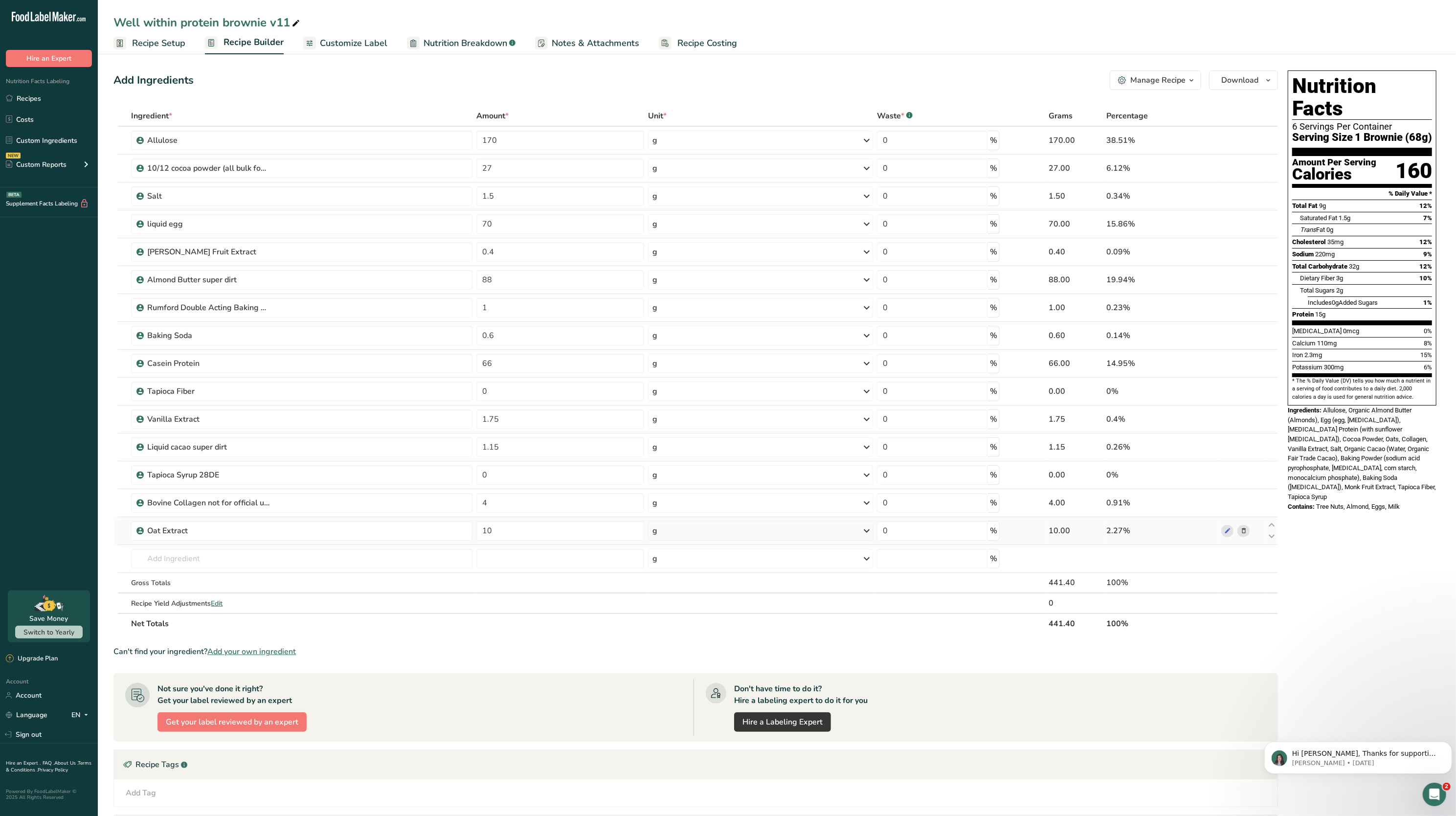
click at [541, 543] on td "10" at bounding box center [560, 531] width 171 height 28
click at [541, 534] on input "10" at bounding box center [560, 531] width 168 height 20
type input "1"
type input "9"
click at [1353, 513] on div "Nutrition Facts 6 Servings Per Container Serving Size 1 Brownie (68g) Amount Pe…" at bounding box center [1362, 510] width 156 height 888
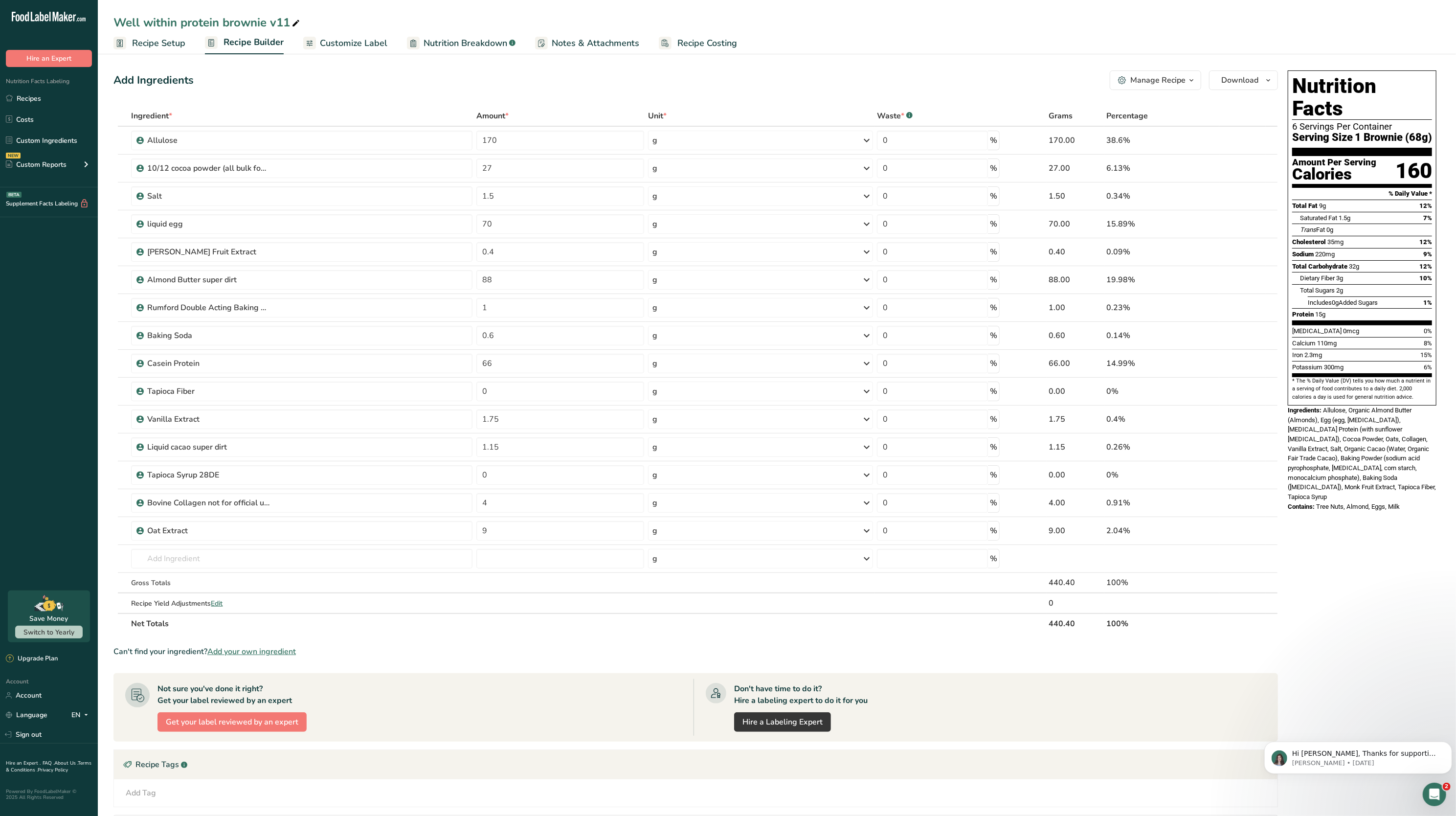
click at [447, 44] on span "Nutrition Breakdown" at bounding box center [465, 43] width 83 height 13
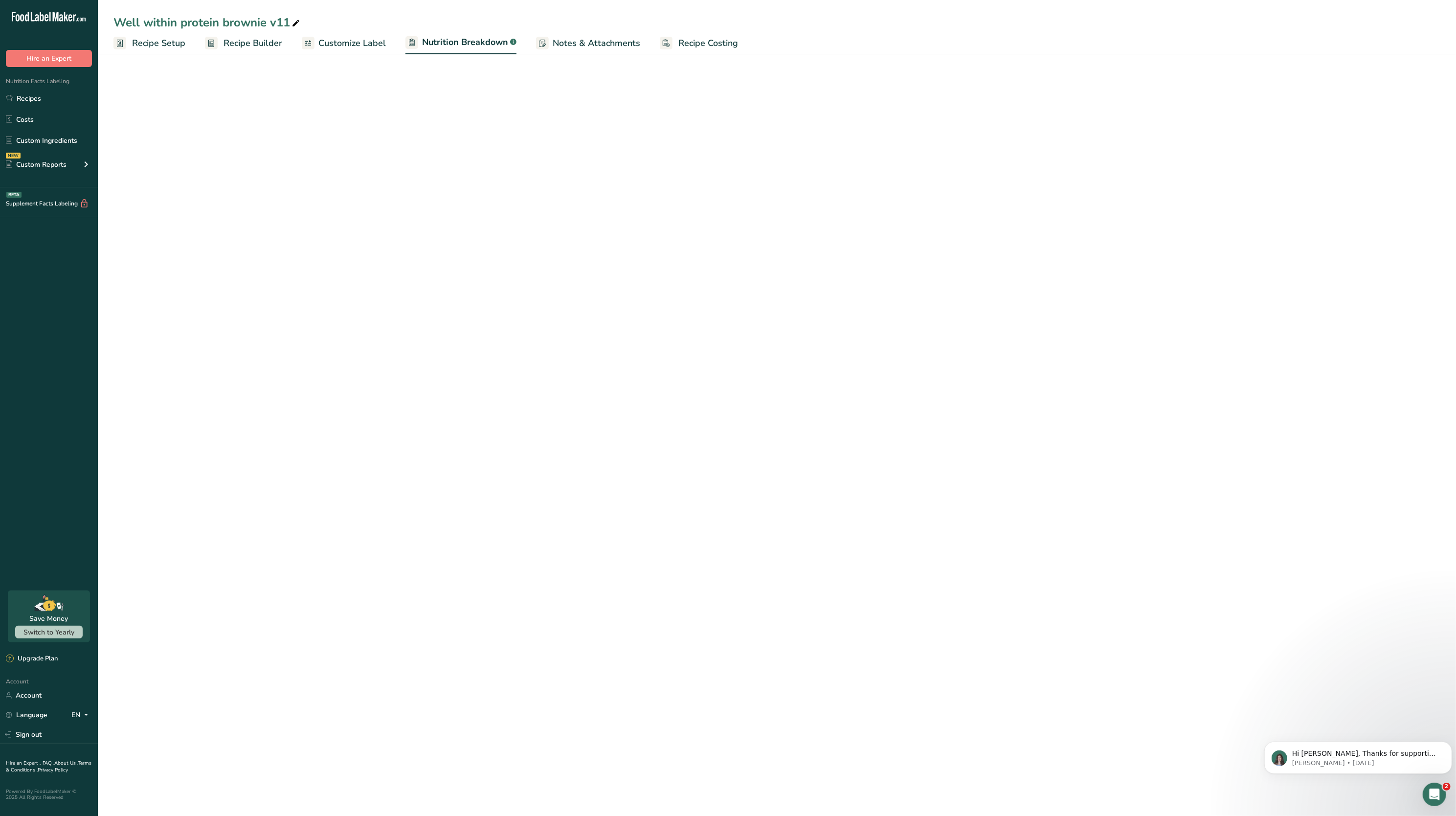
select select "Calories"
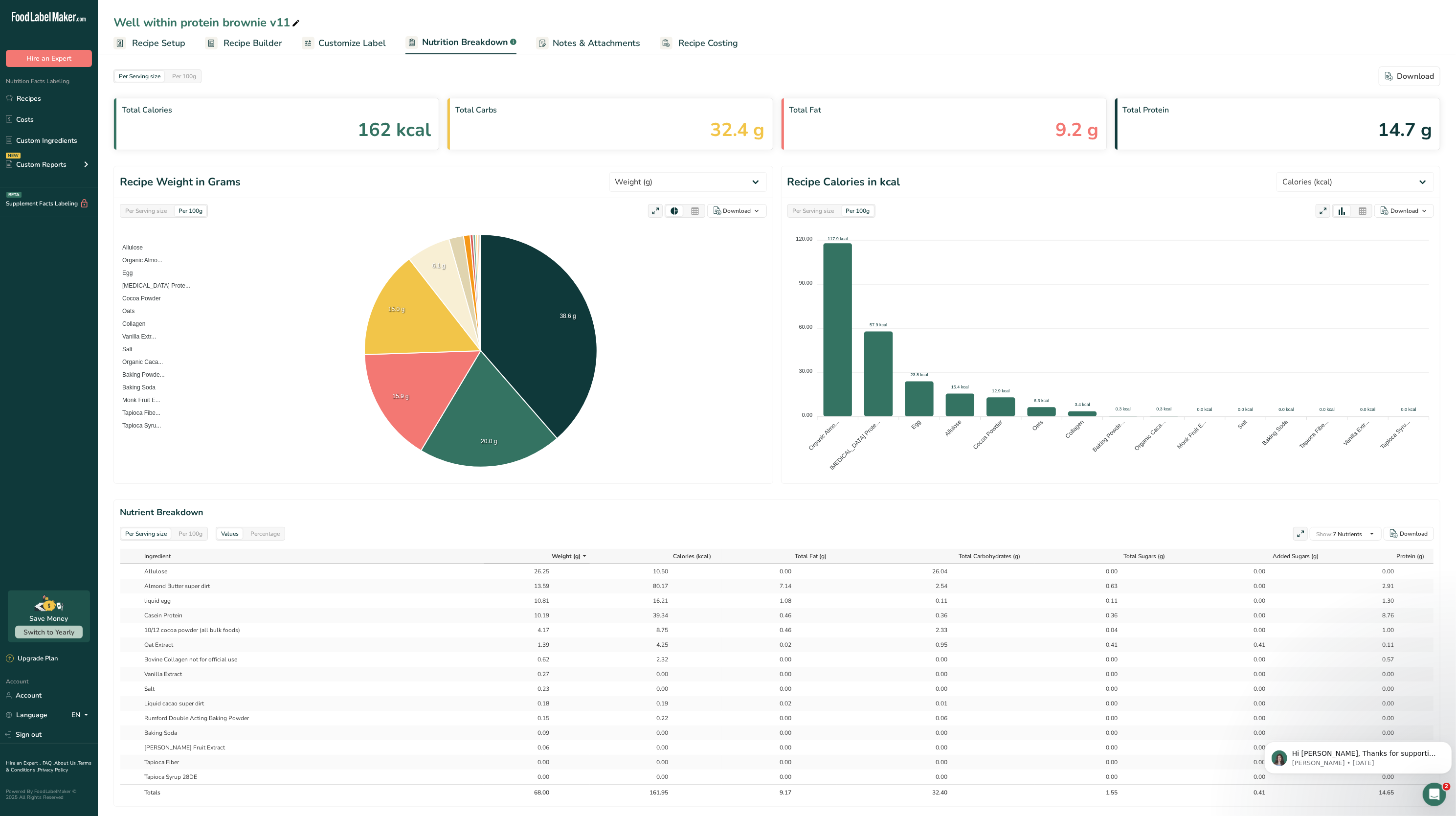
click at [262, 35] on link "Recipe Builder" at bounding box center [243, 43] width 78 height 22
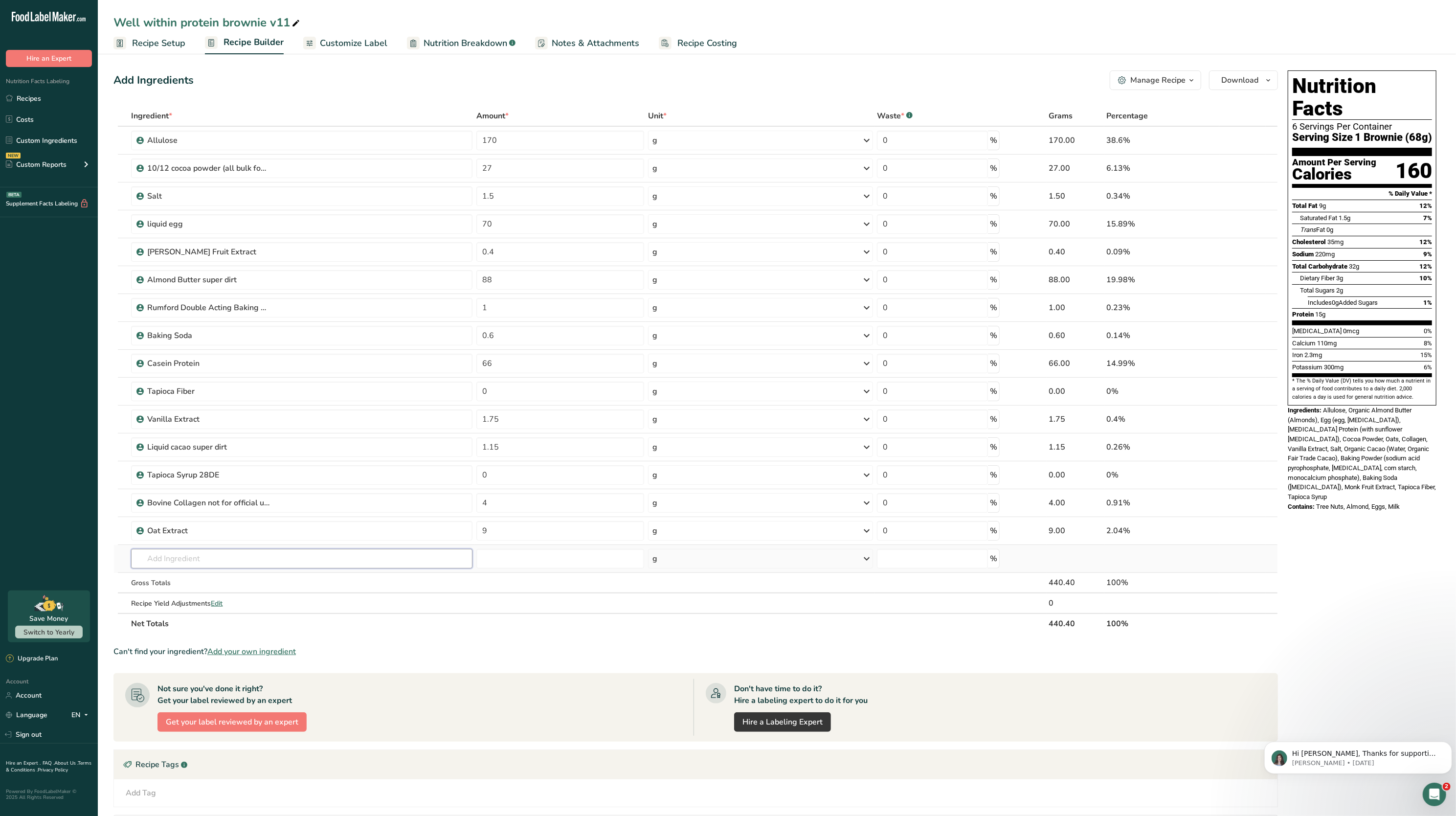
click at [271, 557] on input "text" at bounding box center [302, 559] width 342 height 20
type input "s"
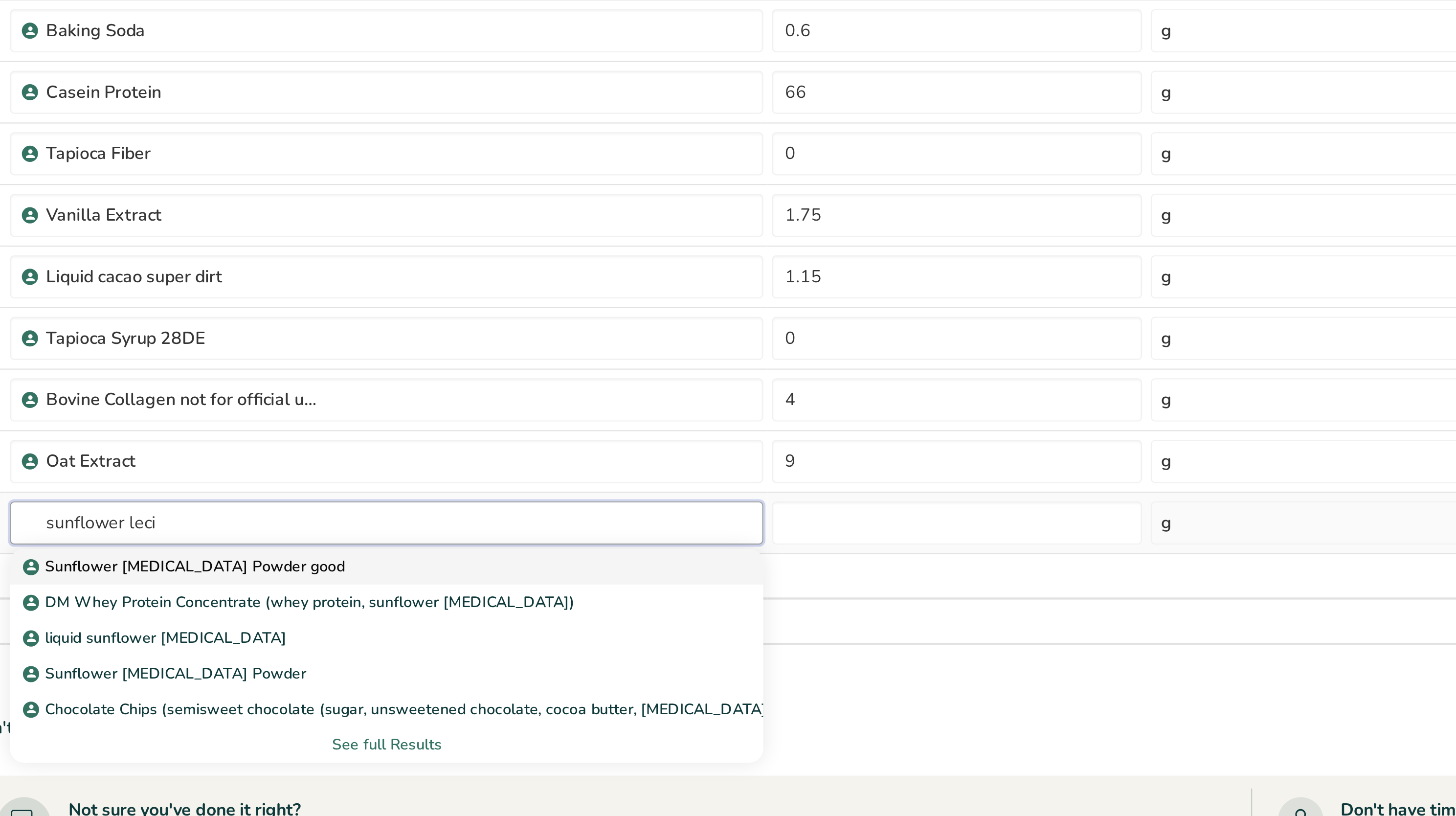
type input "sunflower leci"
click at [231, 583] on p "Sunflower [MEDICAL_DATA] Powder good" at bounding box center [210, 579] width 144 height 10
type input "Sunflower [MEDICAL_DATA] Powder good"
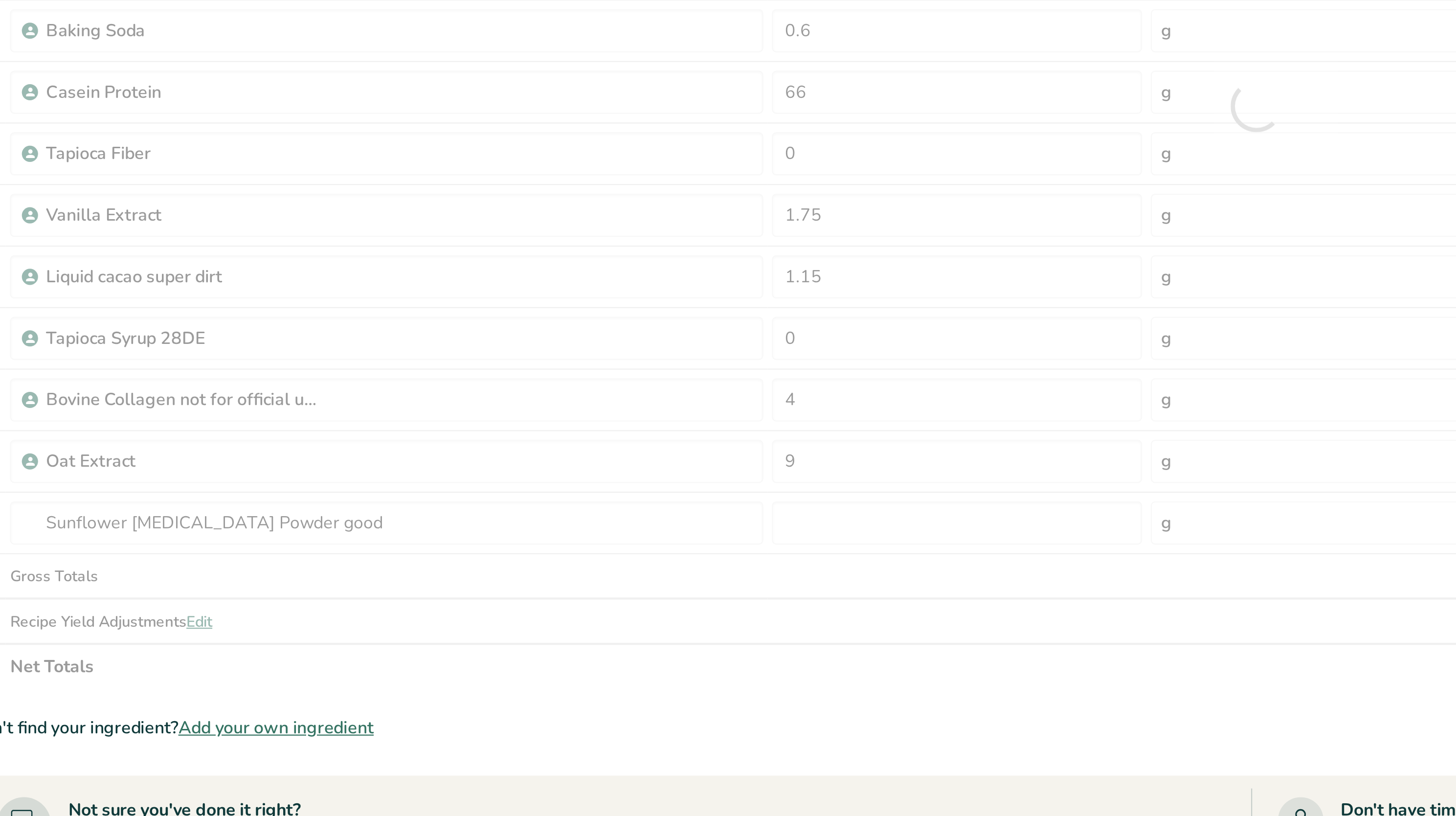
type input "0"
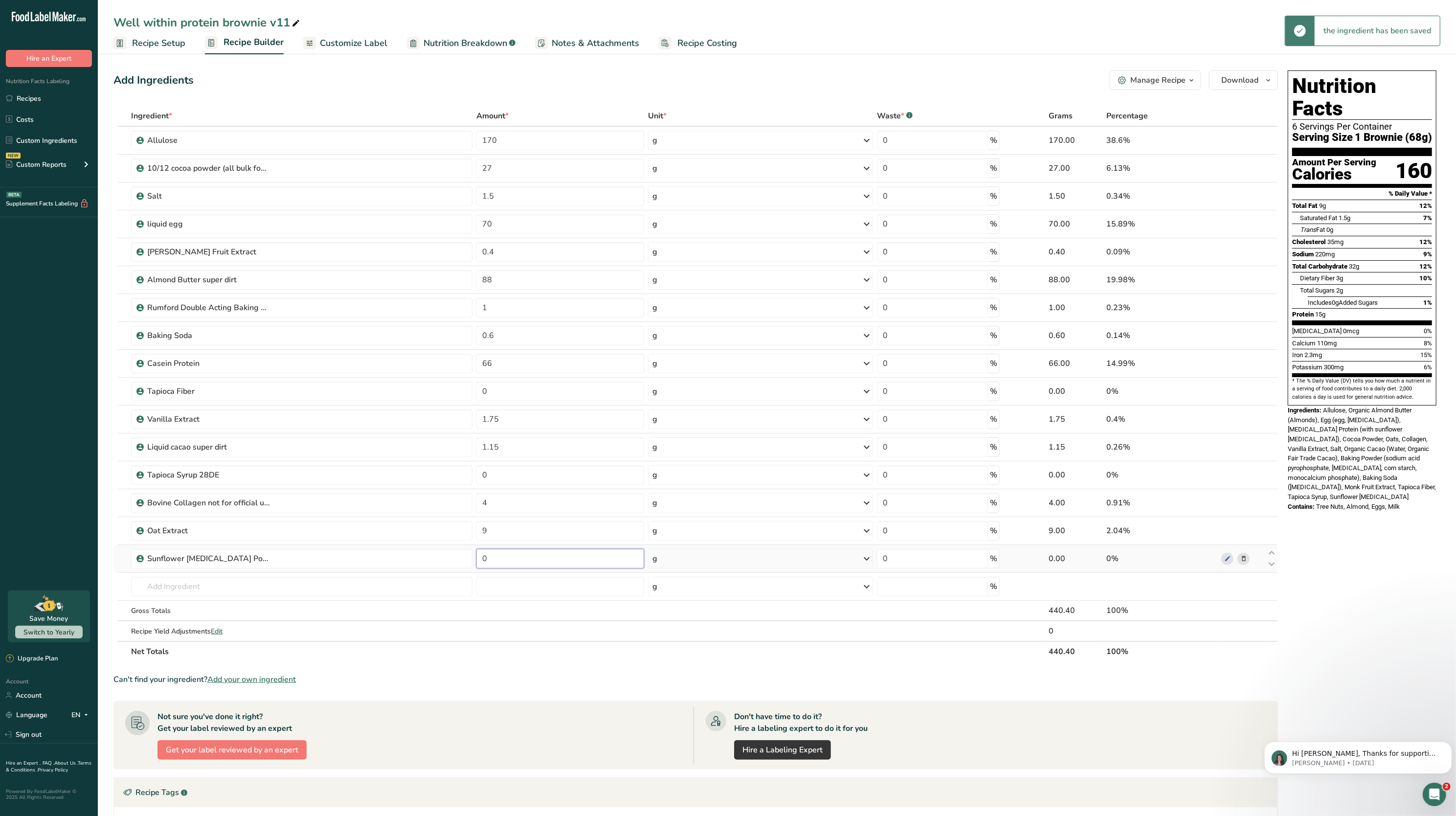
click at [570, 557] on input "0" at bounding box center [560, 559] width 168 height 20
type input "4"
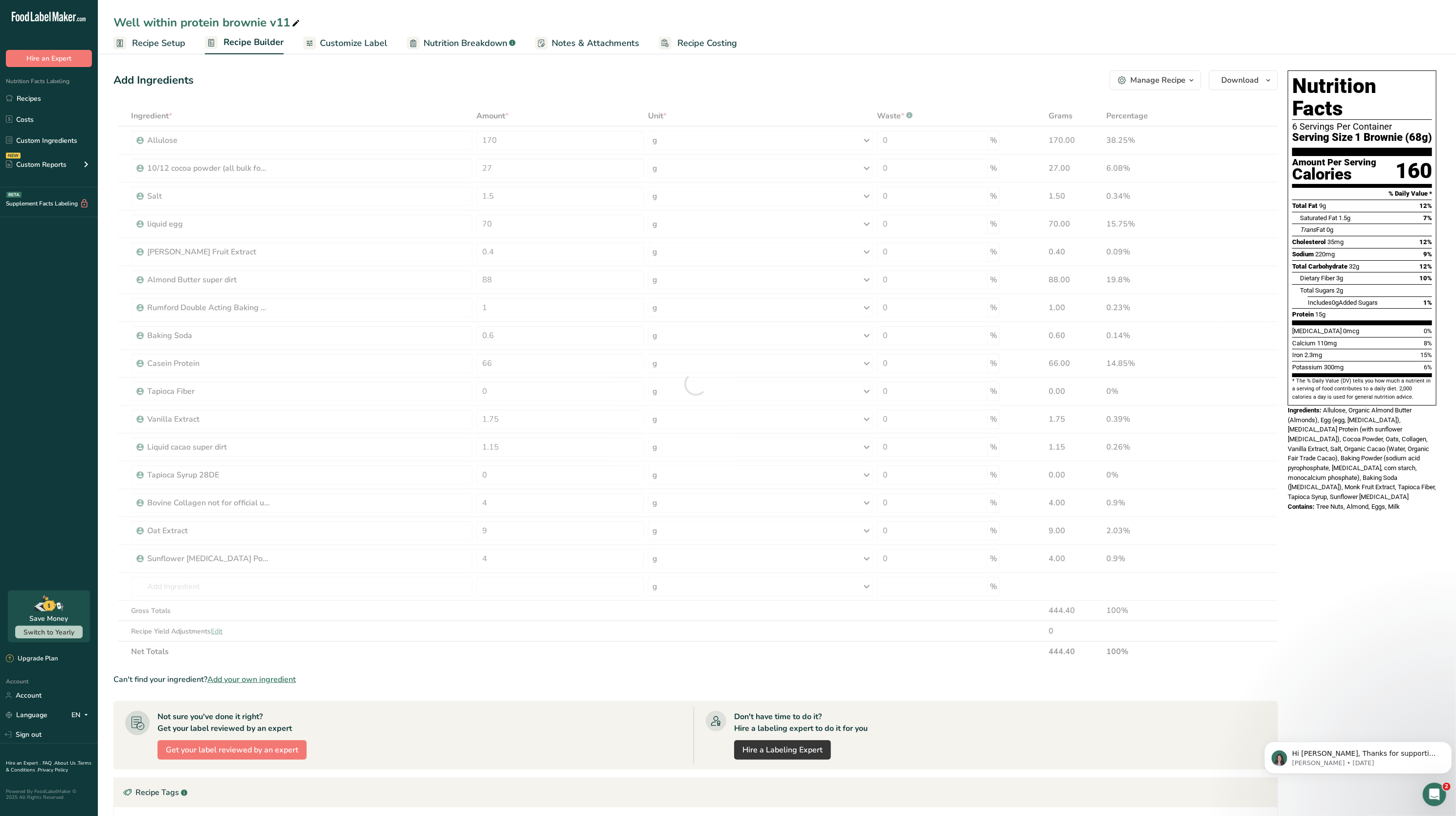
click at [1331, 463] on div "Ingredients: Allulose, Organic Almond Butter (Almonds), Egg (egg, [MEDICAL_DATA…" at bounding box center [1362, 453] width 149 height 96
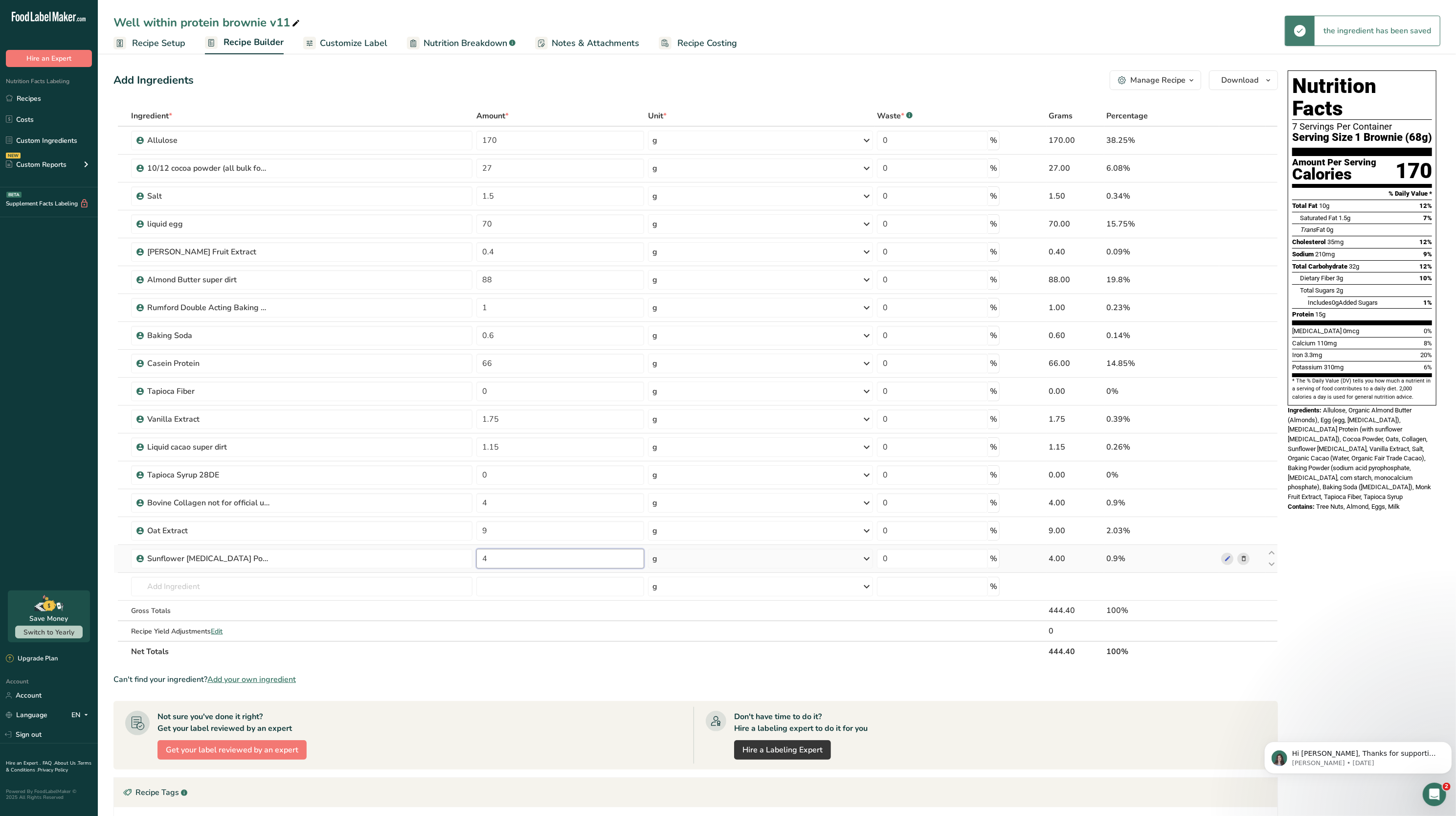
click at [572, 562] on input "4" at bounding box center [560, 559] width 168 height 20
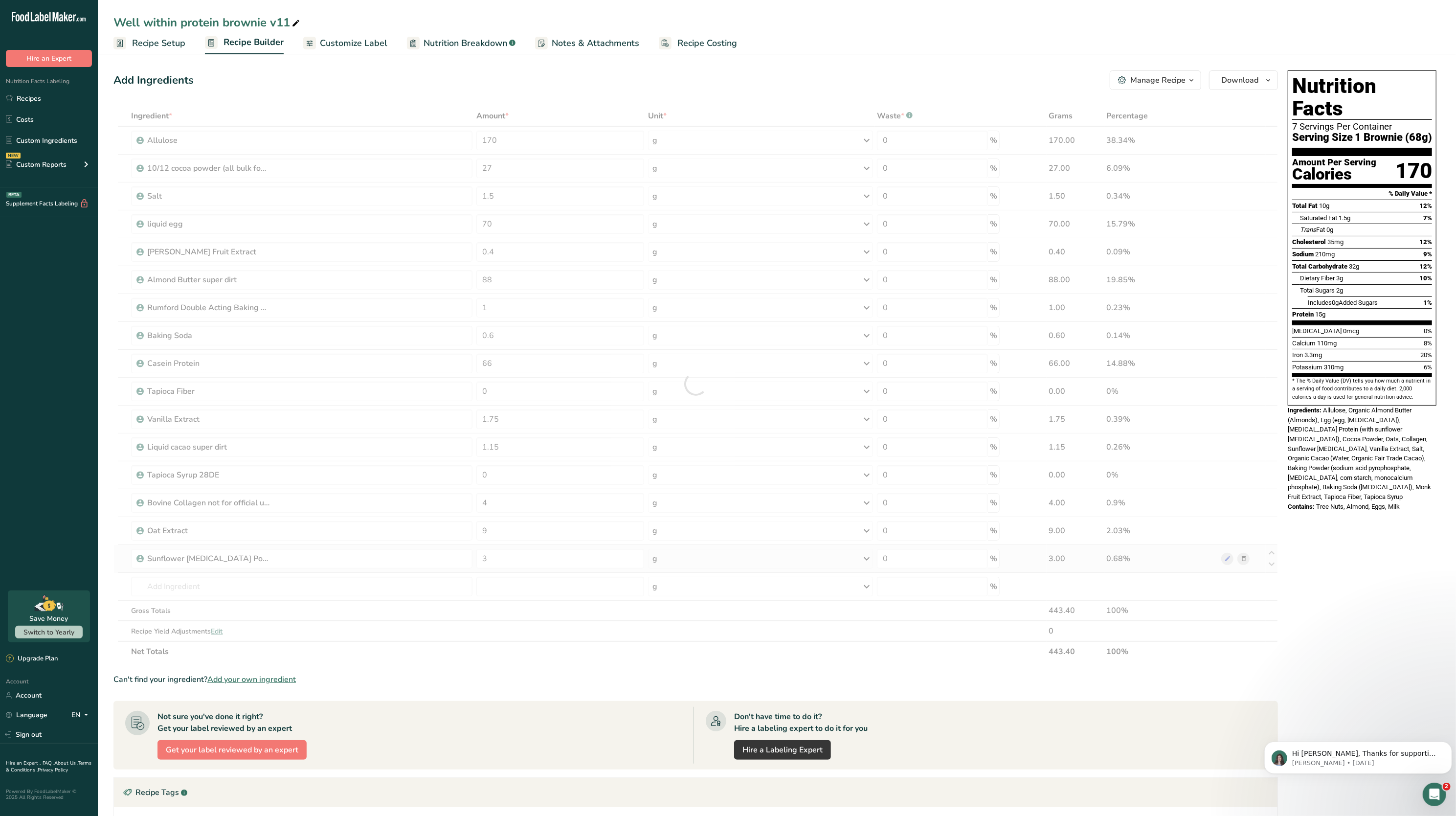
click at [1234, 567] on div "Ingredient * Amount * Unit * Waste * .a-a{fill:#347362;}.b-a{fill:#fff;} Grams …" at bounding box center [696, 384] width 1164 height 556
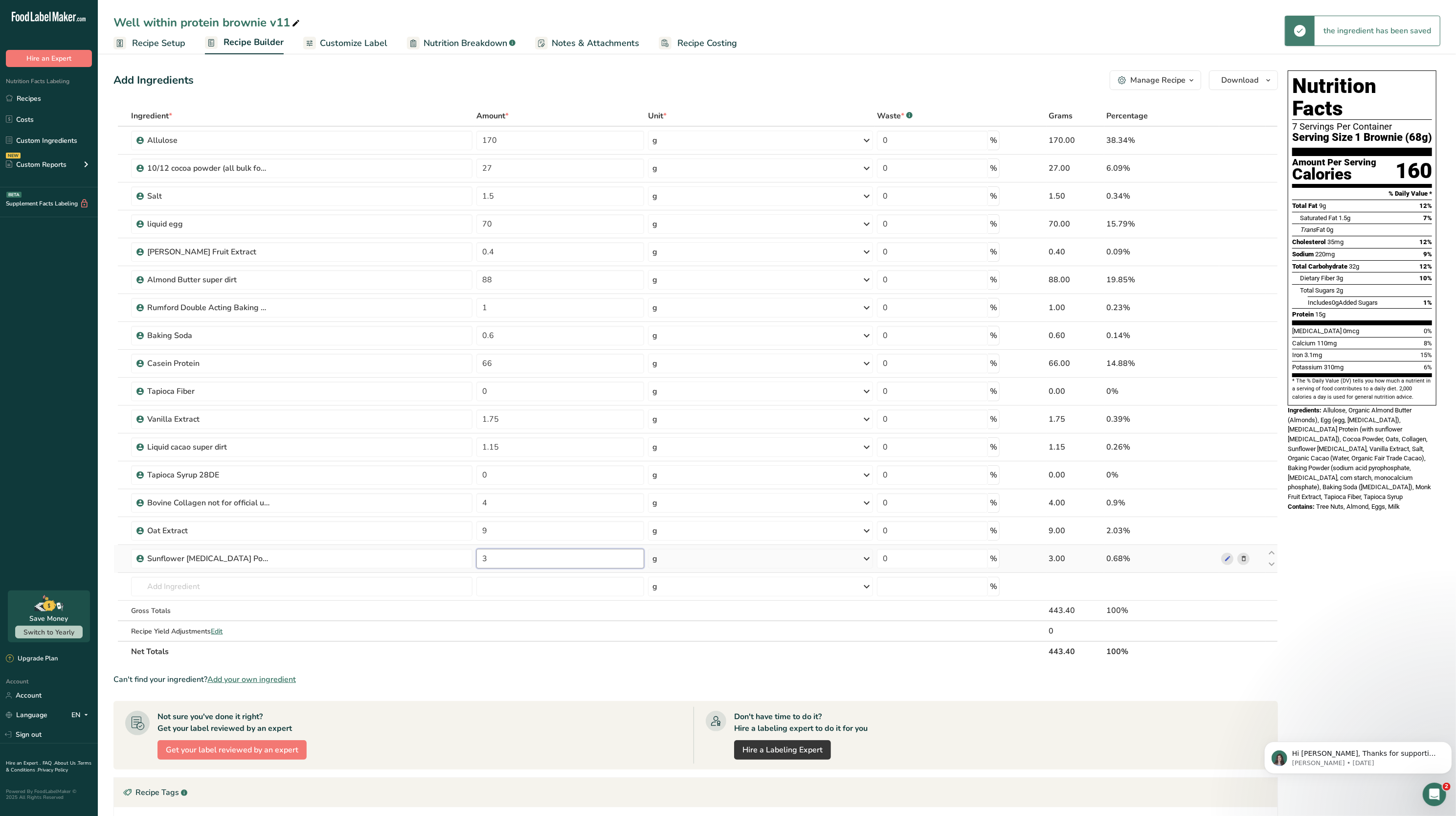
click at [586, 561] on input "3" at bounding box center [560, 559] width 168 height 20
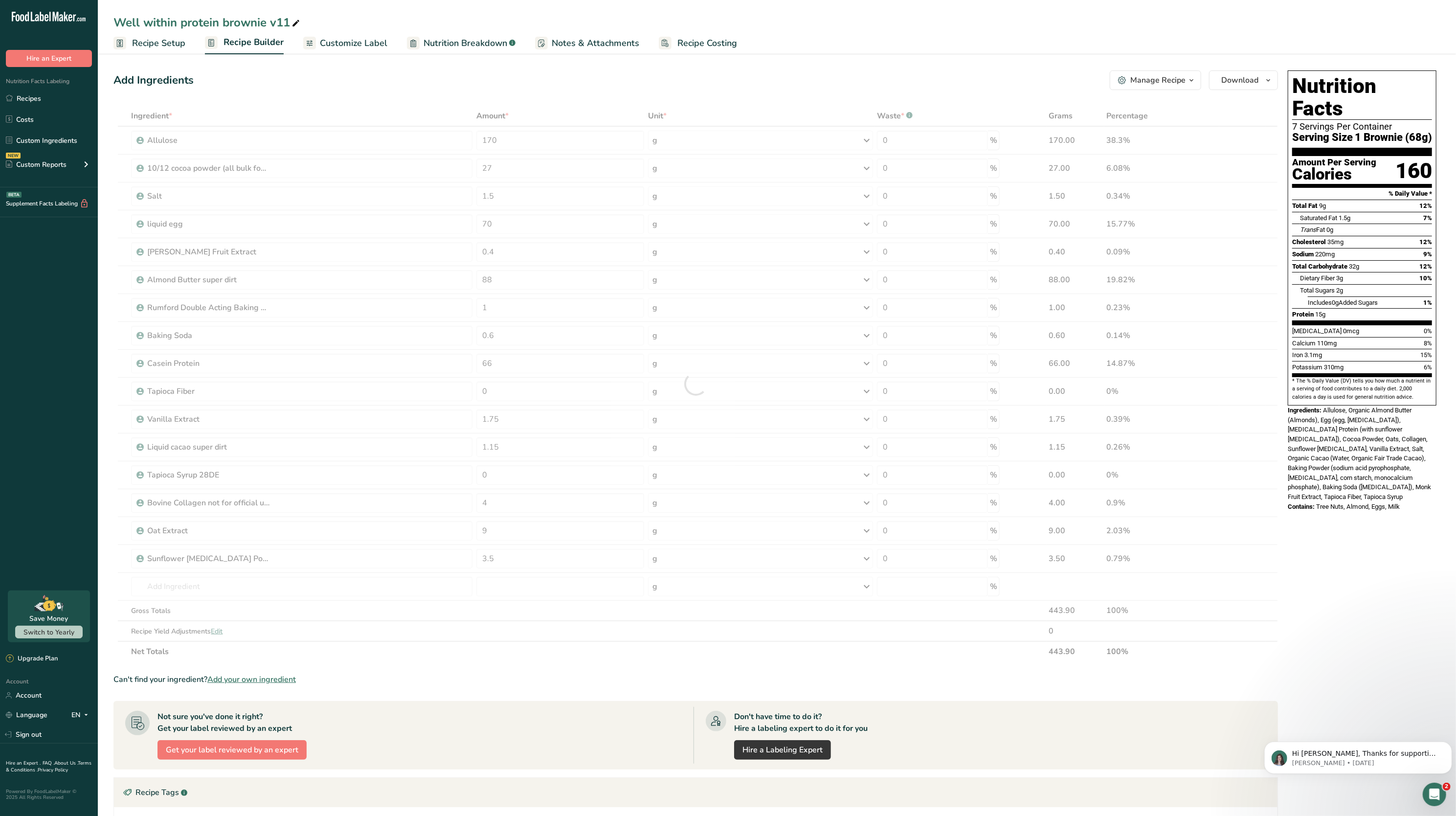
click at [1398, 407] on span "Allulose, Organic Almond Butter (Almonds), Egg (egg, [MEDICAL_DATA]), [MEDICAL_…" at bounding box center [1360, 453] width 143 height 94
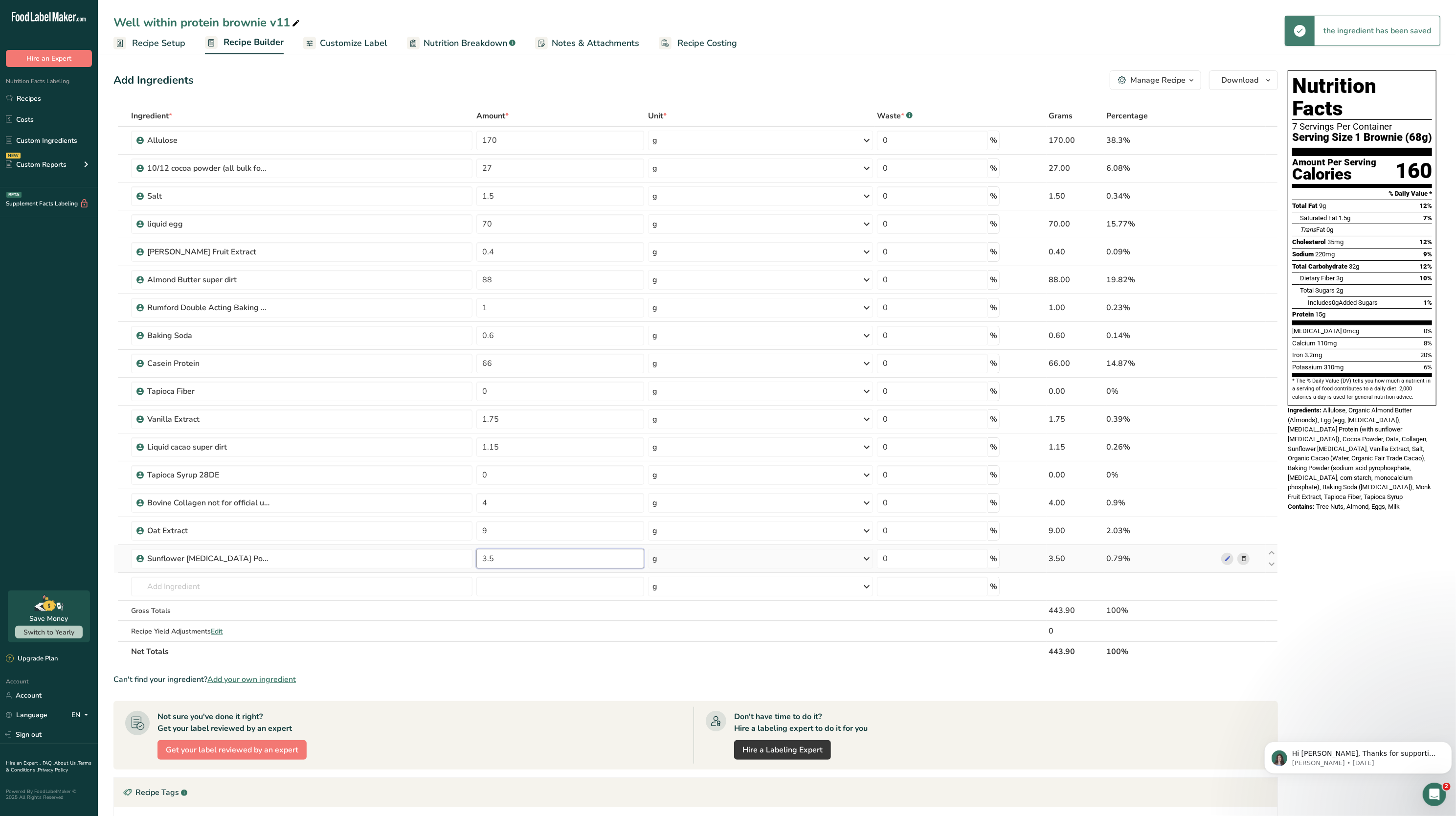
click at [568, 567] on input "3.5" at bounding box center [560, 559] width 168 height 20
click at [1355, 470] on span "Allulose, Organic Almond Butter (Almonds), Egg (egg, [MEDICAL_DATA]), [MEDICAL_…" at bounding box center [1360, 453] width 143 height 94
click at [594, 563] on input "3.8" at bounding box center [560, 559] width 168 height 20
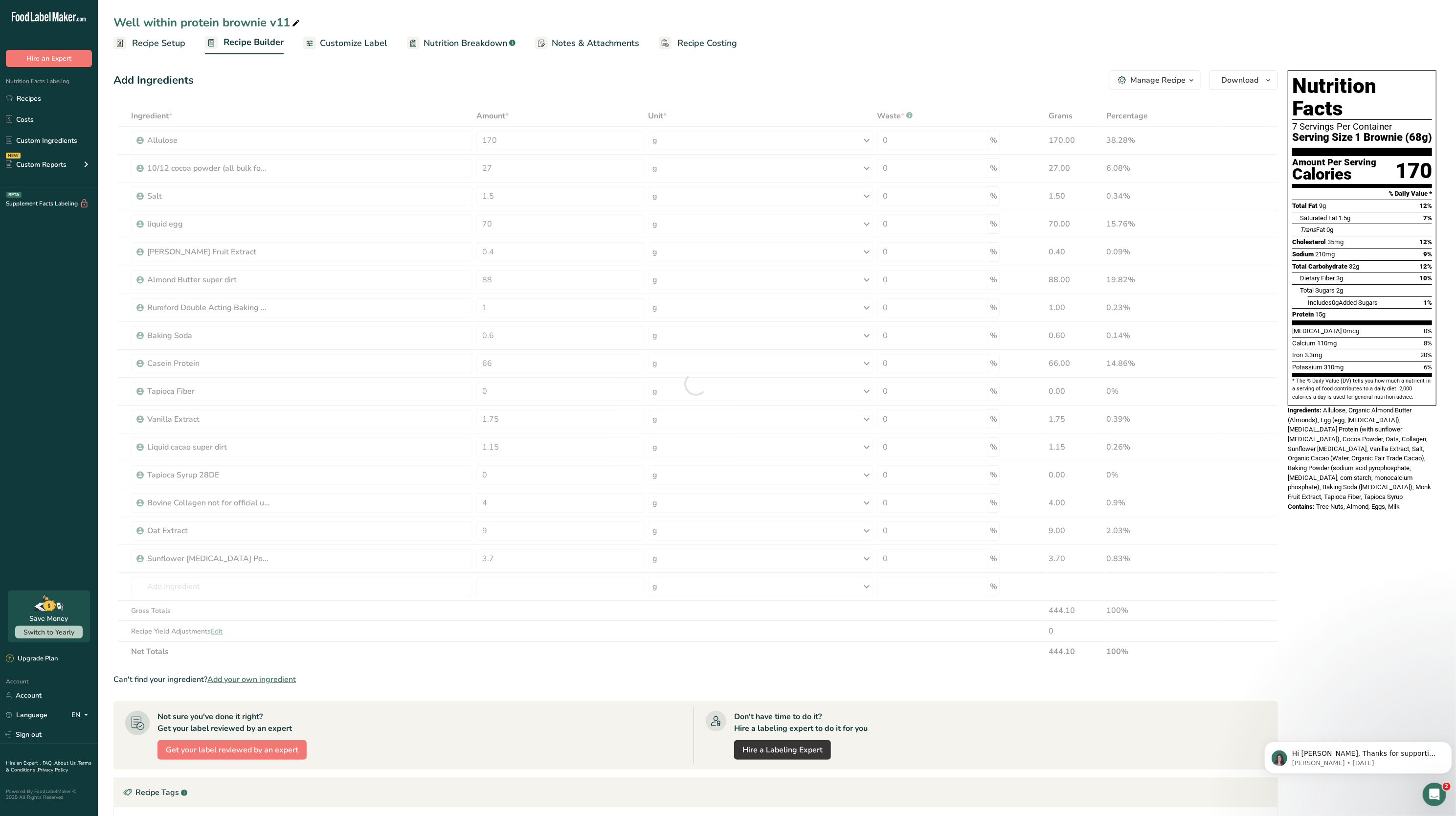
click at [1369, 384] on div "Nutrition Facts 7 Servings Per Container Serving Size 1 Brownie (68g) Amount Pe…" at bounding box center [1362, 238] width 149 height 335
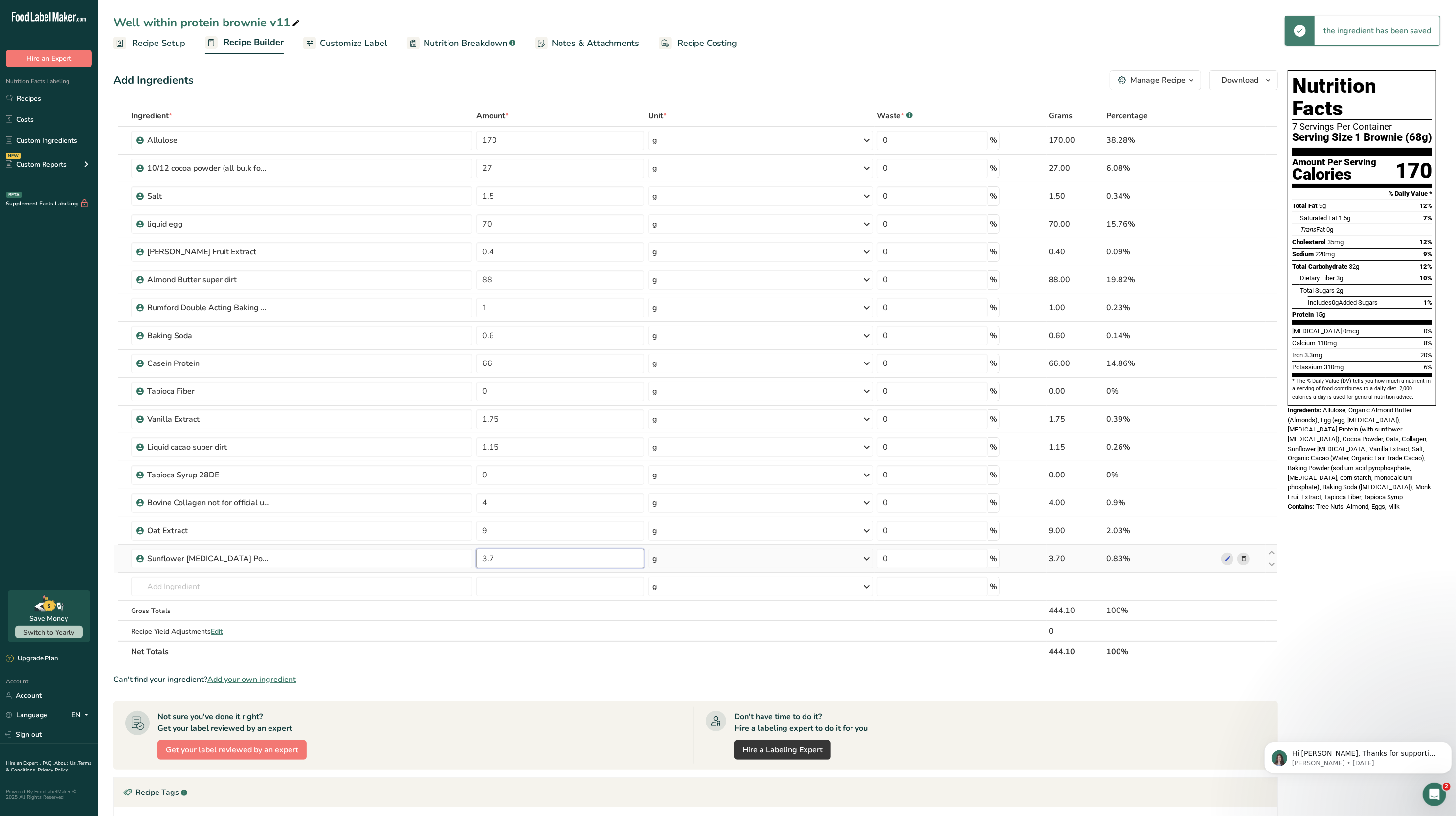
click at [569, 569] on input "3.7" at bounding box center [560, 559] width 168 height 20
type input "3.6"
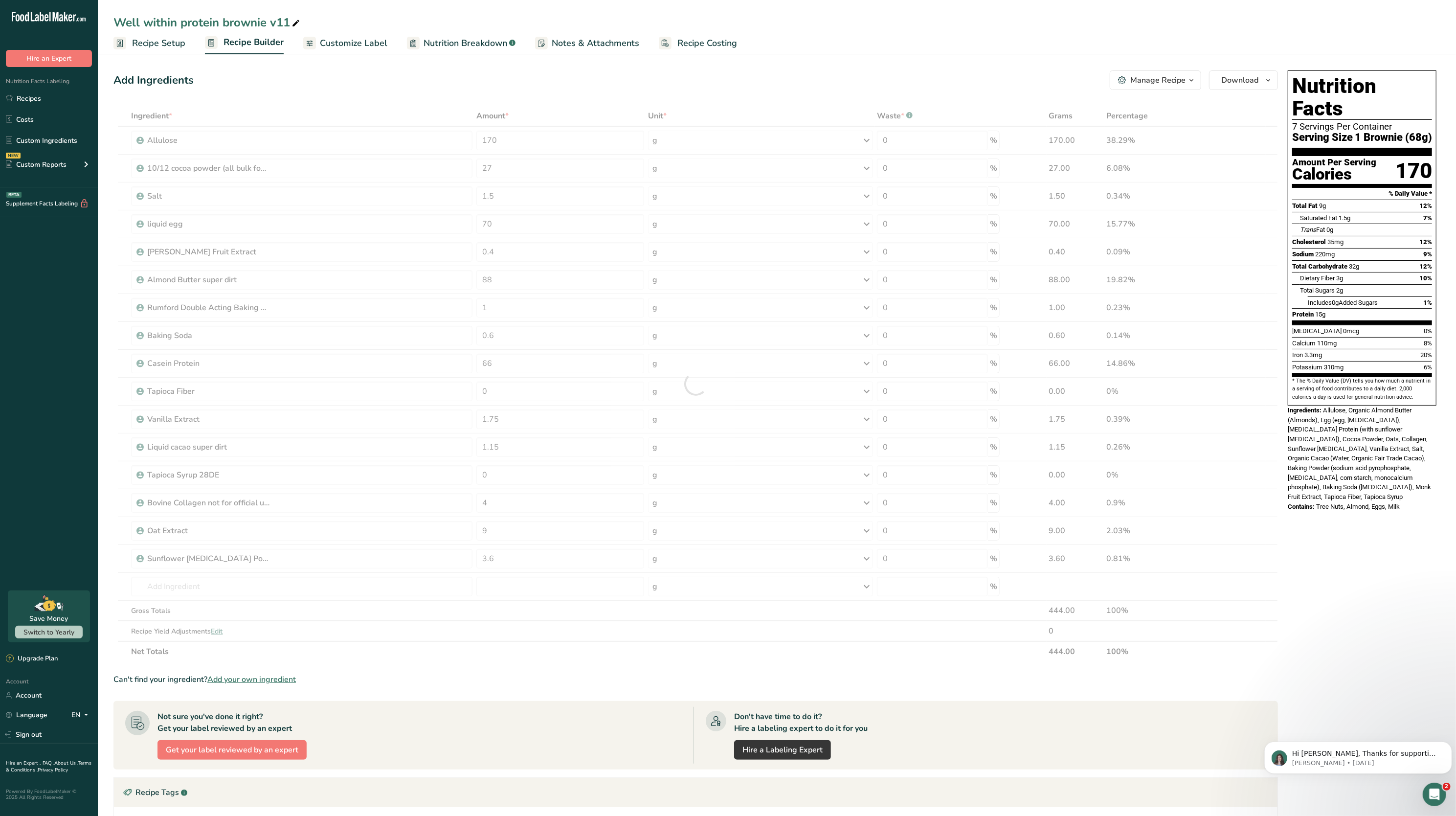
click at [1332, 363] on div "Potassium 310mg" at bounding box center [1318, 367] width 51 height 10
click at [566, 281] on input "88" at bounding box center [560, 280] width 168 height 20
click at [1311, 351] on span "3.2mg" at bounding box center [1313, 355] width 17 height 8
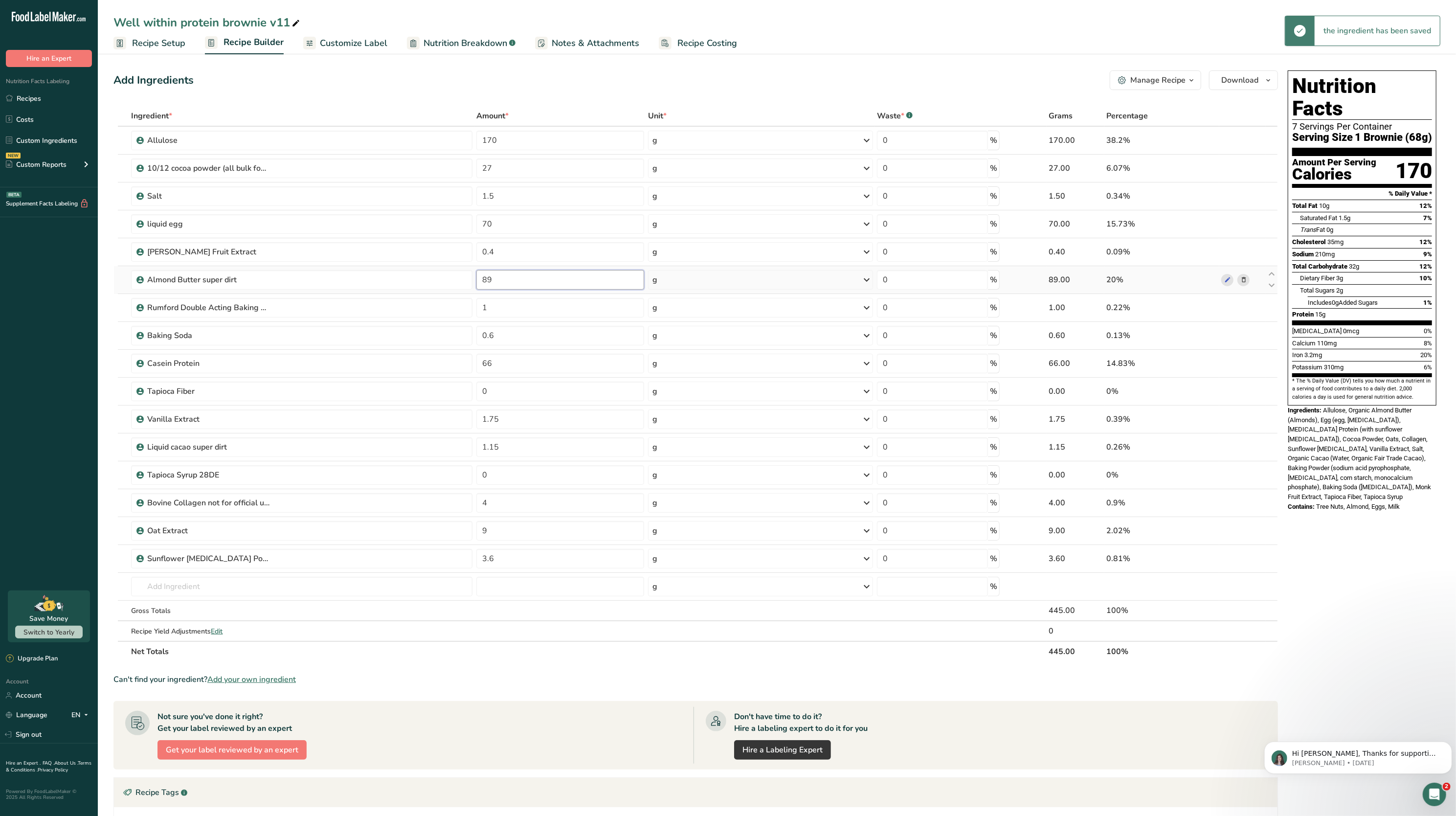
click at [588, 290] on input "89" at bounding box center [560, 280] width 168 height 20
type input "88"
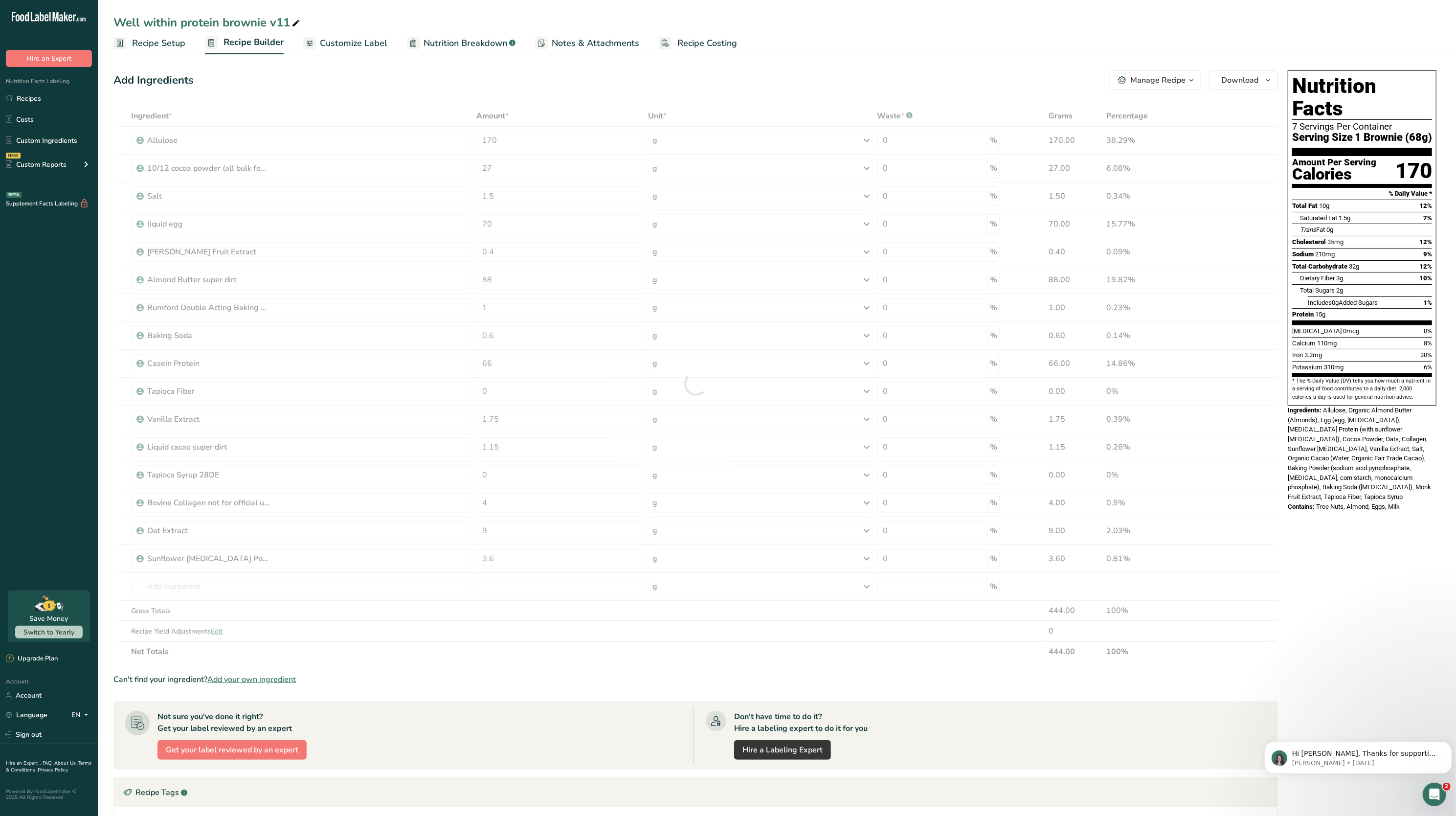
click at [1409, 442] on span "Allulose, Organic Almond Butter (Almonds), Egg (egg, [MEDICAL_DATA]), [MEDICAL_…" at bounding box center [1360, 453] width 143 height 94
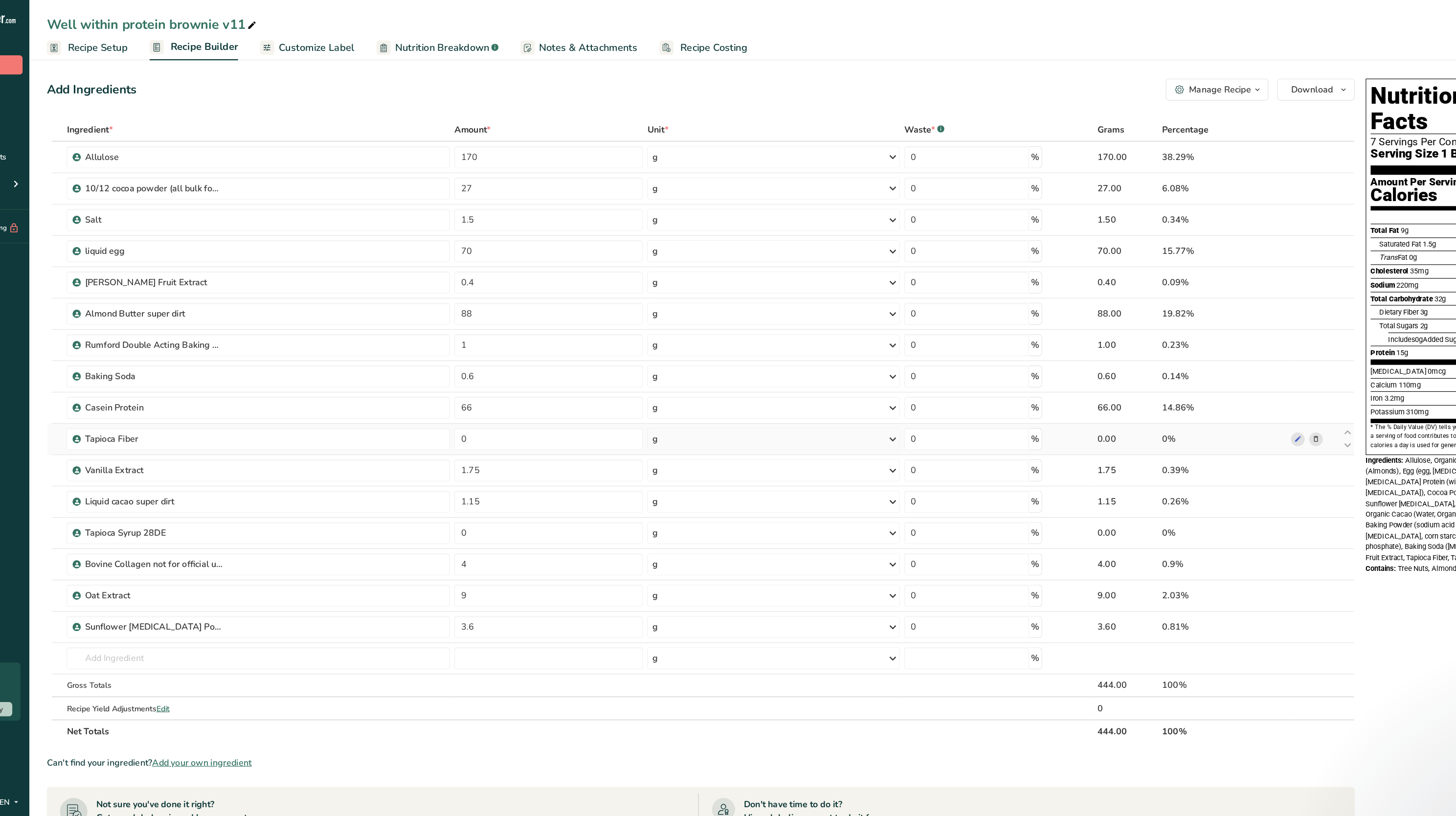
click at [1239, 392] on span at bounding box center [1244, 391] width 12 height 12
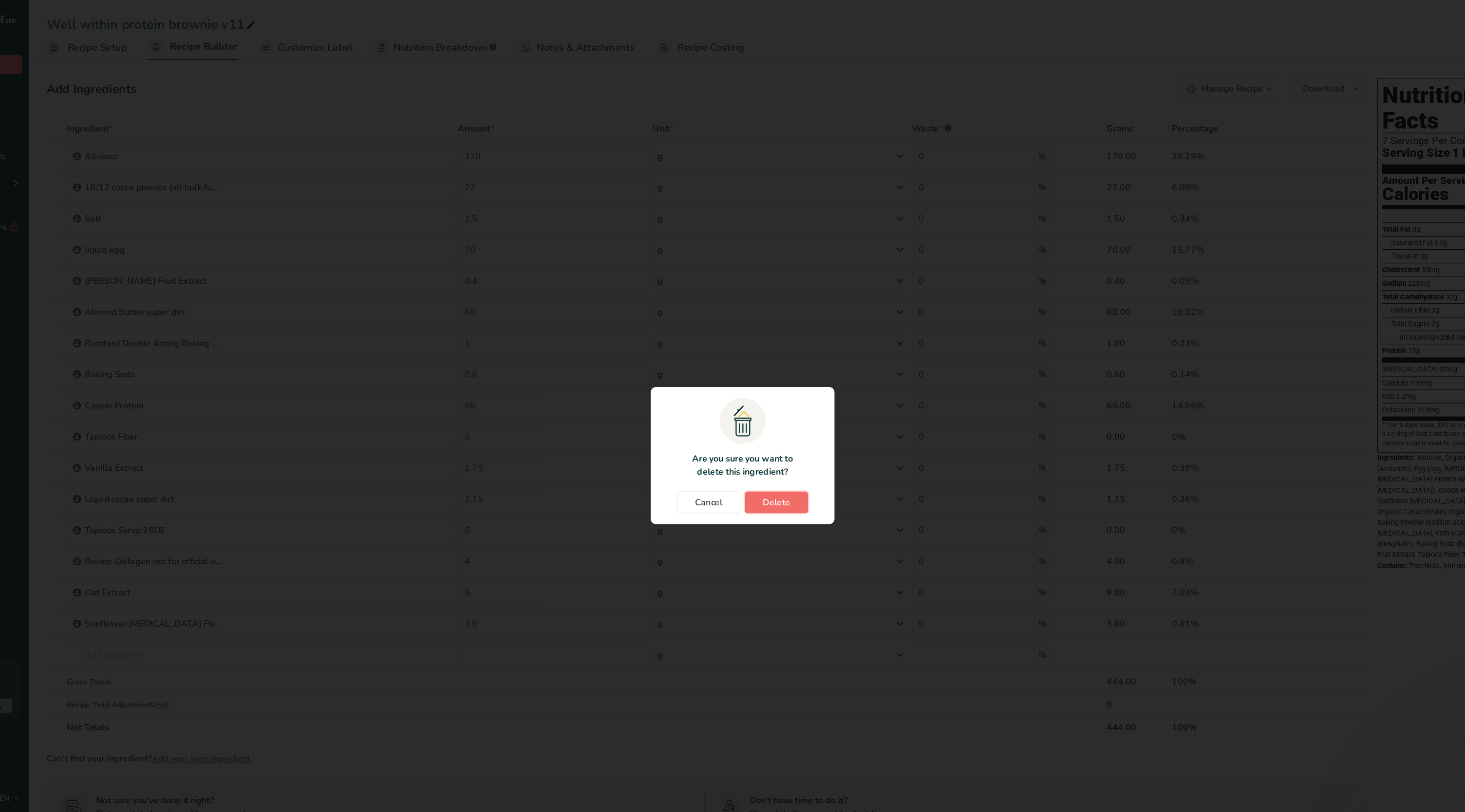
click at [785, 445] on button "Delete" at bounding box center [762, 448] width 56 height 20
type input "1.75"
type input "1.15"
type input "0"
type input "4"
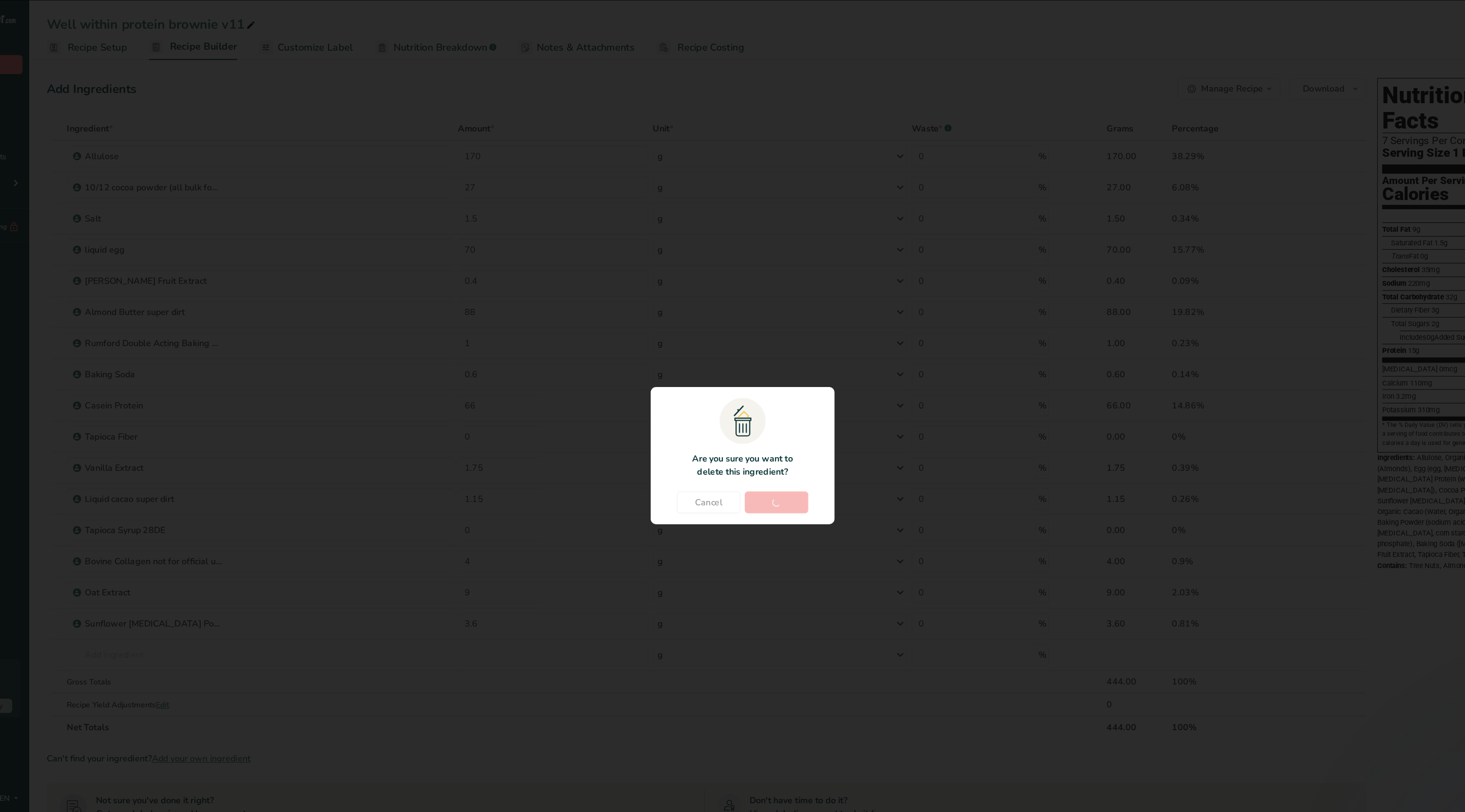
type input "9"
type input "3.6"
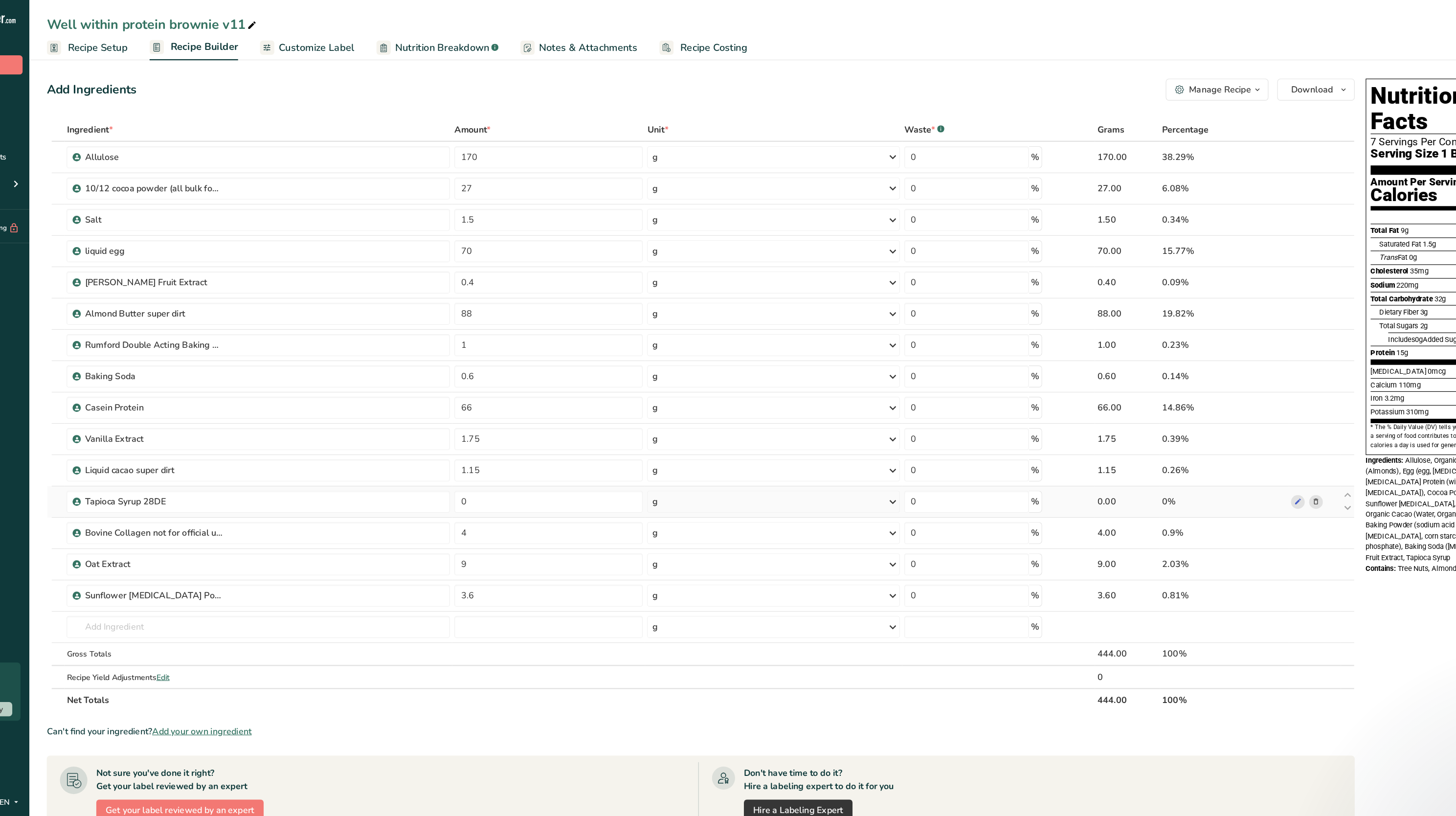
click at [1243, 446] on icon at bounding box center [1244, 447] width 7 height 10
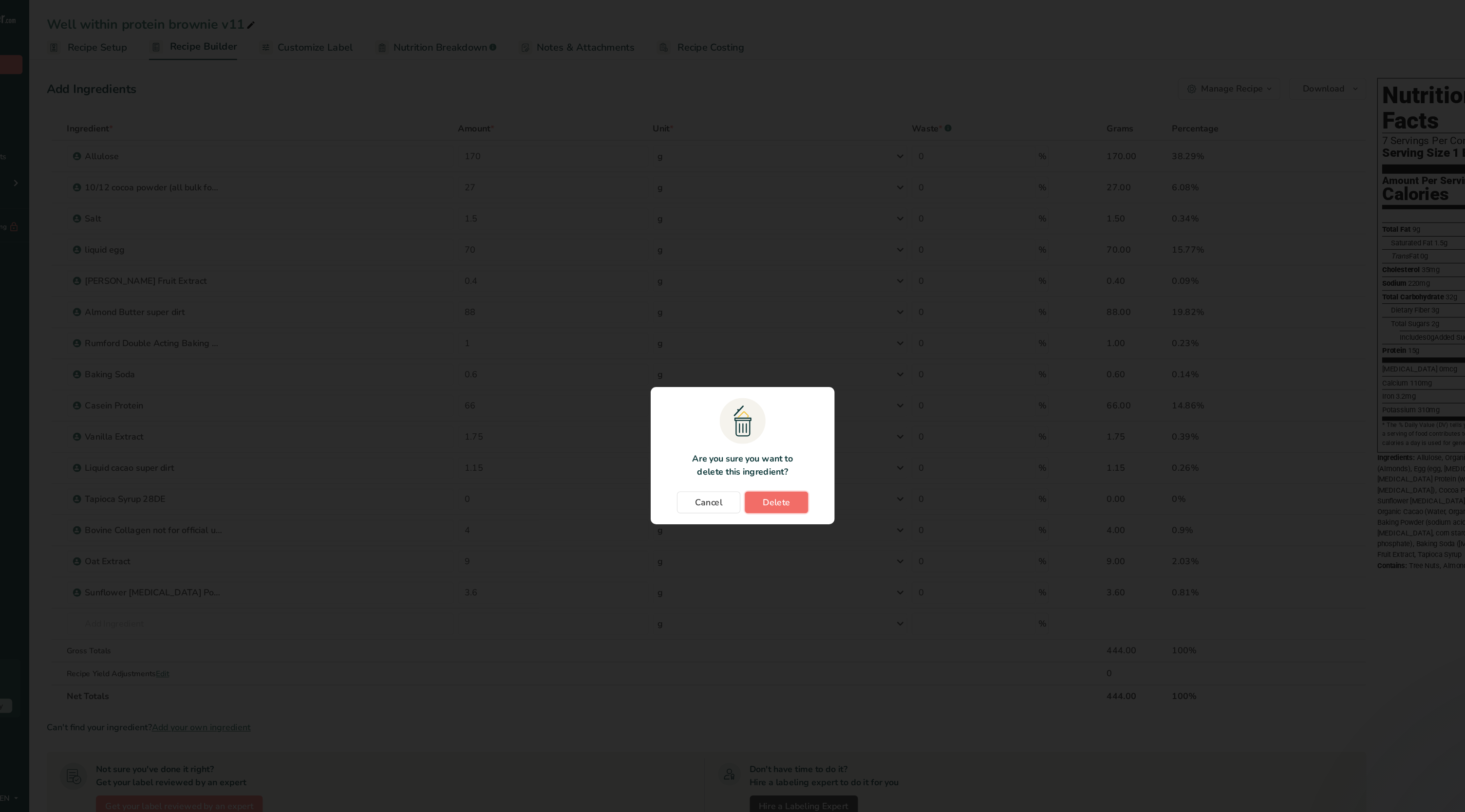
click at [766, 442] on span "Delete" at bounding box center [763, 448] width 24 height 12
type input "4"
type input "9"
type input "3.6"
